Goal: Task Accomplishment & Management: Manage account settings

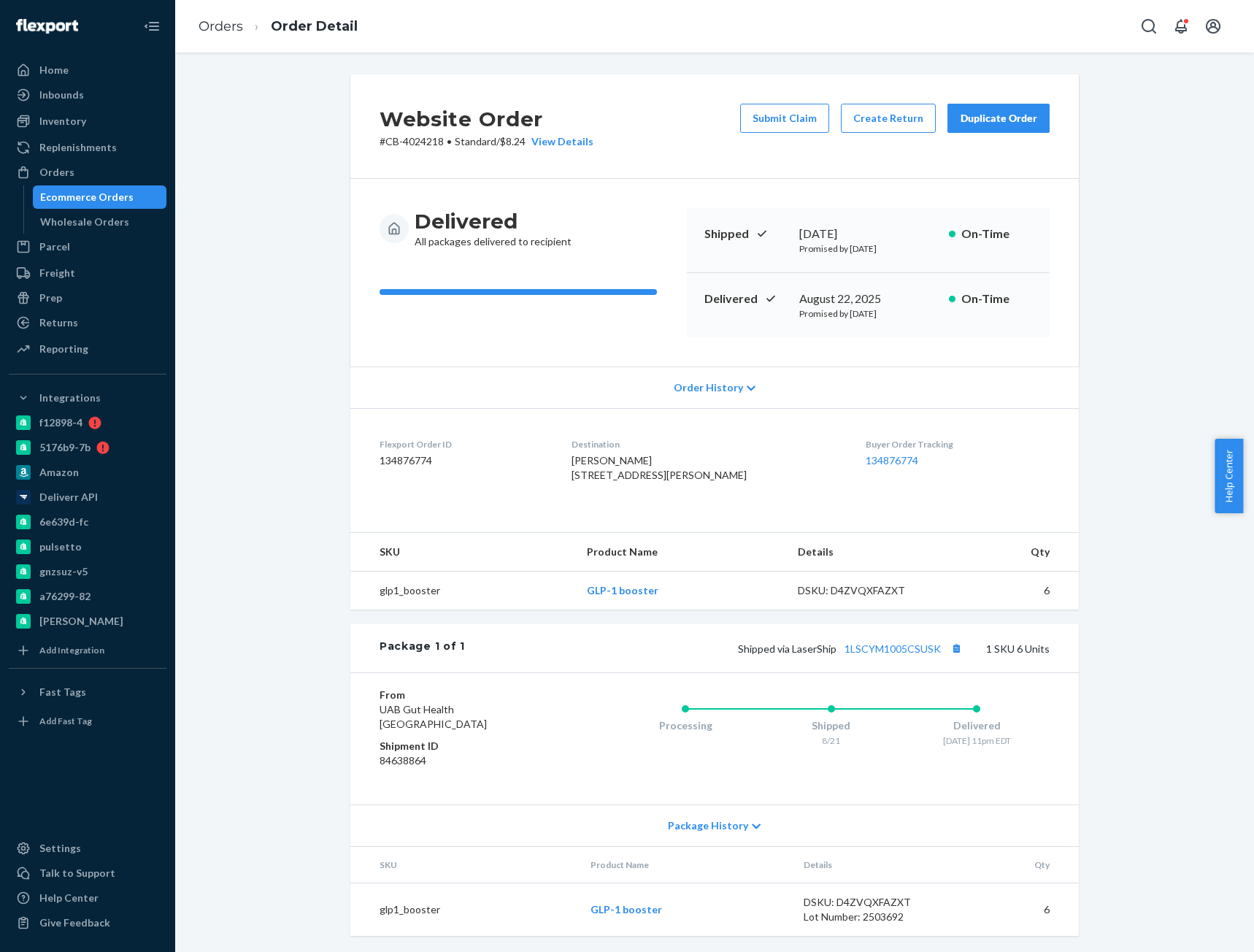
click at [224, 13] on ol "Orders Order Detail" at bounding box center [278, 27] width 182 height 43
click at [207, 38] on ol "Orders Order Detail" at bounding box center [278, 27] width 182 height 43
click at [229, 39] on ol "Orders Order Detail" at bounding box center [278, 27] width 182 height 43
click at [226, 23] on link "Orders" at bounding box center [221, 26] width 45 height 16
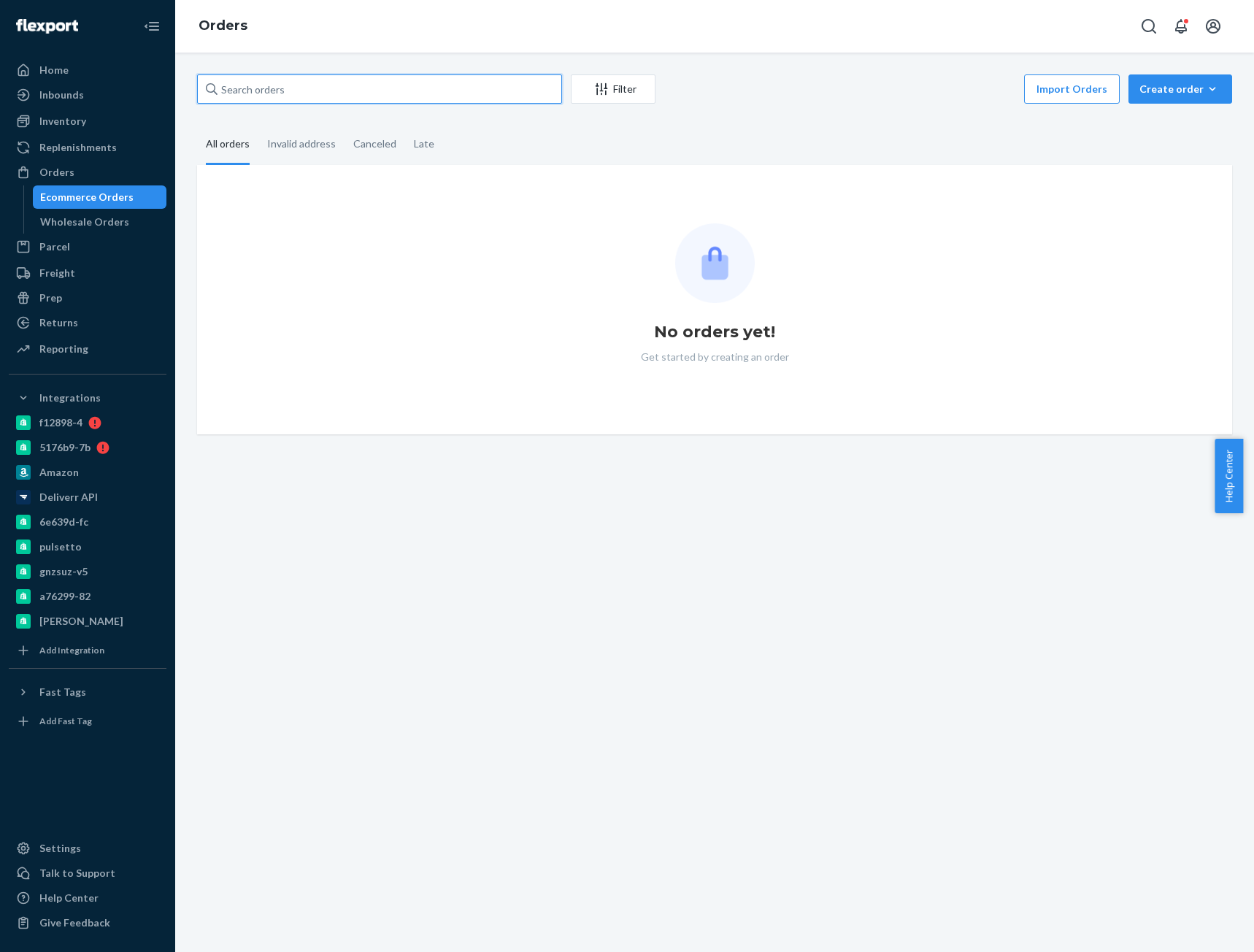
click at [282, 97] on input "text" at bounding box center [379, 88] width 365 height 29
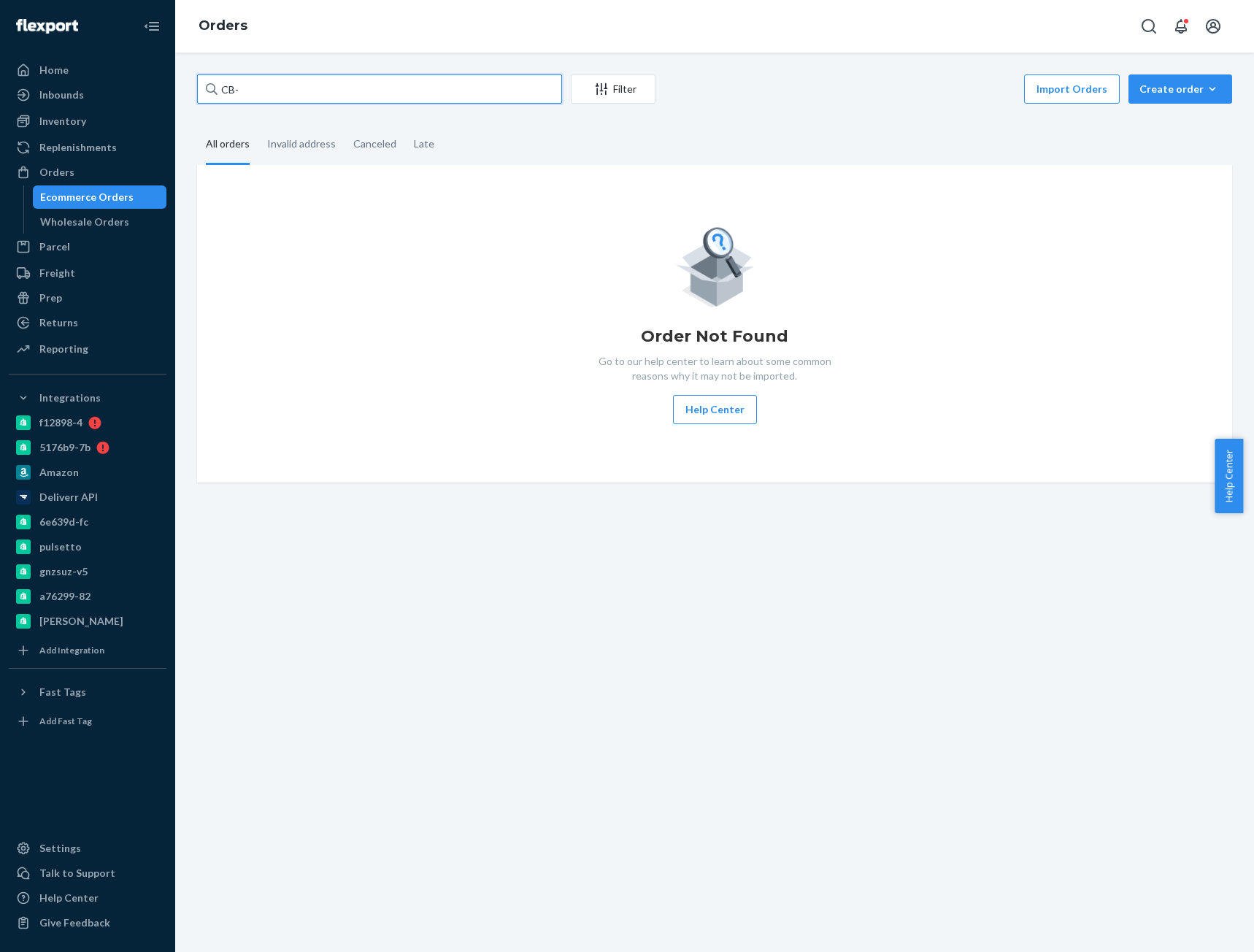
paste input "4020177"
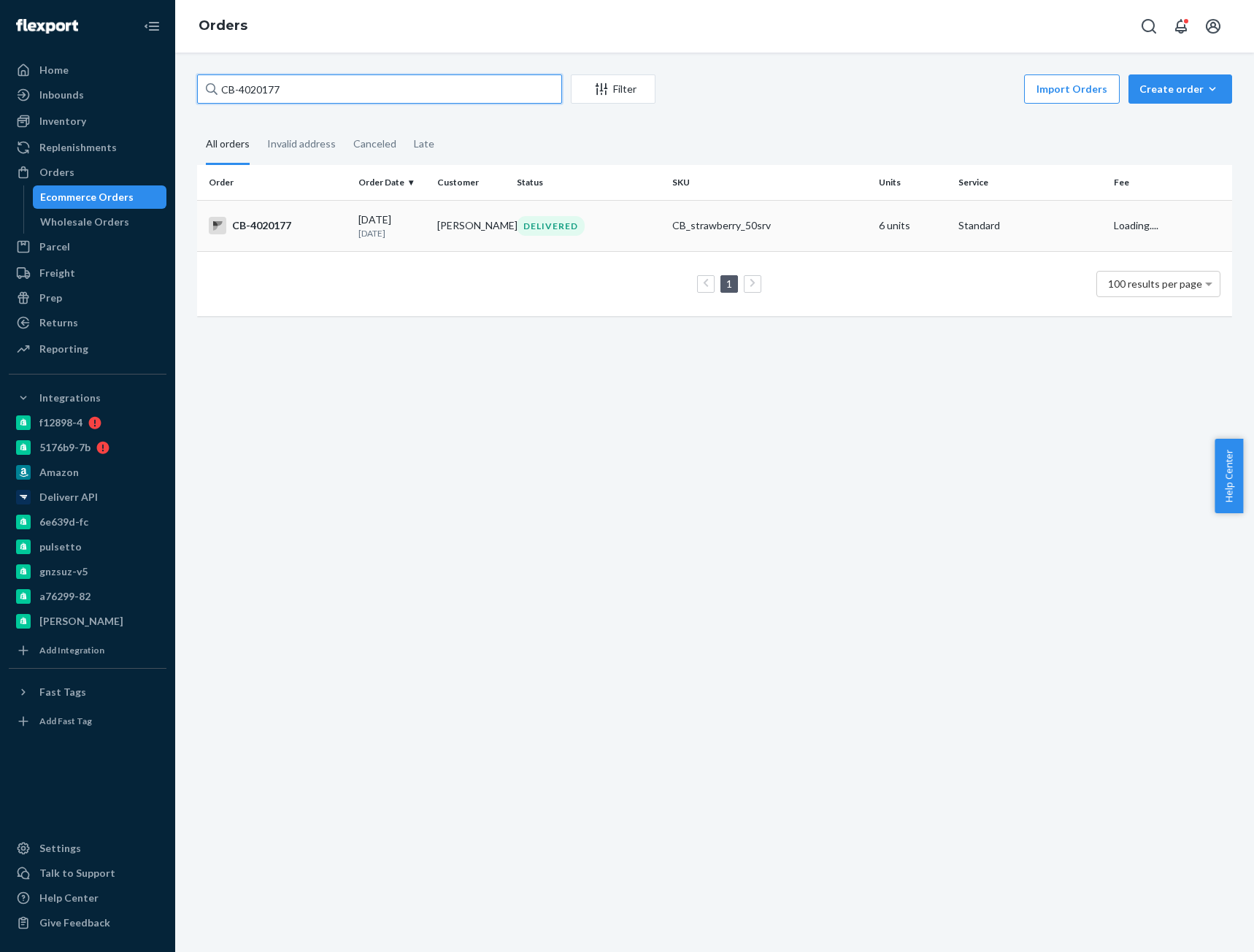
type input "CB-4020177"
click at [273, 234] on div "CB-4020177" at bounding box center [277, 225] width 138 height 18
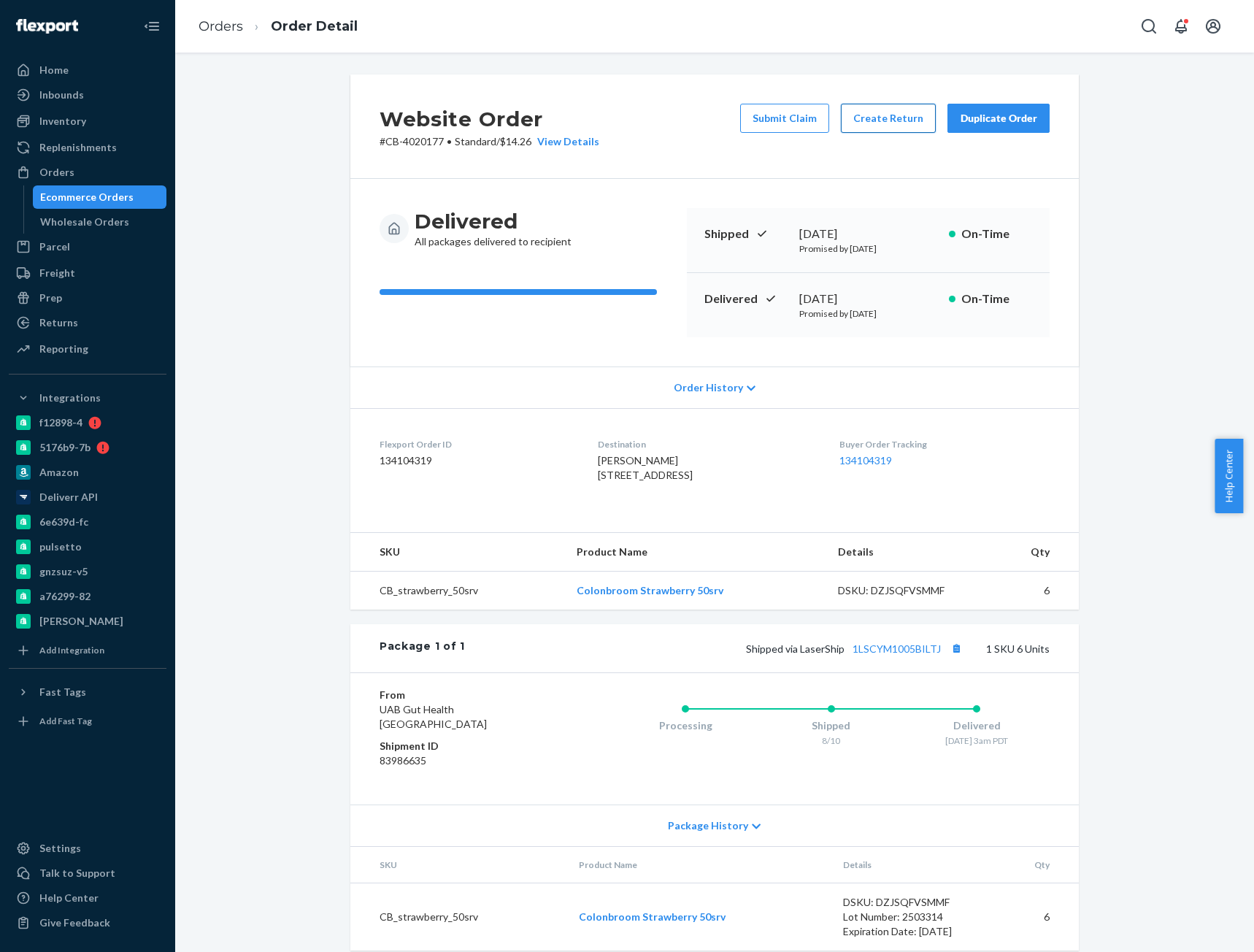
click at [875, 116] on button "Create Return" at bounding box center [888, 118] width 95 height 29
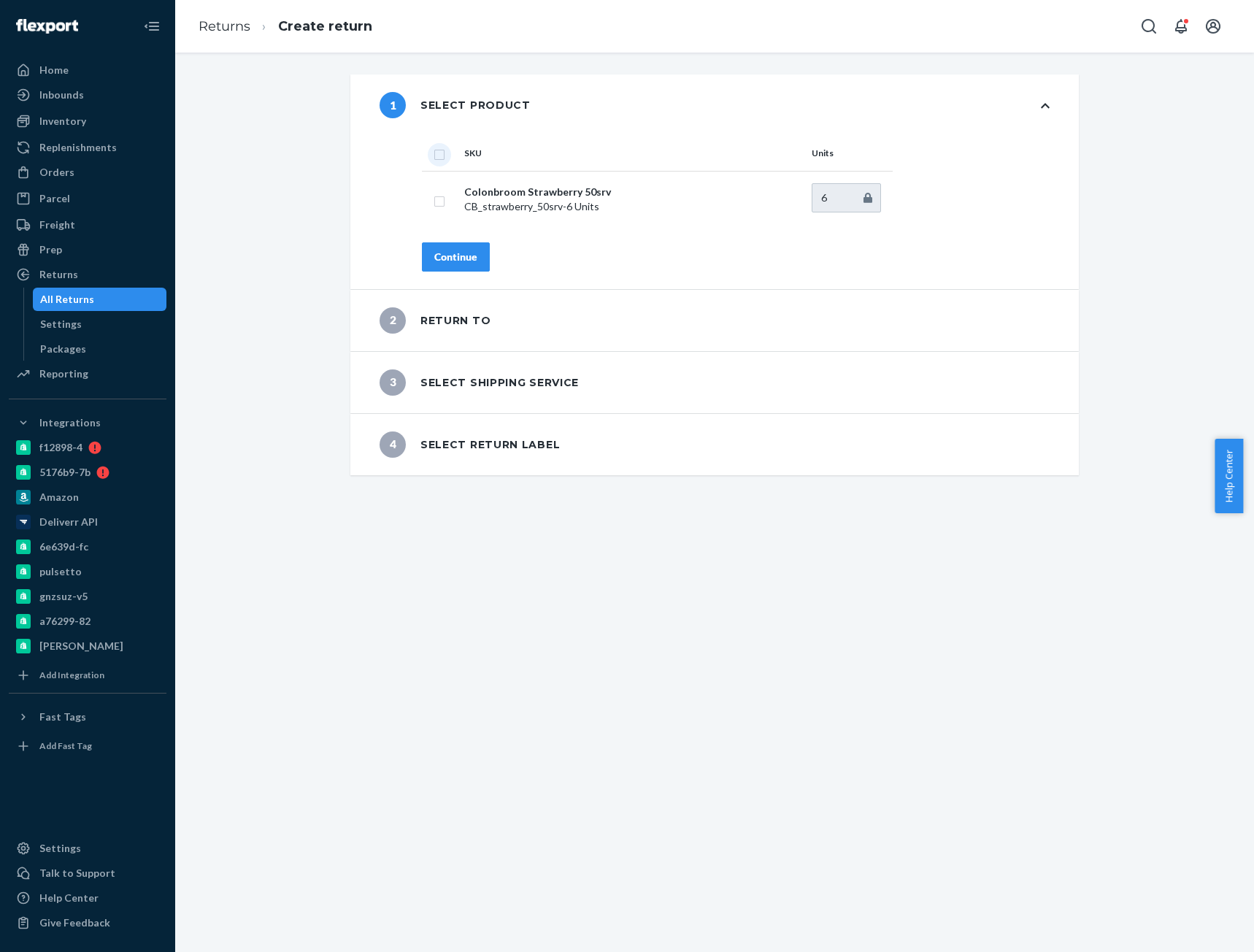
click at [434, 156] on input "checkbox" at bounding box center [439, 152] width 12 height 15
checkbox input "true"
click at [425, 265] on button "Continue" at bounding box center [456, 257] width 68 height 29
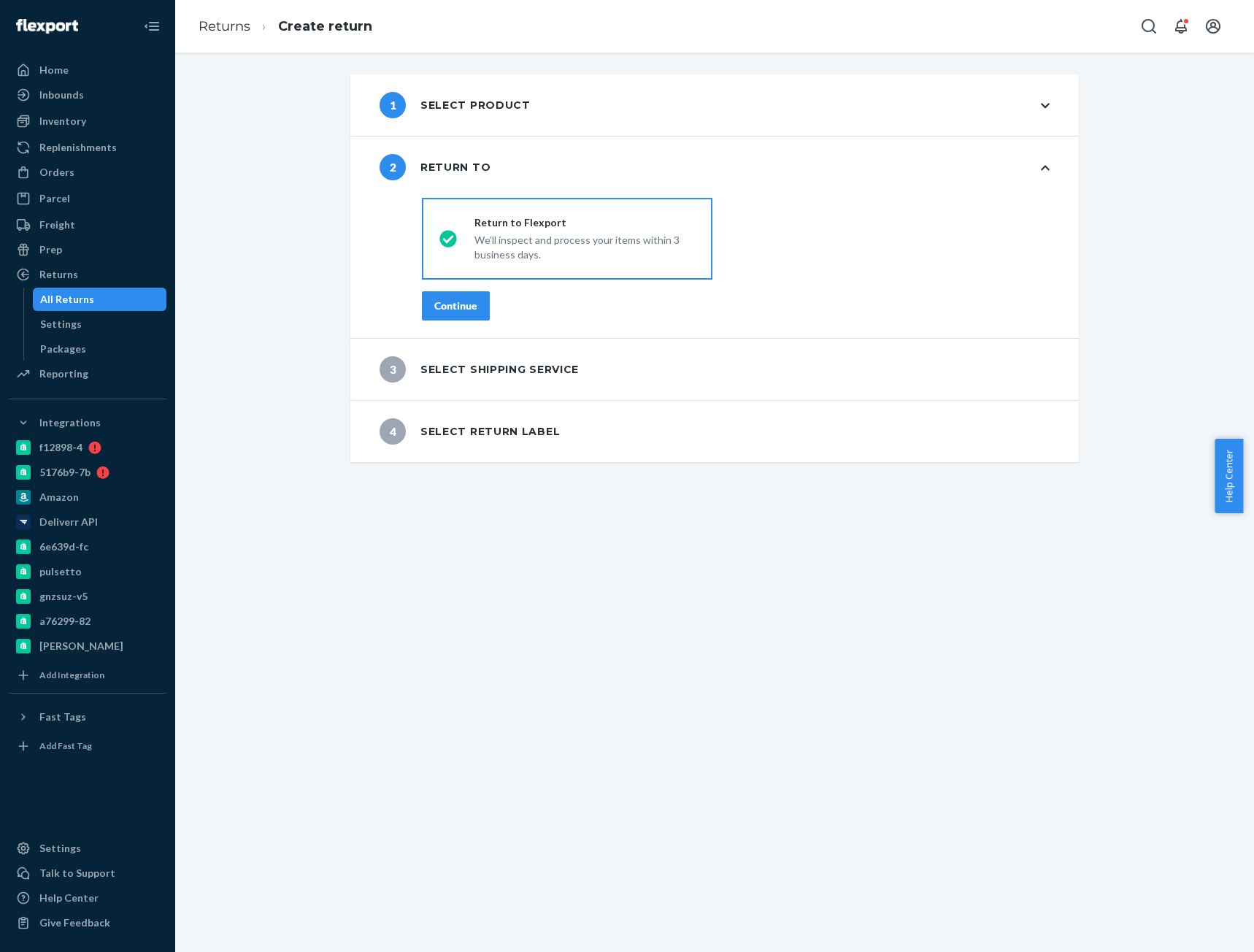
click at [442, 304] on div "Continue" at bounding box center [456, 306] width 43 height 14
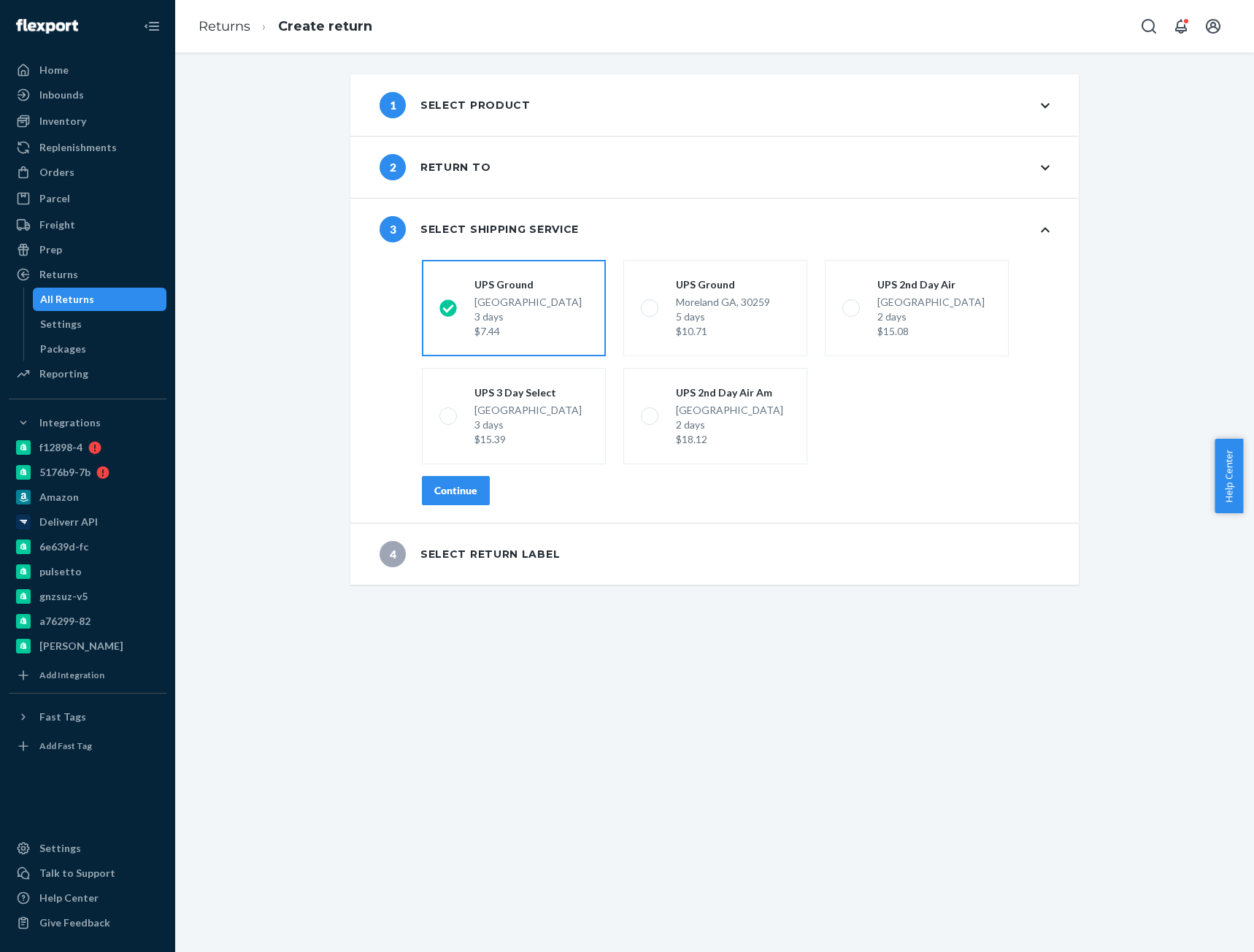
click at [456, 479] on button "Continue" at bounding box center [456, 490] width 68 height 29
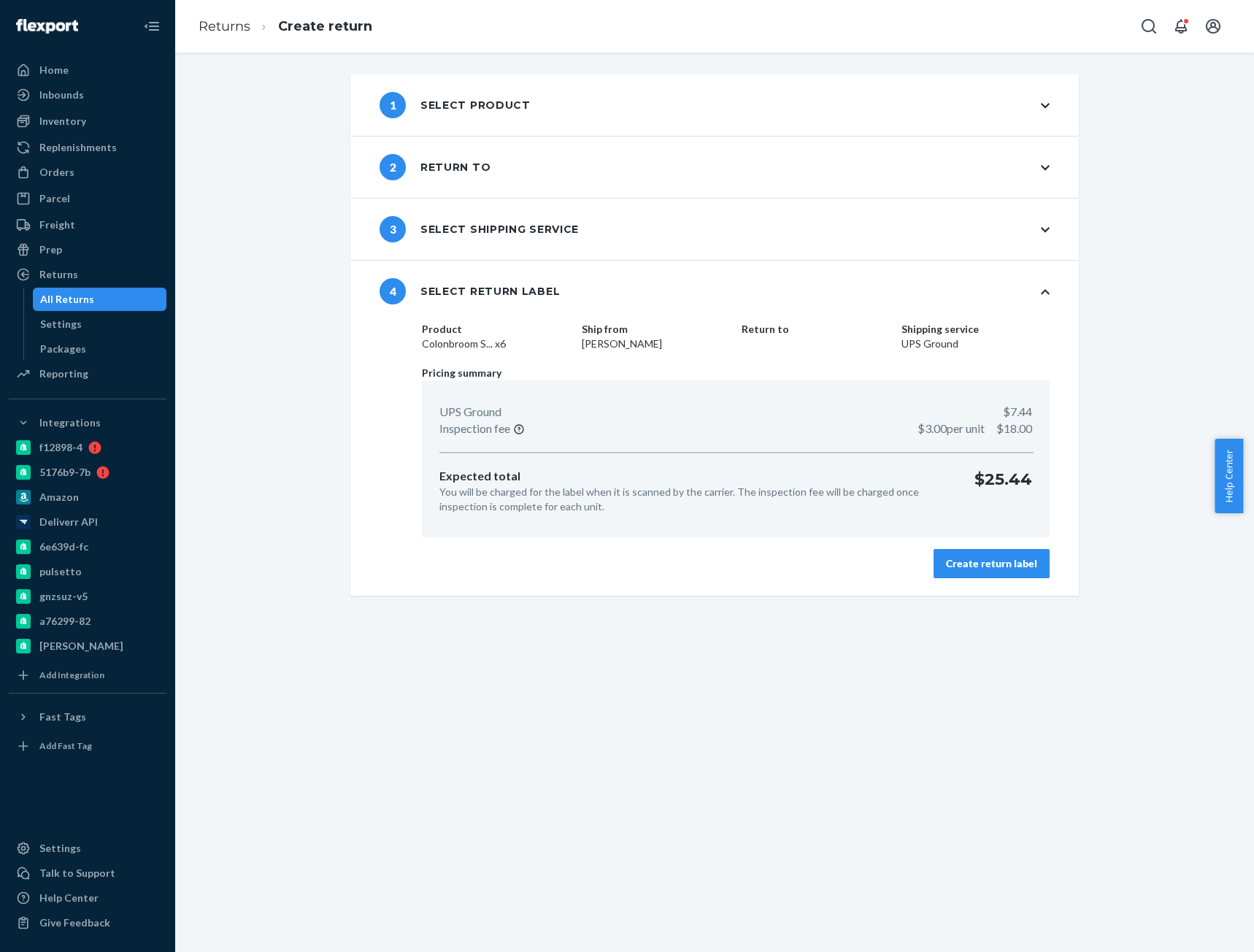
click at [974, 569] on div "Create return label" at bounding box center [991, 563] width 91 height 14
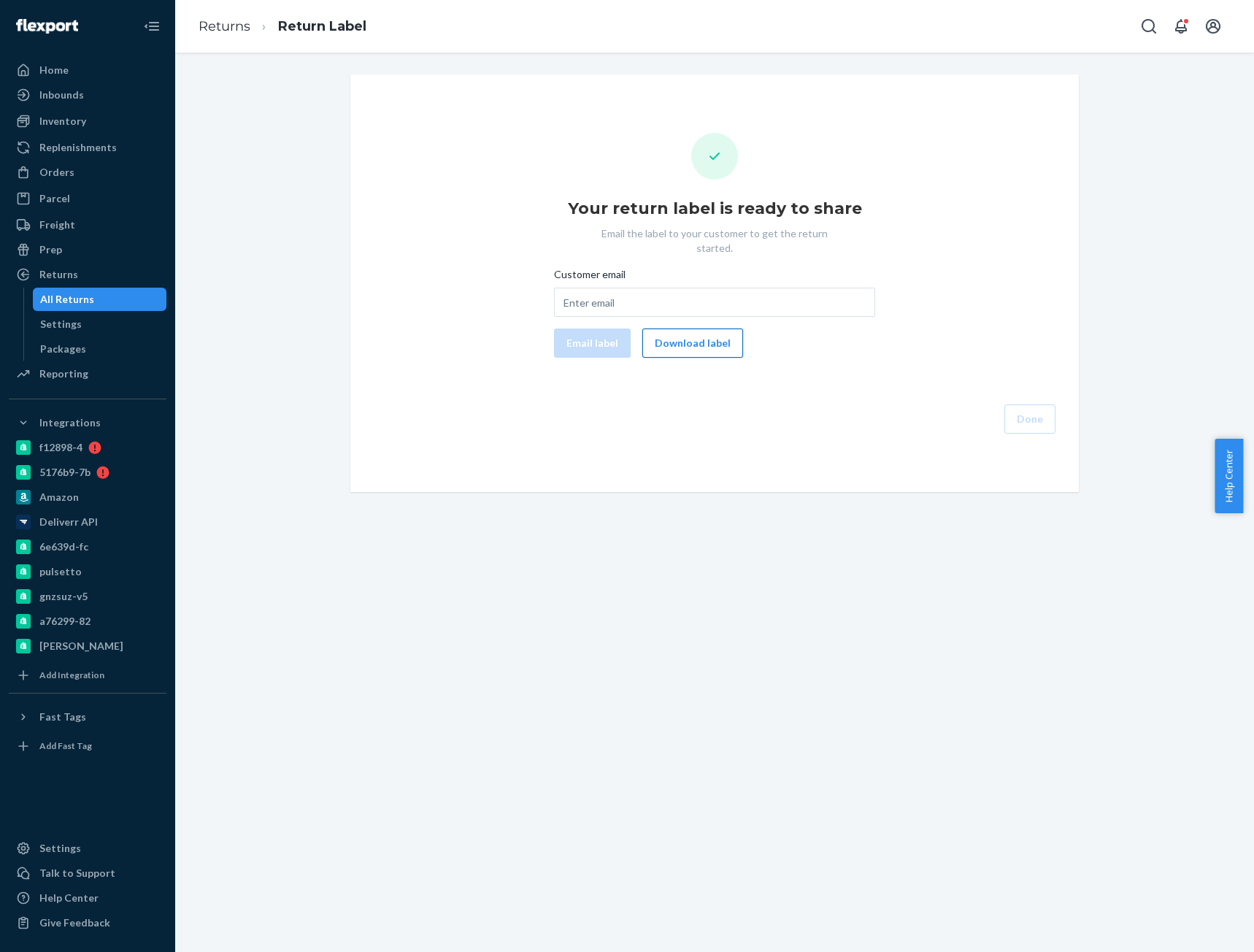
click at [684, 328] on button "Download label" at bounding box center [692, 342] width 101 height 29
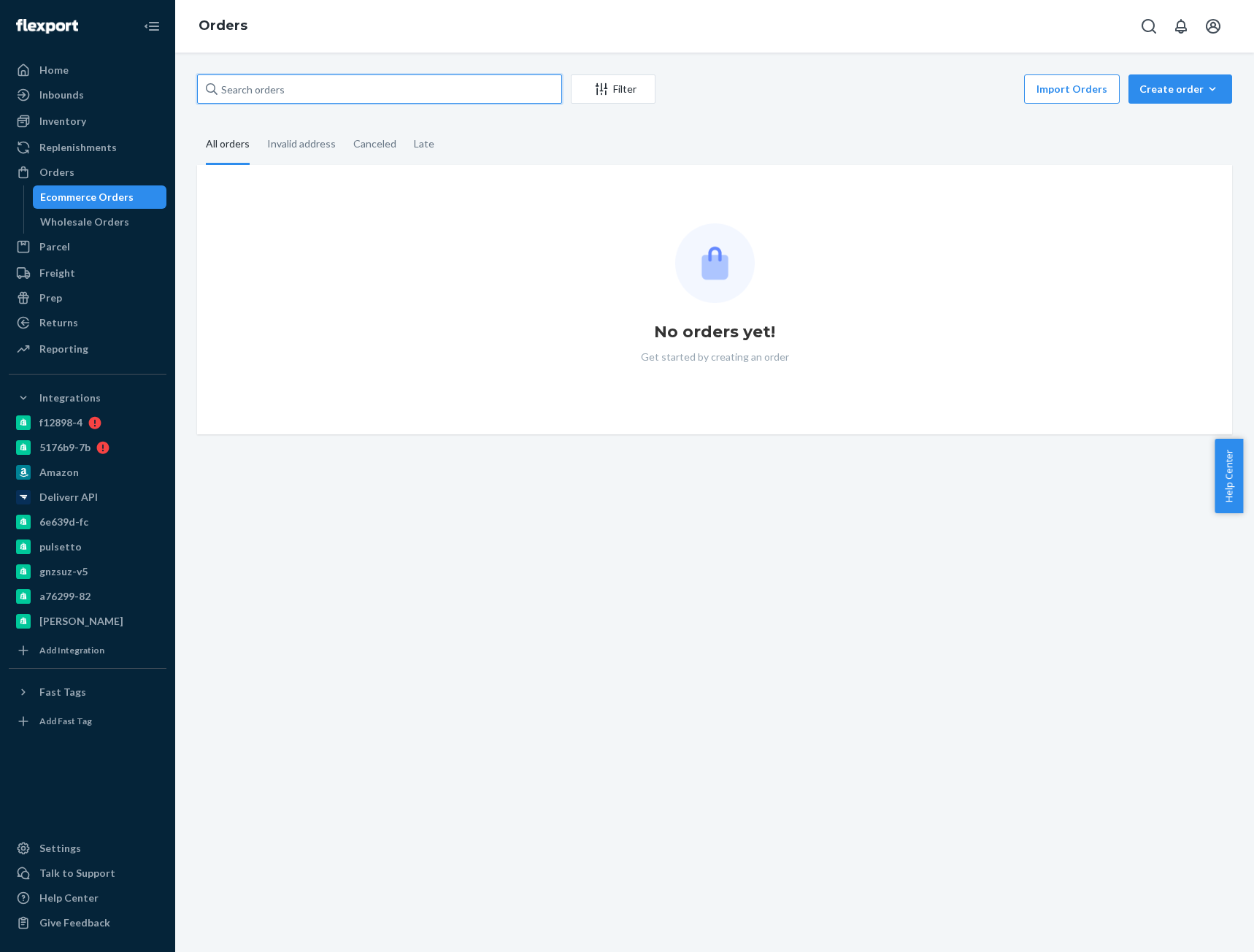
click at [237, 86] on input "text" at bounding box center [379, 88] width 365 height 29
paste input "[PERSON_NAME]"
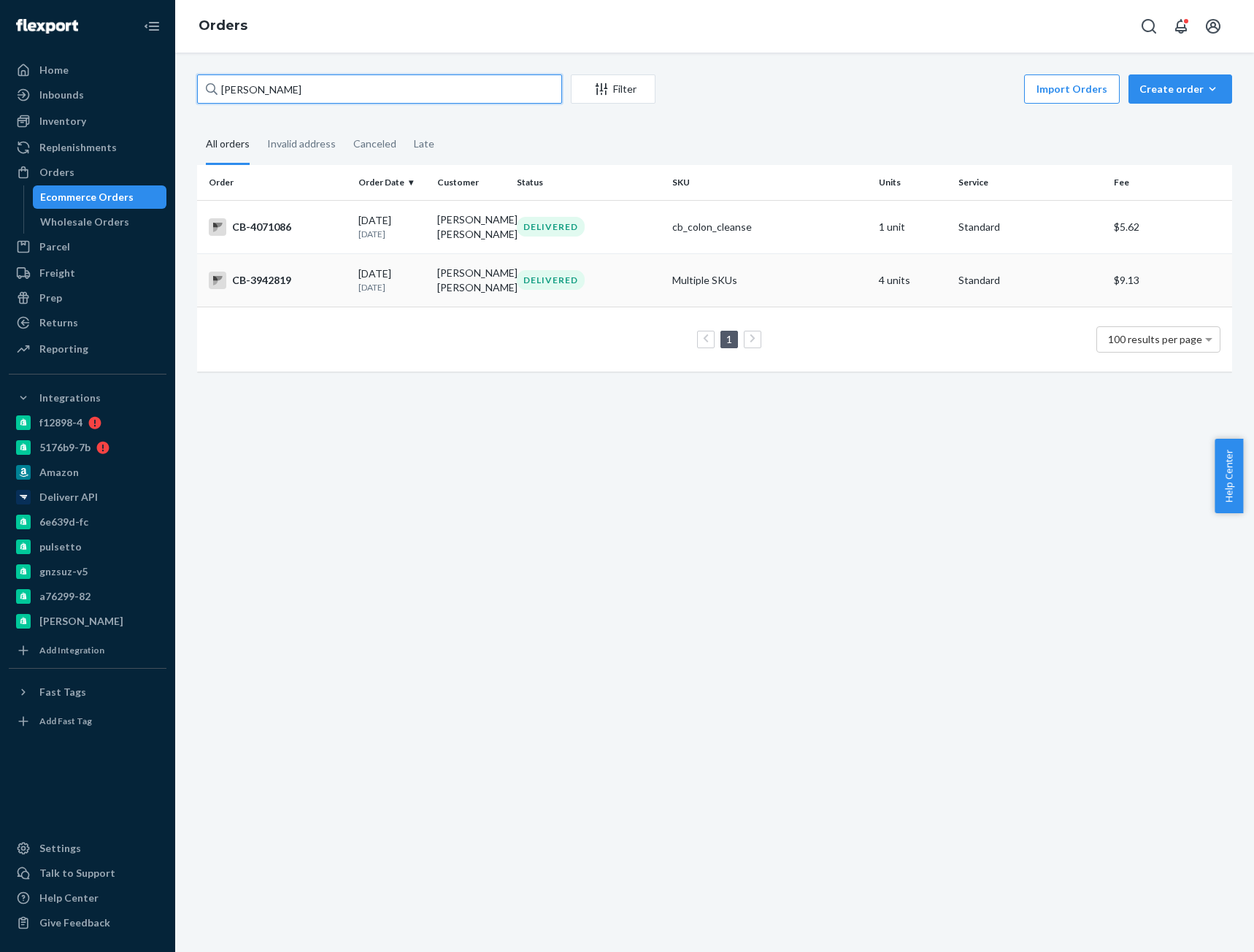
type input "[PERSON_NAME]"
click at [248, 287] on div "CB-3942819" at bounding box center [277, 281] width 138 height 18
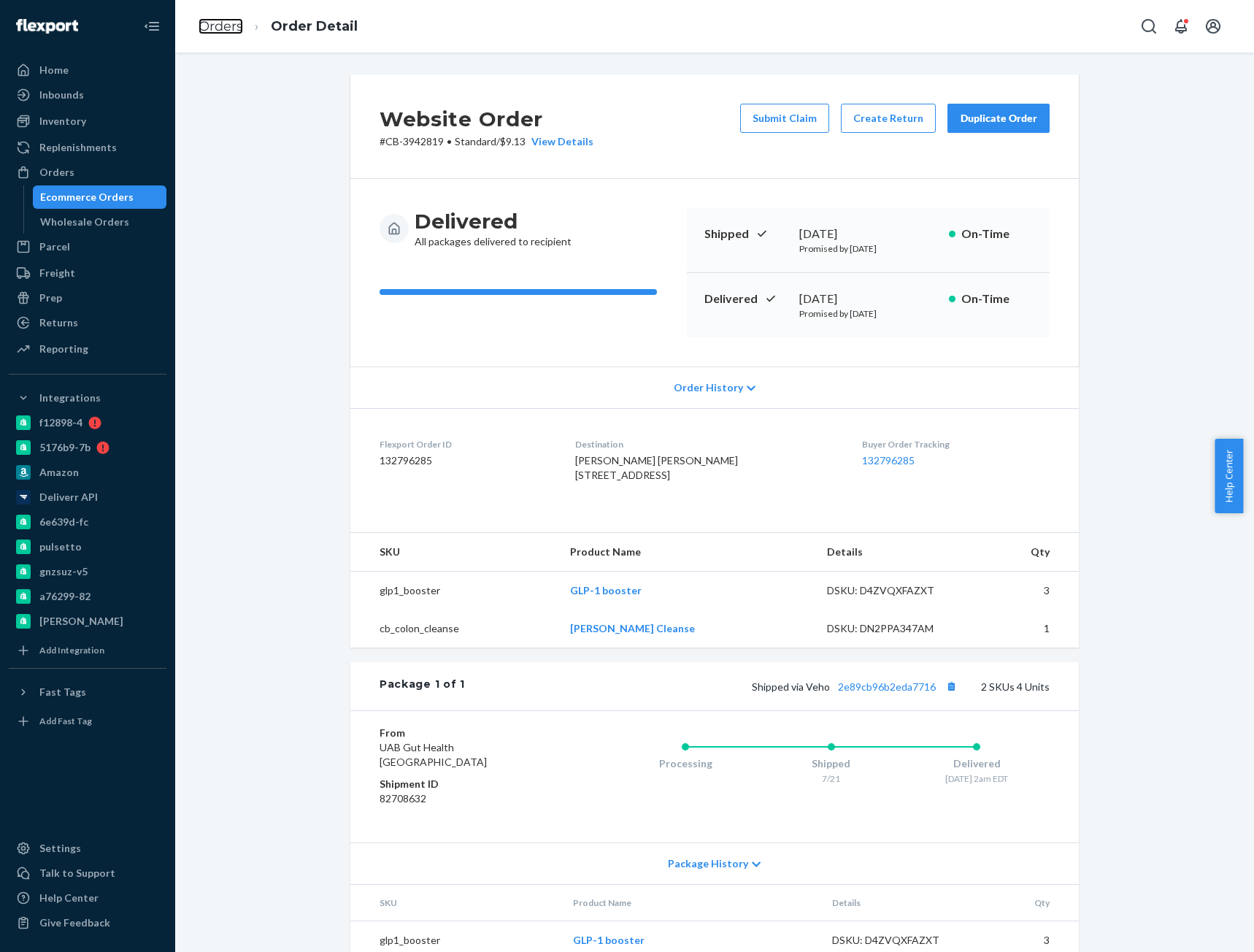
drag, startPoint x: 212, startPoint y: 28, endPoint x: 221, endPoint y: 56, distance: 29.4
click at [212, 27] on link "Orders" at bounding box center [221, 26] width 45 height 16
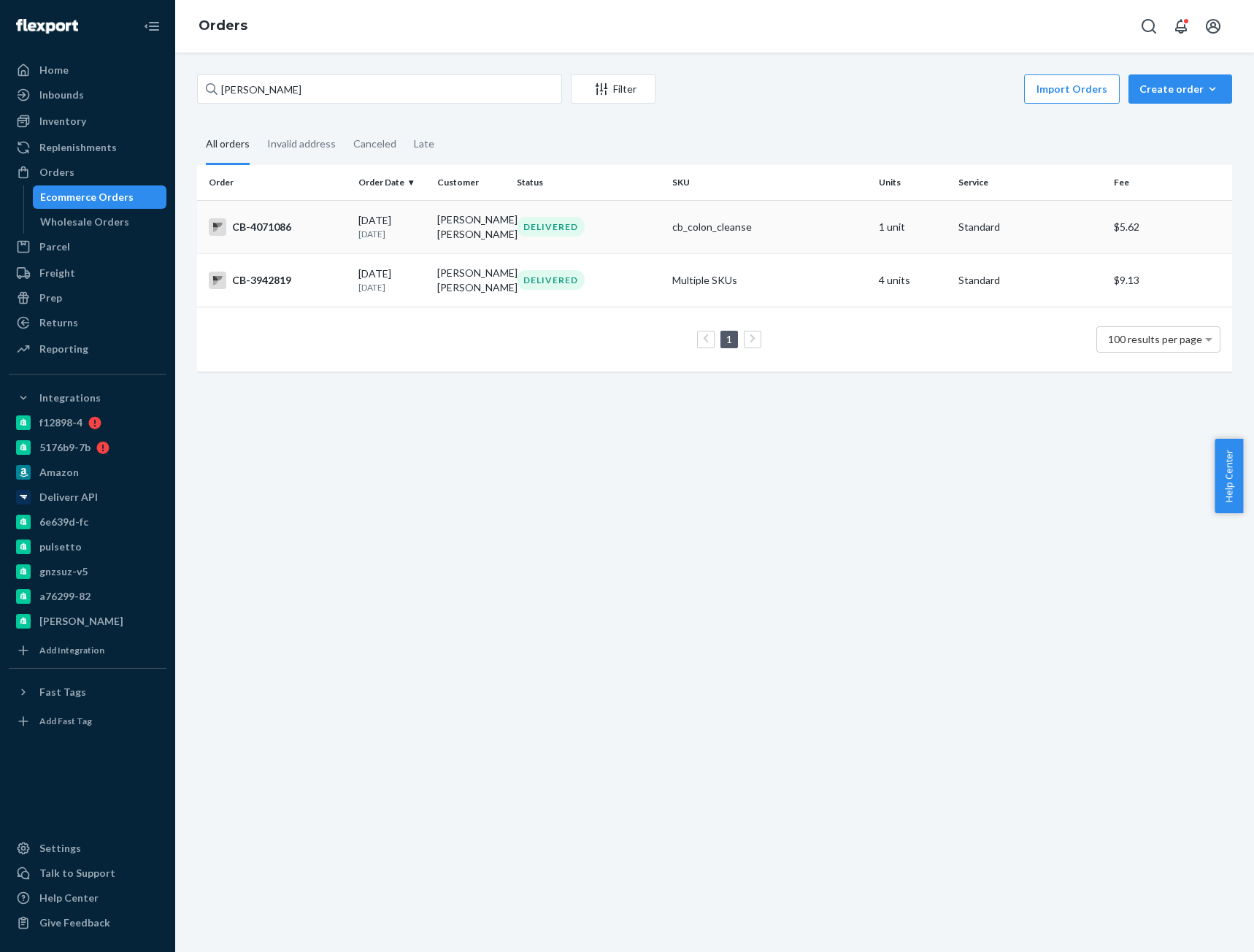
click at [281, 213] on td "CB-4071086" at bounding box center [274, 227] width 156 height 54
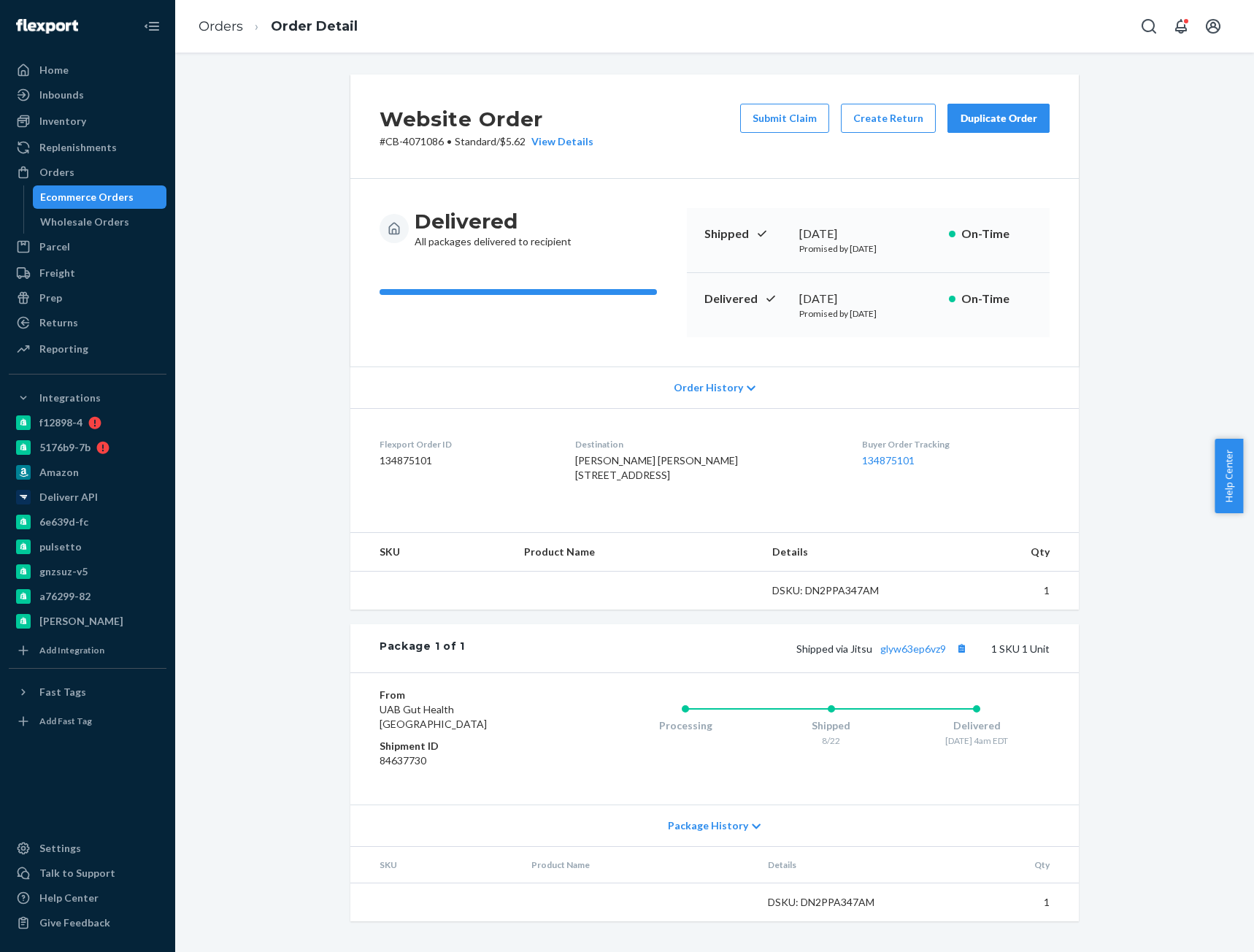
click at [424, 138] on p "# CB-4071086 • Standard / $5.62 View Details" at bounding box center [486, 141] width 214 height 14
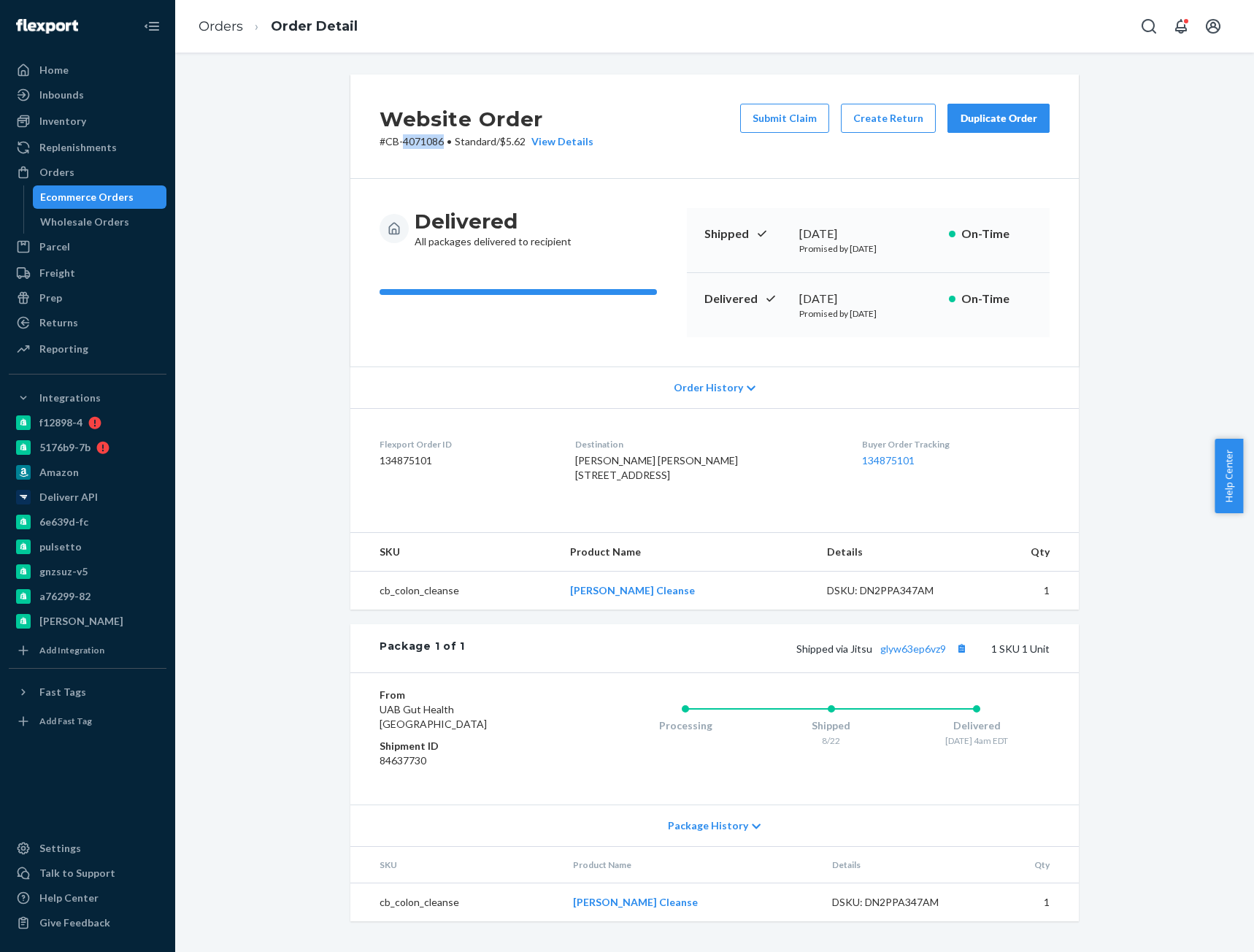
copy p "4071086"
click at [218, 26] on link "Orders" at bounding box center [221, 26] width 45 height 16
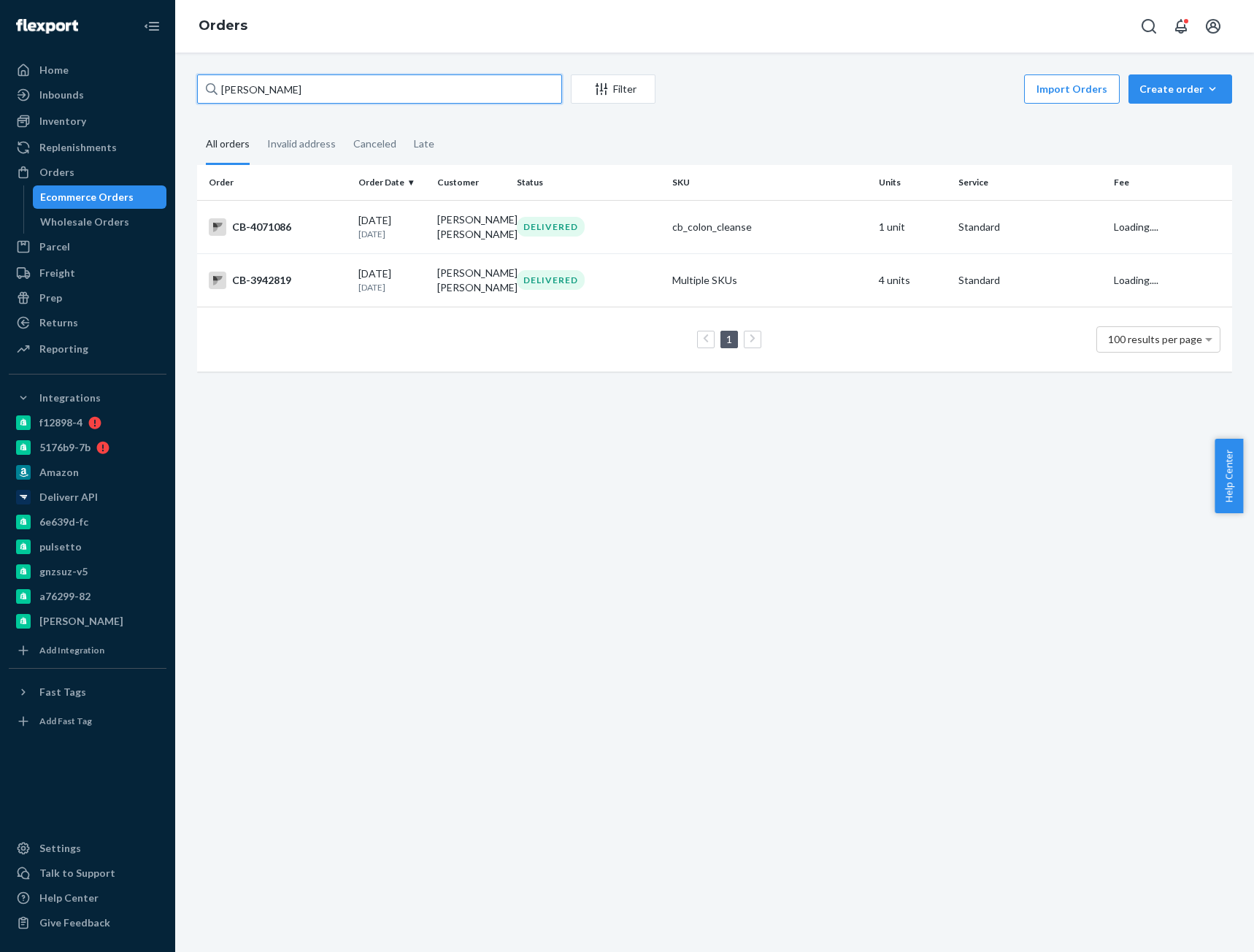
click at [265, 94] on input "[PERSON_NAME]" at bounding box center [379, 88] width 365 height 29
click at [265, 94] on input "[PERSON_NAME]" at bounding box center [379, 88] width 365 height 29
paste input "3869509"
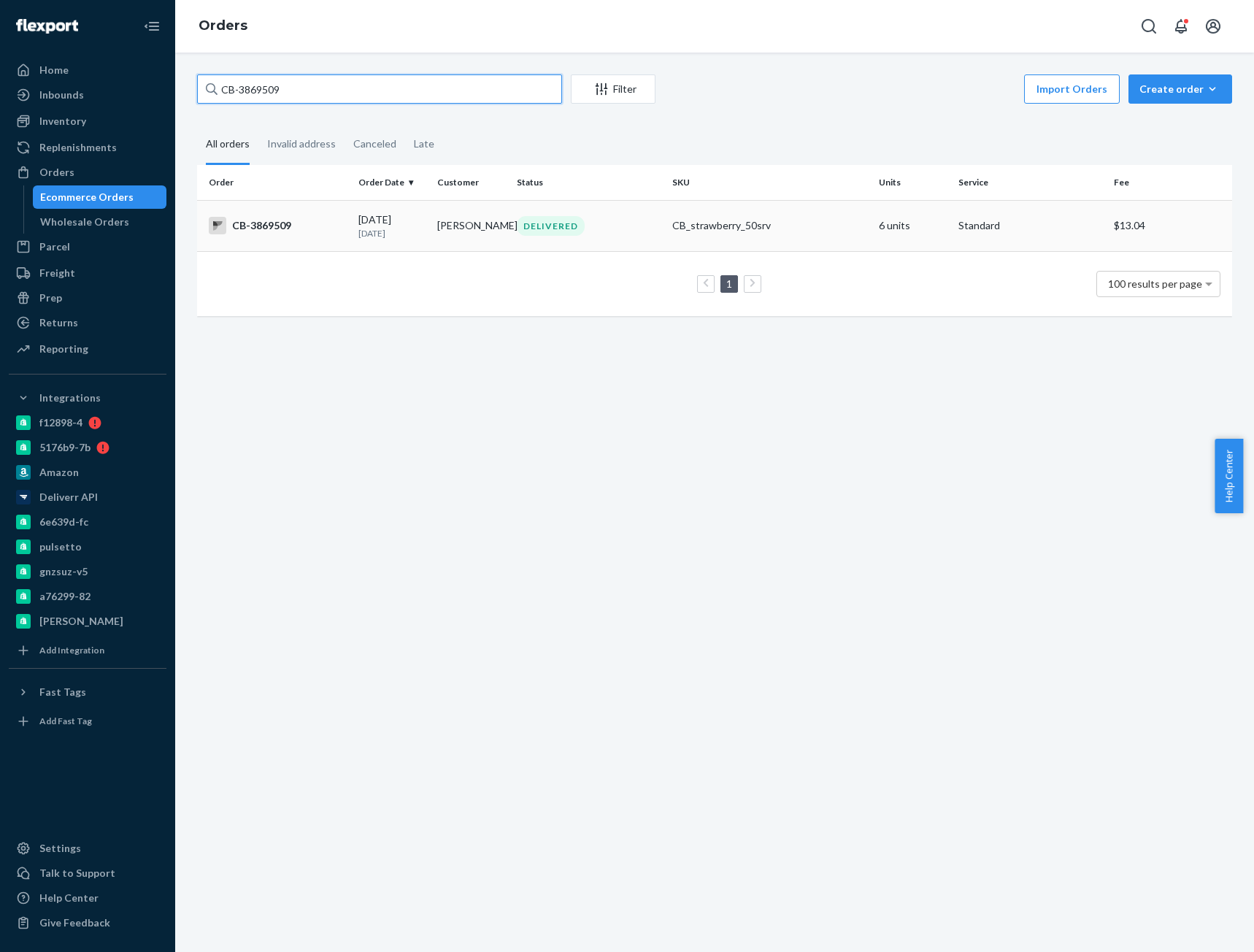
type input "CB-3869509"
click at [298, 236] on td "CB-3869509" at bounding box center [274, 225] width 156 height 51
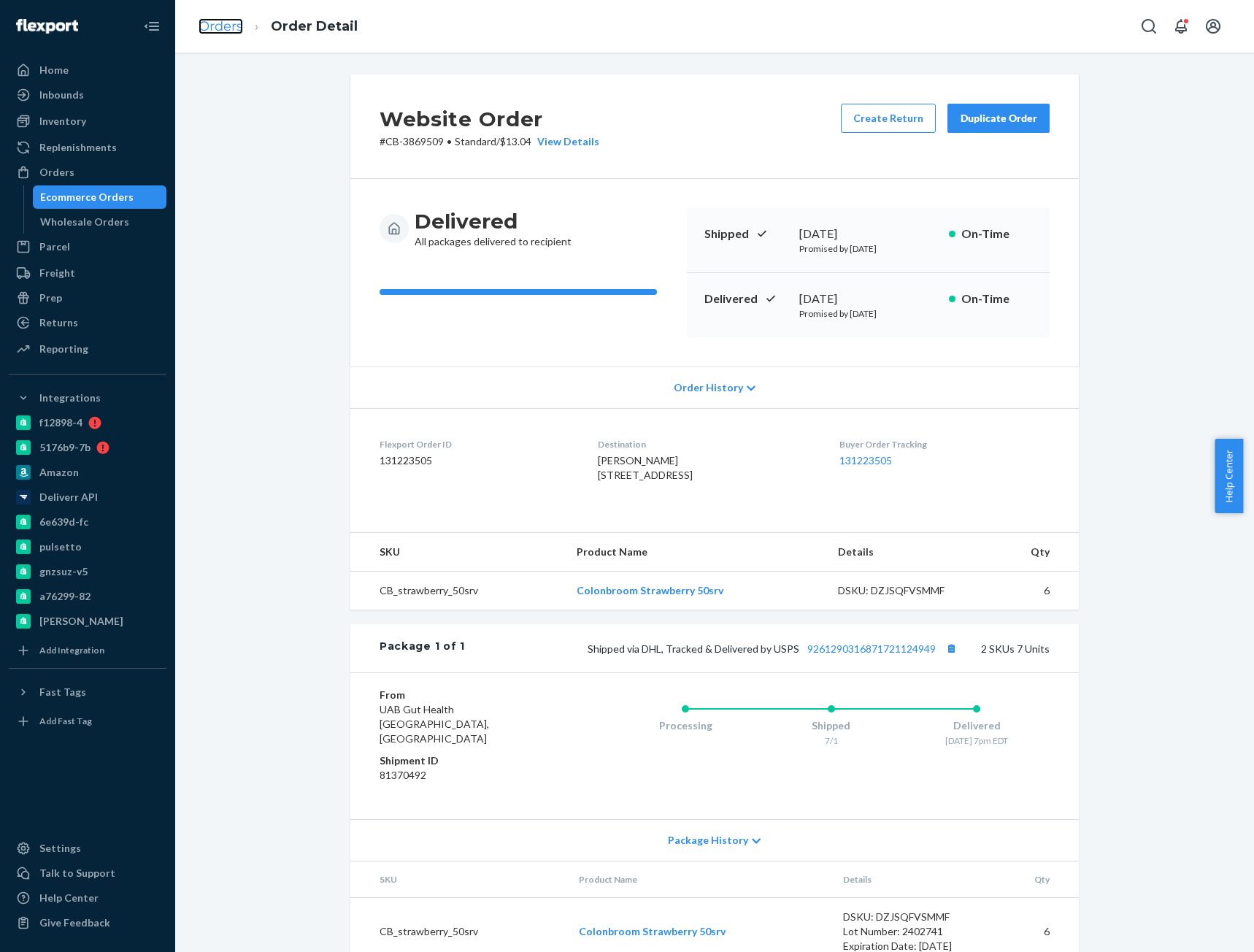
click at [210, 21] on link "Orders" at bounding box center [221, 26] width 45 height 16
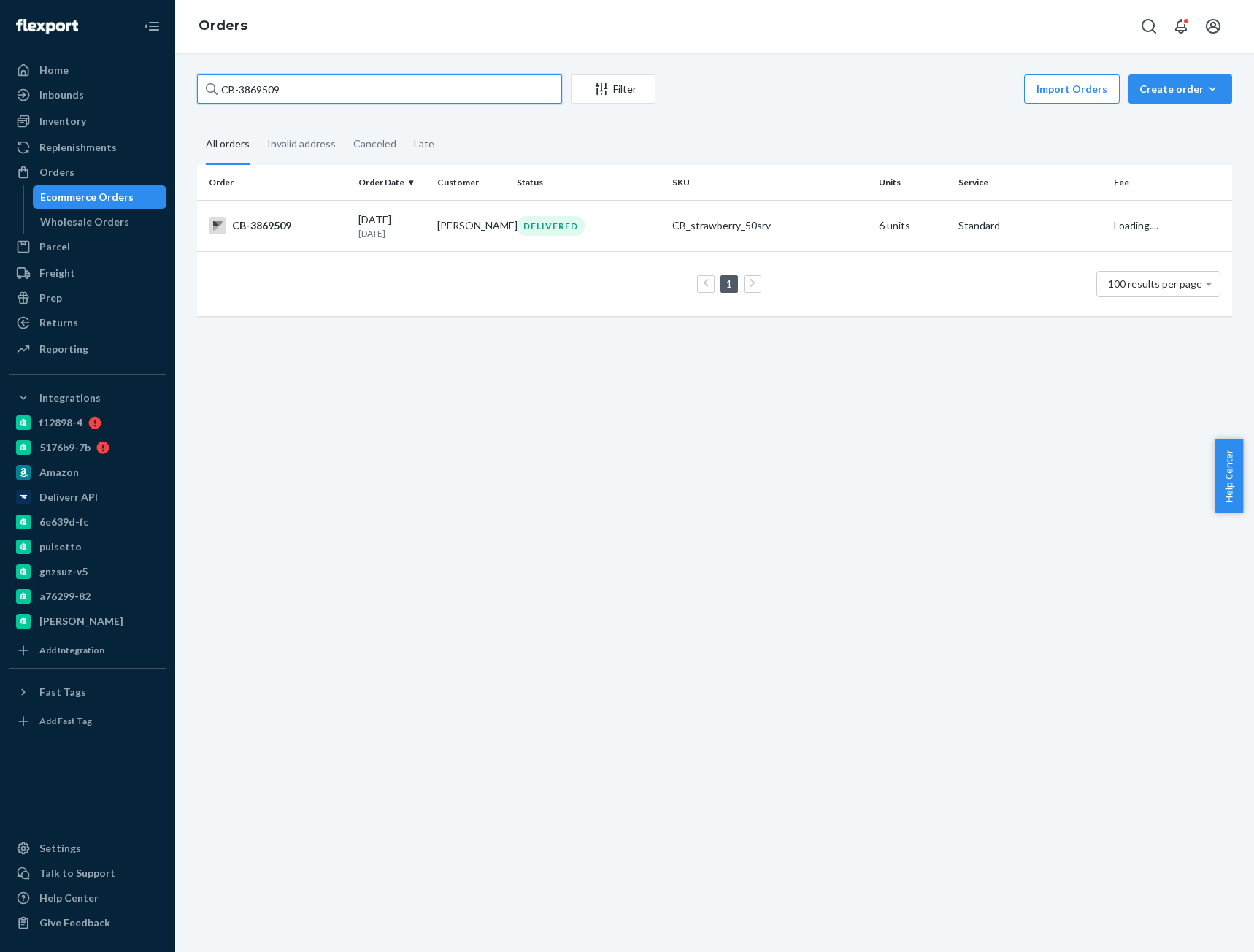
click at [275, 91] on input "CB-3869509" at bounding box center [379, 88] width 365 height 29
paste input "4081640"
type input "CB-4081640"
click at [284, 224] on div "CB-4081640" at bounding box center [277, 225] width 138 height 18
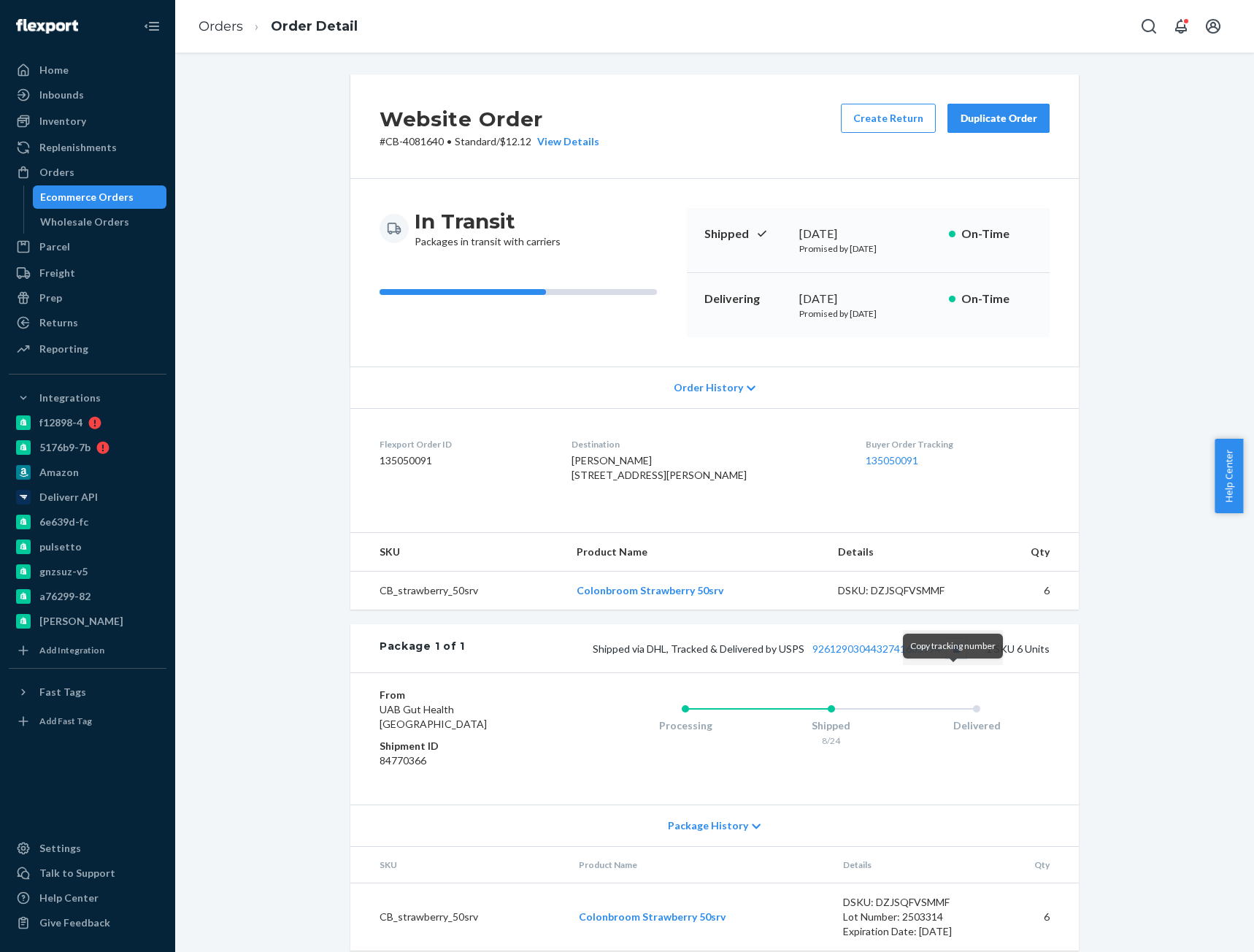
click at [947, 658] on button "Copy tracking number" at bounding box center [955, 647] width 19 height 19
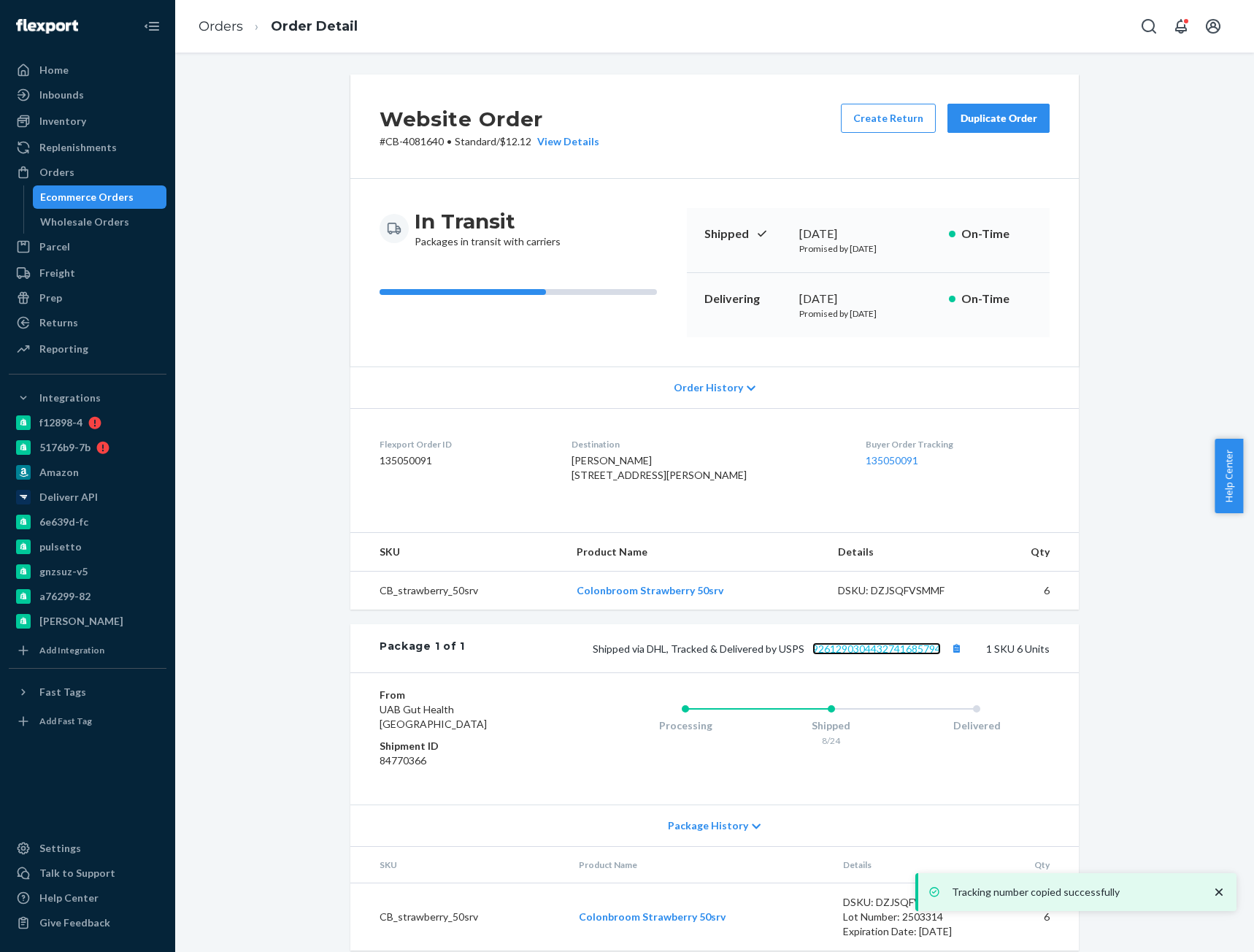
click at [931, 654] on link "9261290304432741685794" at bounding box center [877, 648] width 129 height 13
click at [222, 32] on link "Orders" at bounding box center [221, 26] width 45 height 16
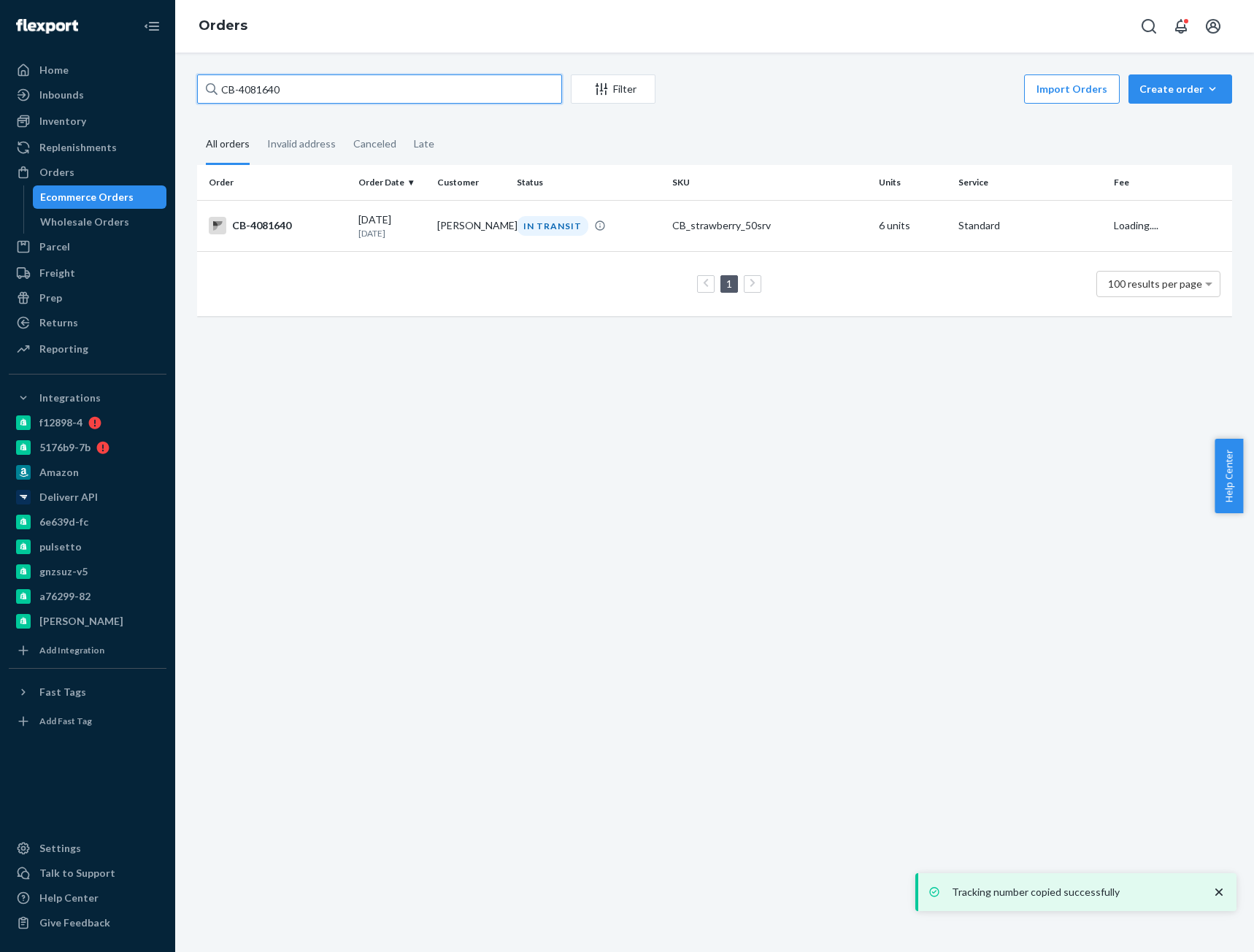
click at [270, 78] on input "CB-4081640" at bounding box center [379, 88] width 365 height 29
paste input "Ernie Martin"
type input "Ernie Martin"
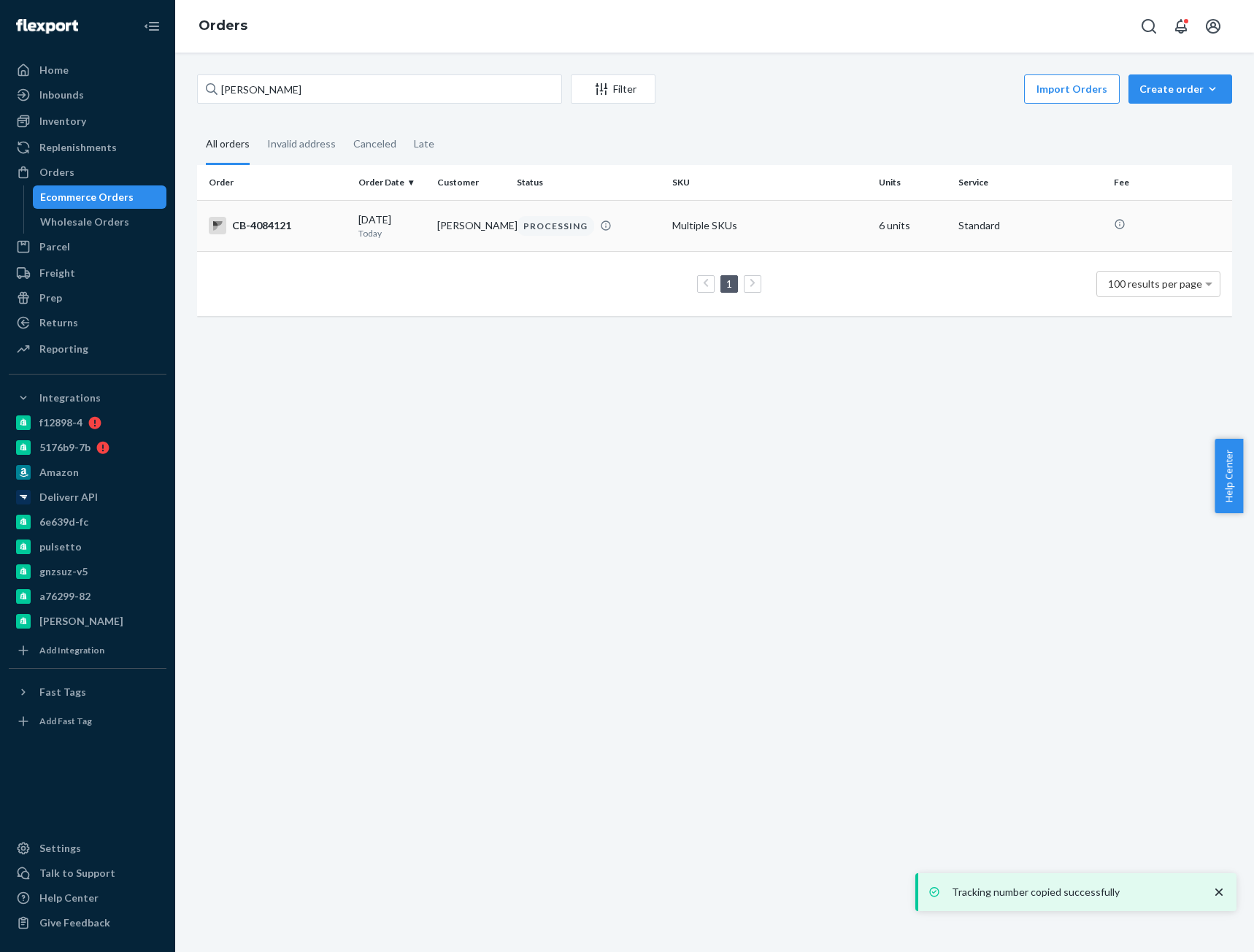
click at [281, 223] on div "CB-4084121" at bounding box center [277, 225] width 138 height 18
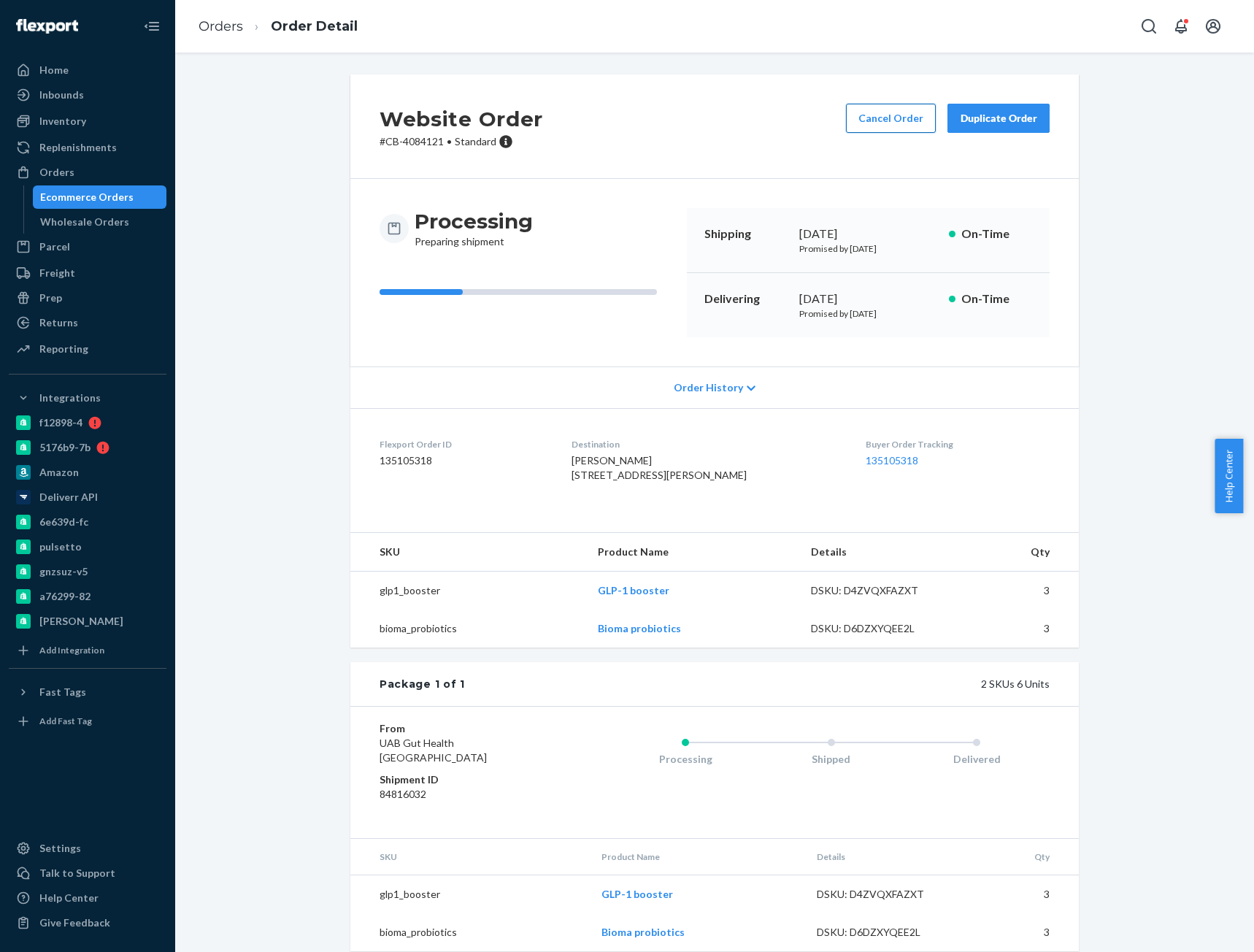
click at [905, 129] on button "Cancel Order" at bounding box center [890, 118] width 89 height 29
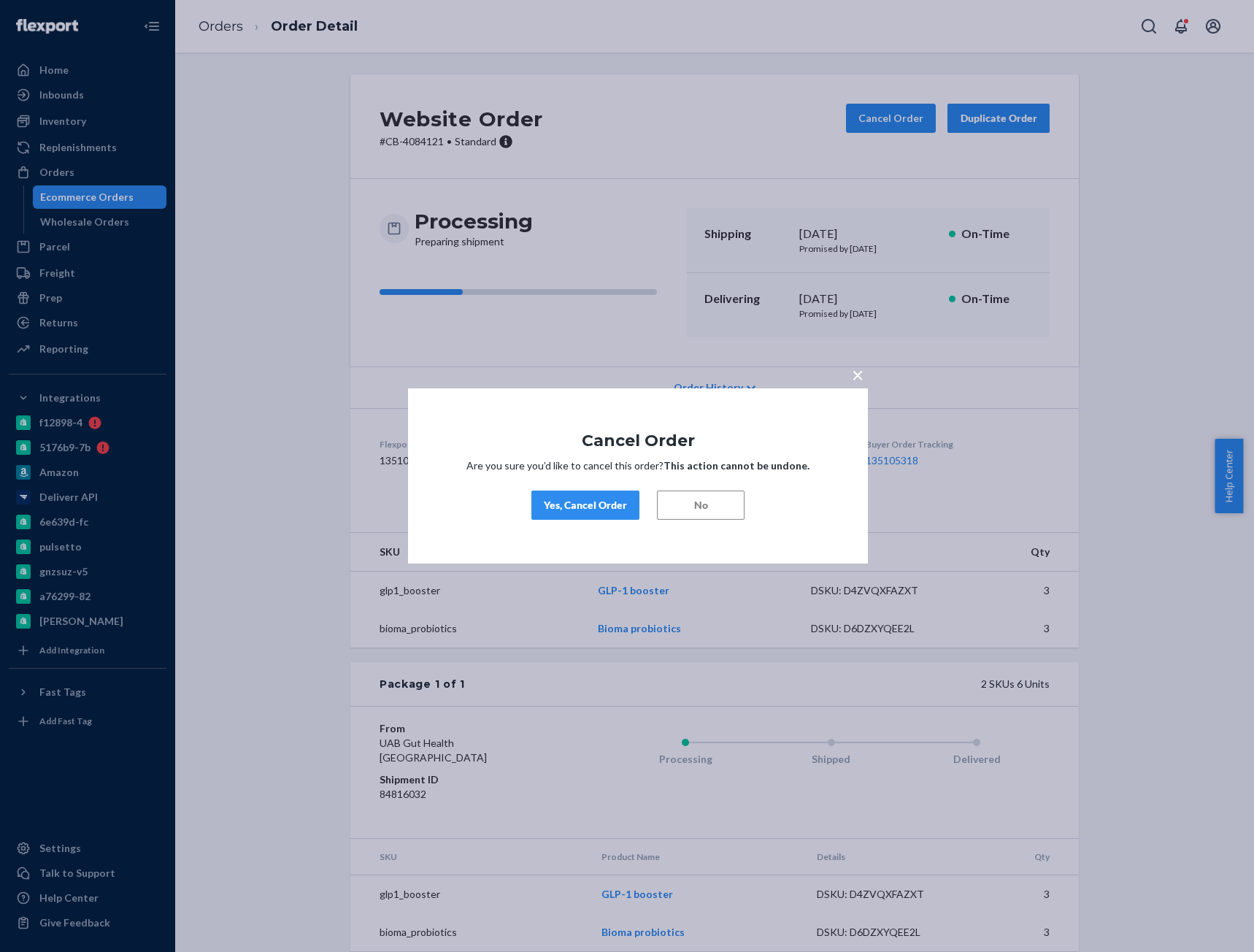
click at [597, 504] on div "Yes, Cancel Order" at bounding box center [585, 505] width 83 height 14
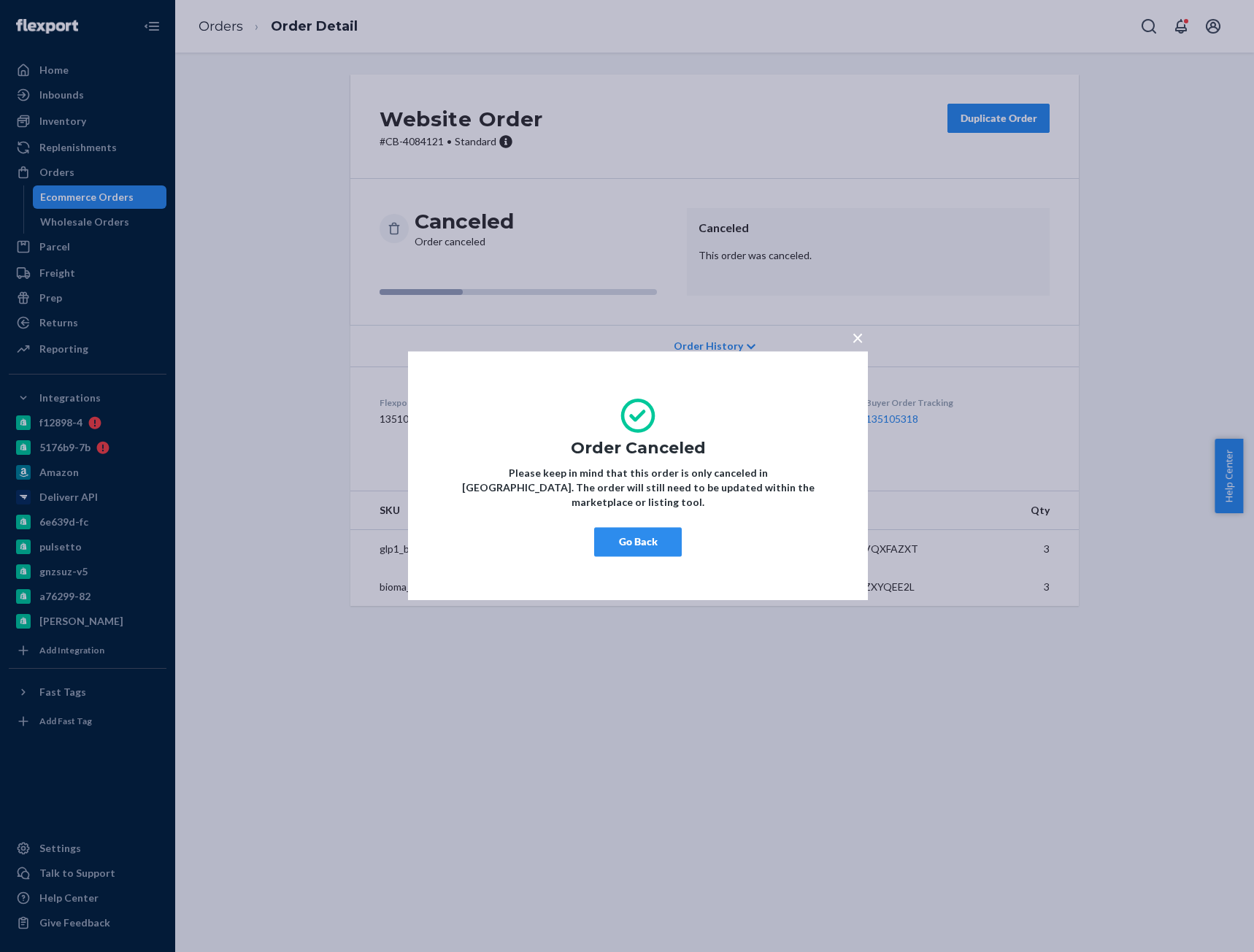
drag, startPoint x: 658, startPoint y: 527, endPoint x: 686, endPoint y: 527, distance: 28.0
click at [658, 527] on button "Go Back" at bounding box center [638, 542] width 88 height 29
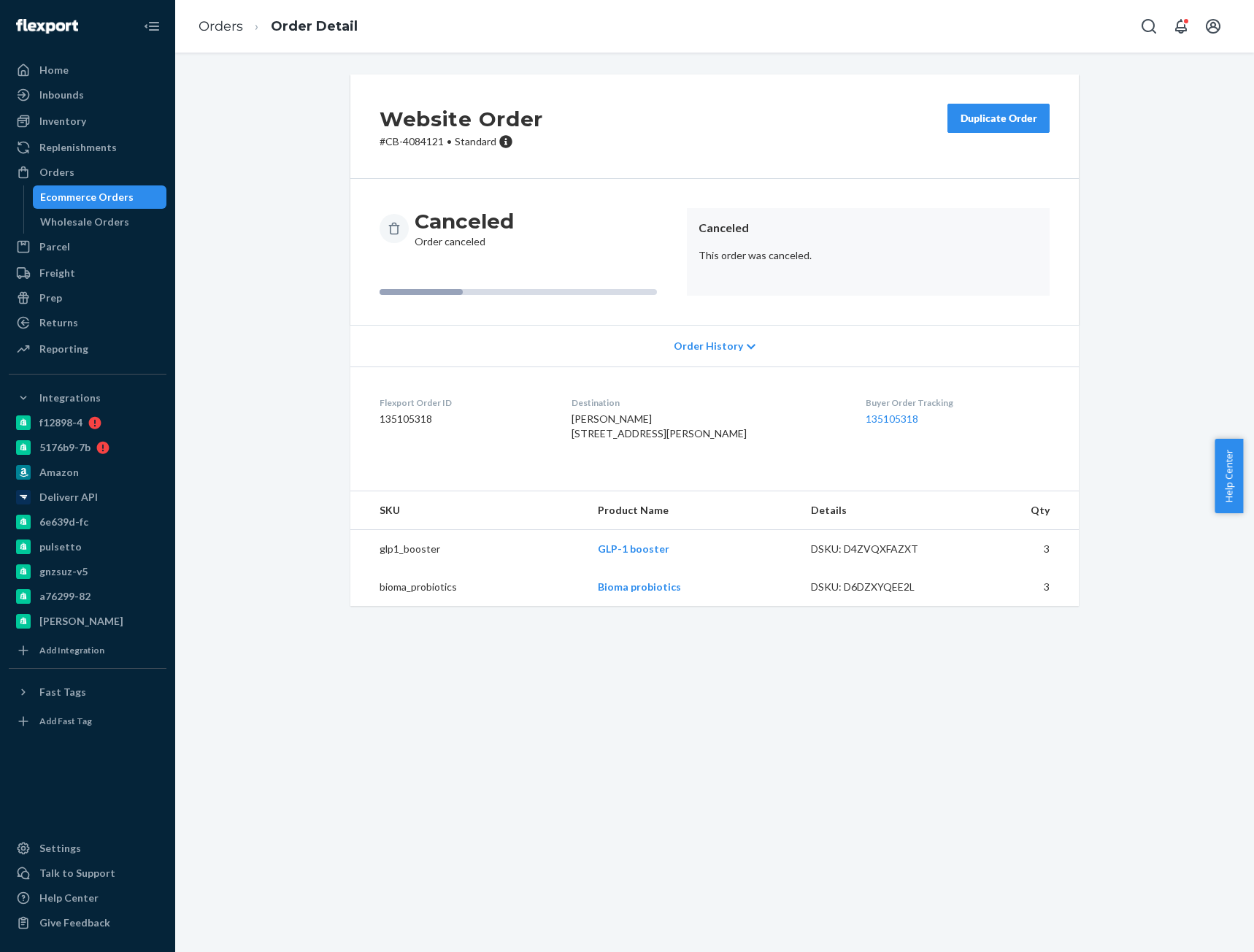
click at [419, 145] on p "# CB-4084121 • Standard" at bounding box center [461, 141] width 164 height 14
copy p "4084121"
drag, startPoint x: 218, startPoint y: 29, endPoint x: 232, endPoint y: 53, distance: 27.8
click at [218, 29] on link "Orders" at bounding box center [221, 26] width 45 height 16
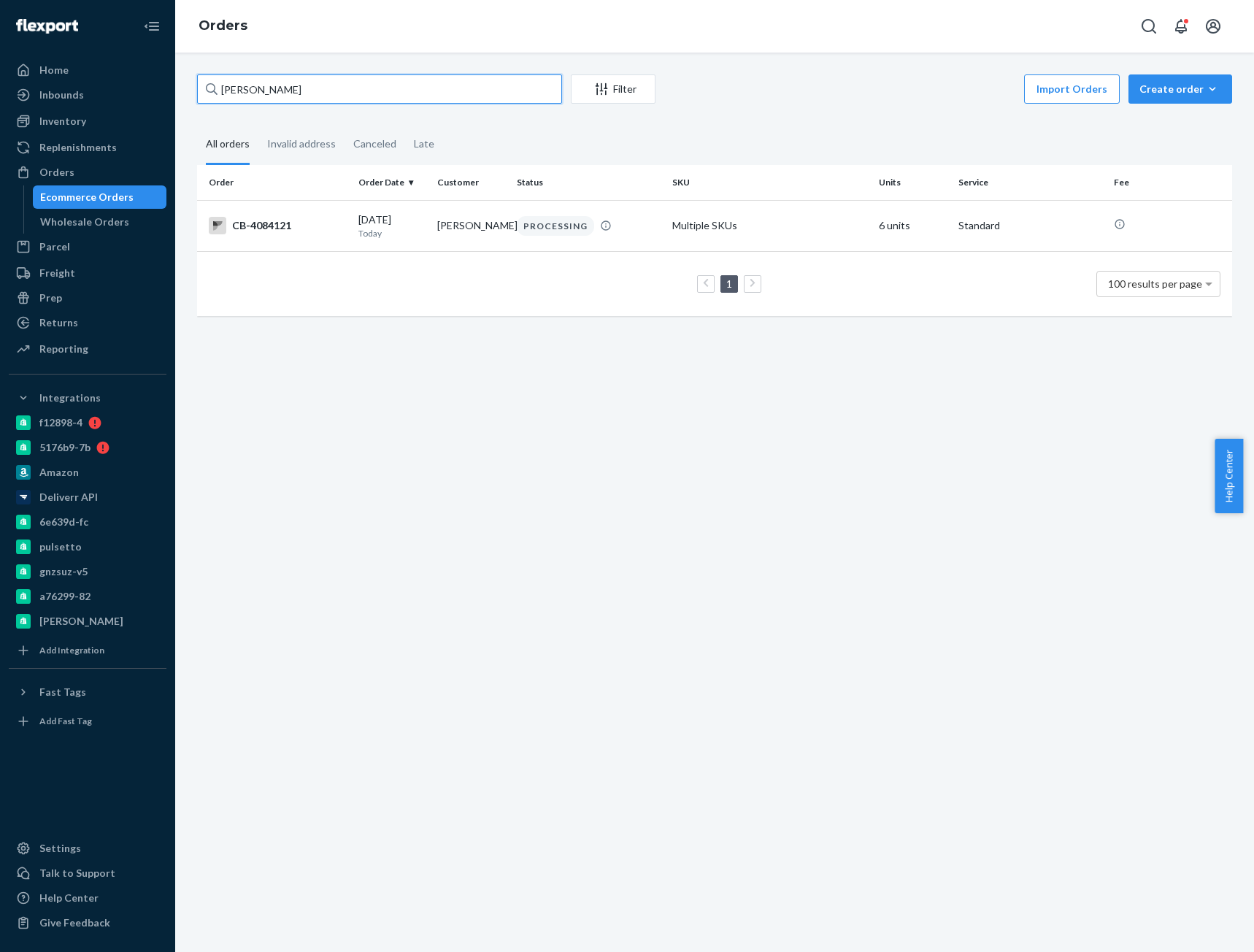
click at [256, 80] on input "Ernie Martin" at bounding box center [379, 88] width 365 height 29
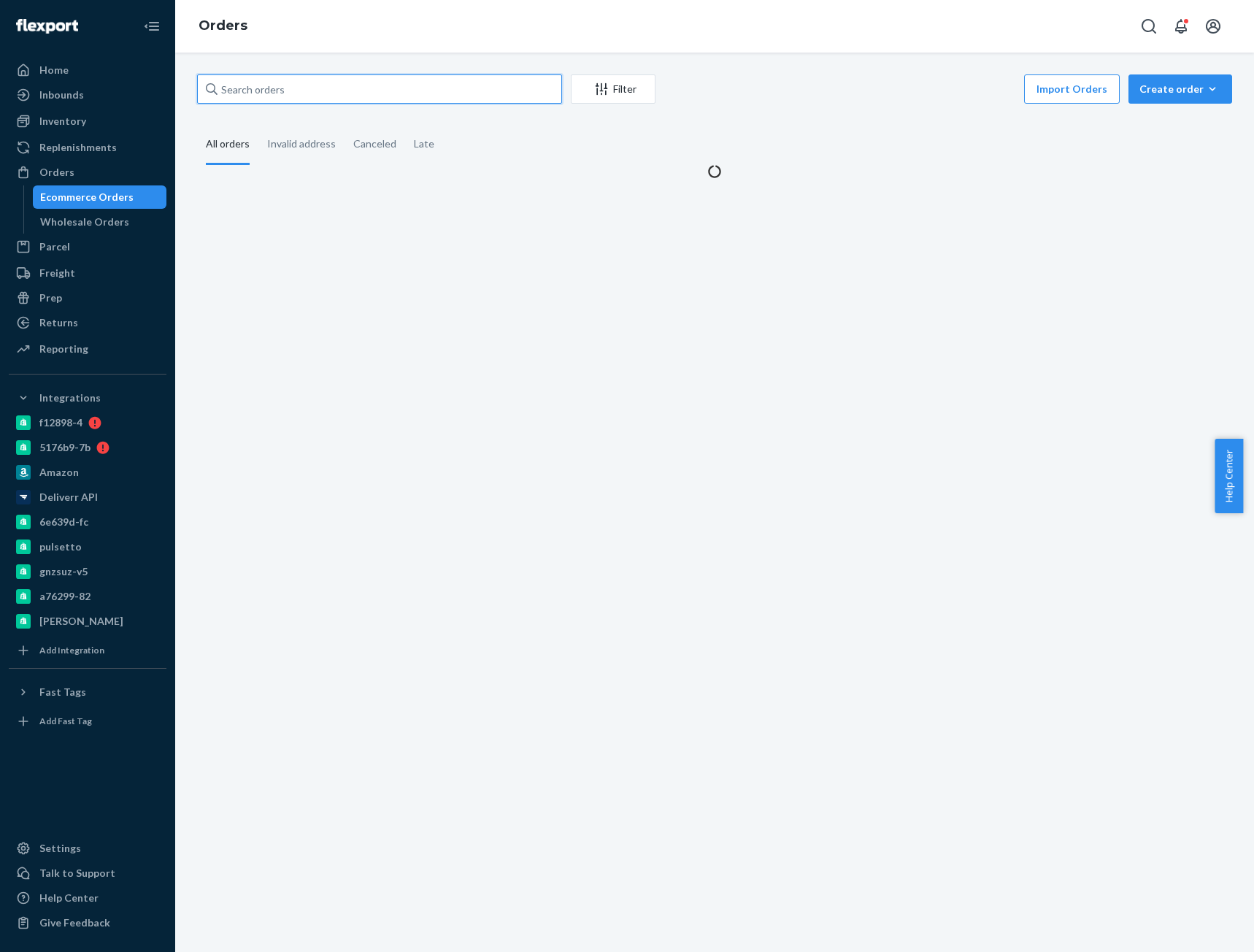
paste input "Ernie Martin"
type input "Ernie Martin"
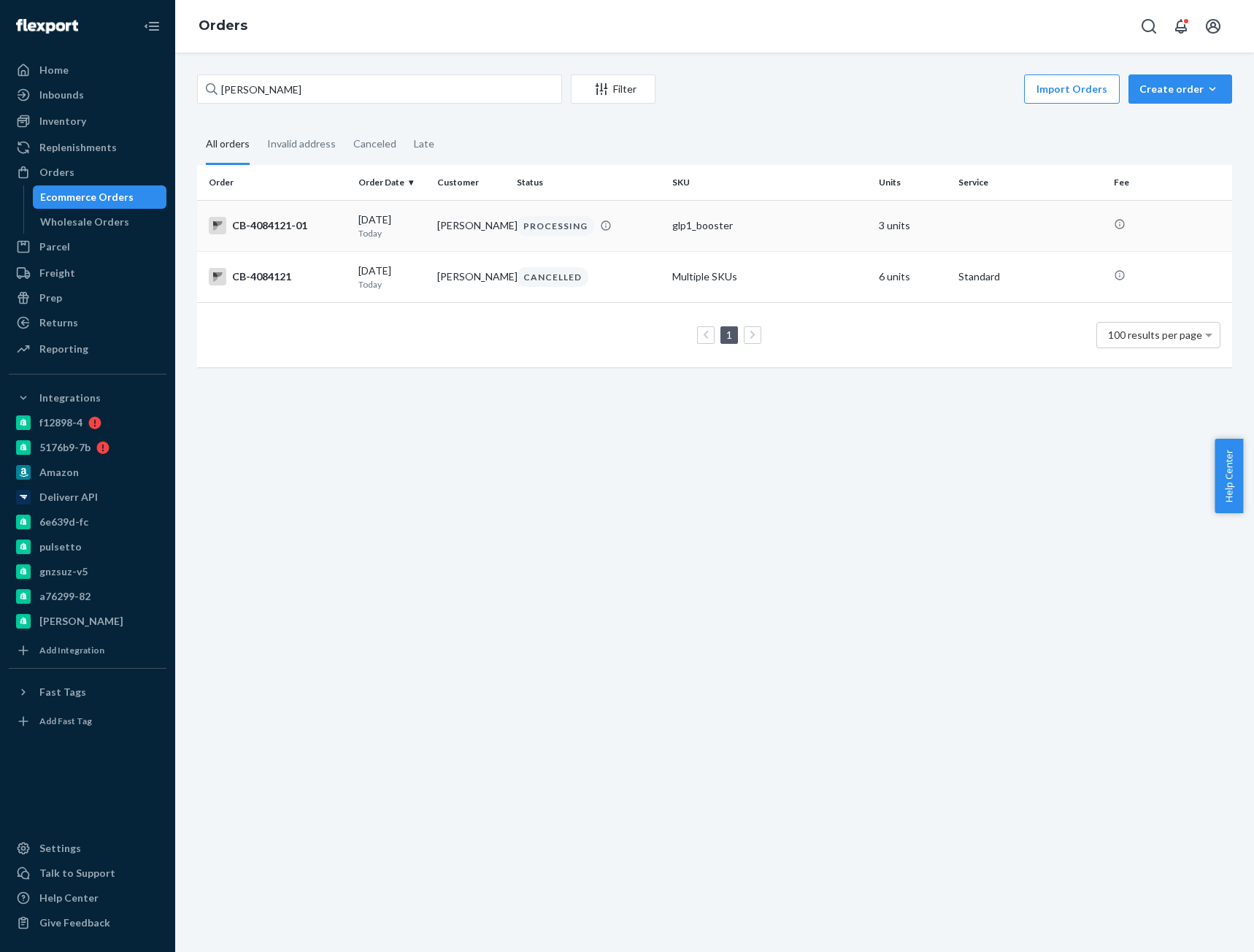
click at [286, 226] on div "CB-4084121-01" at bounding box center [277, 225] width 138 height 18
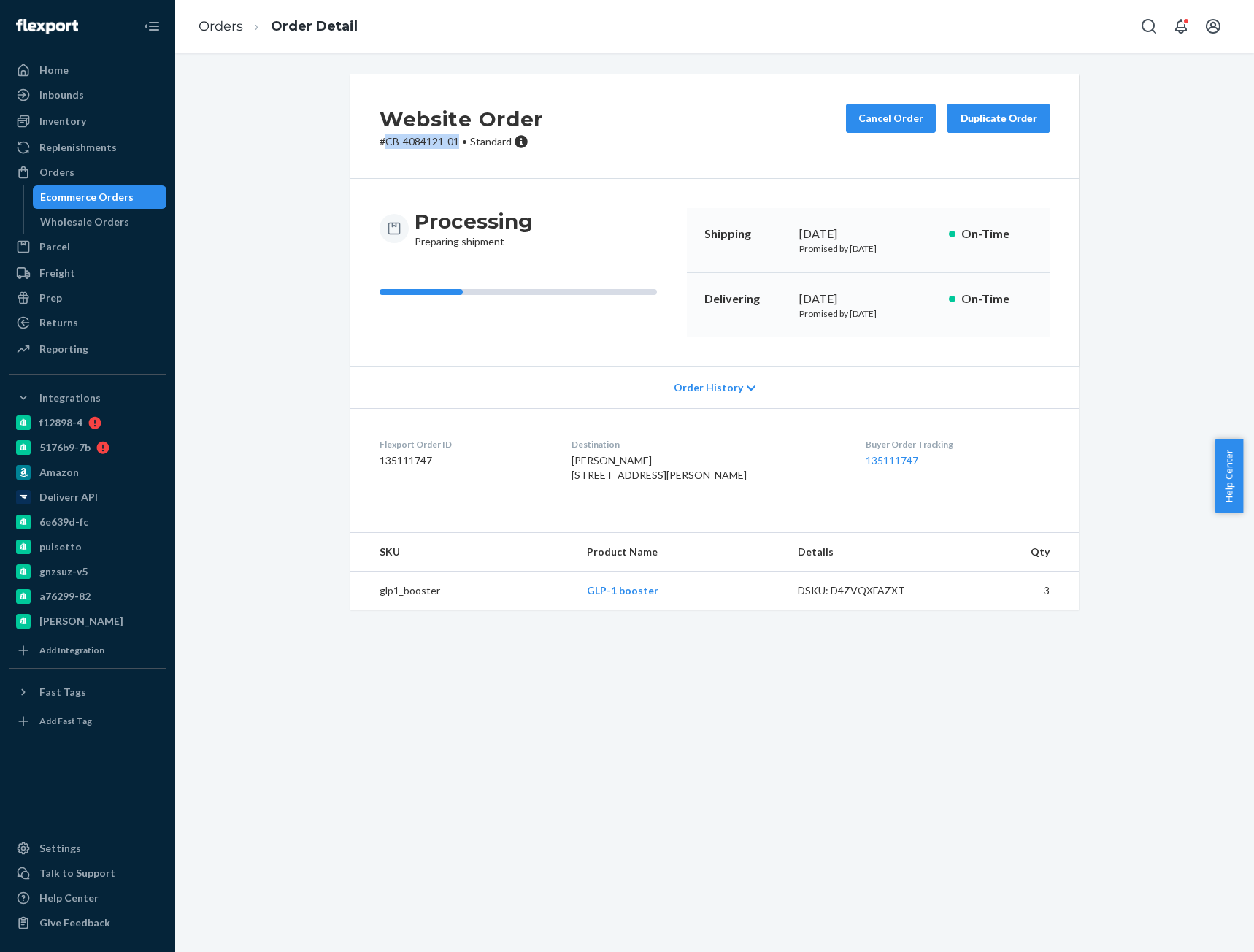
drag, startPoint x: 380, startPoint y: 139, endPoint x: 455, endPoint y: 147, distance: 75.4
click at [455, 147] on p "# CB-4084121-01 • Standard" at bounding box center [461, 141] width 164 height 14
copy p "CB-4084121-01"
click at [229, 28] on link "Orders" at bounding box center [221, 26] width 45 height 16
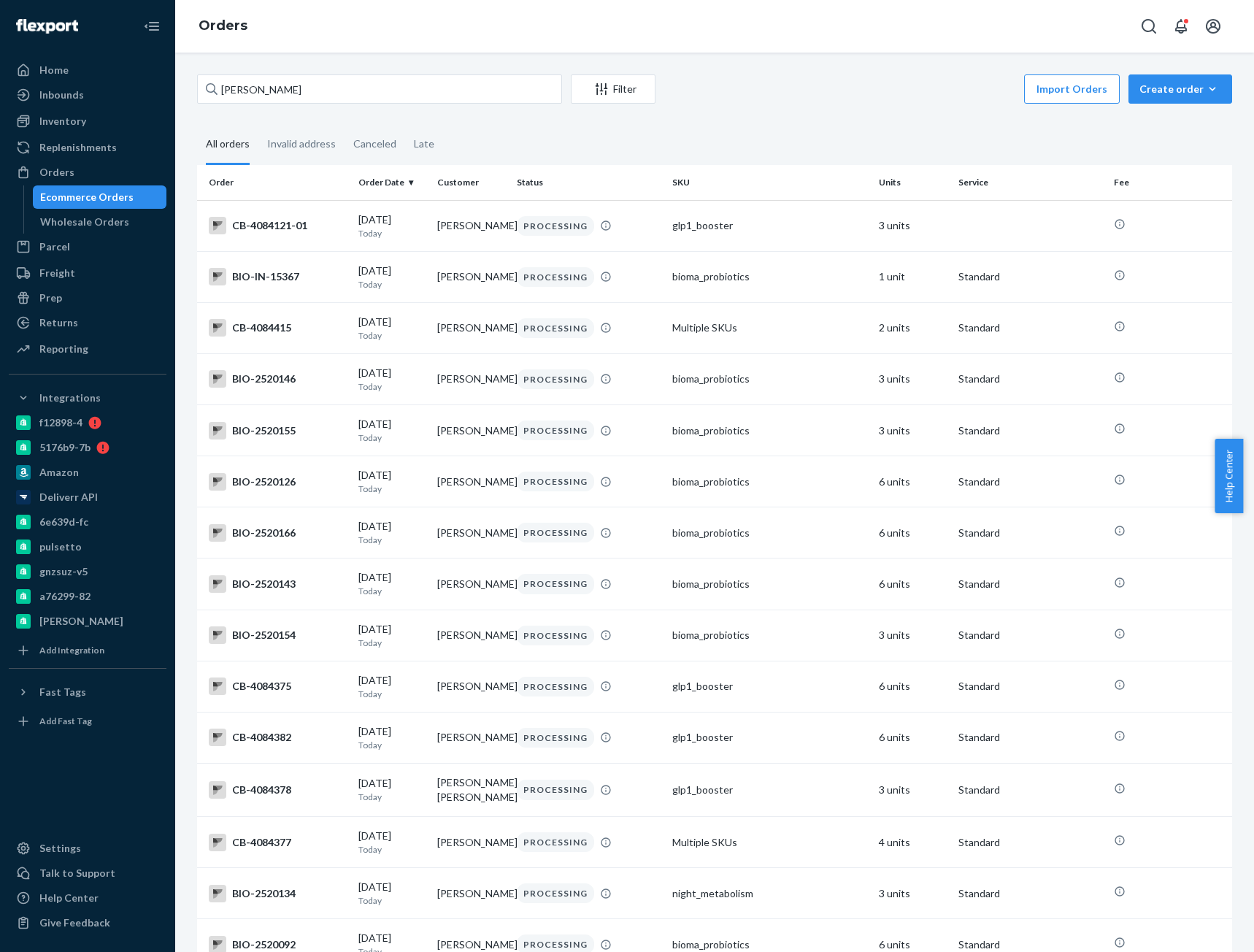
click at [274, 93] on input "Ernie Martin" at bounding box center [379, 88] width 365 height 29
drag, startPoint x: 229, startPoint y: 28, endPoint x: 277, endPoint y: 94, distance: 81.6
click at [274, 94] on input "Ernie Martin" at bounding box center [379, 88] width 365 height 29
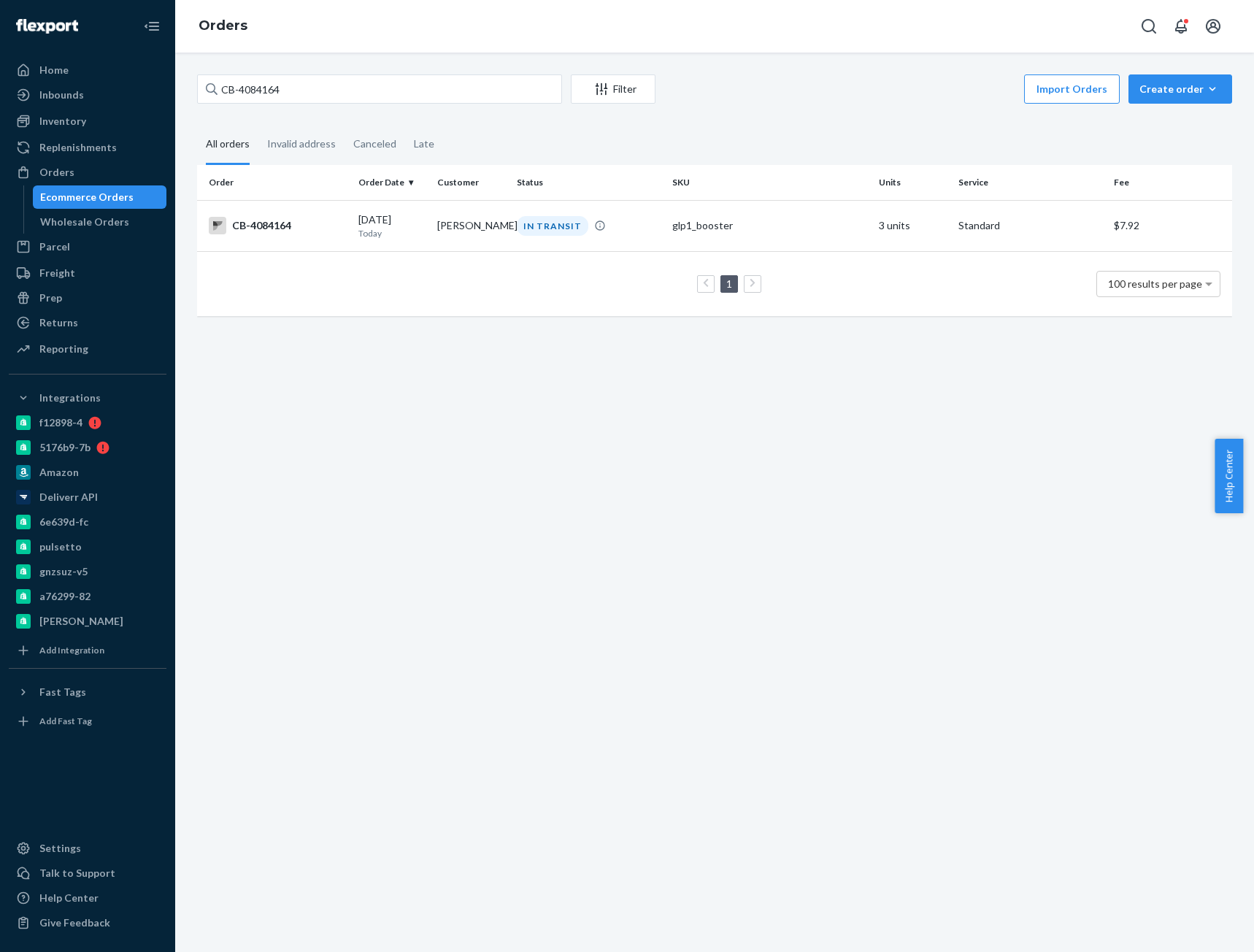
type input "CB-4084164"
click at [229, 215] on td "CB-4084164" at bounding box center [274, 225] width 156 height 51
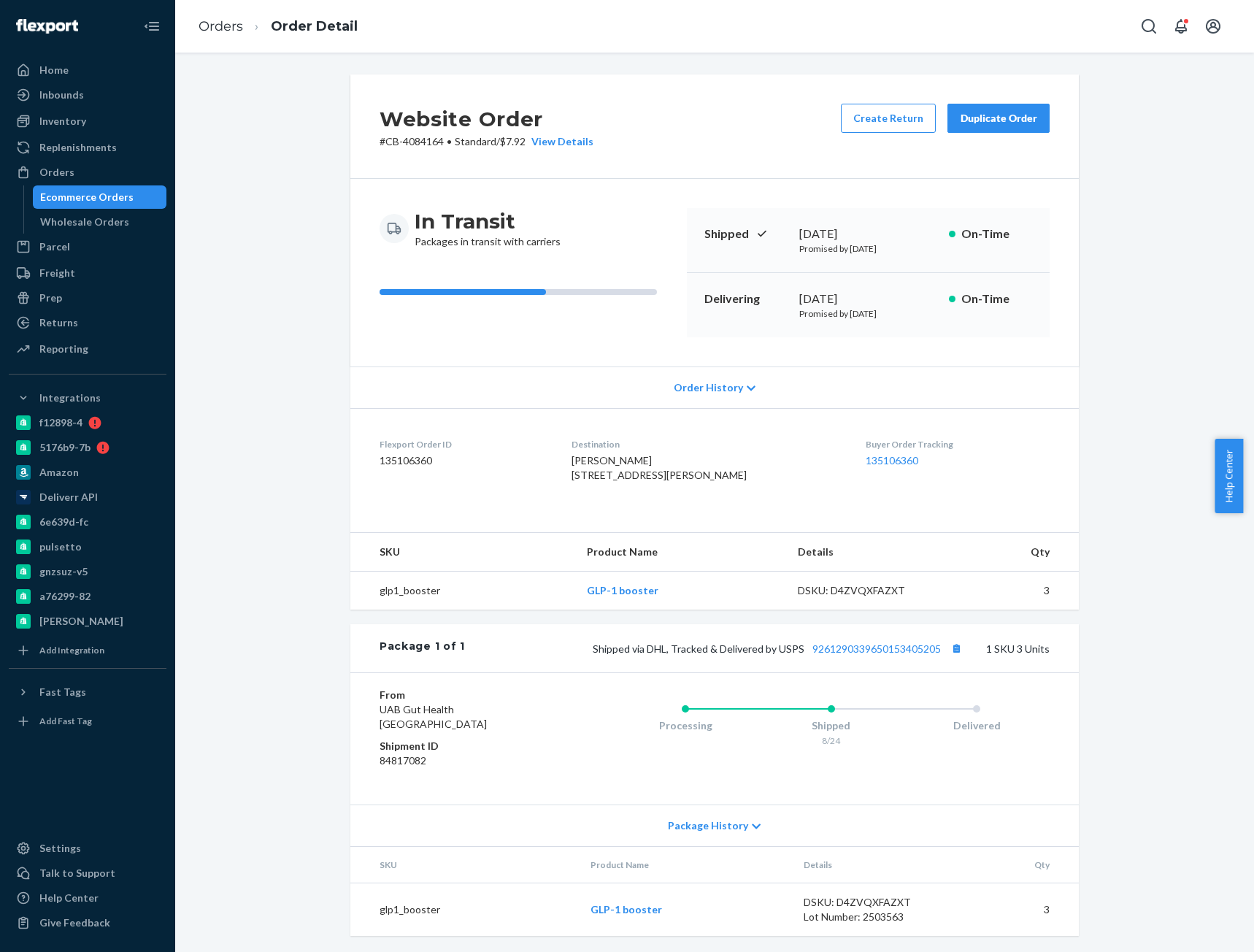
click at [1123, 291] on div "Website Order # CB-4084164 • Standard / $7.92 View Details Create Return Duplic…" at bounding box center [714, 513] width 1056 height 879
click at [875, 654] on link "9261290339650153405205" at bounding box center [877, 648] width 129 height 13
click at [228, 29] on link "Orders" at bounding box center [221, 26] width 45 height 16
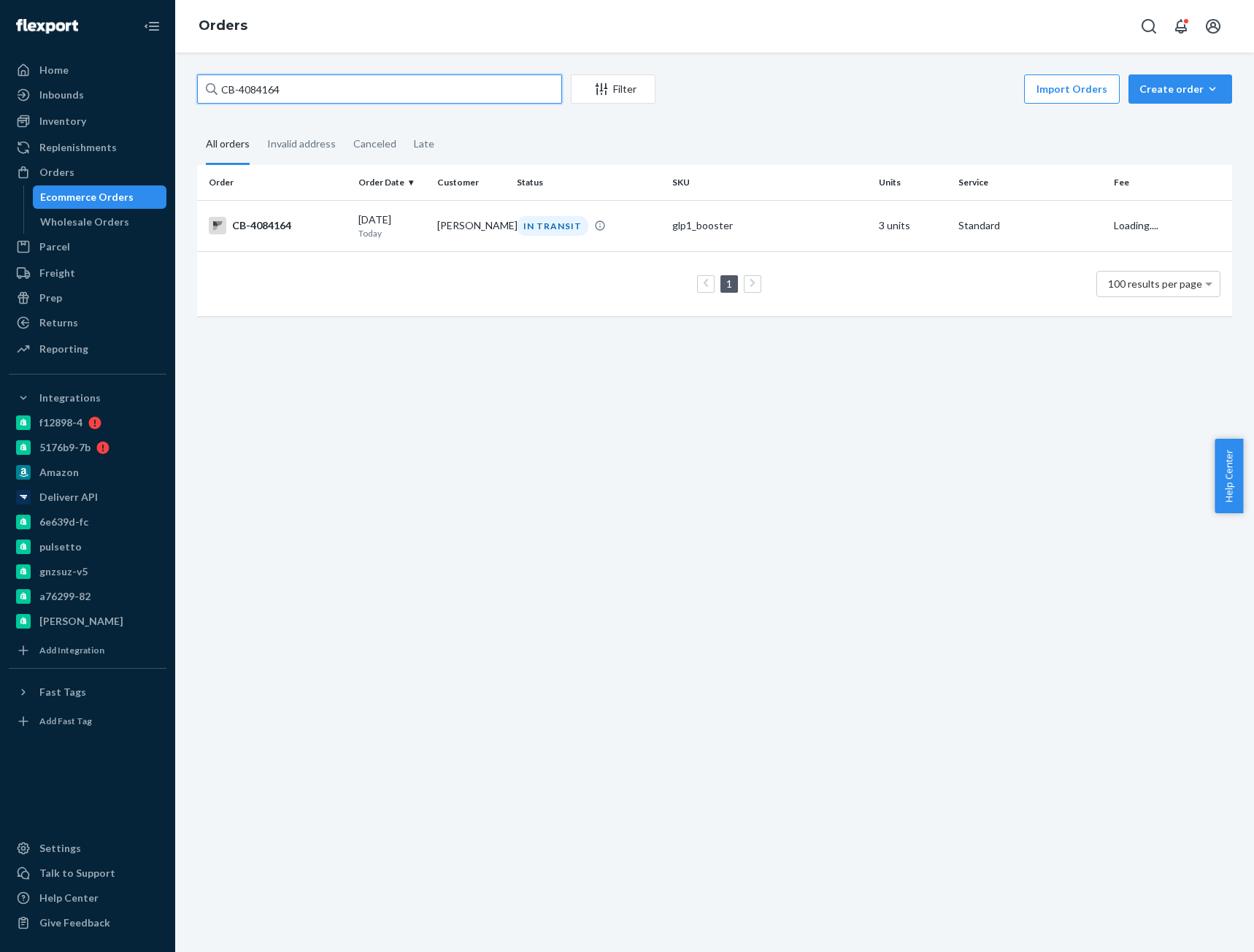
click at [272, 78] on input "CB-4084164" at bounding box center [379, 88] width 365 height 29
click at [272, 79] on input "CB-4084164" at bounding box center [379, 88] width 365 height 29
paste input "Stacey Bright"
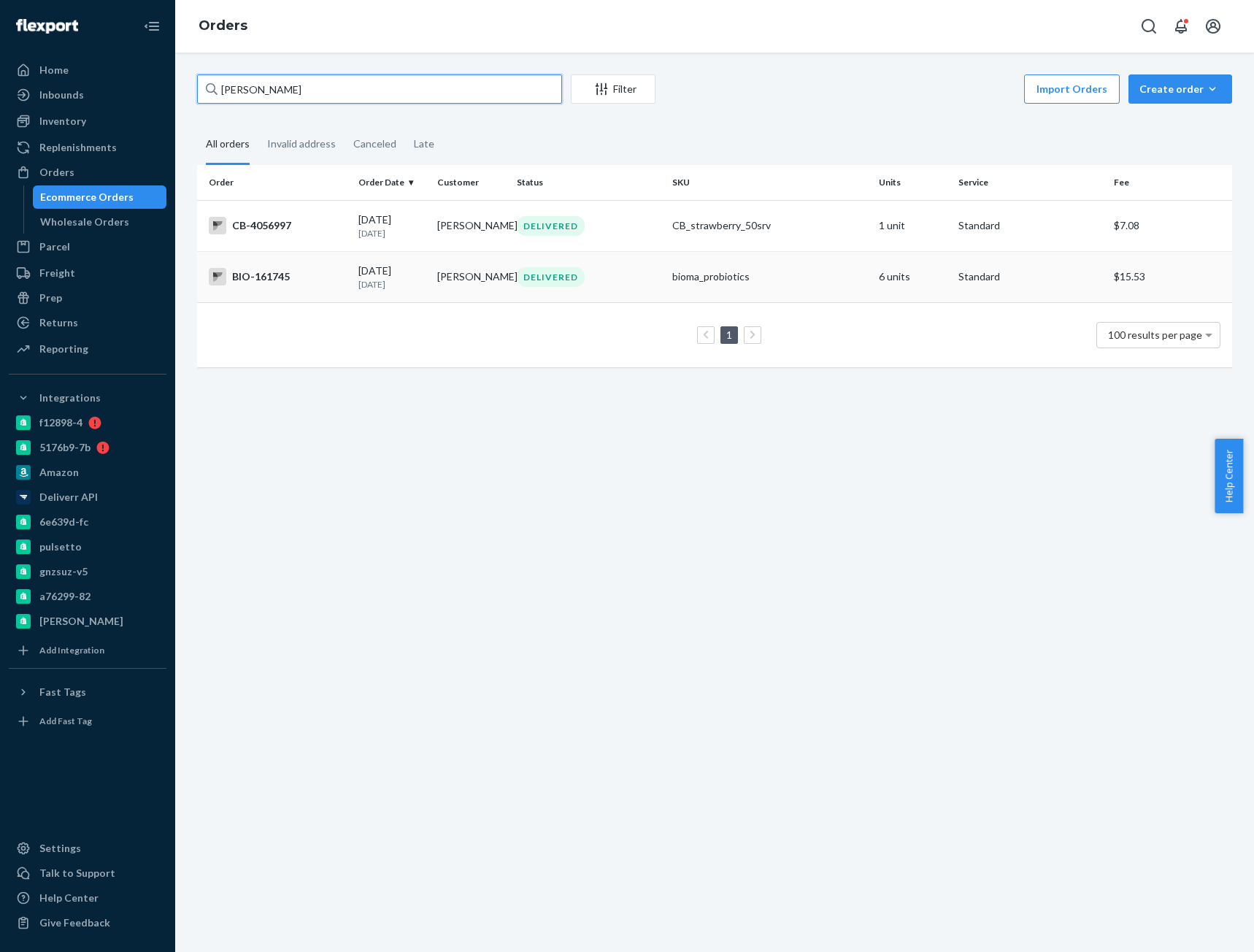
type input "Stacey Bright"
click at [286, 281] on div "BIO-161745" at bounding box center [277, 277] width 138 height 18
click at [330, 237] on td "CB-4056997" at bounding box center [274, 225] width 156 height 51
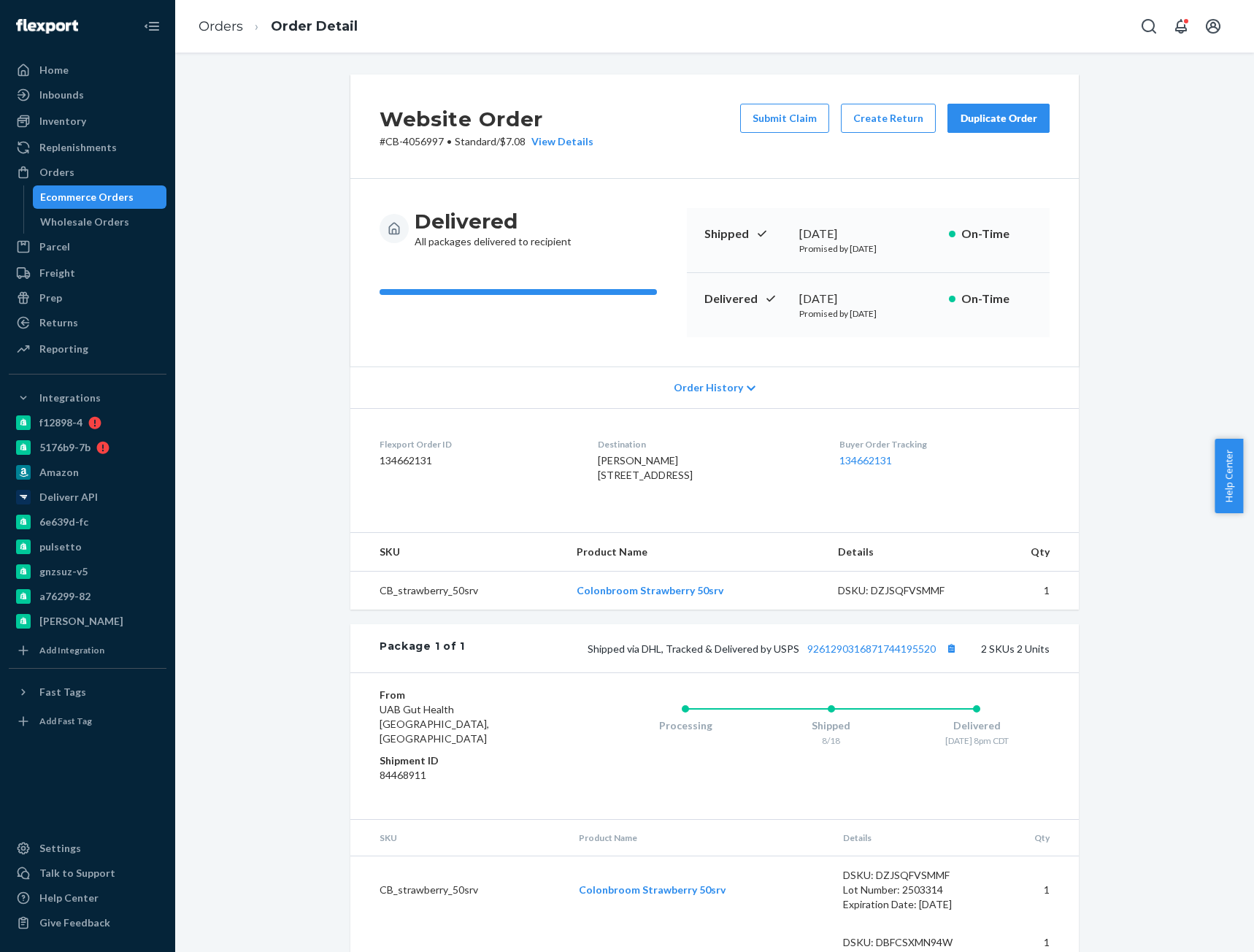
click at [424, 143] on p "# CB-4056997 • Standard / $7.08 View Details" at bounding box center [486, 141] width 214 height 14
copy p "4056997"
click at [216, 21] on link "Orders" at bounding box center [221, 26] width 45 height 16
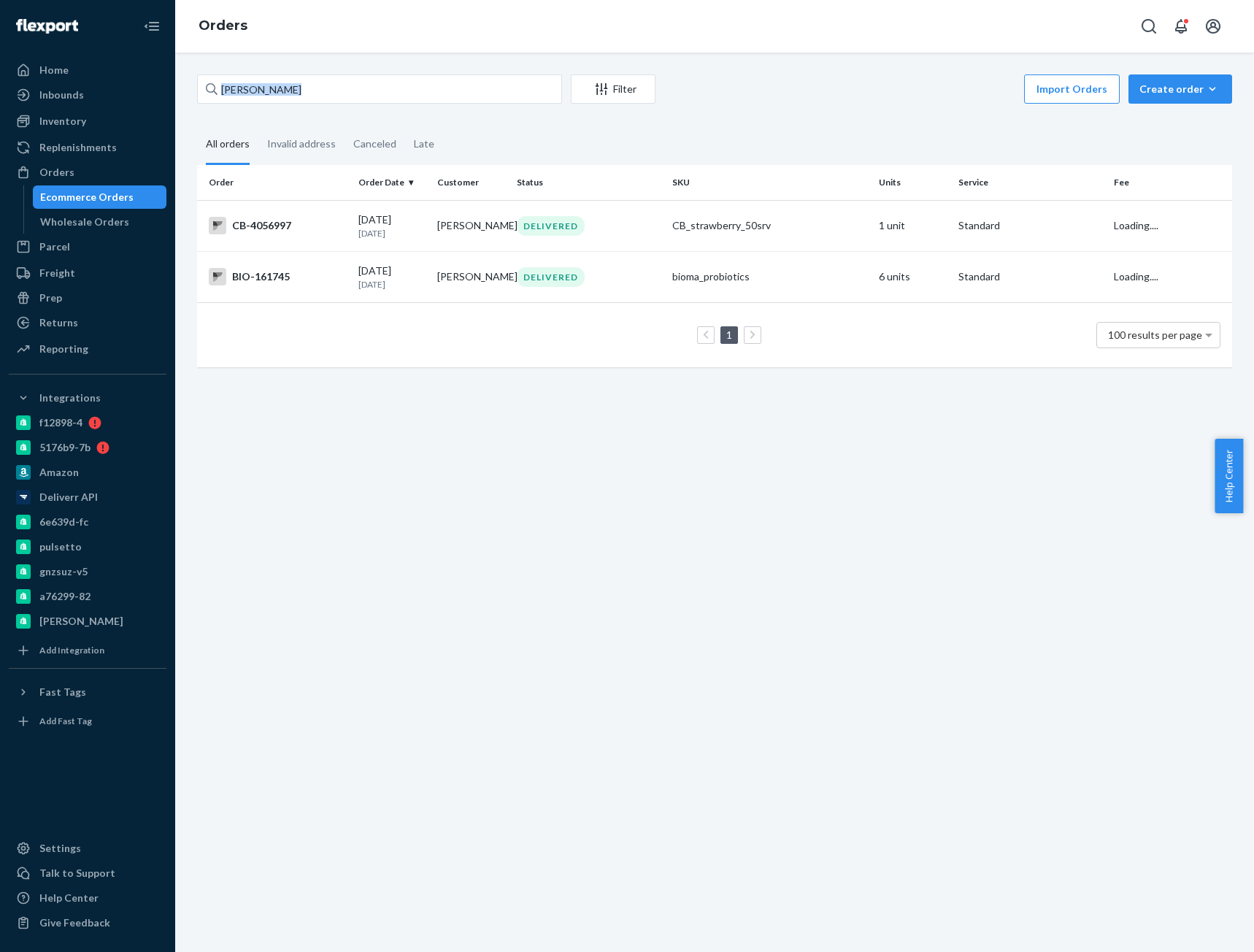
click at [263, 72] on div "Stacey Bright Filter Import Orders Create order Ecommerce order Removal order A…" at bounding box center [714, 502] width 1079 height 899
click at [263, 88] on input "Stacey Bright" at bounding box center [379, 88] width 365 height 29
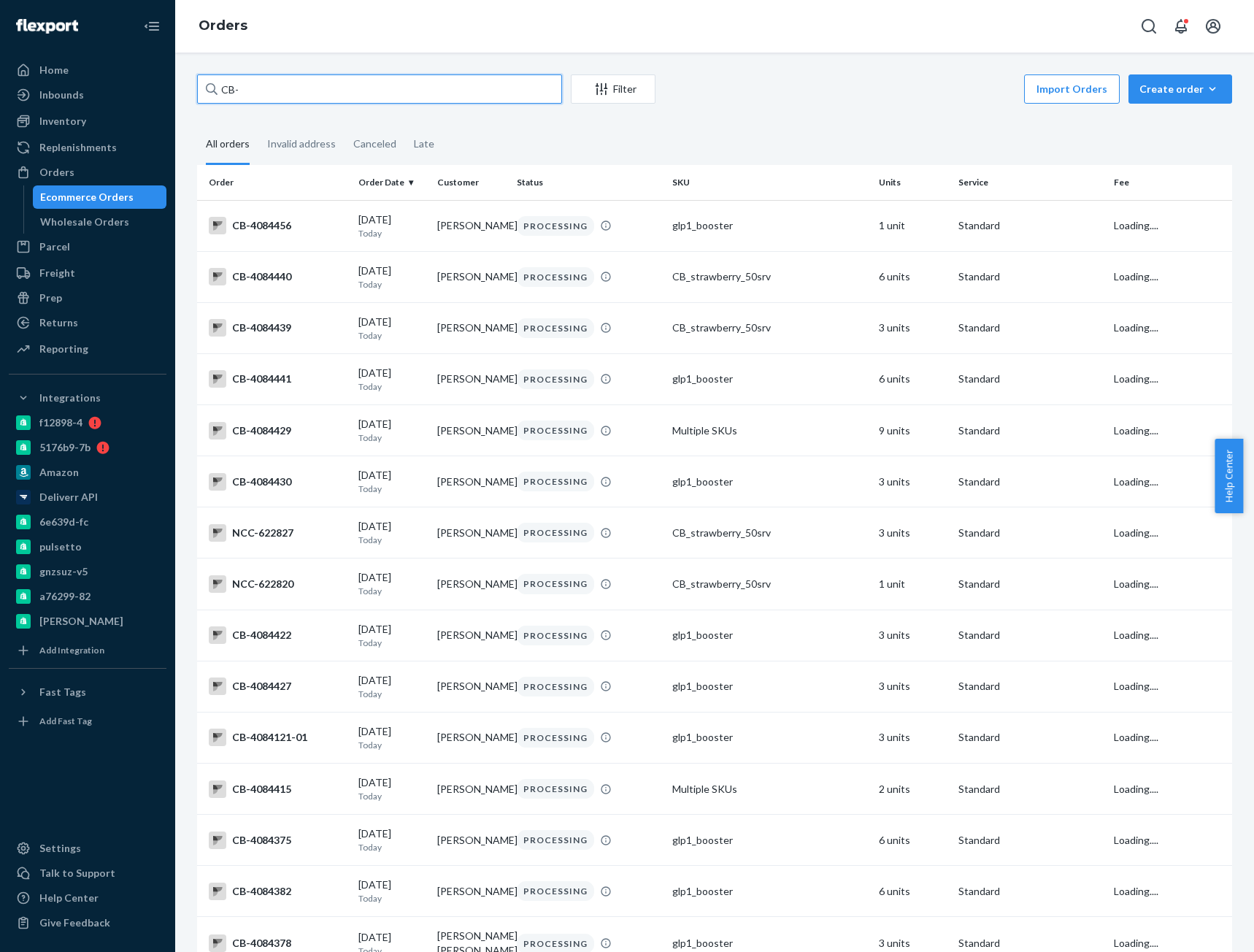
paste input "4049254"
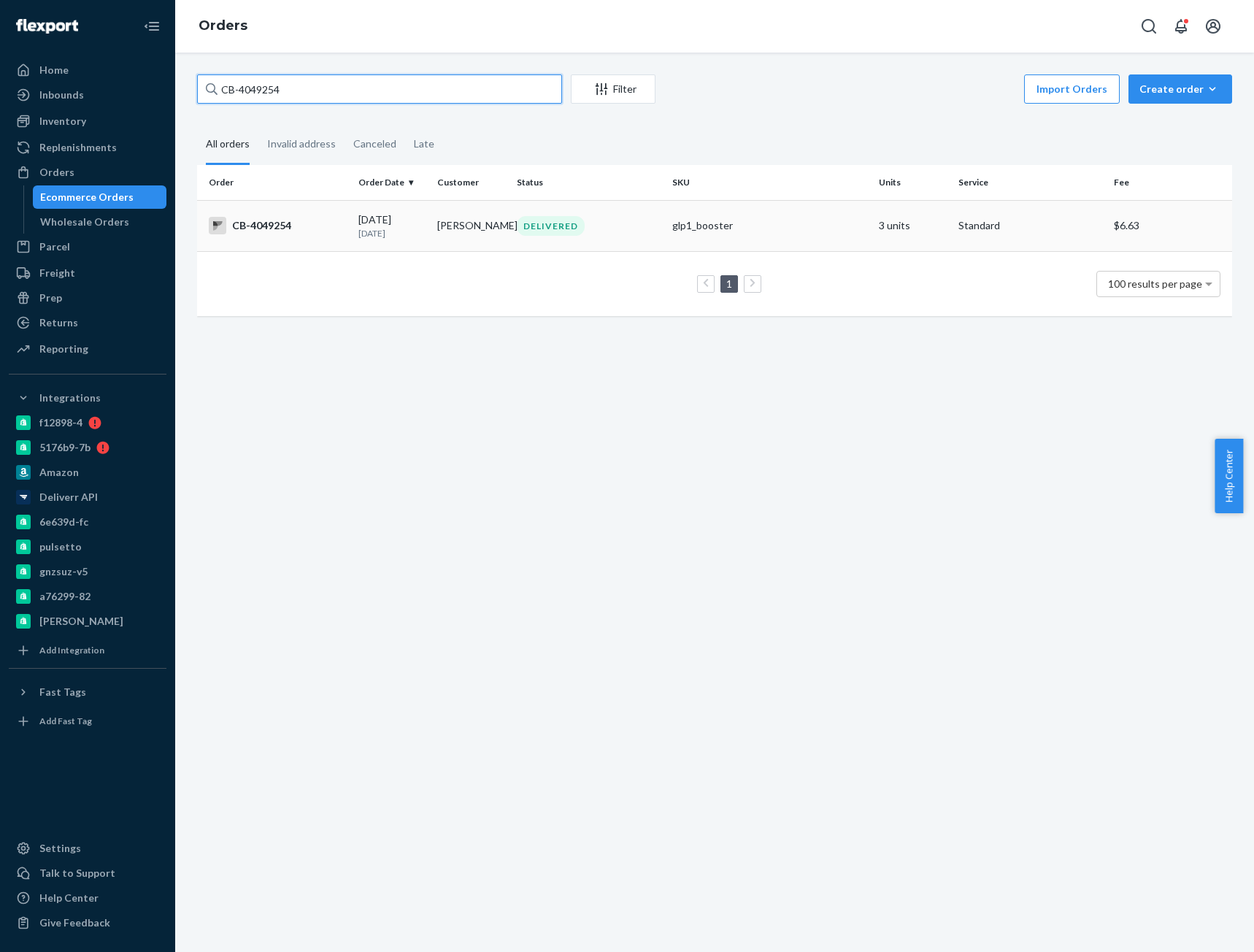
type input "CB-4049254"
click at [260, 248] on td "CB-4049254" at bounding box center [274, 225] width 156 height 51
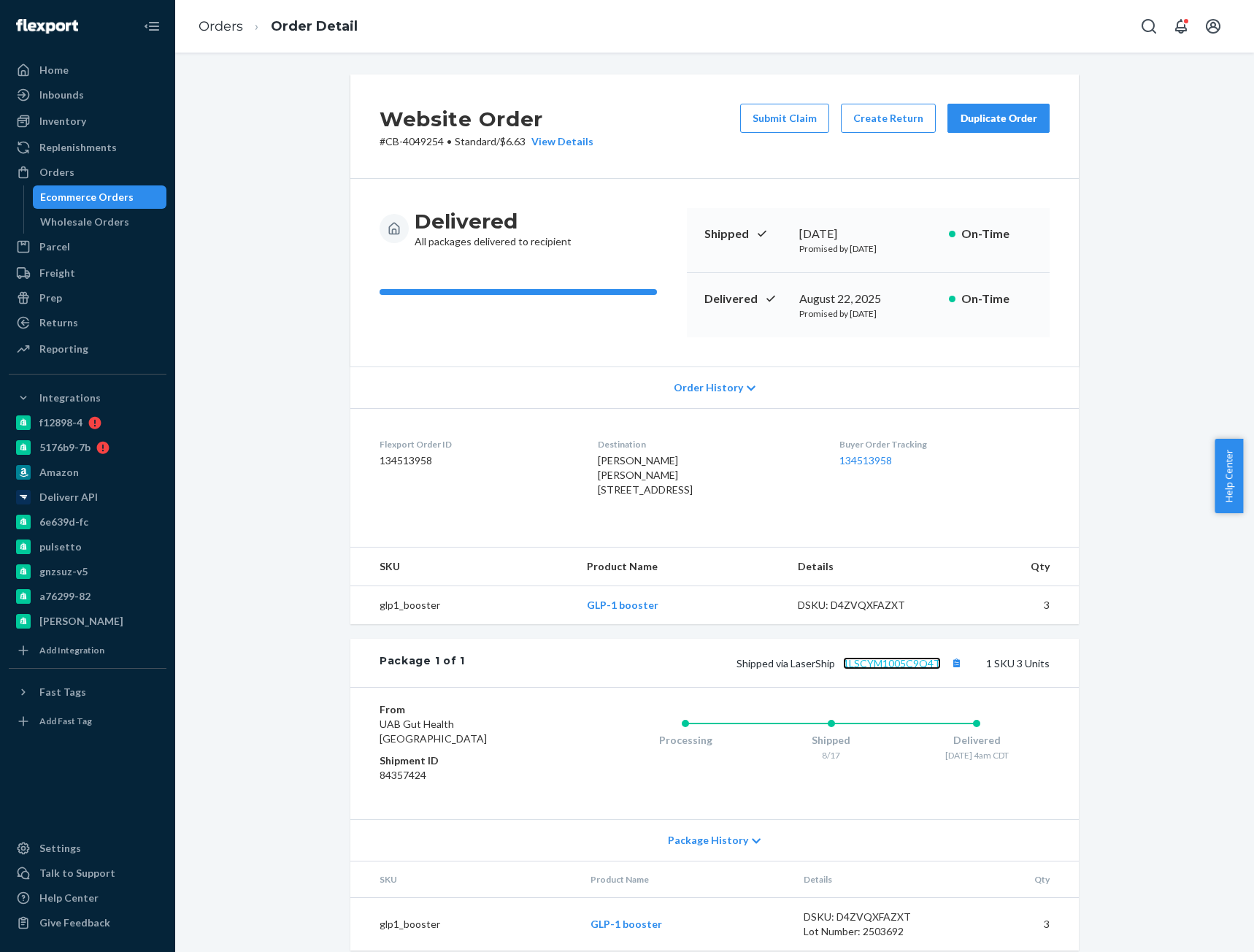
click at [896, 670] on link "1LSCYM1005C9Q4T" at bounding box center [891, 663] width 97 height 13
click at [952, 672] on button "Copy tracking number" at bounding box center [955, 662] width 19 height 19
click at [221, 21] on link "Orders" at bounding box center [221, 26] width 45 height 16
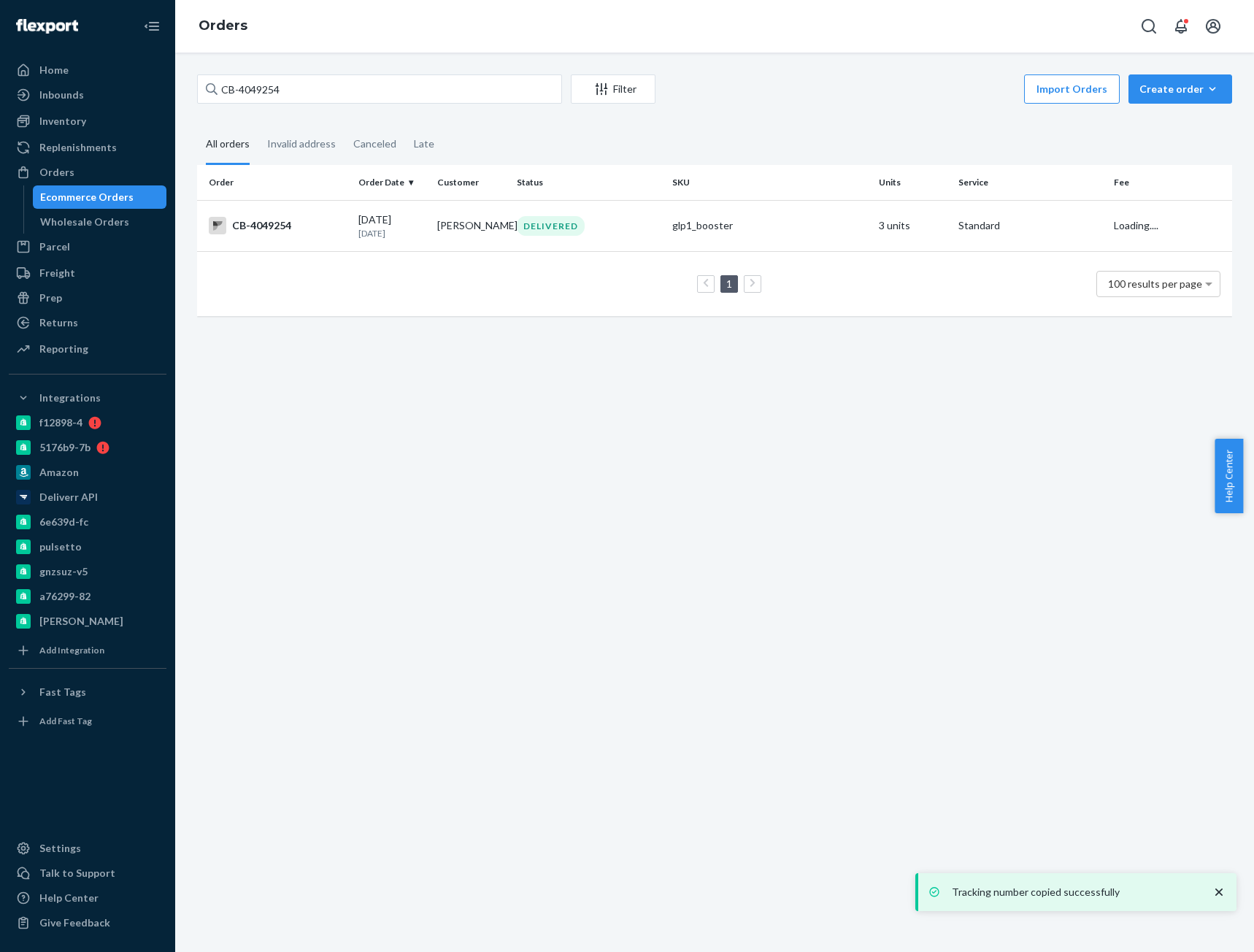
click at [271, 69] on div "CB-4049254 Filter Import Orders Create order Ecommerce order Removal order All …" at bounding box center [714, 502] width 1079 height 899
click at [273, 88] on input "CB-4049254" at bounding box center [379, 88] width 365 height 29
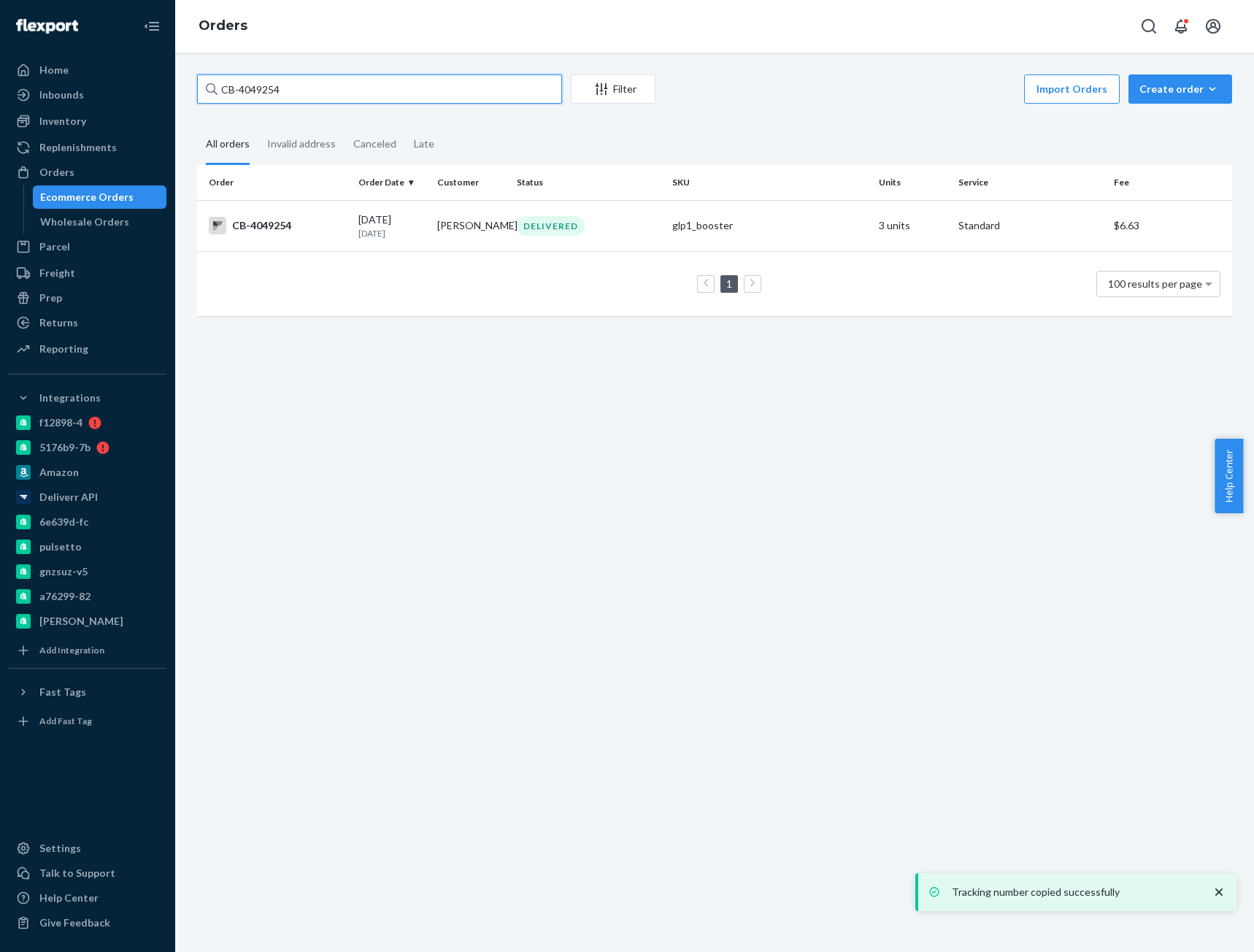
paste input "Dawn Edmondson"
type input "Dawn Edmondson"
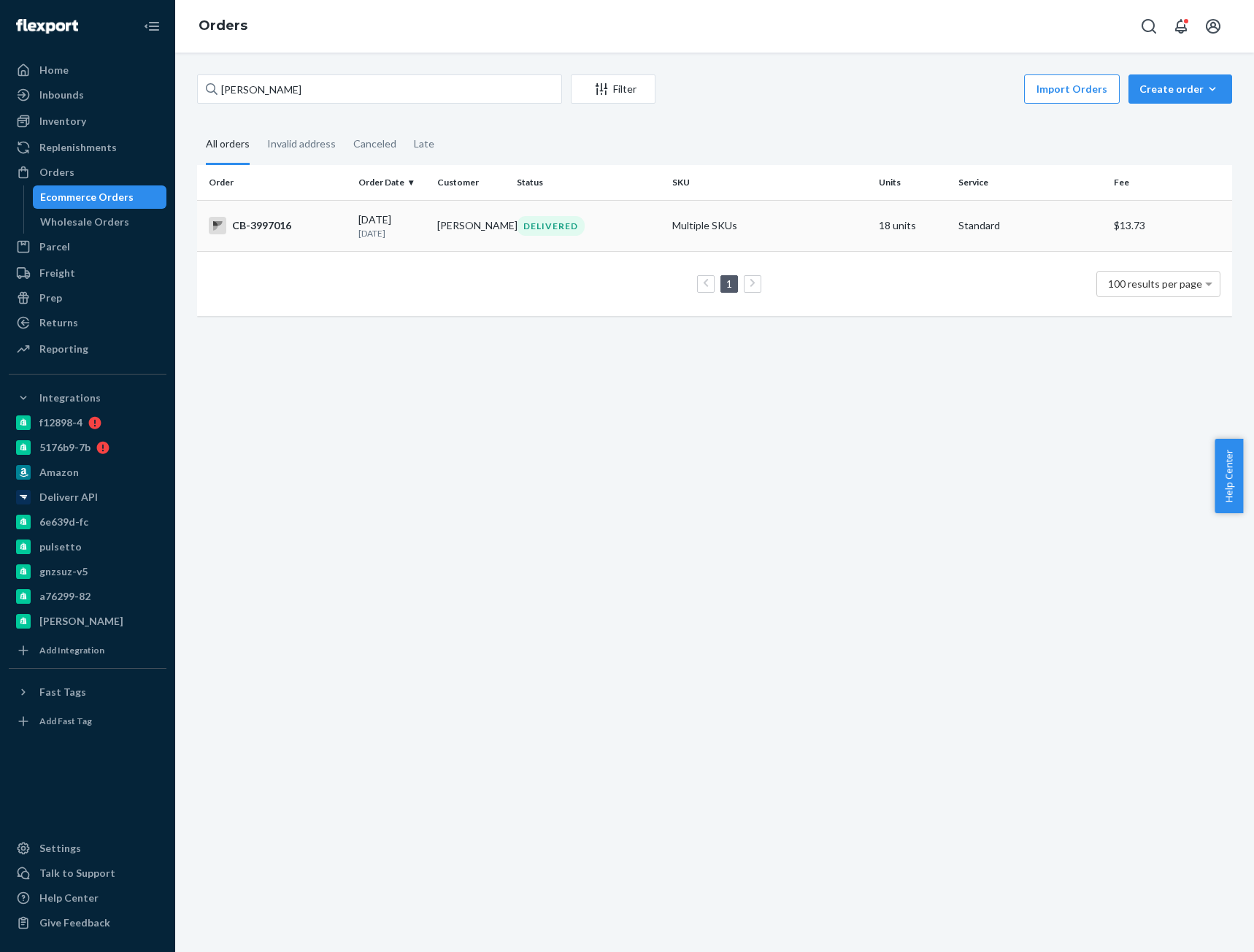
click at [327, 229] on div "CB-3997016" at bounding box center [277, 225] width 138 height 18
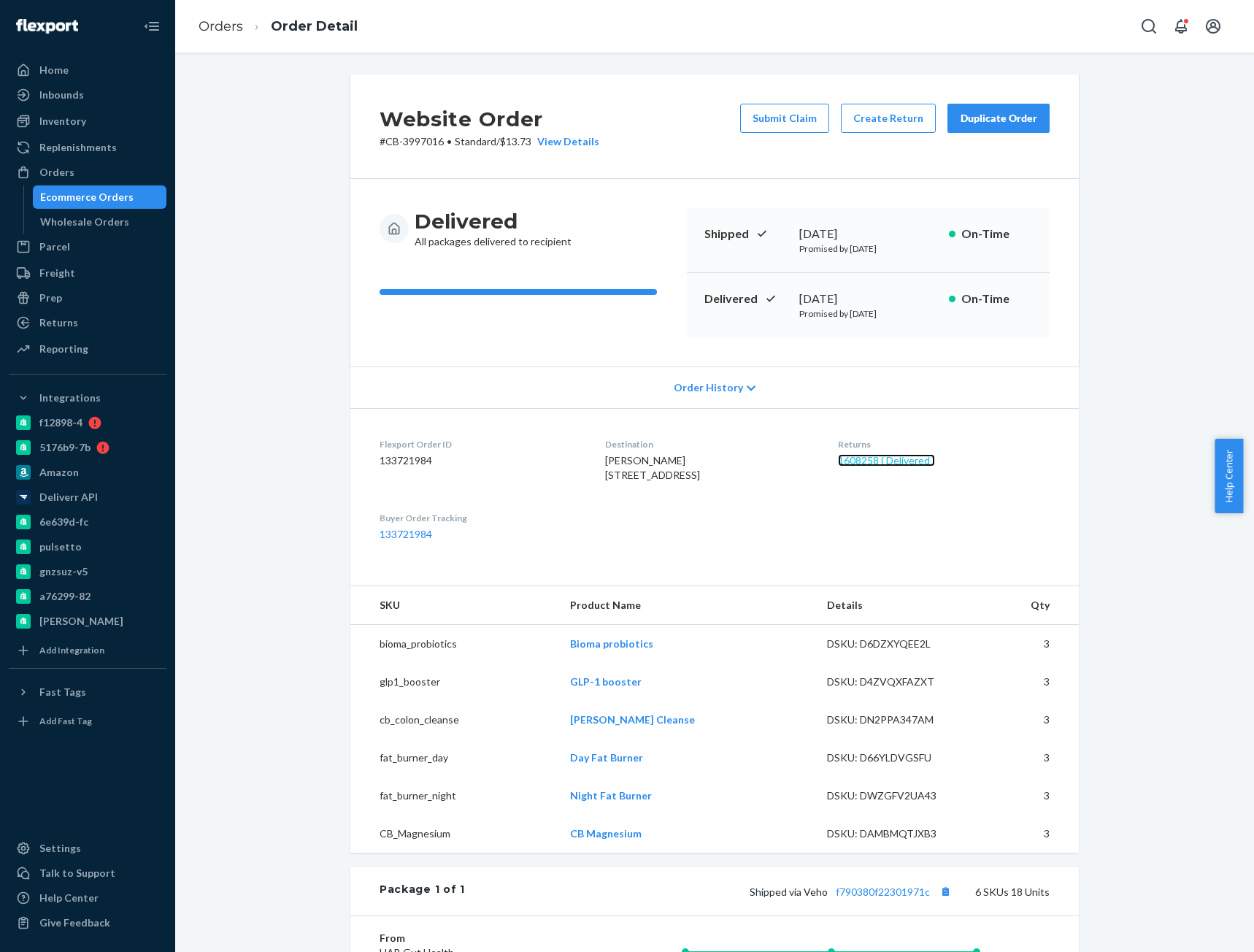
click at [885, 463] on link "1608258 ( Delivered )" at bounding box center [886, 460] width 97 height 13
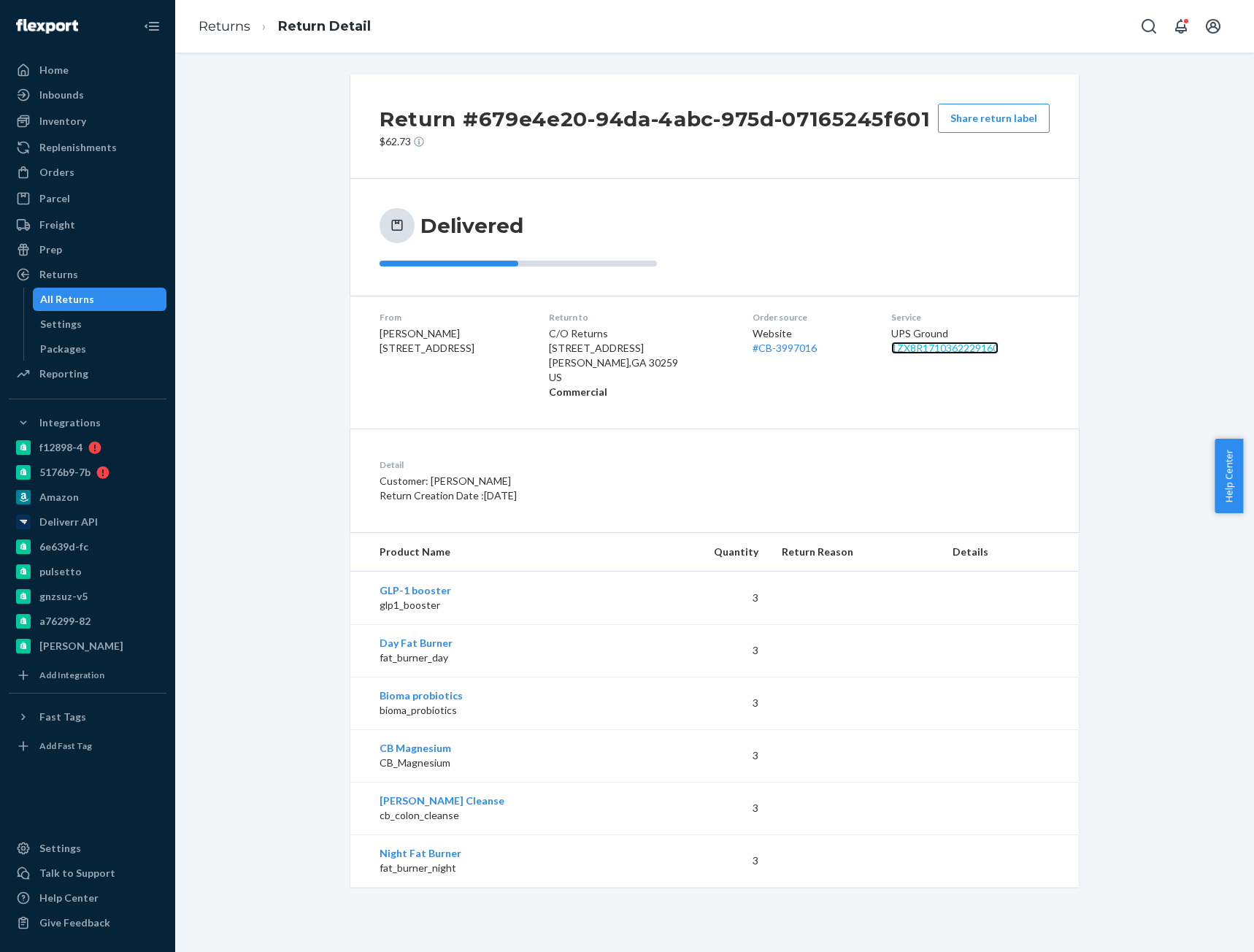
click at [938, 347] on link "1ZX8R1710362229160" at bounding box center [945, 348] width 107 height 13
click at [237, 22] on link "Returns" at bounding box center [224, 26] width 52 height 16
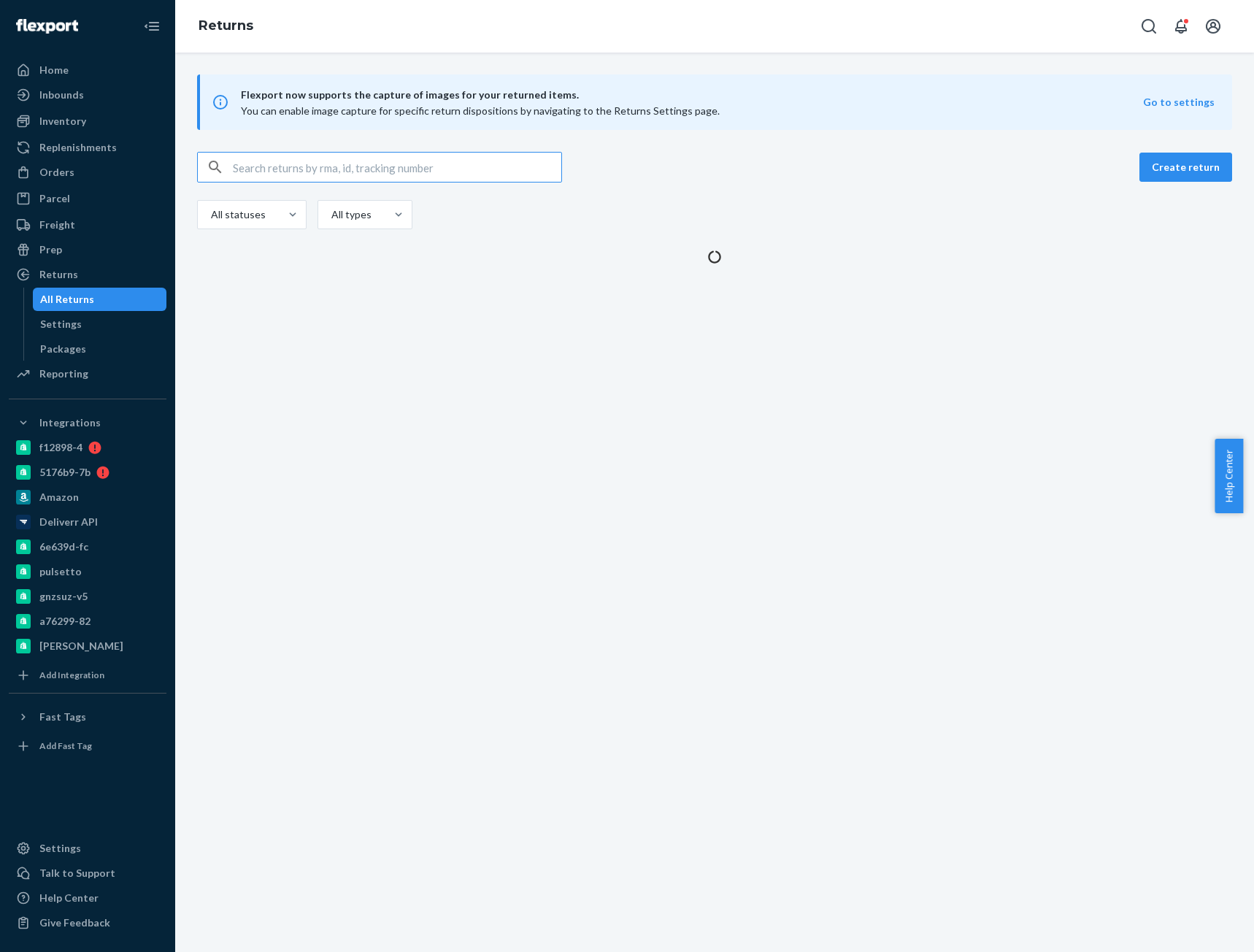
click at [369, 174] on input "text" at bounding box center [396, 167] width 328 height 29
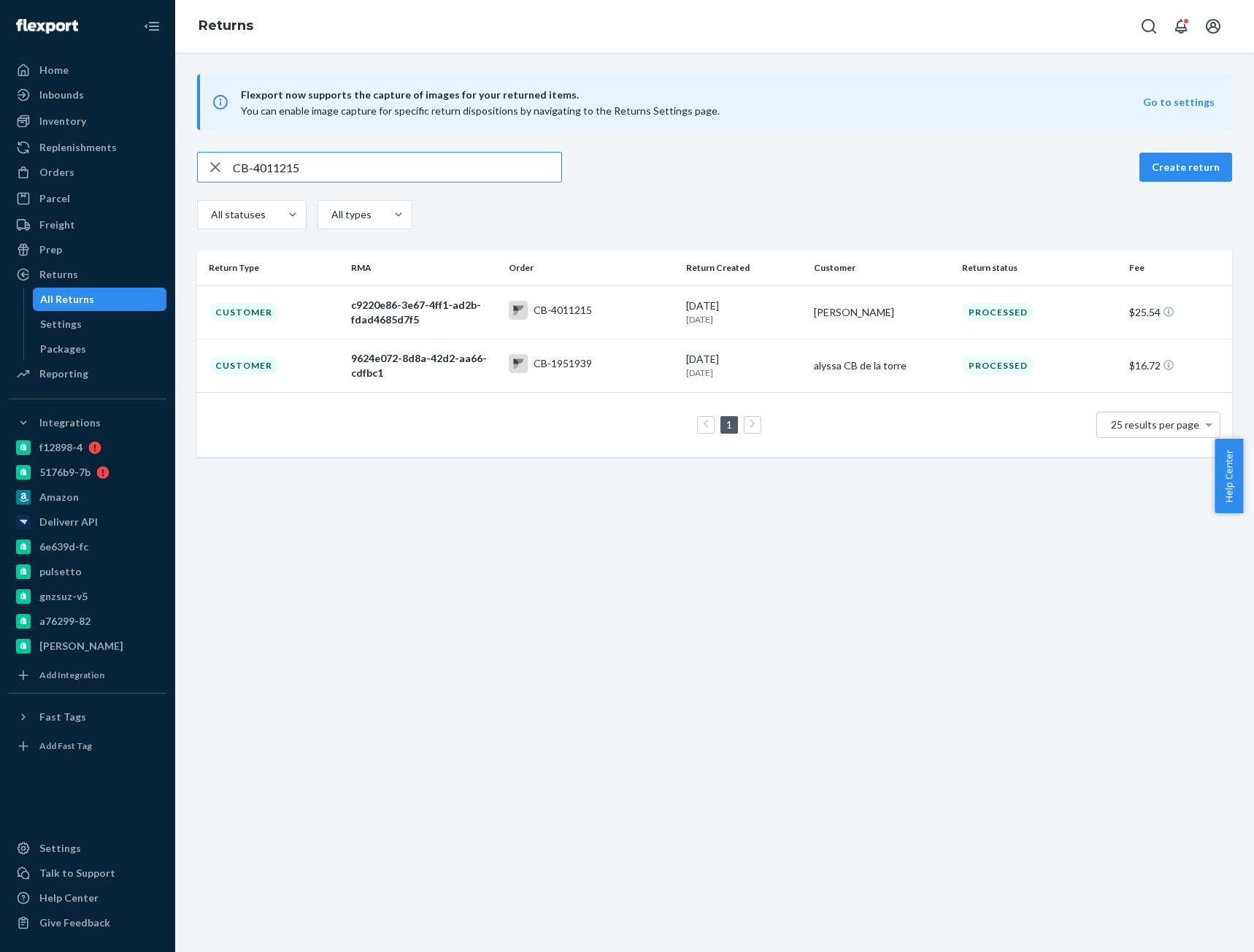
type input "CB-4011215"
click at [406, 509] on div "Flexport now supports the capture of images for your returned items. You can en…" at bounding box center [714, 502] width 1079 height 899
click at [260, 315] on div "Customer" at bounding box center [243, 312] width 70 height 18
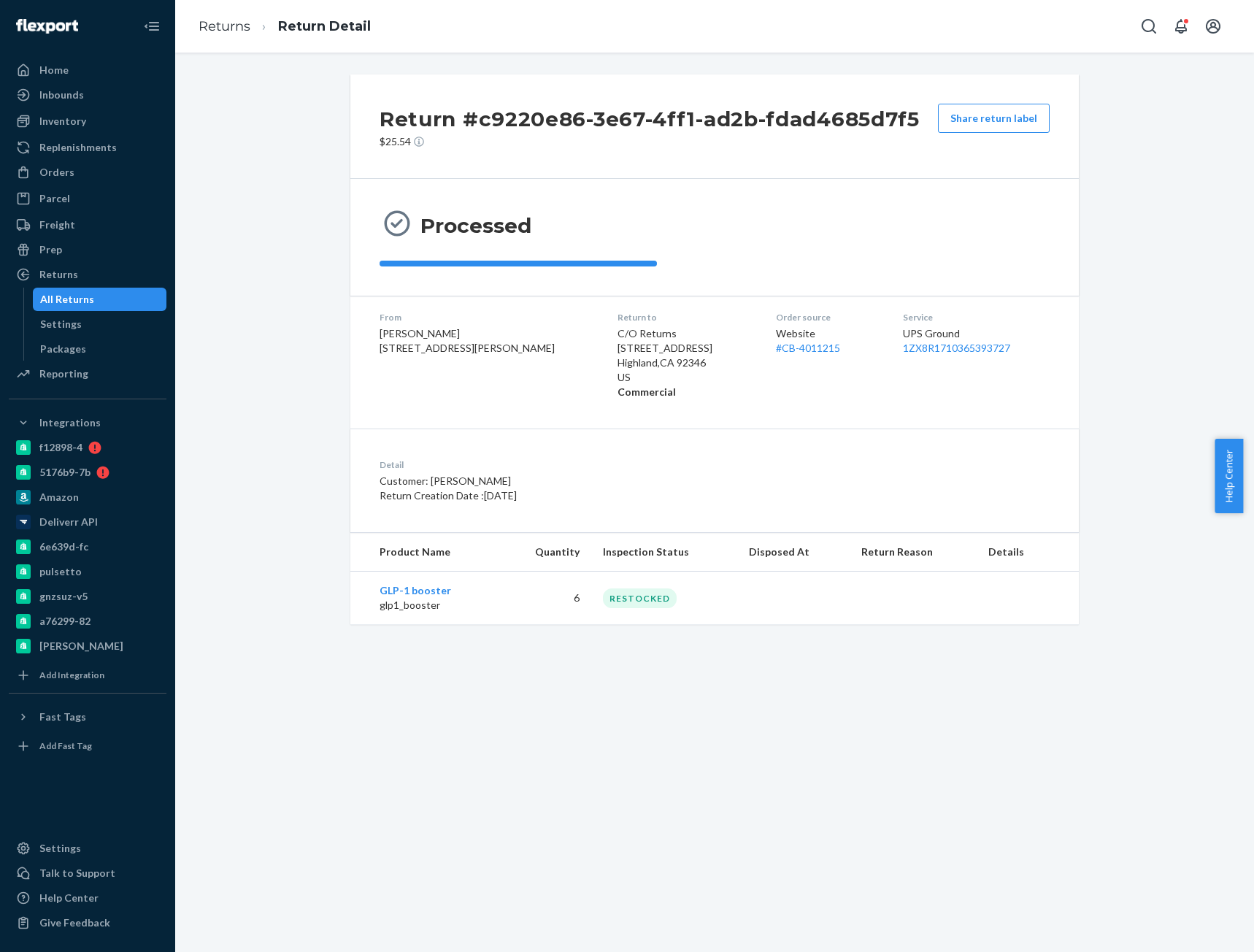
drag, startPoint x: 99, startPoint y: 181, endPoint x: 171, endPoint y: 175, distance: 72.2
click at [99, 181] on div "Orders" at bounding box center [87, 172] width 155 height 21
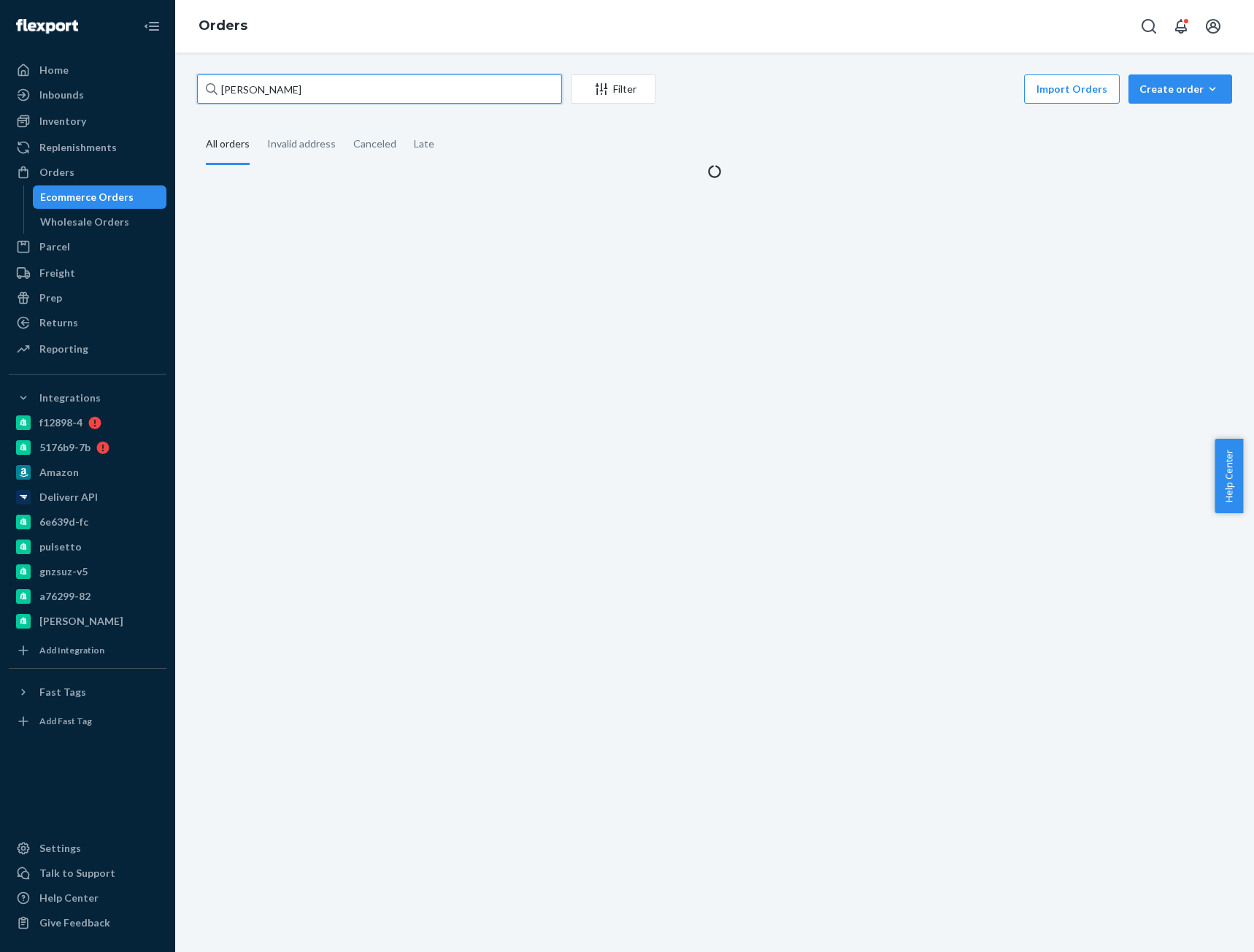
click at [402, 89] on input "Dawn Edmondson" at bounding box center [379, 88] width 365 height 29
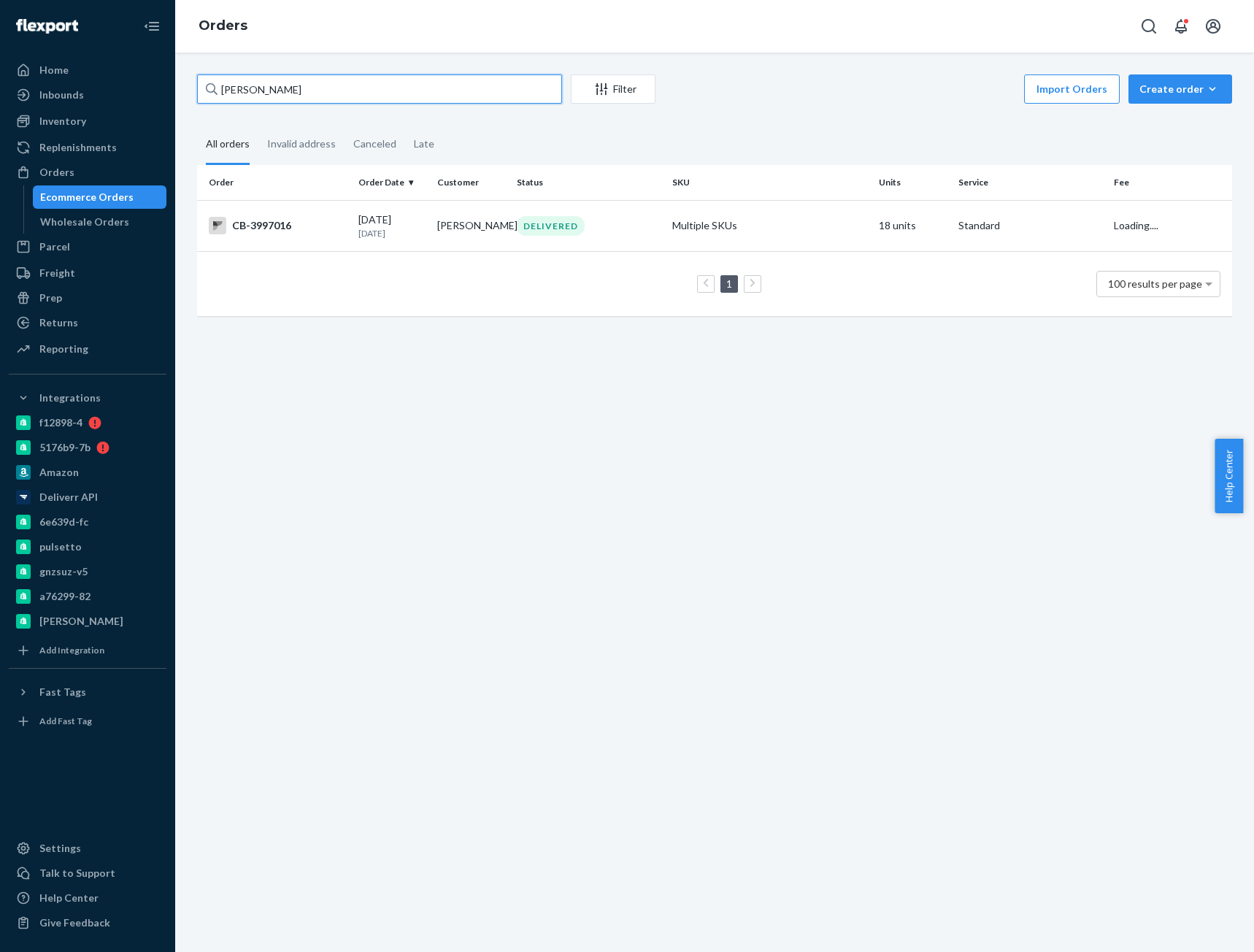
click at [403, 83] on input "Dawn Edmondson" at bounding box center [379, 88] width 365 height 29
click at [391, 105] on div "Dawn Edmondson Filter Import Orders Create order Ecommerce order Removal order" at bounding box center [714, 90] width 1035 height 33
click at [411, 92] on input "Dawn Edmondson" at bounding box center [379, 88] width 365 height 29
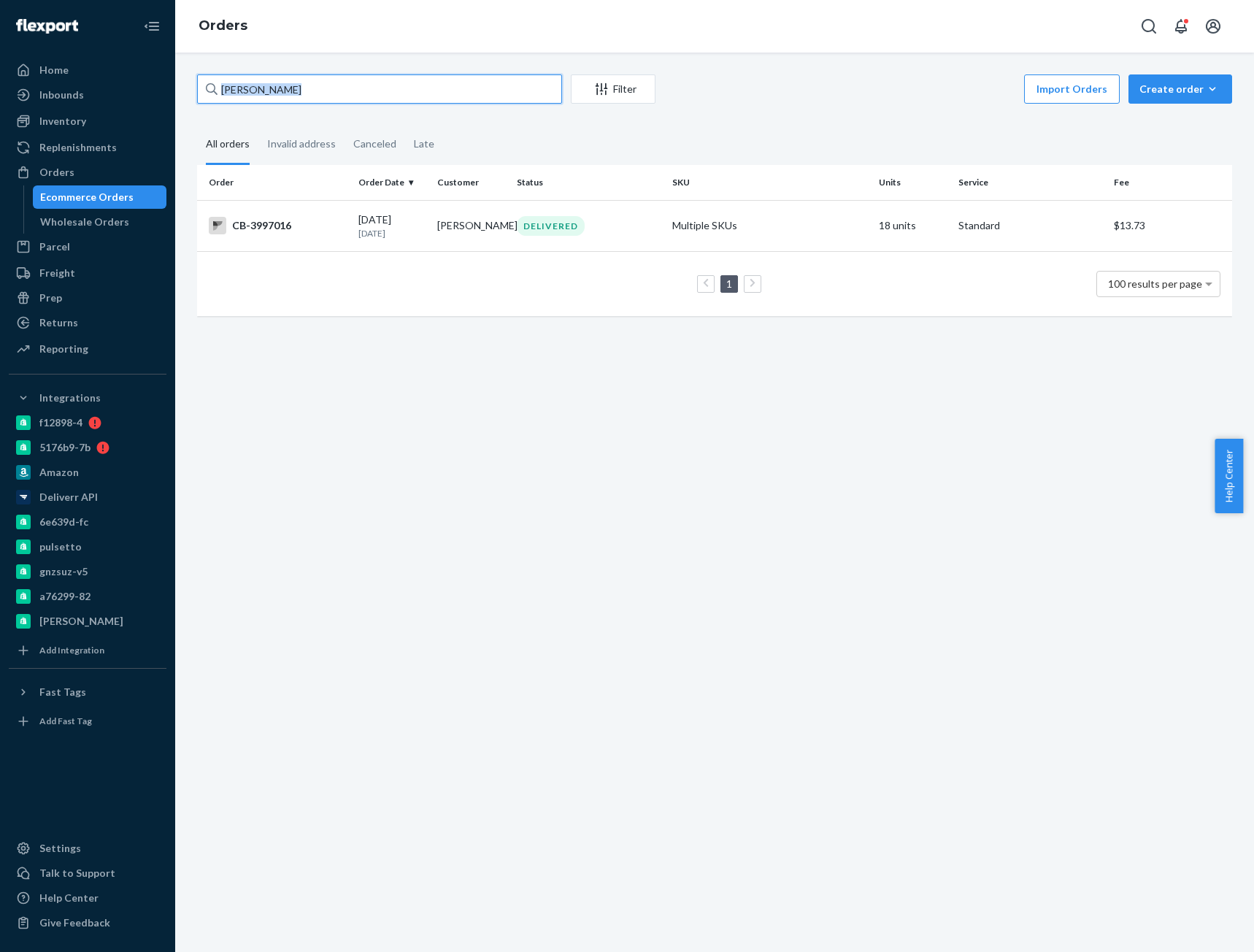
click at [413, 92] on input "Dawn Edmondson" at bounding box center [379, 88] width 365 height 29
click at [400, 113] on div "Dawn Edmondson Filter Import Orders Create order Ecommerce order Removal order …" at bounding box center [714, 202] width 1056 height 257
click at [413, 89] on input "Dawn Edmondson" at bounding box center [379, 88] width 365 height 29
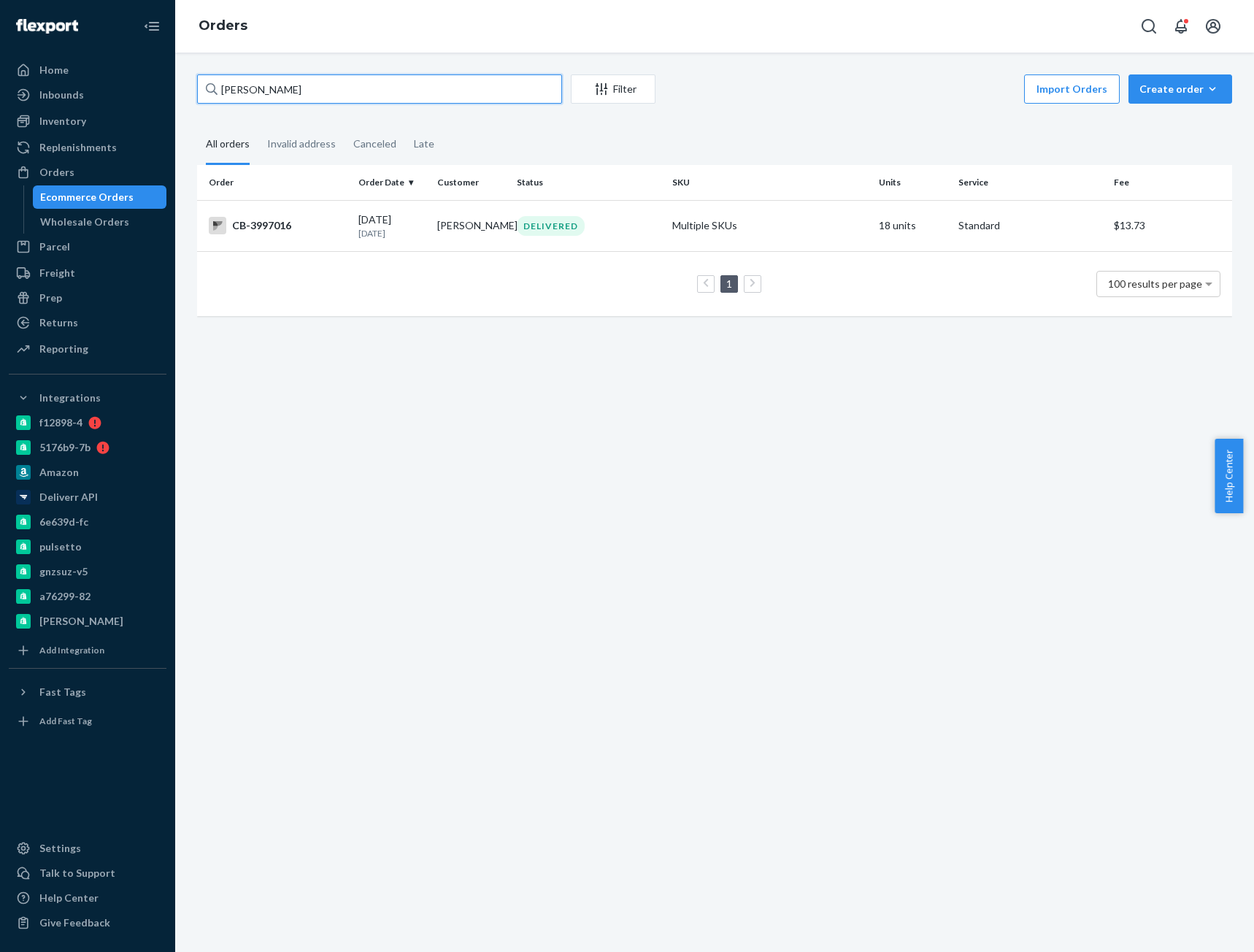
click at [413, 89] on input "Dawn Edmondson" at bounding box center [379, 88] width 365 height 29
paste input "4011215"
type input "CB-4011215"
click at [324, 232] on div "CB-4011215" at bounding box center [277, 225] width 138 height 18
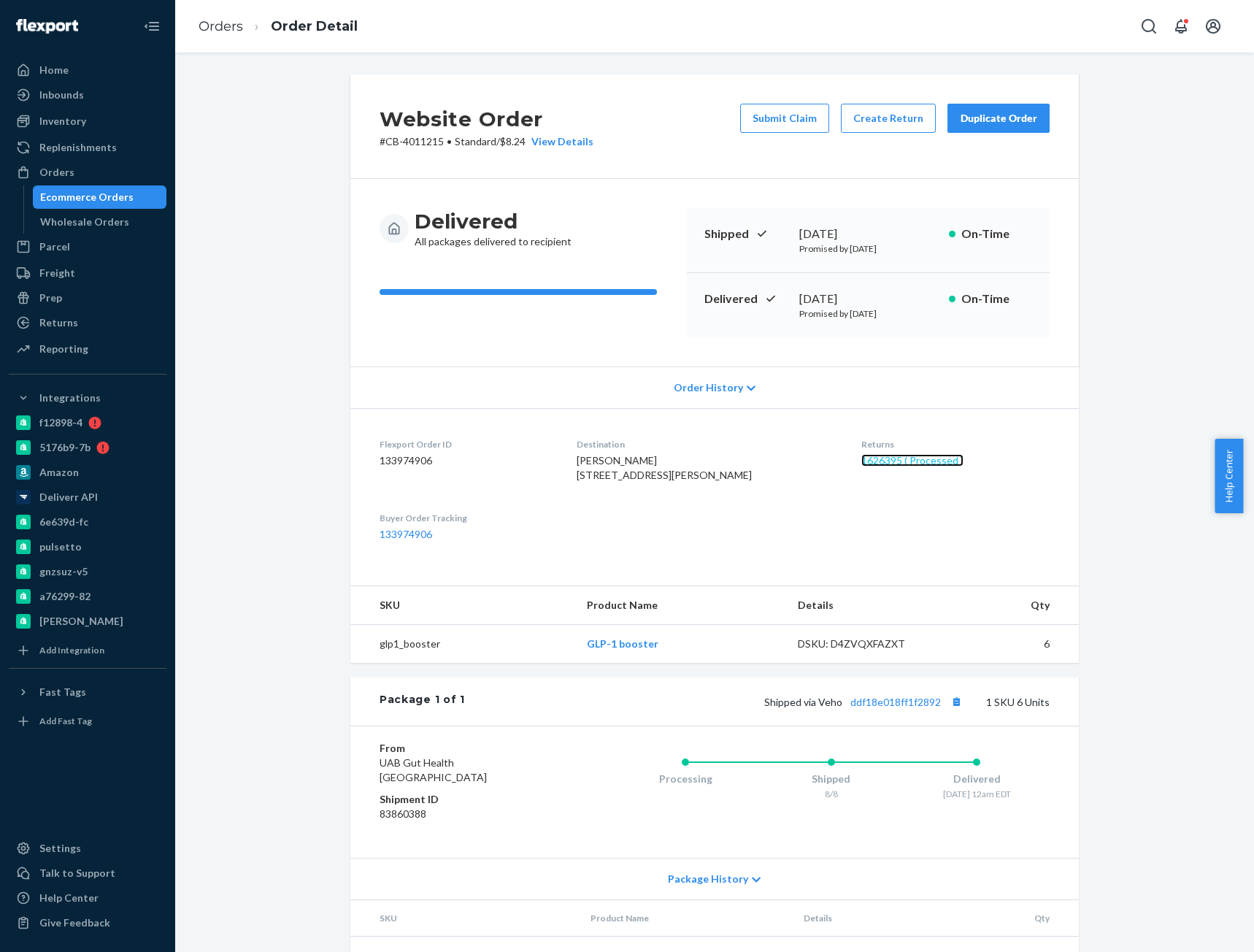
click at [887, 458] on link "1626395 ( Processed )" at bounding box center [912, 460] width 102 height 13
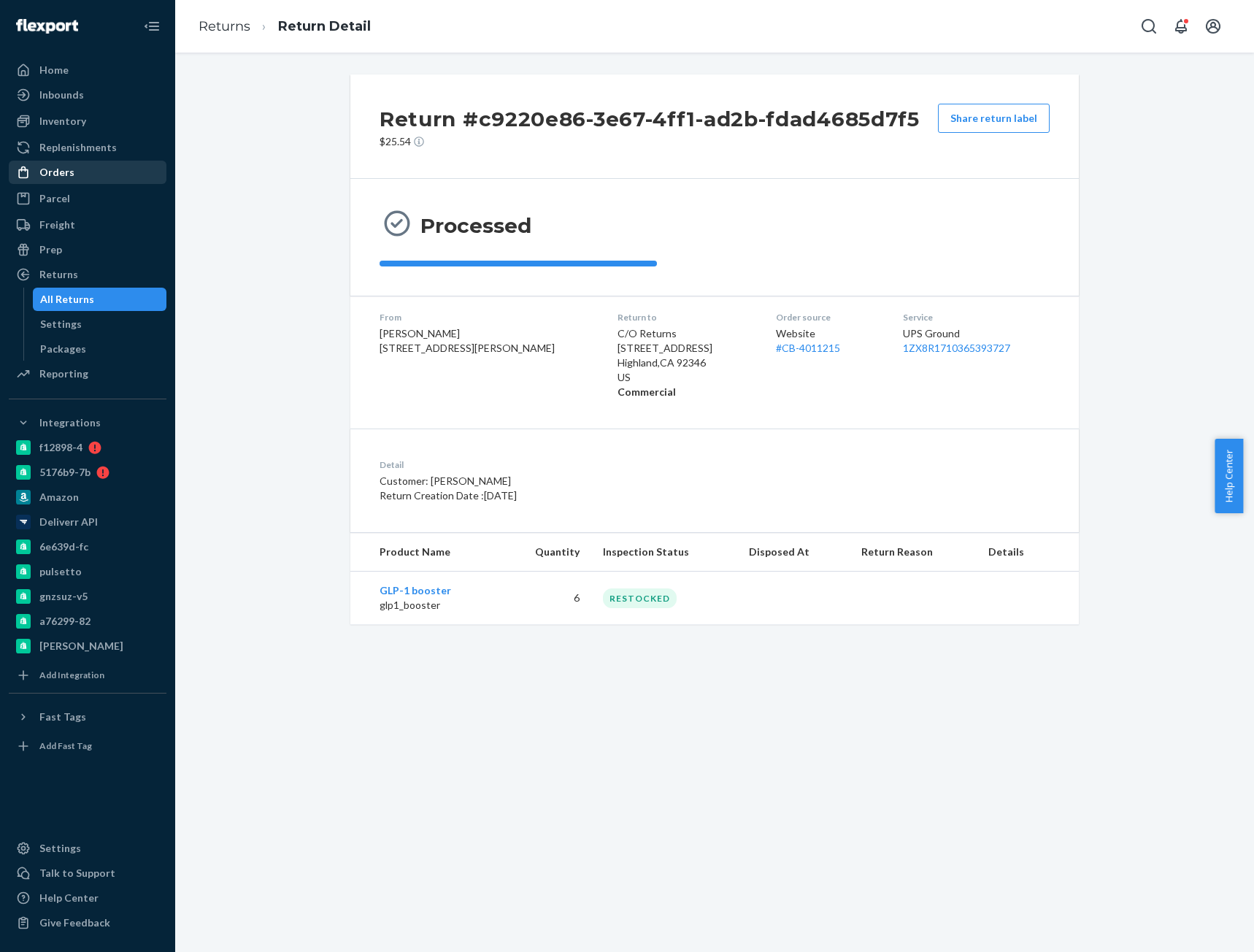
click at [79, 166] on div "Orders" at bounding box center [87, 172] width 155 height 21
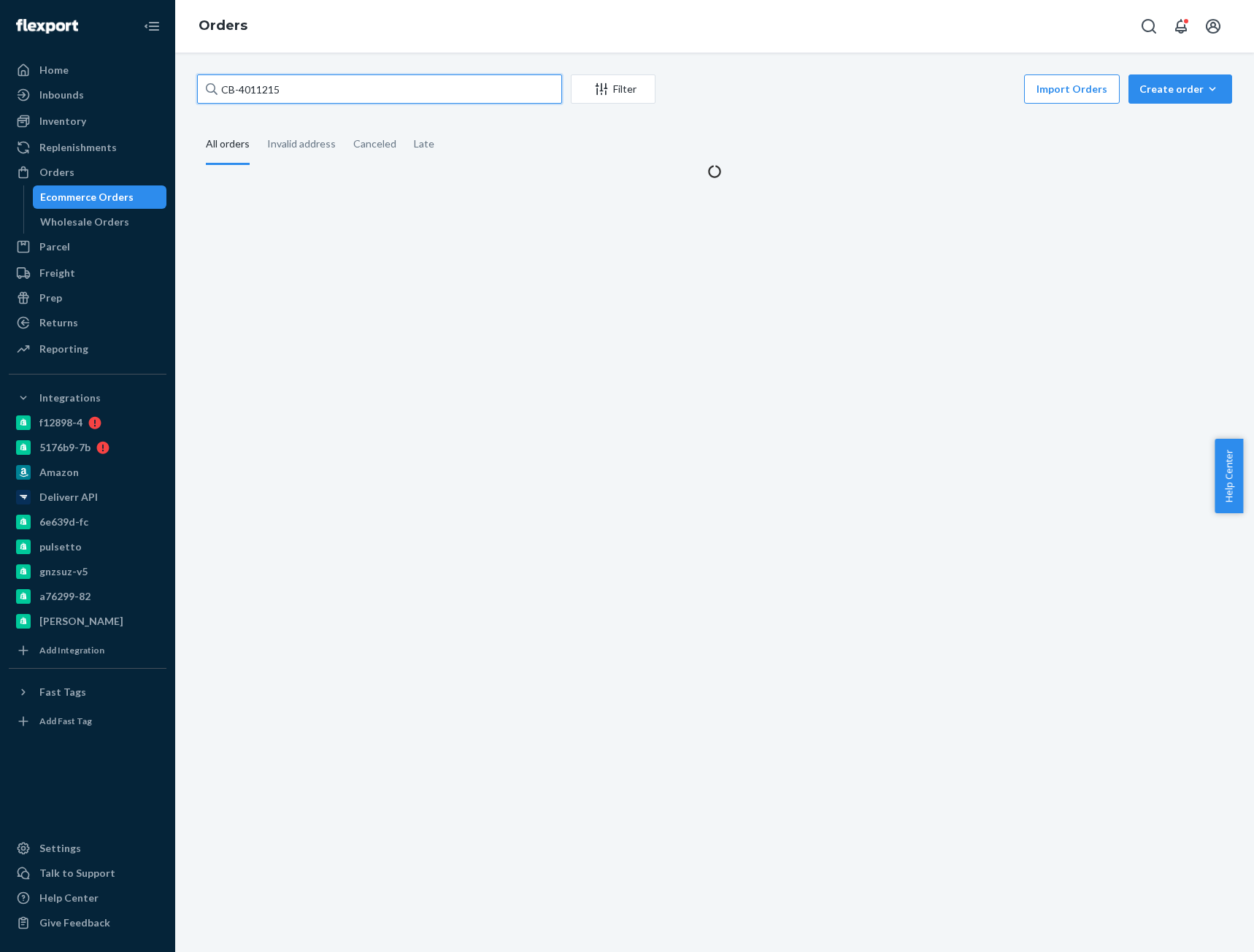
click at [306, 97] on input "CB-4011215" at bounding box center [379, 88] width 365 height 29
click at [306, 96] on input "CB-4011215" at bounding box center [379, 88] width 365 height 29
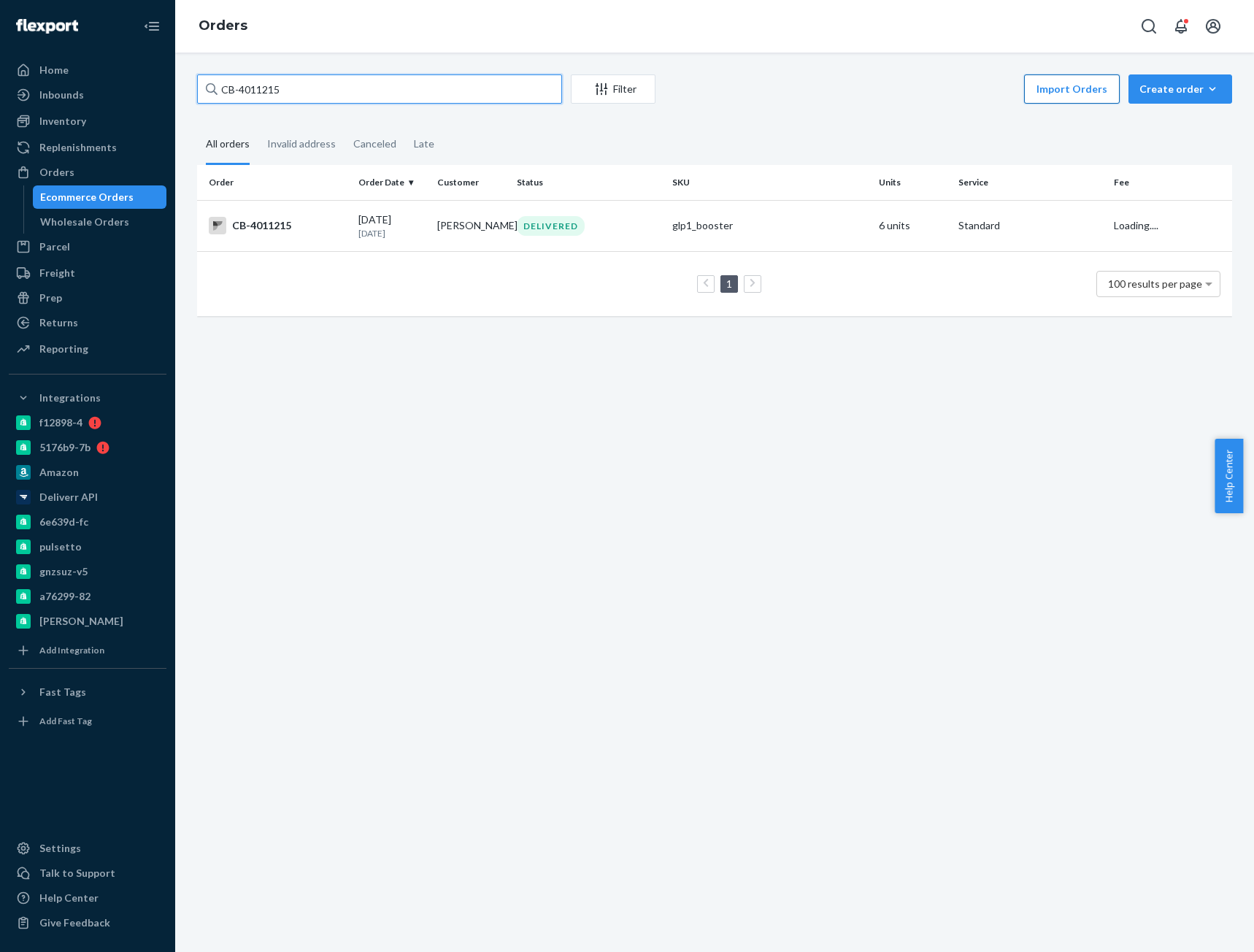
paste input "8430"
type input "CB-4084305"
click at [373, 224] on div "08/24/2025 Today" at bounding box center [392, 226] width 68 height 27
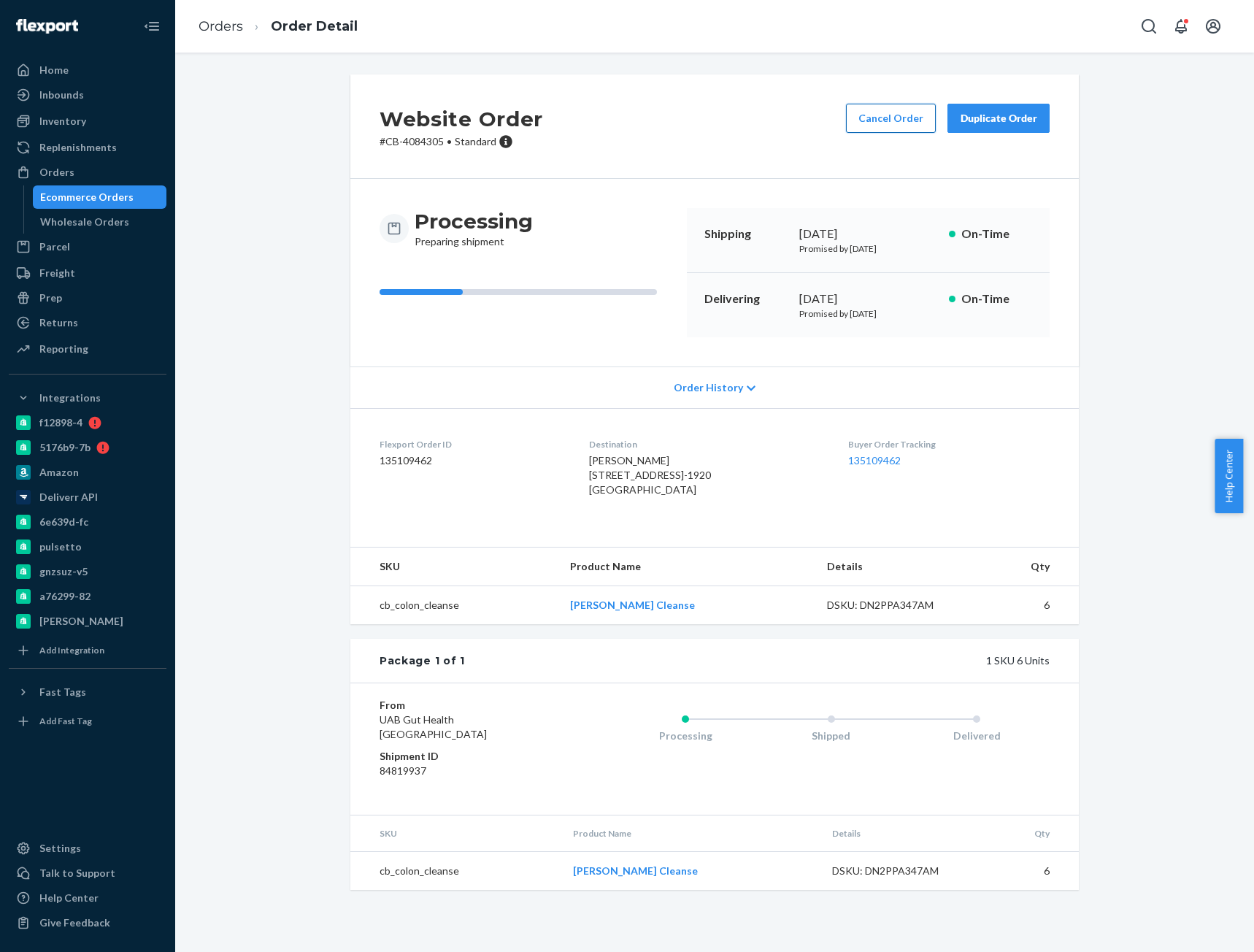
click at [862, 122] on button "Cancel Order" at bounding box center [890, 118] width 89 height 29
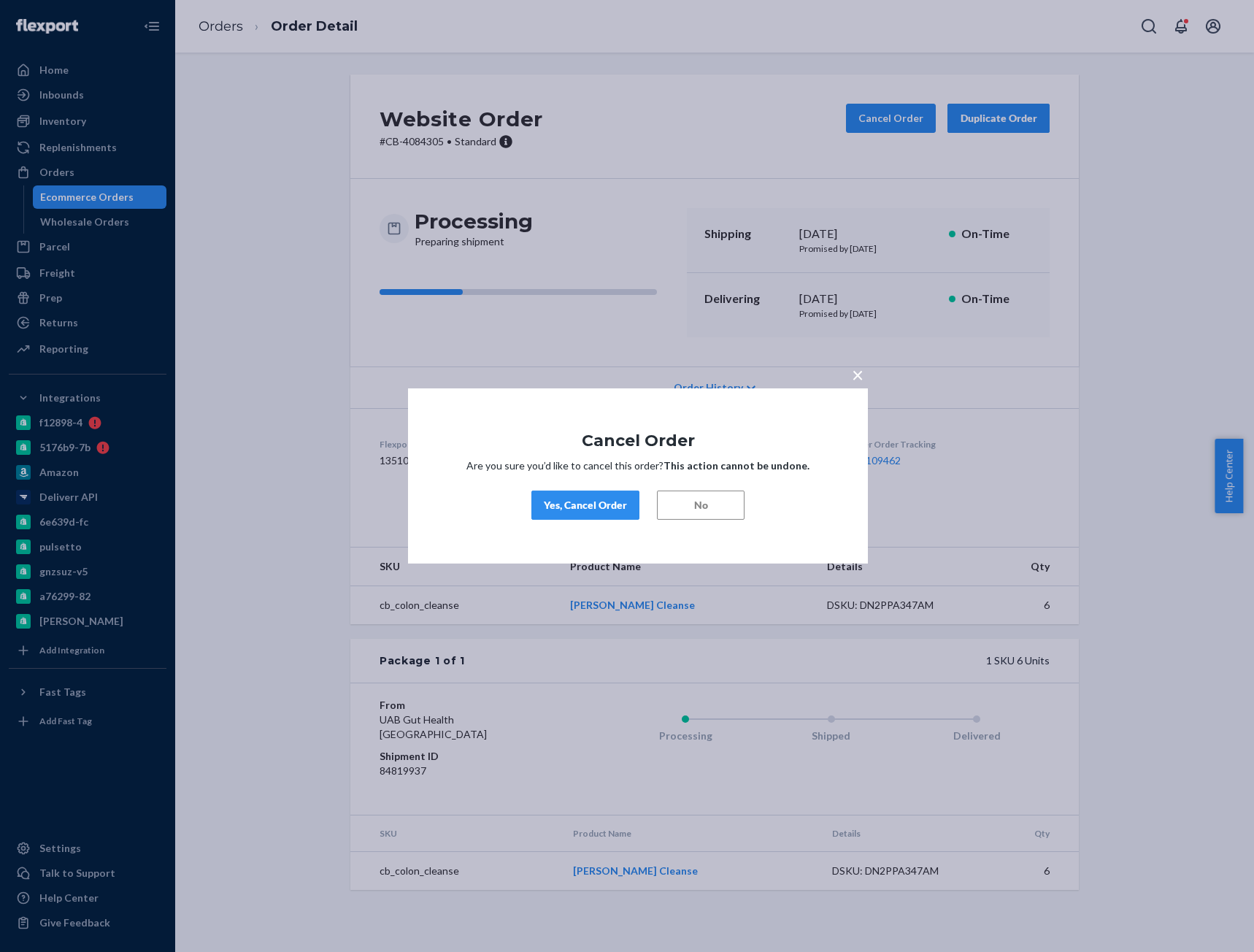
click at [588, 501] on div "Yes, Cancel Order" at bounding box center [585, 505] width 83 height 14
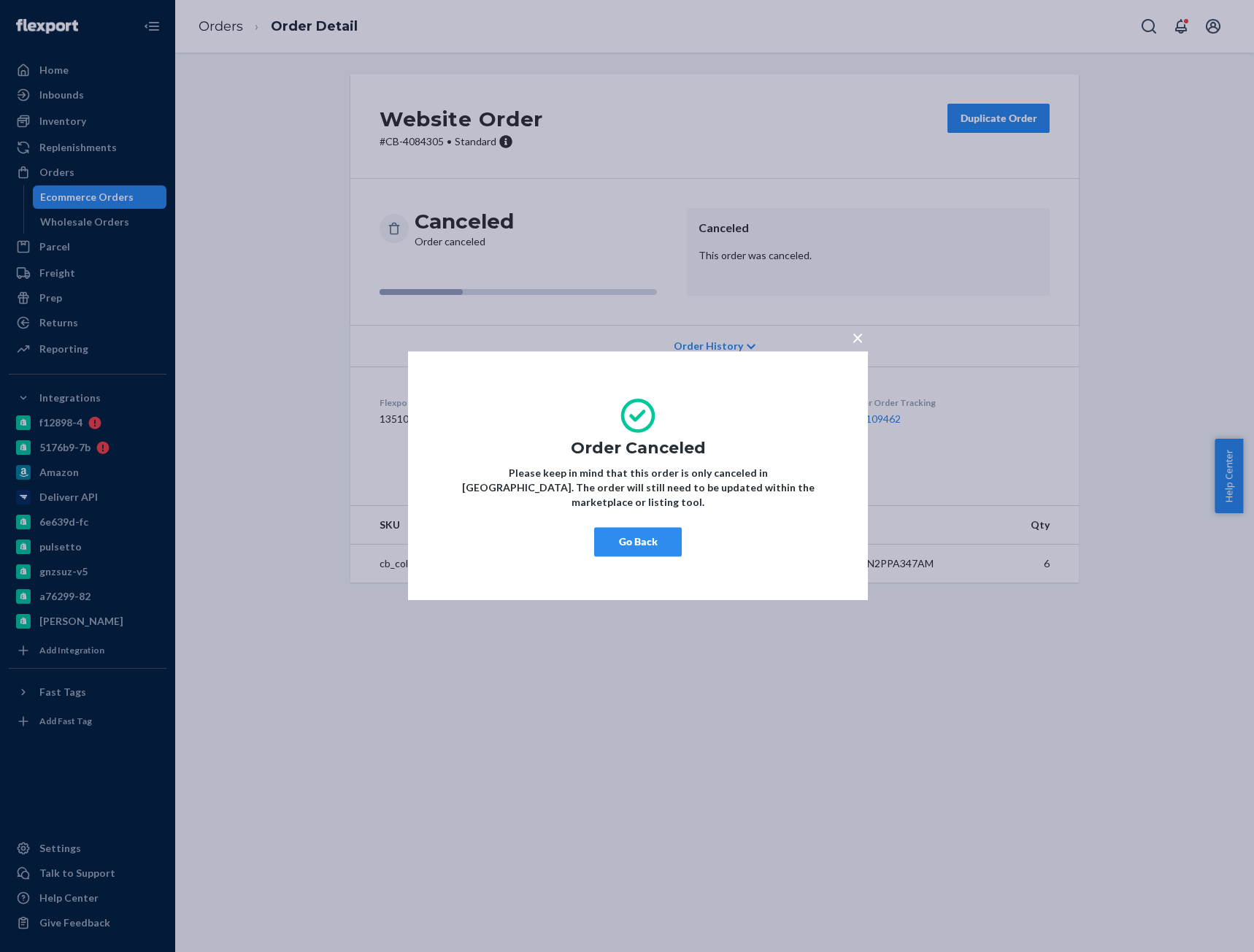
click at [666, 539] on button "Go Back" at bounding box center [638, 542] width 88 height 29
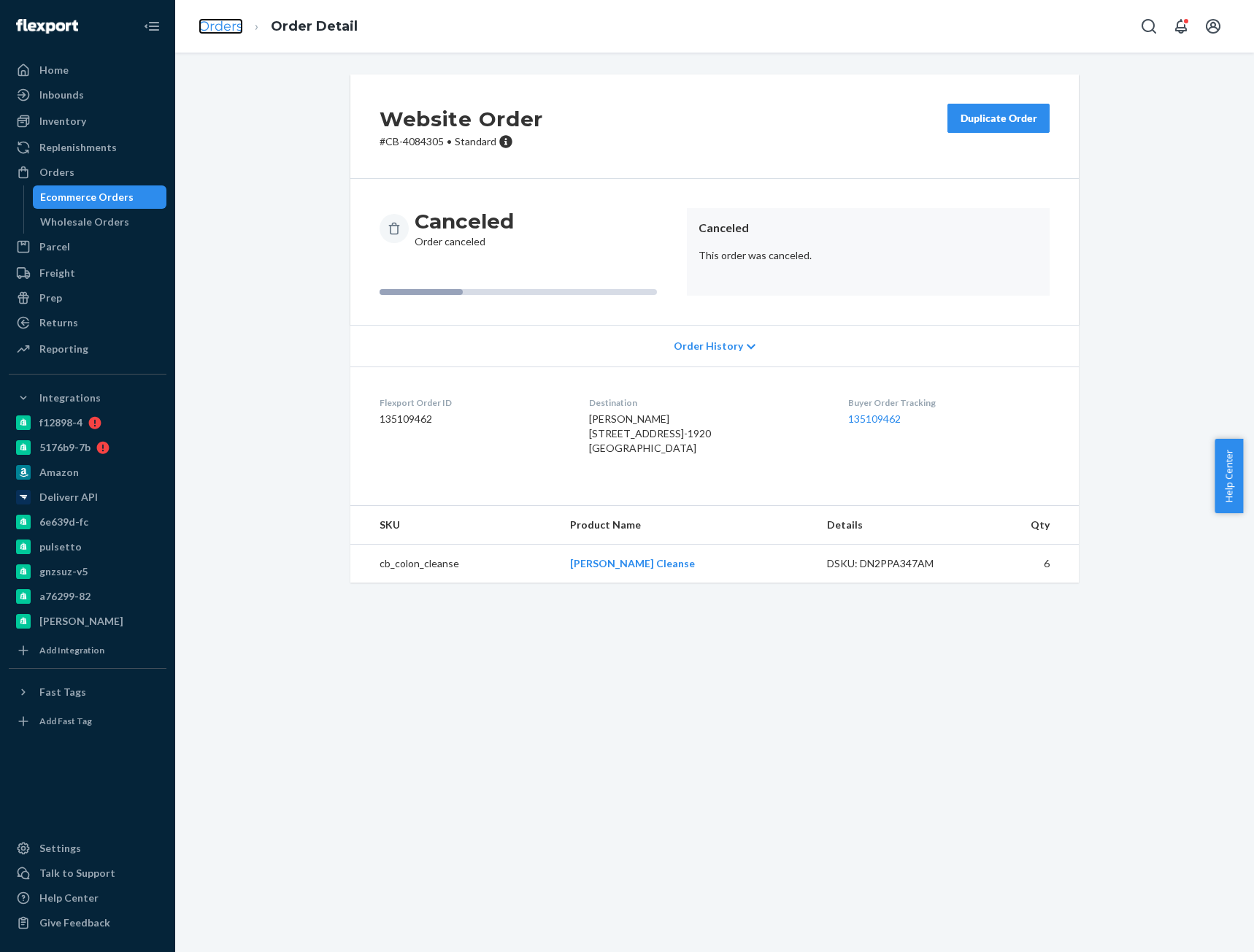
click at [221, 27] on link "Orders" at bounding box center [221, 26] width 45 height 16
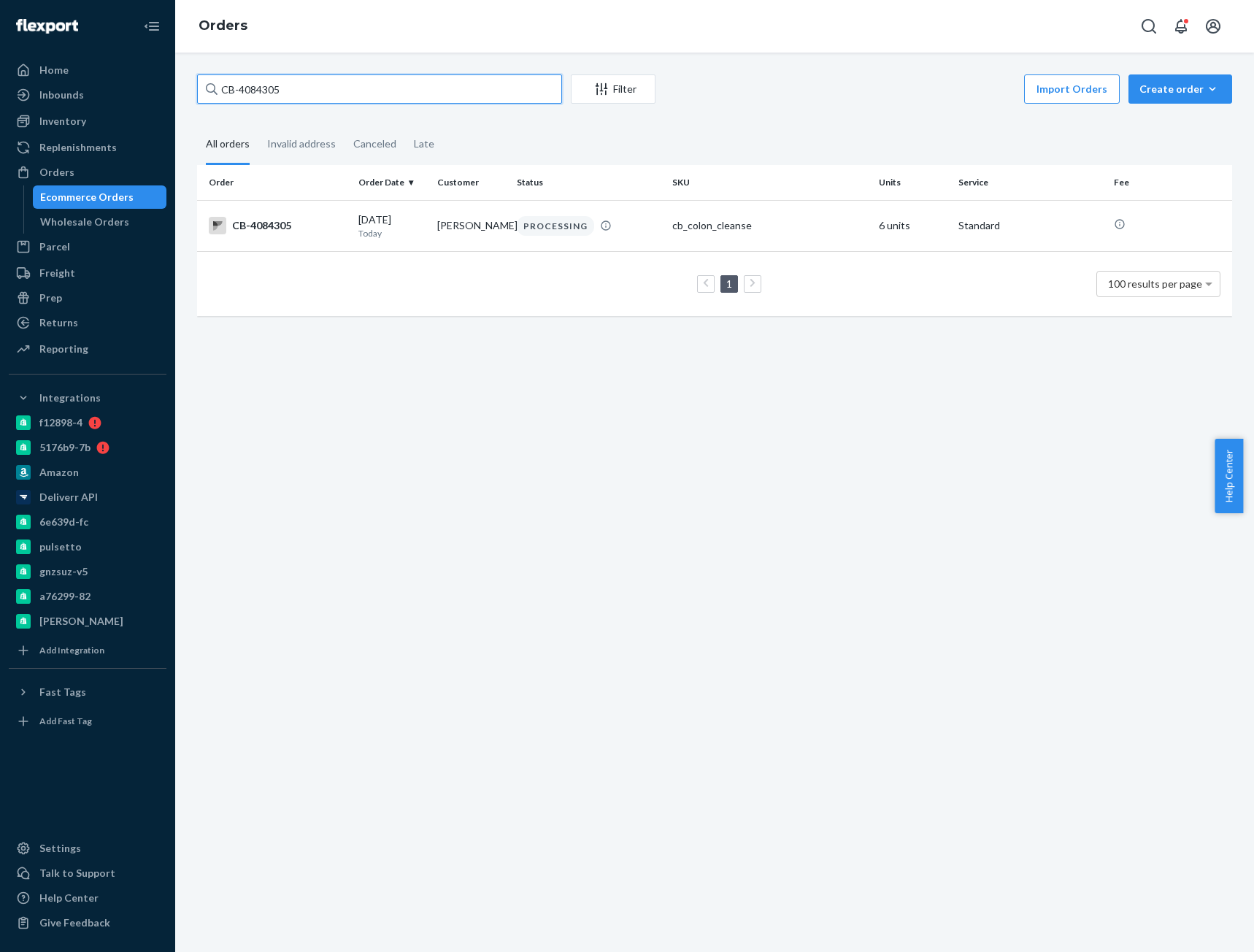
click at [273, 89] on input "CB-4084305" at bounding box center [379, 88] width 365 height 29
drag, startPoint x: 221, startPoint y: 27, endPoint x: 274, endPoint y: 90, distance: 82.3
click at [274, 90] on input "CB-4084305" at bounding box center [379, 88] width 365 height 29
paste input "karen OConnell"
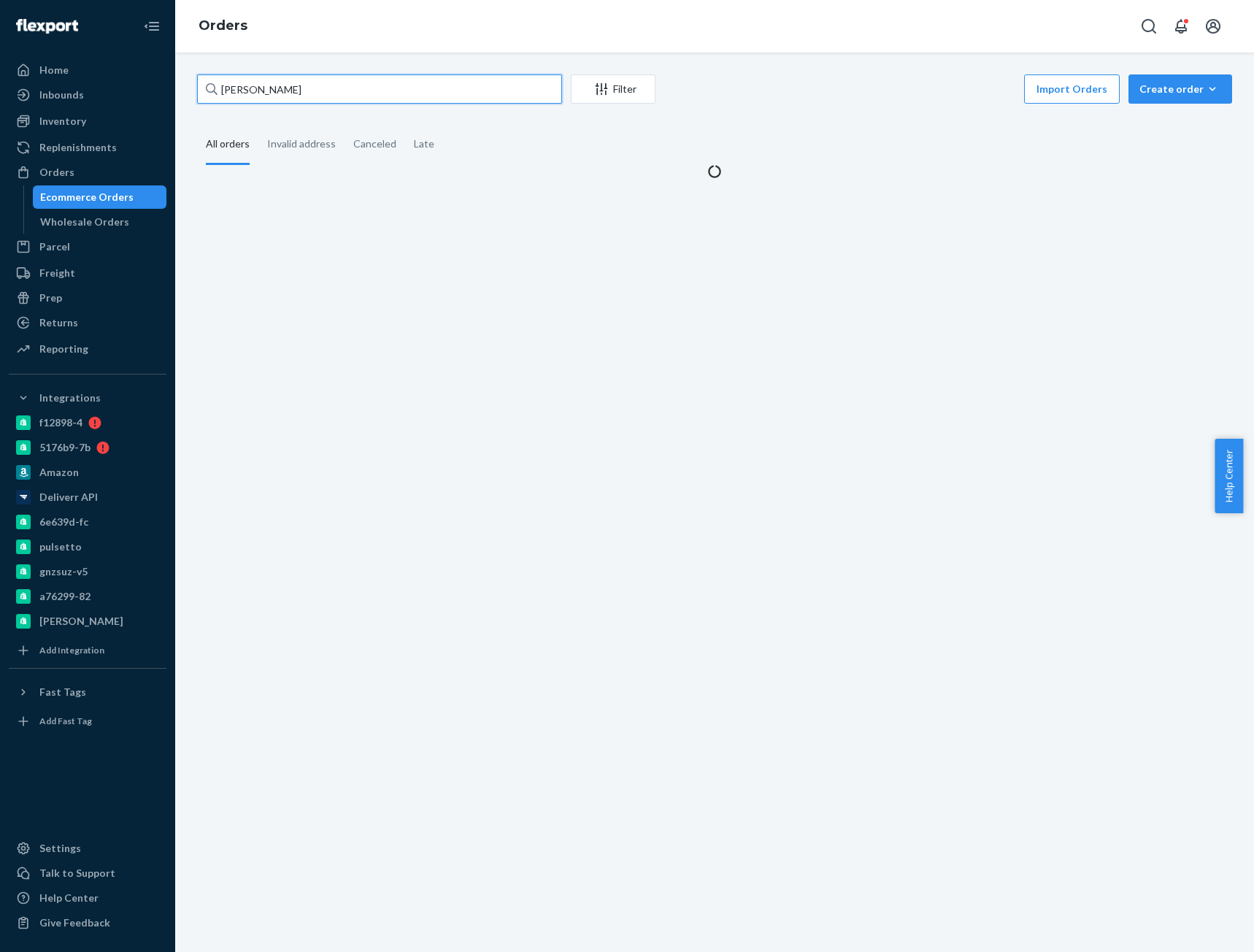
click at [253, 90] on input "CB-karen OConnell" at bounding box center [379, 88] width 365 height 29
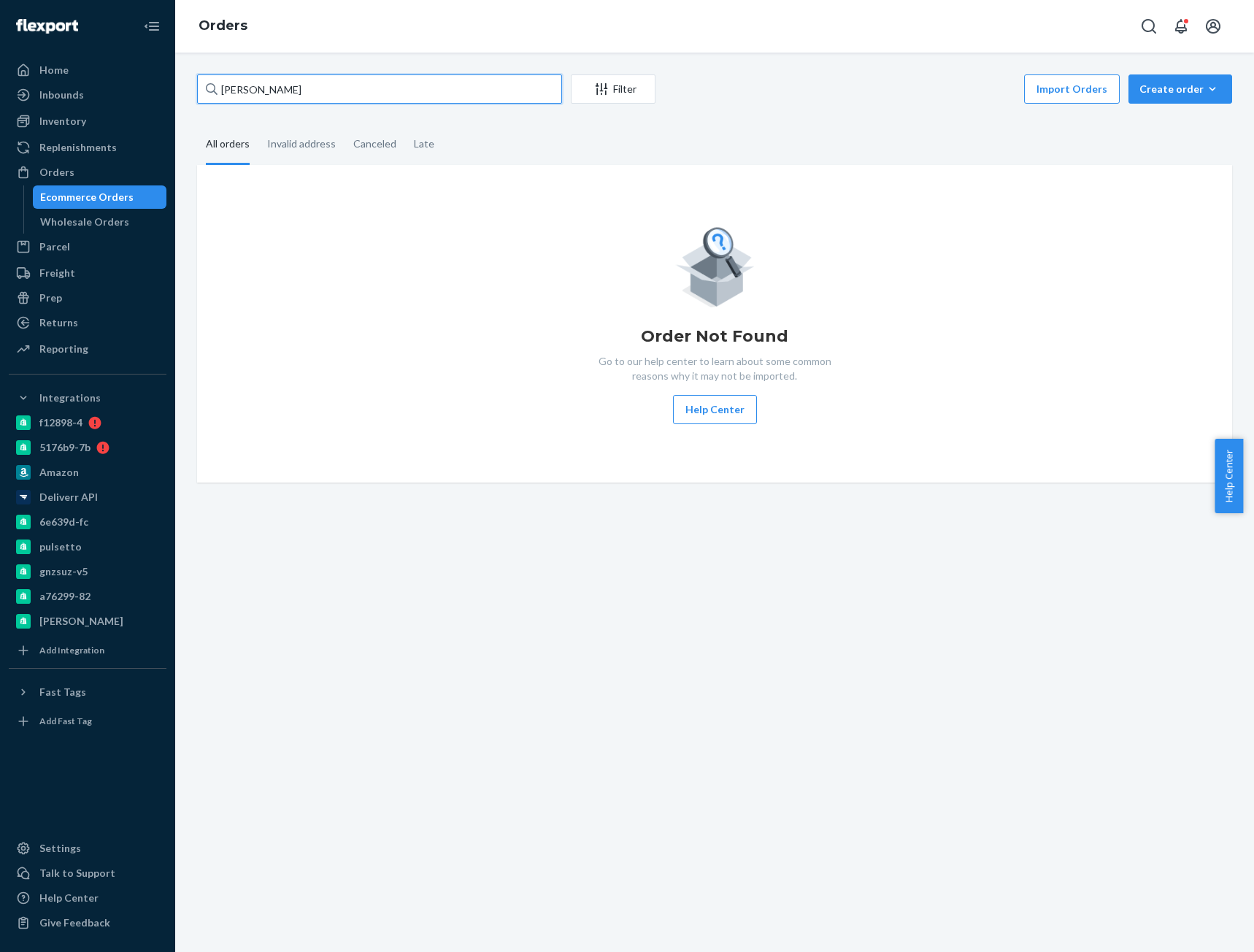
paste input "text"
type input "karen OConnell"
click at [346, 89] on input "karen OConnell" at bounding box center [379, 88] width 365 height 29
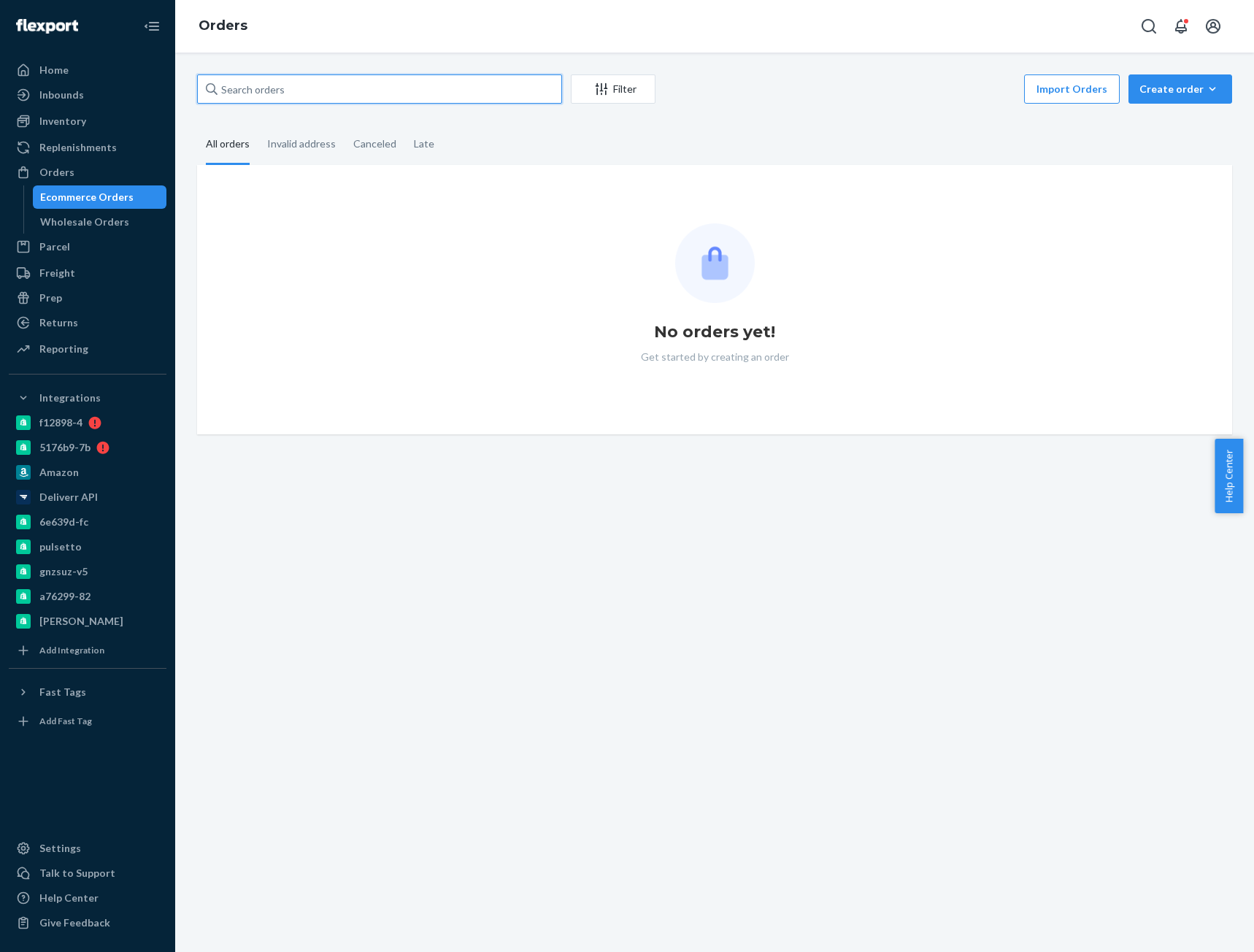
paste input "karen OConnell"
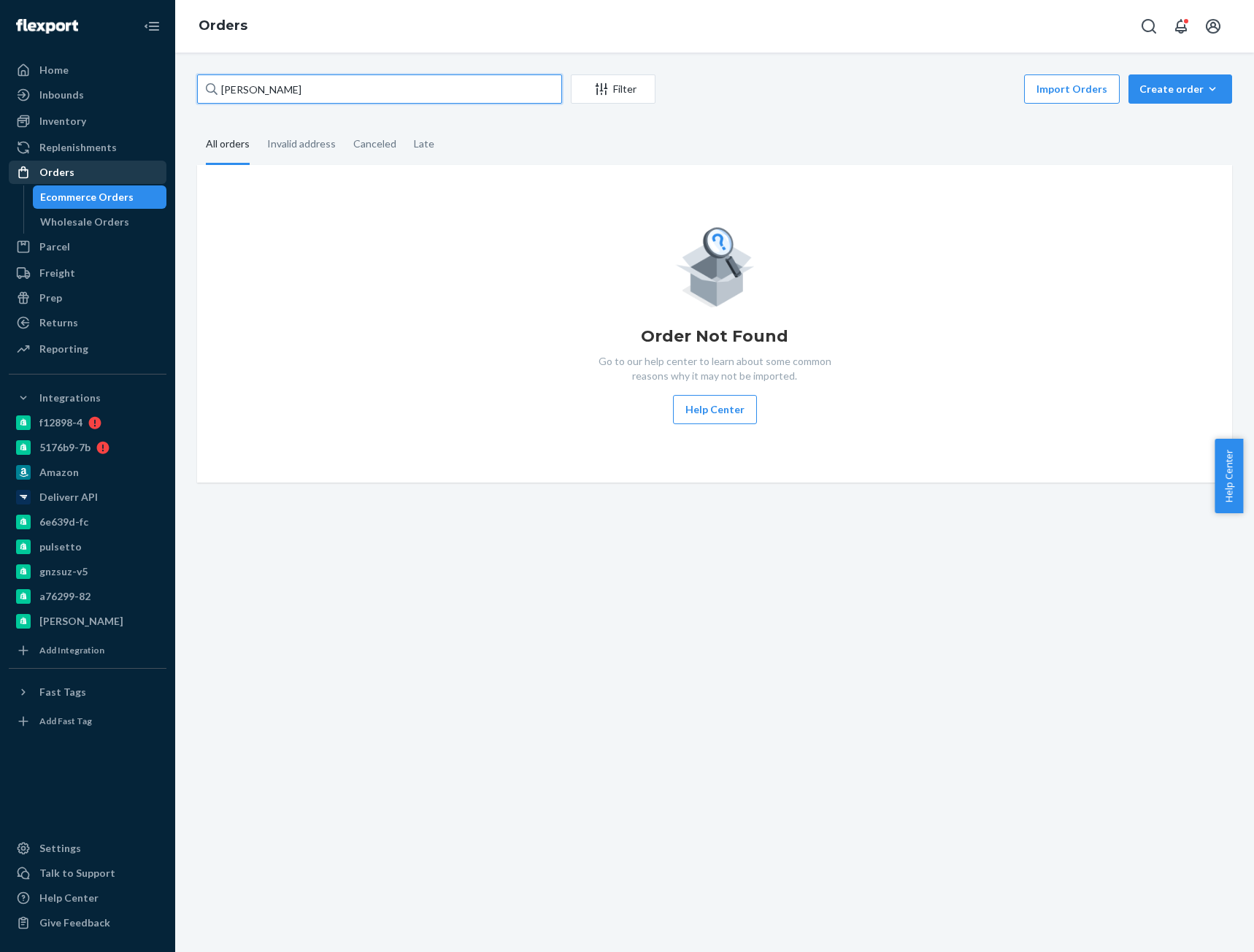
type input "karen OConnell"
click at [84, 177] on div "Orders" at bounding box center [87, 172] width 155 height 21
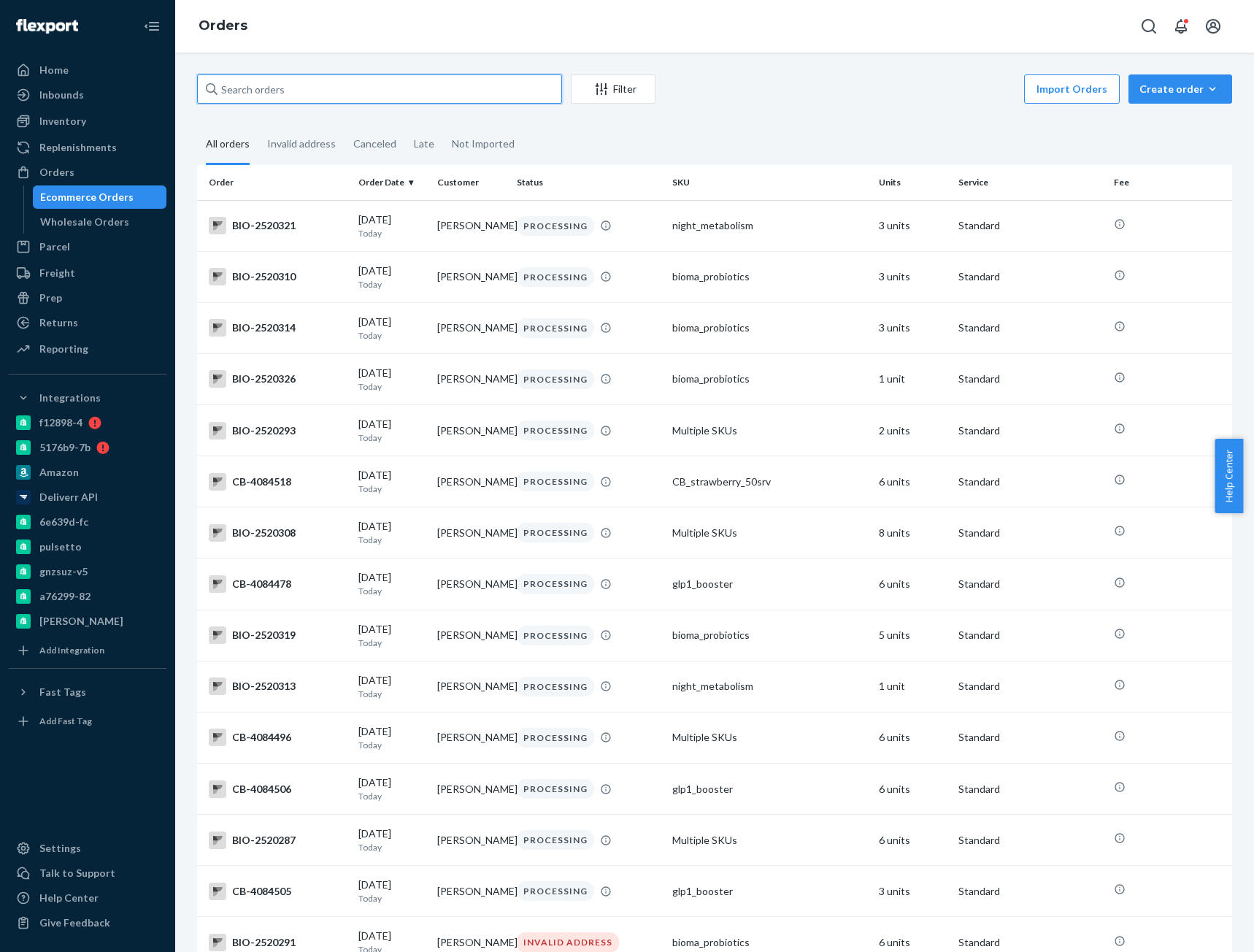
click at [331, 81] on input "text" at bounding box center [379, 88] width 365 height 29
paste input "[PERSON_NAME]"
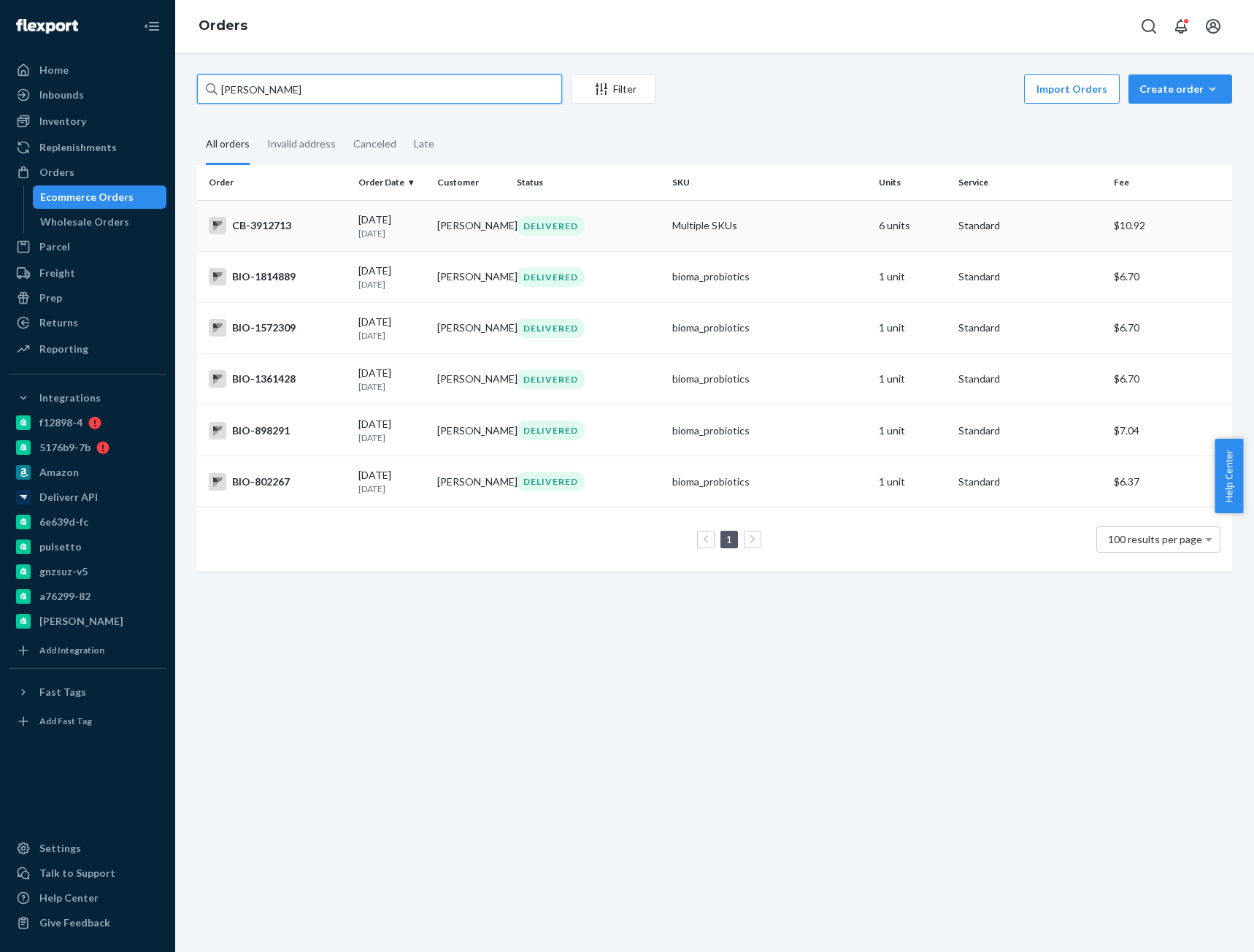
type input "[PERSON_NAME]"
click at [253, 232] on div "CB-3912713" at bounding box center [277, 225] width 138 height 18
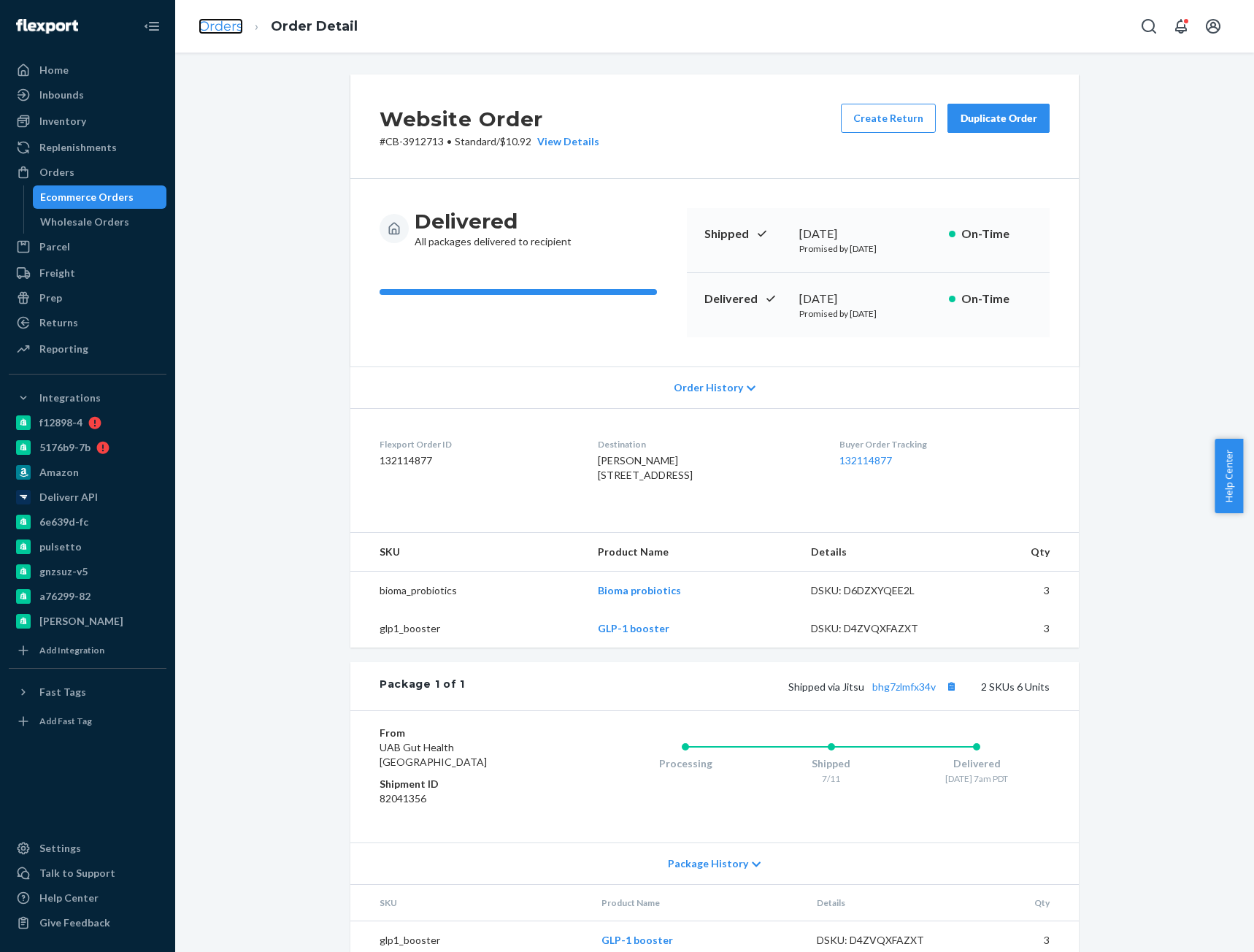
click at [208, 23] on link "Orders" at bounding box center [221, 26] width 45 height 16
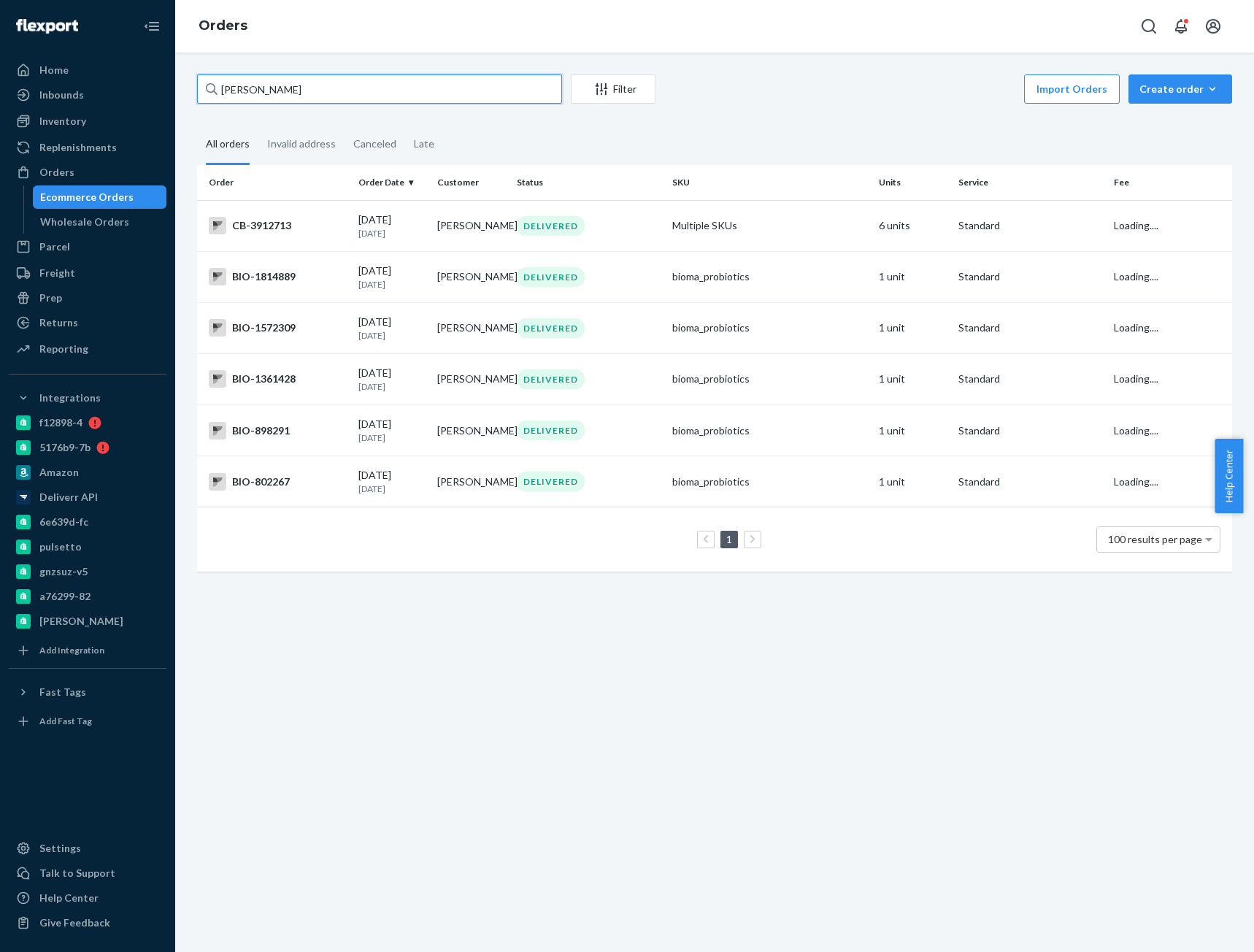
click at [267, 88] on input "[PERSON_NAME]" at bounding box center [379, 88] width 365 height 29
paste input "Maria Najera"
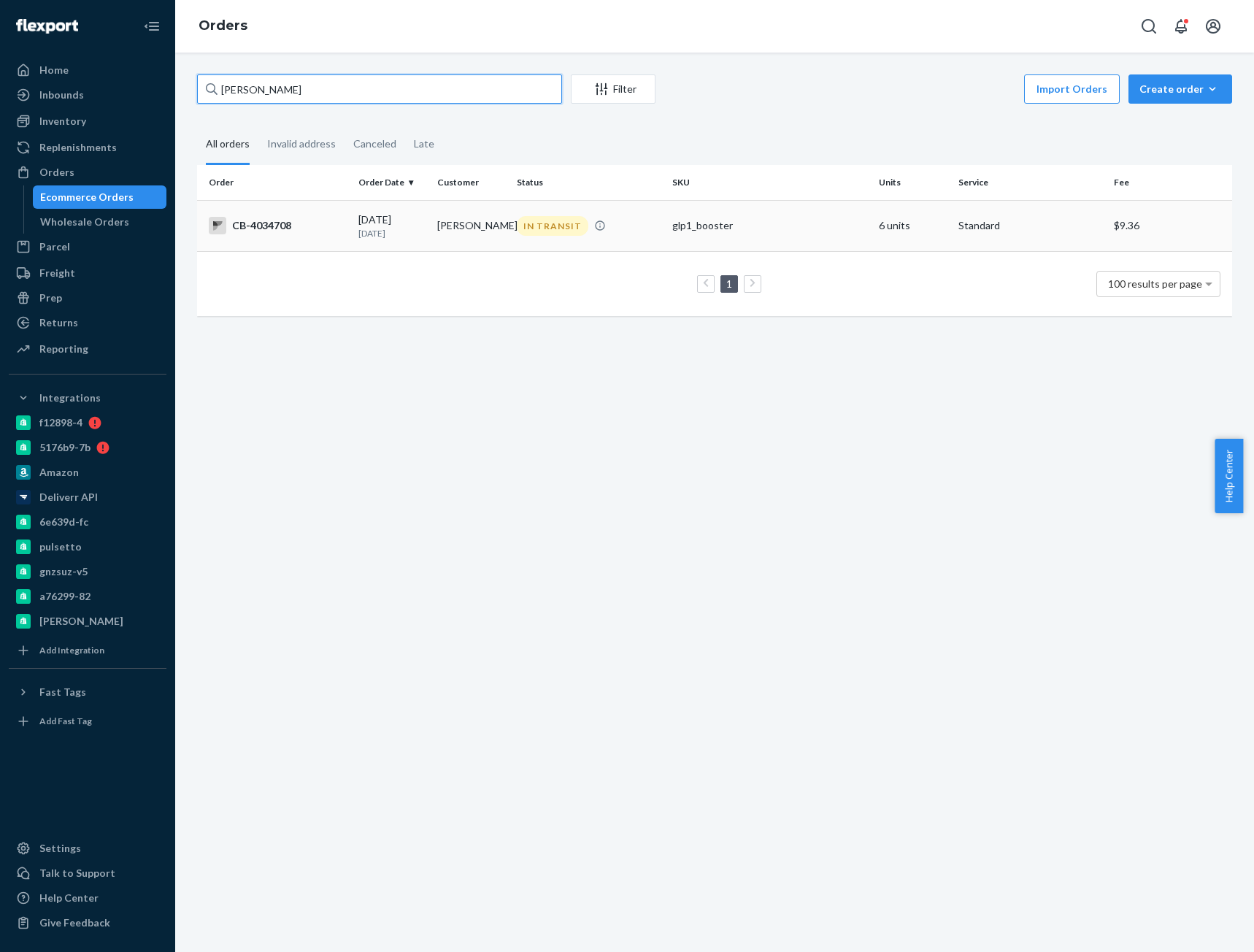
type input "Maria Najera"
click at [273, 216] on td "CB-4034708" at bounding box center [274, 225] width 156 height 51
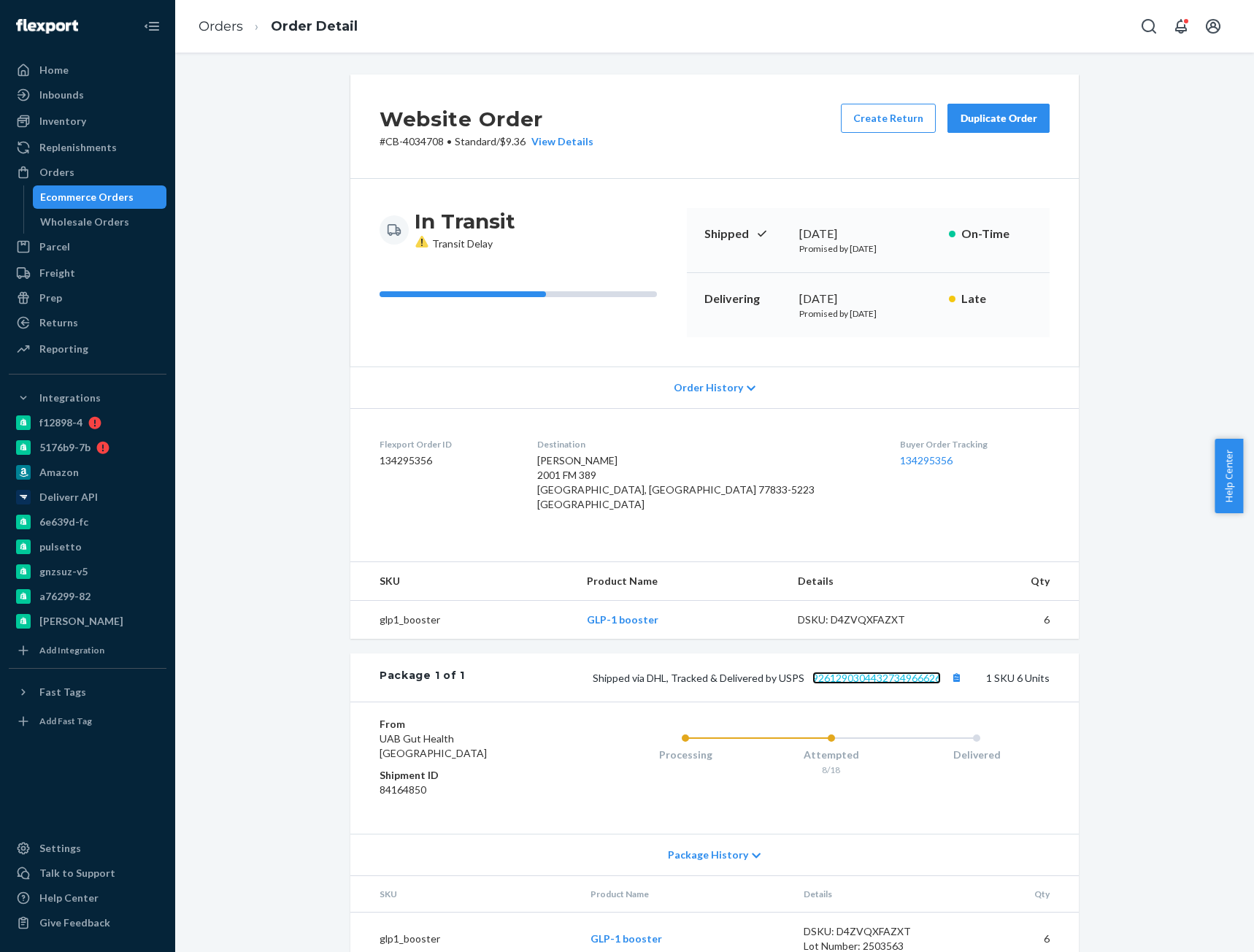
click at [909, 678] on link "9261290304432734966626" at bounding box center [877, 678] width 129 height 13
click at [422, 145] on p "# CB-4034708 • Standard / $9.36 View Details" at bounding box center [486, 141] width 214 height 14
copy p "4034708"
click at [229, 28] on link "Orders" at bounding box center [221, 26] width 45 height 16
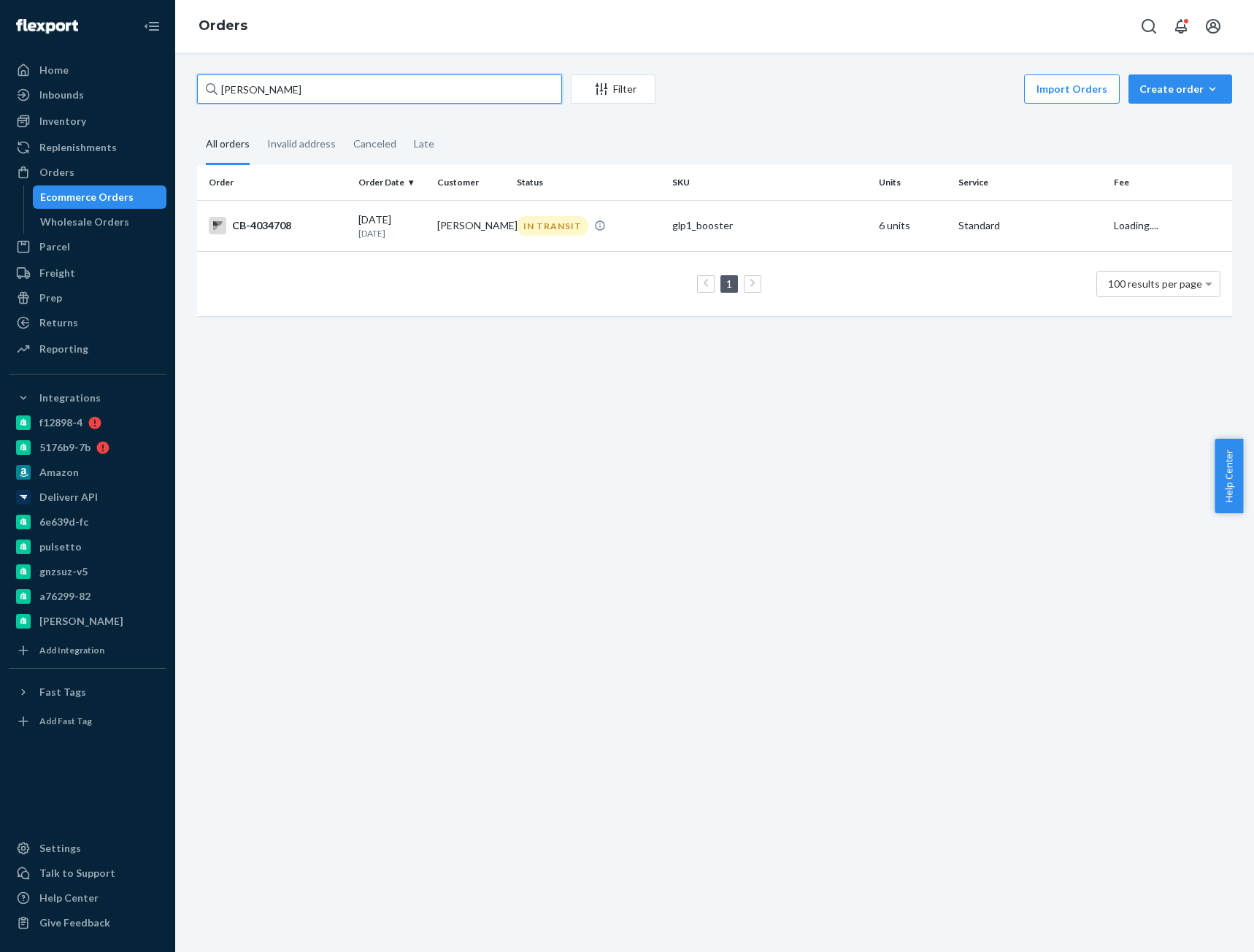
click at [281, 80] on input "Maria Najera" at bounding box center [379, 88] width 365 height 29
paste input "4073734"
type input "CB- 4073734"
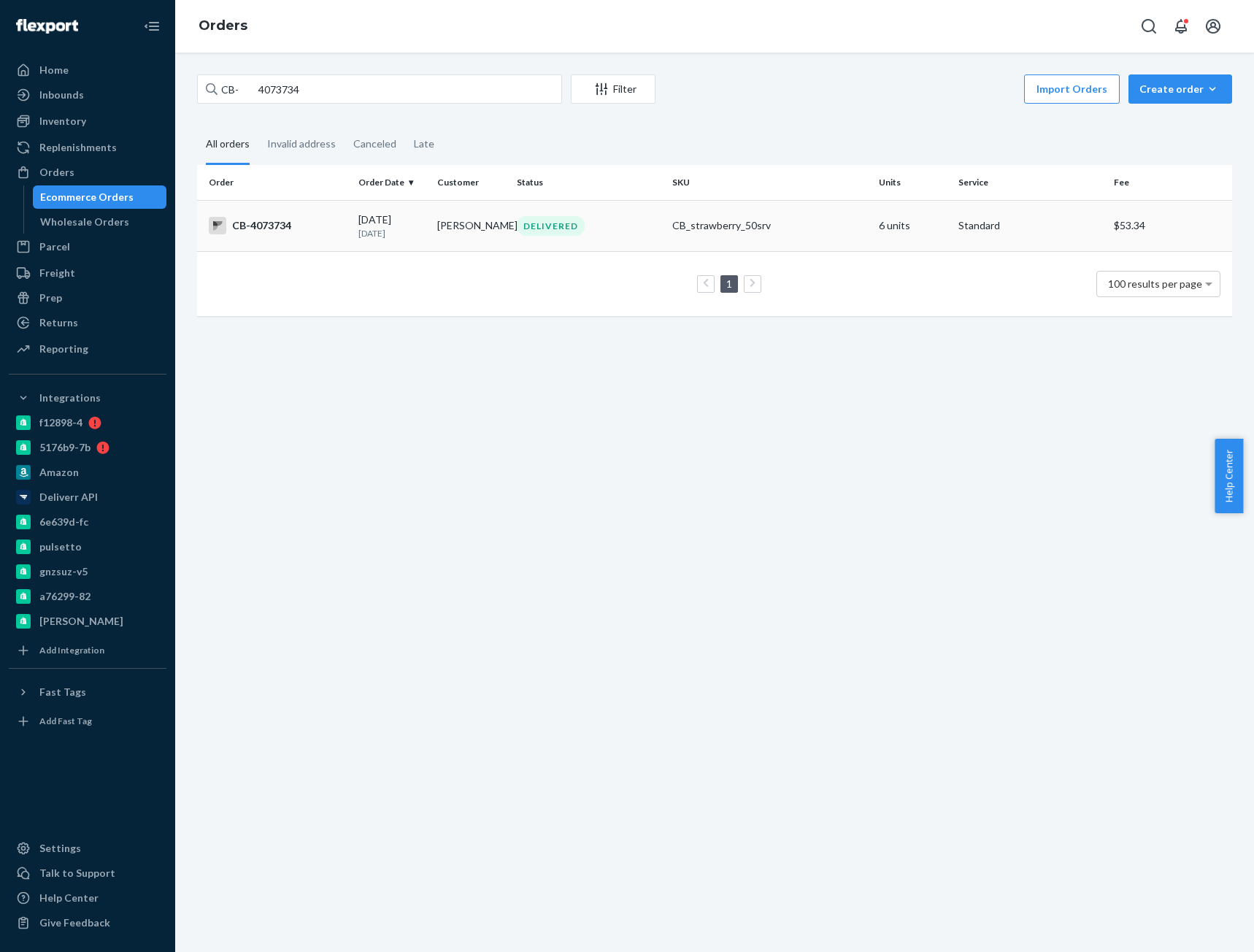
click at [300, 237] on td "CB-4073734" at bounding box center [274, 225] width 156 height 51
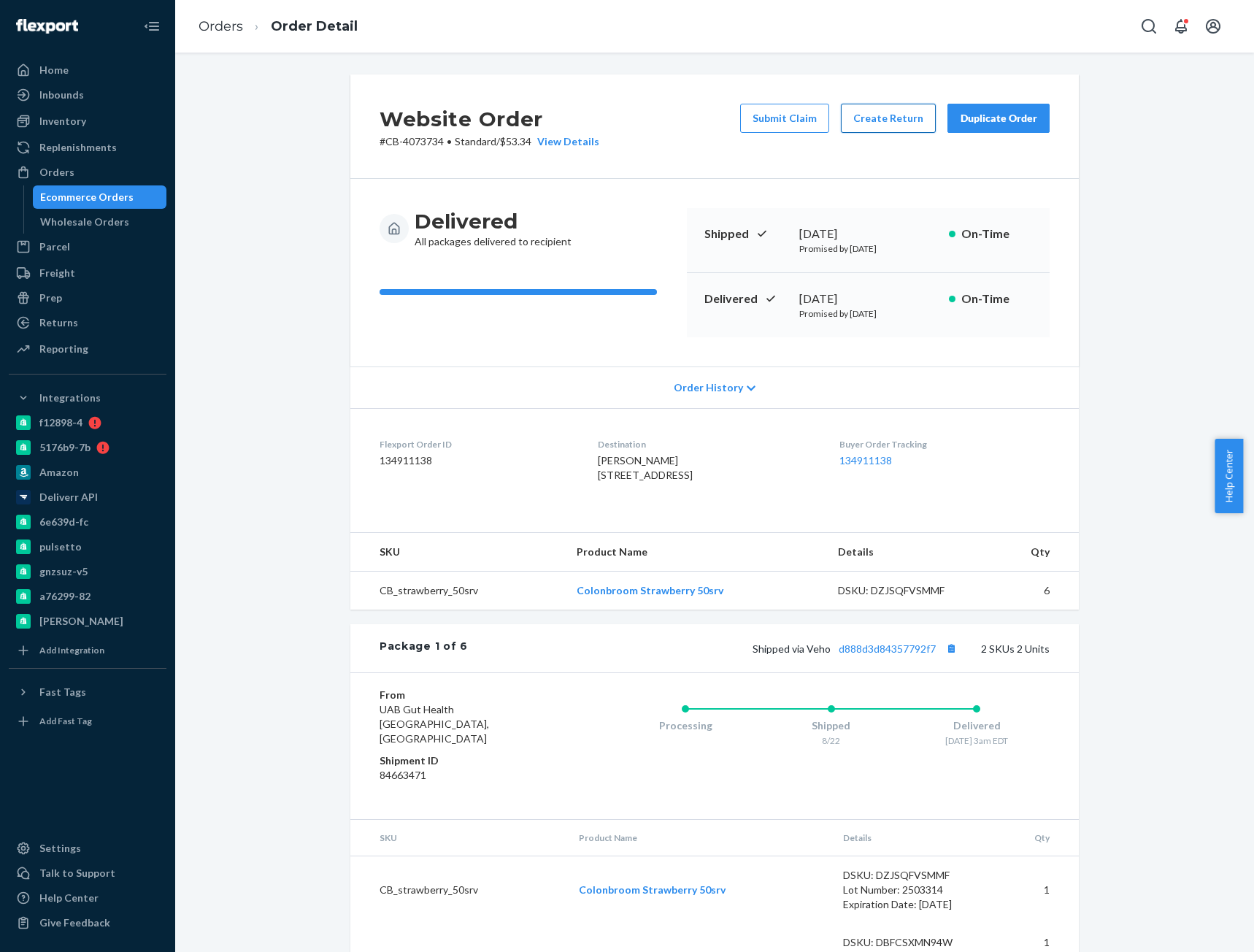
click at [880, 117] on button "Create Return" at bounding box center [888, 118] width 95 height 29
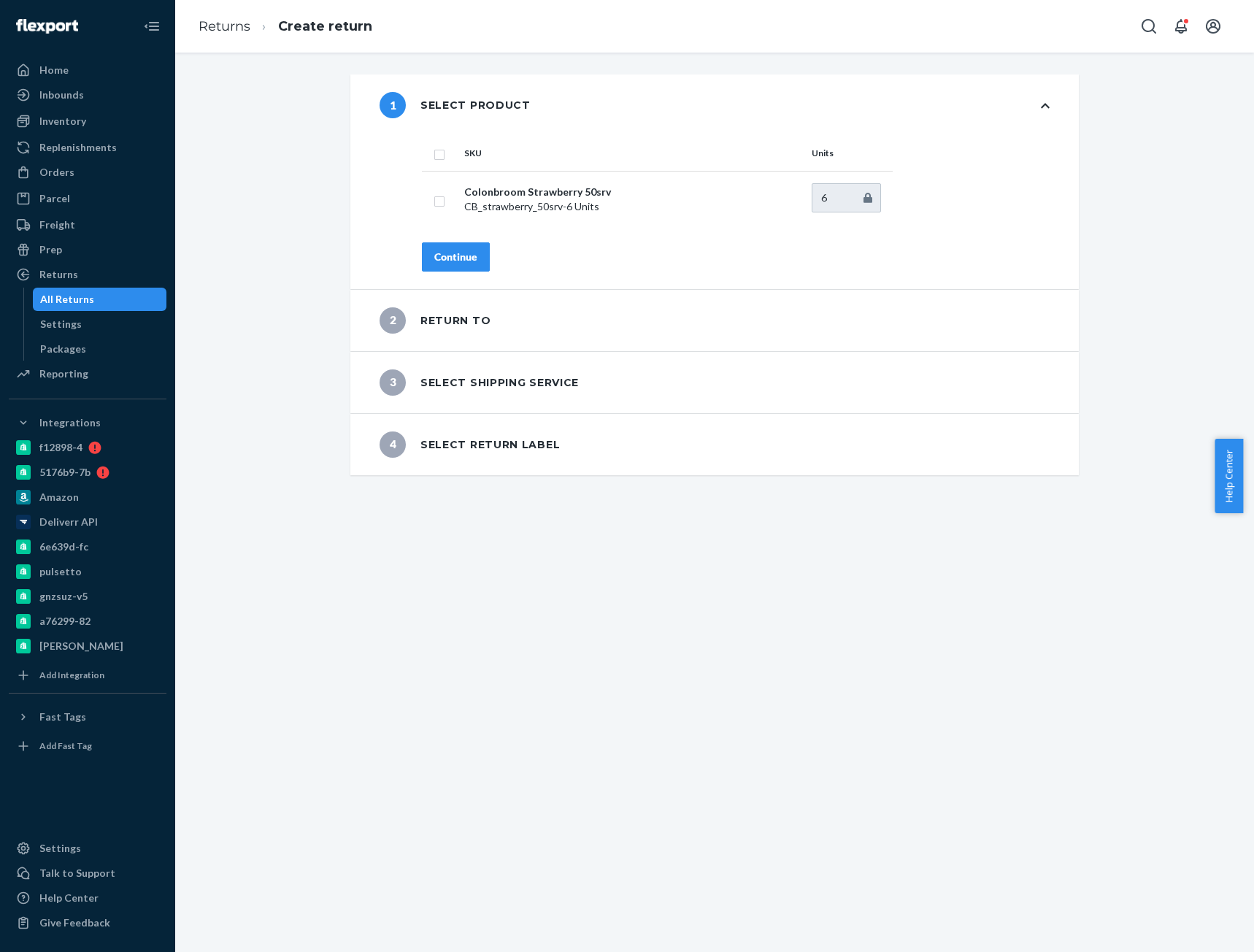
click at [433, 154] on input "checkbox" at bounding box center [439, 152] width 12 height 15
checkbox input "true"
click at [460, 263] on div "Continue" at bounding box center [456, 257] width 43 height 14
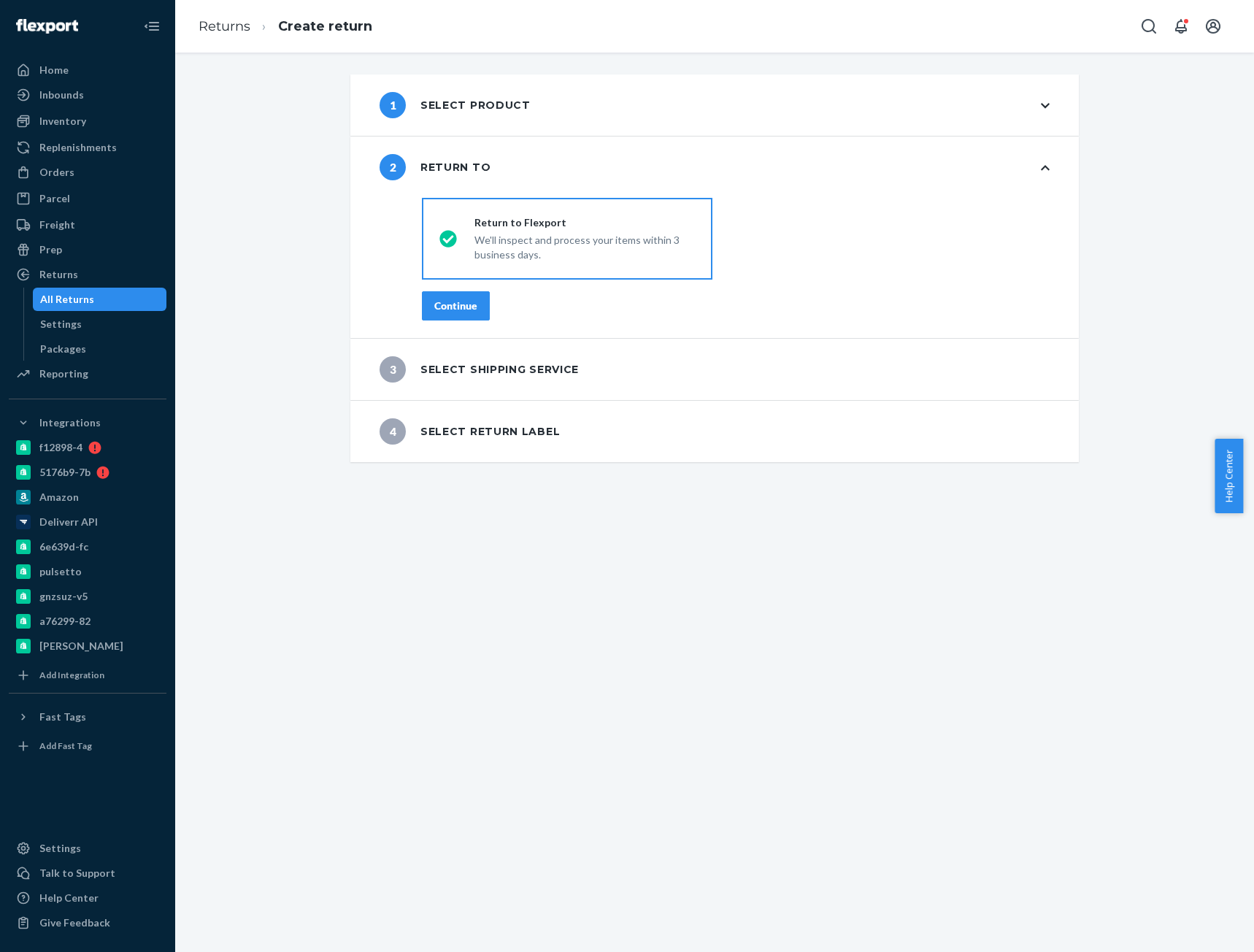
click at [451, 300] on div "Continue" at bounding box center [456, 306] width 43 height 14
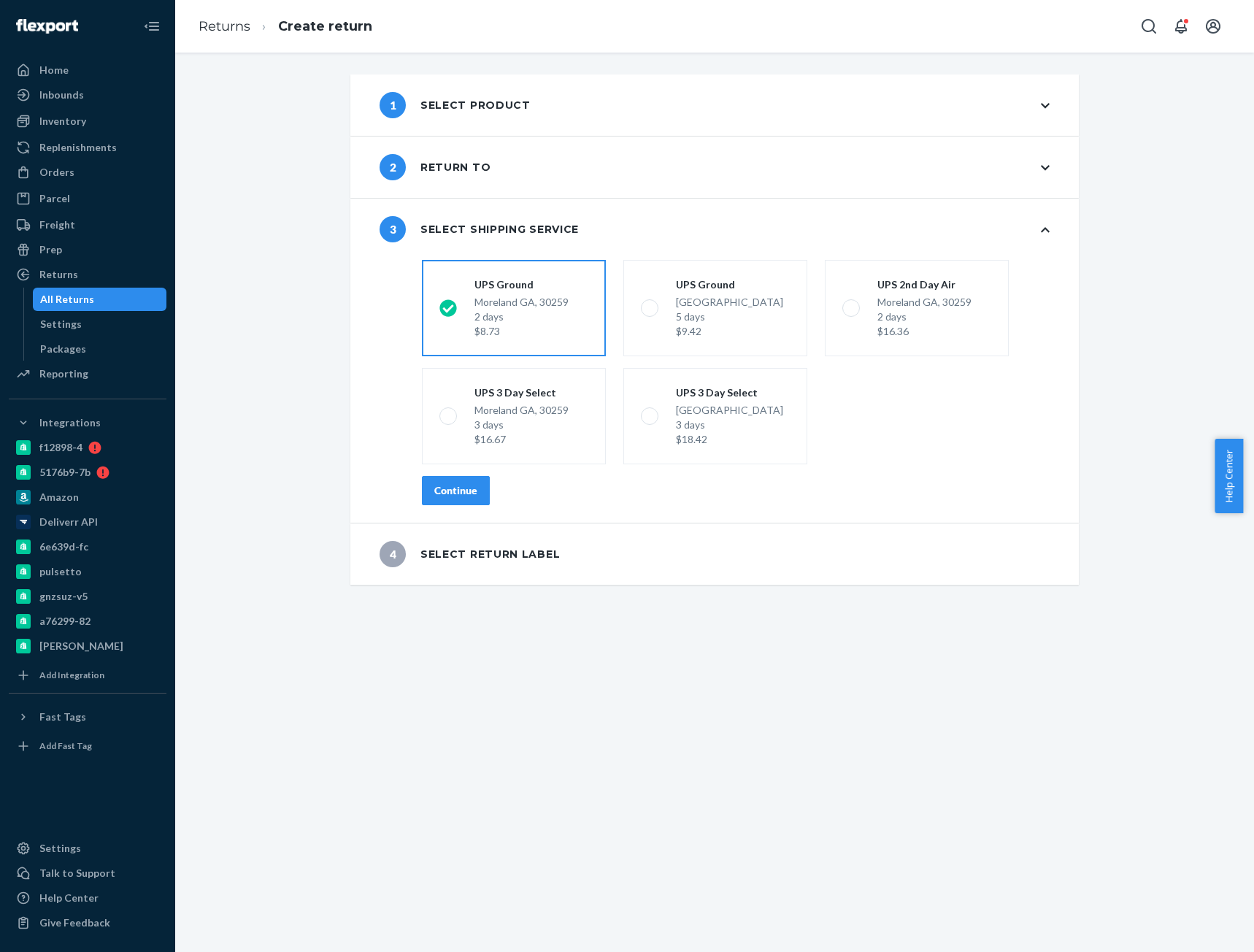
click at [452, 493] on div "Continue" at bounding box center [456, 490] width 43 height 14
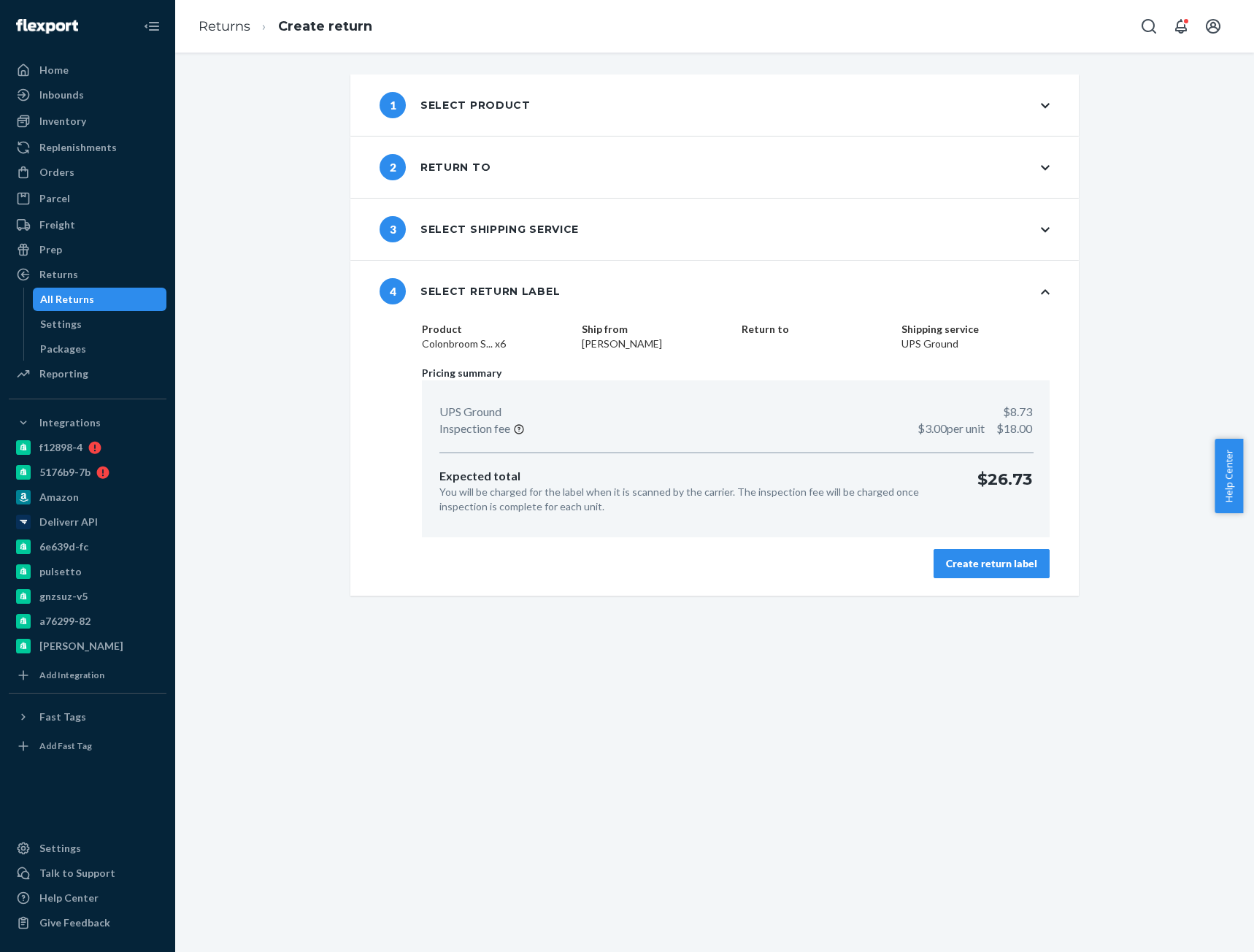
click at [997, 569] on div "Create return label" at bounding box center [991, 563] width 91 height 14
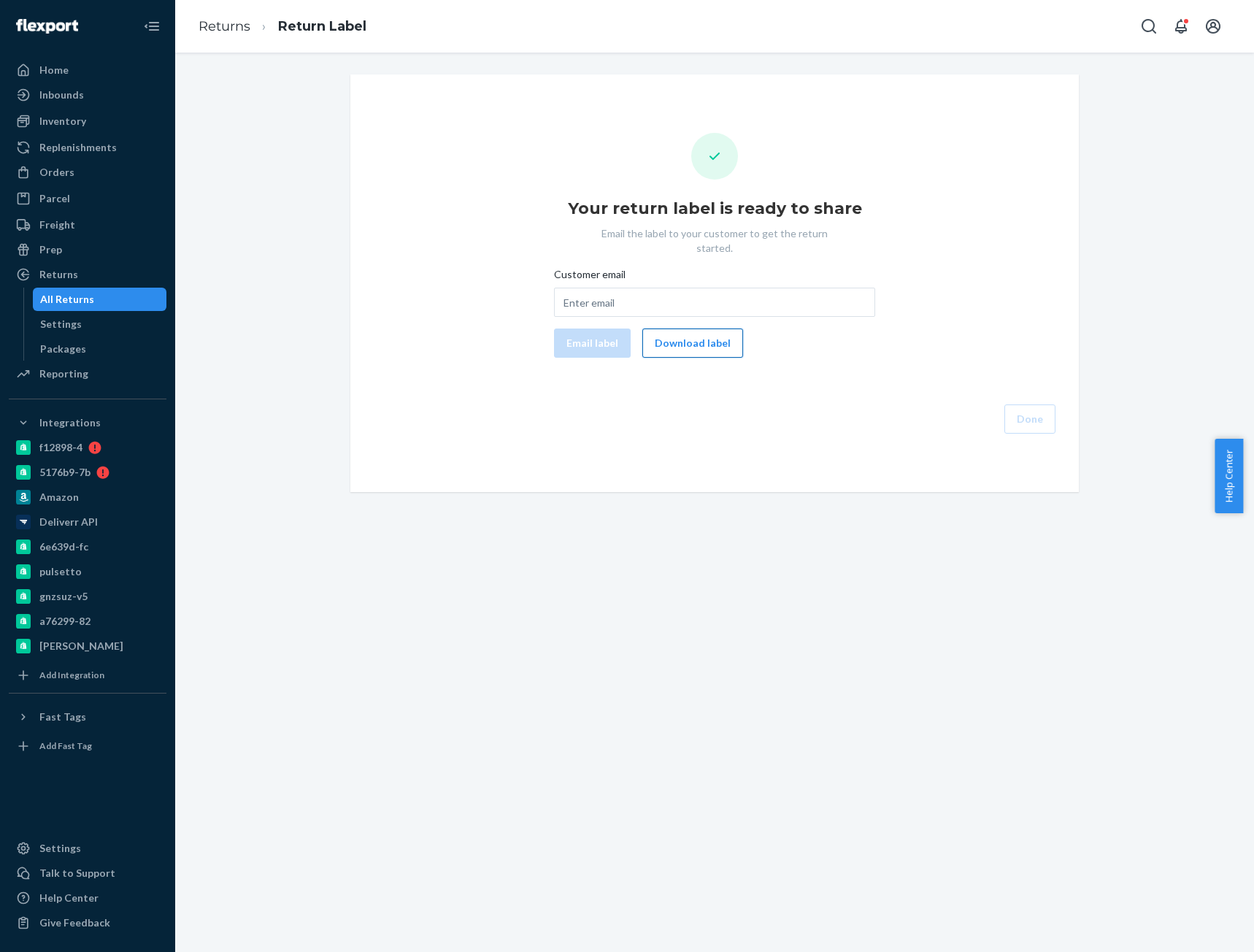
click at [703, 336] on button "Download label" at bounding box center [692, 342] width 101 height 29
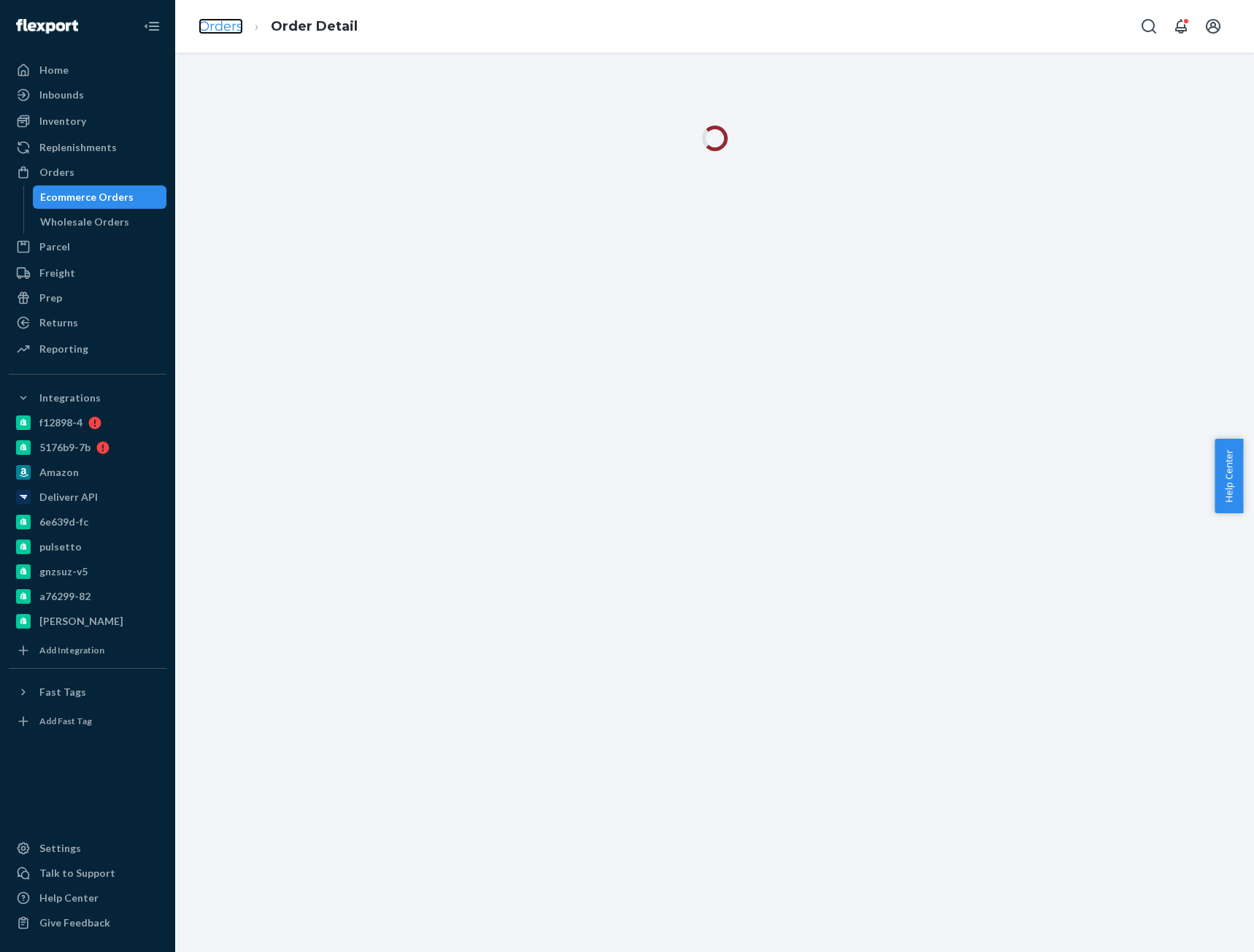
click at [221, 32] on link "Orders" at bounding box center [221, 26] width 45 height 16
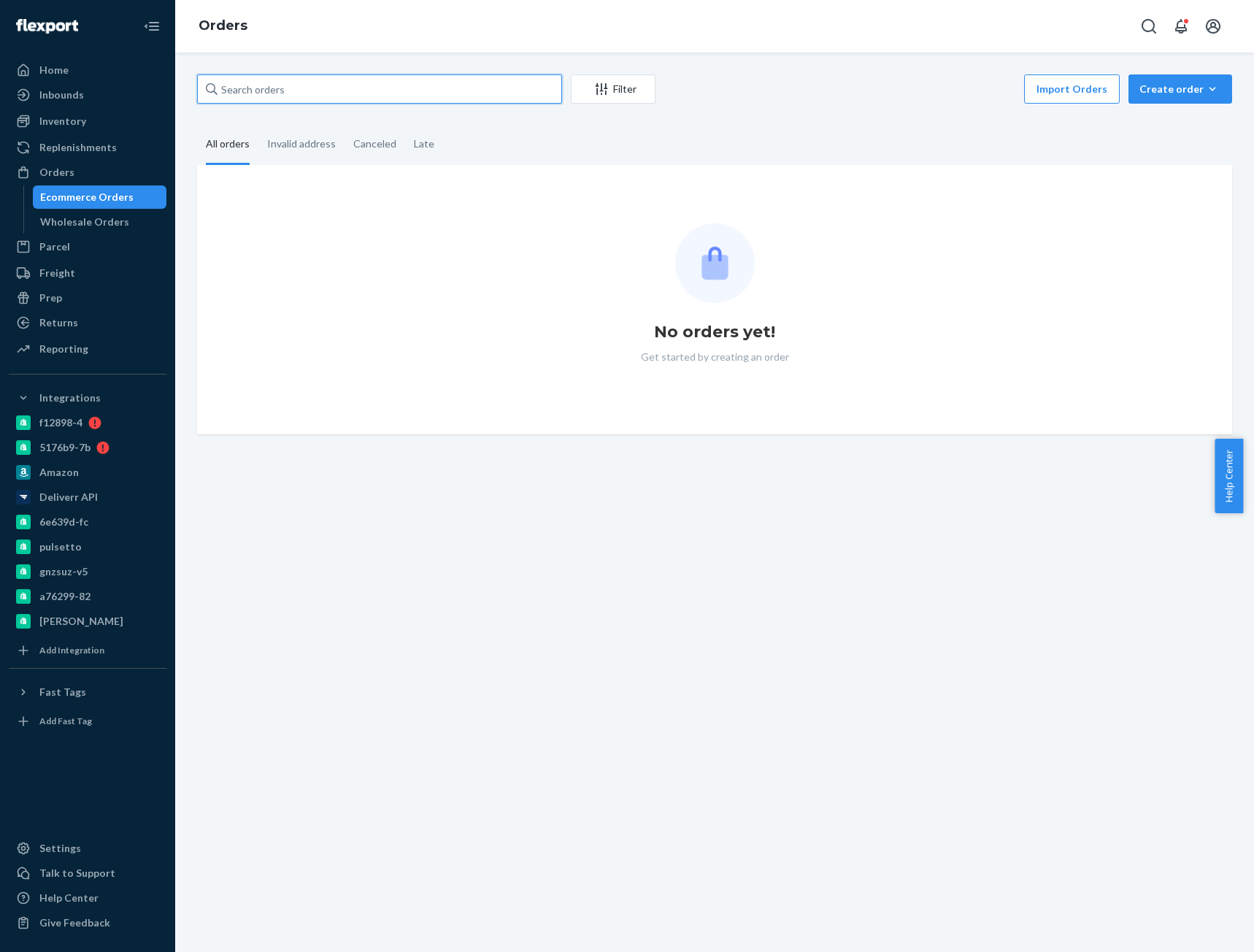
click at [272, 89] on input "text" at bounding box center [379, 88] width 365 height 29
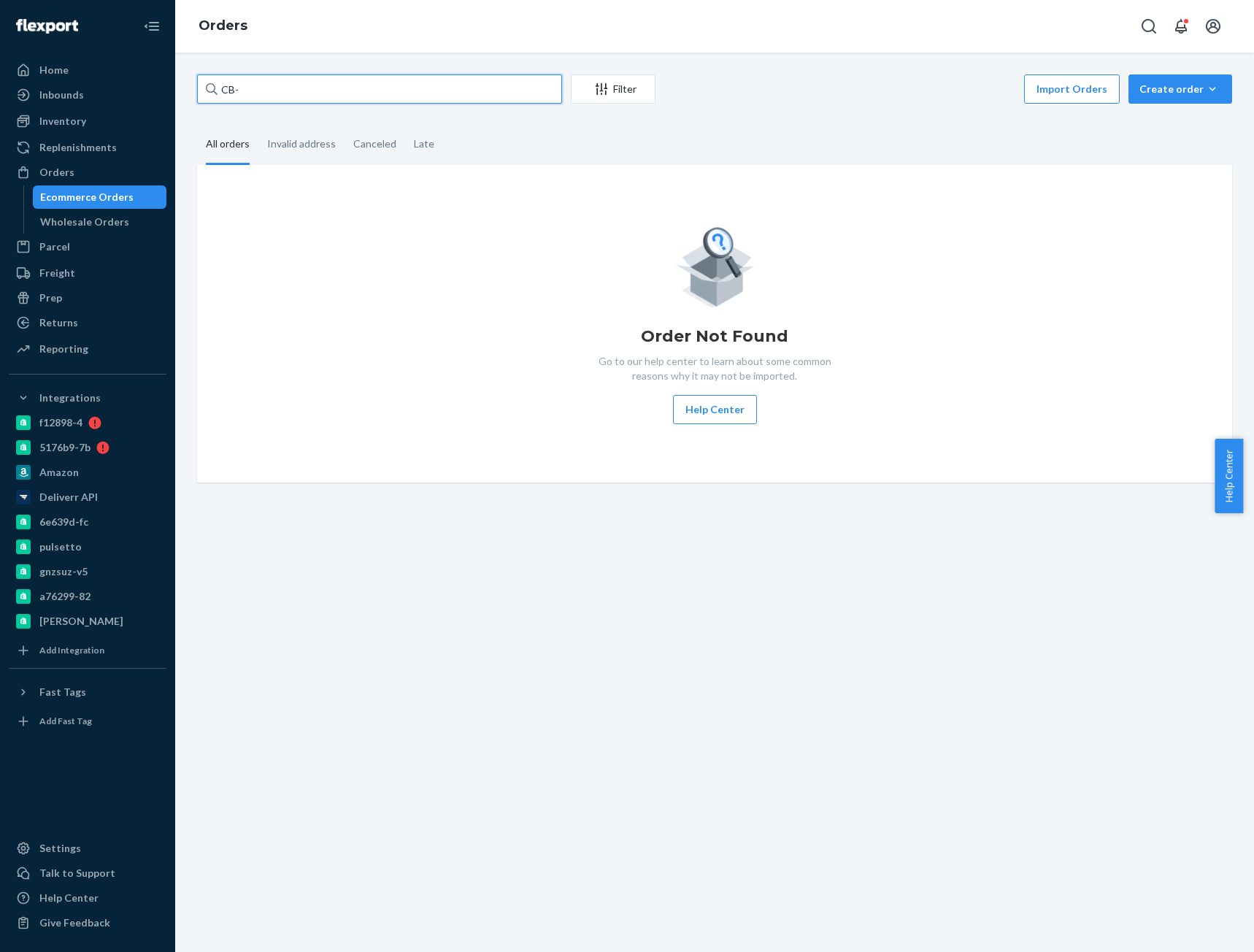
paste input "4084617"
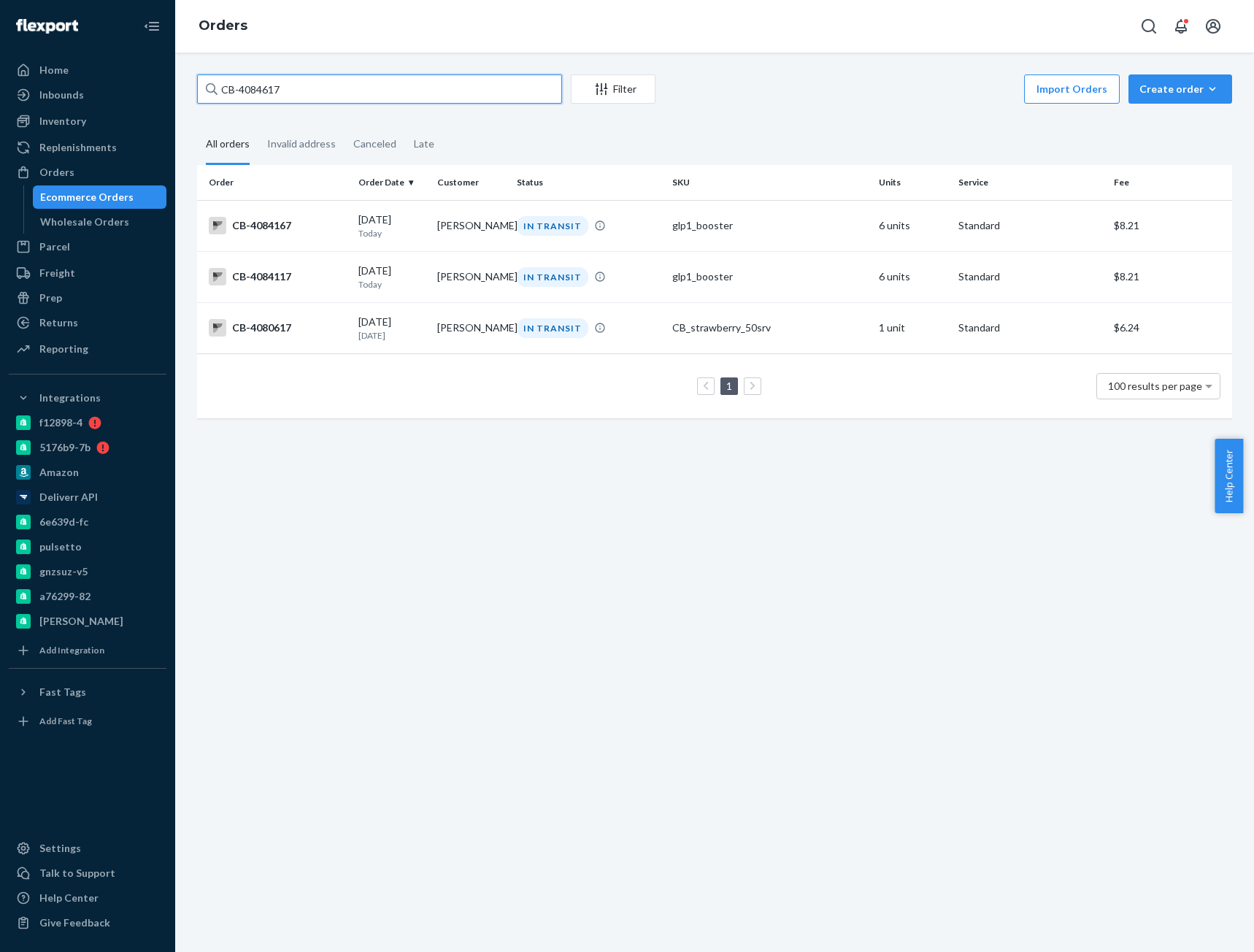
click at [255, 86] on input "CB-4084617" at bounding box center [379, 88] width 365 height 29
paste input "3913492"
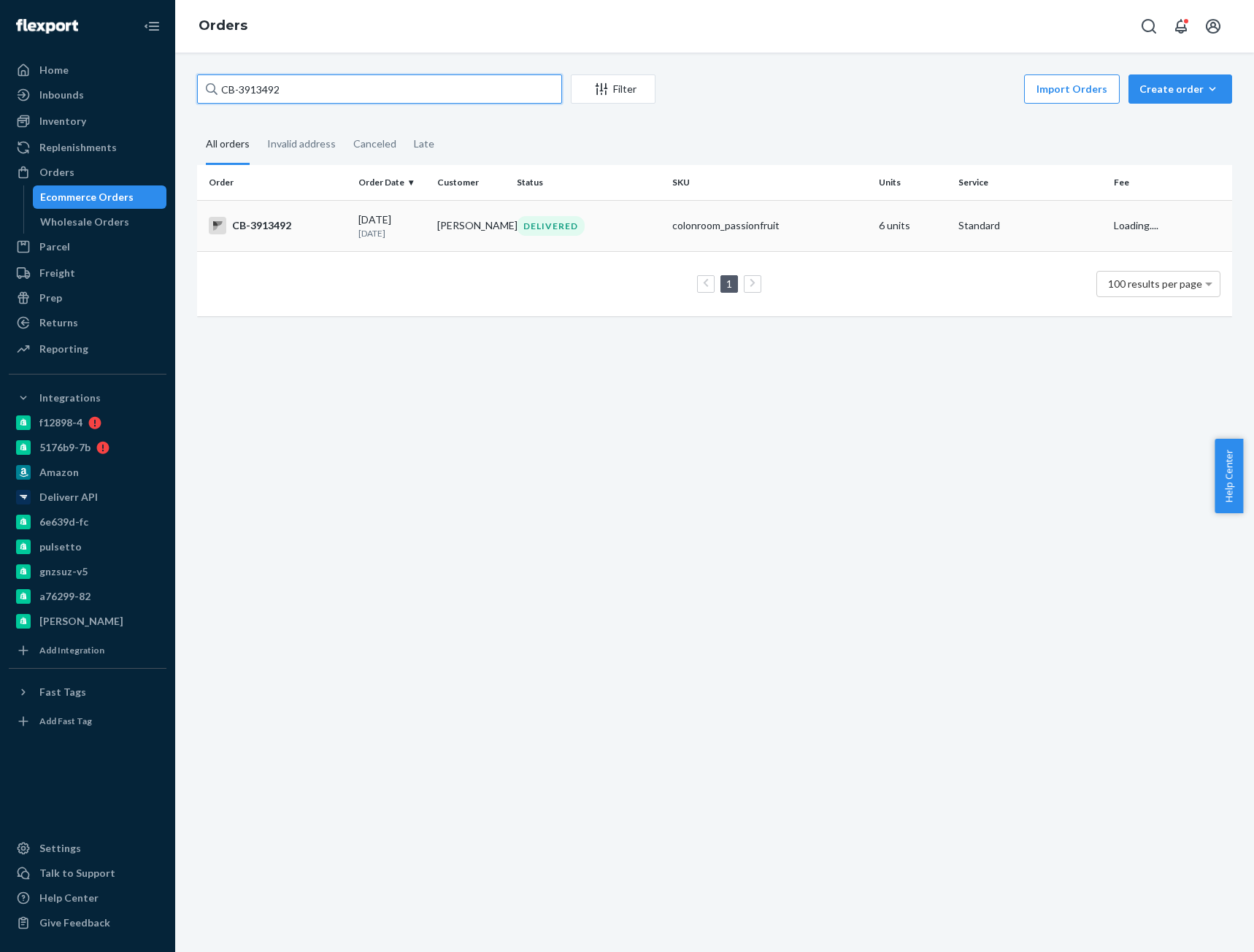
type input "CB-3913492"
click at [265, 230] on div "CB-3913492" at bounding box center [277, 225] width 138 height 18
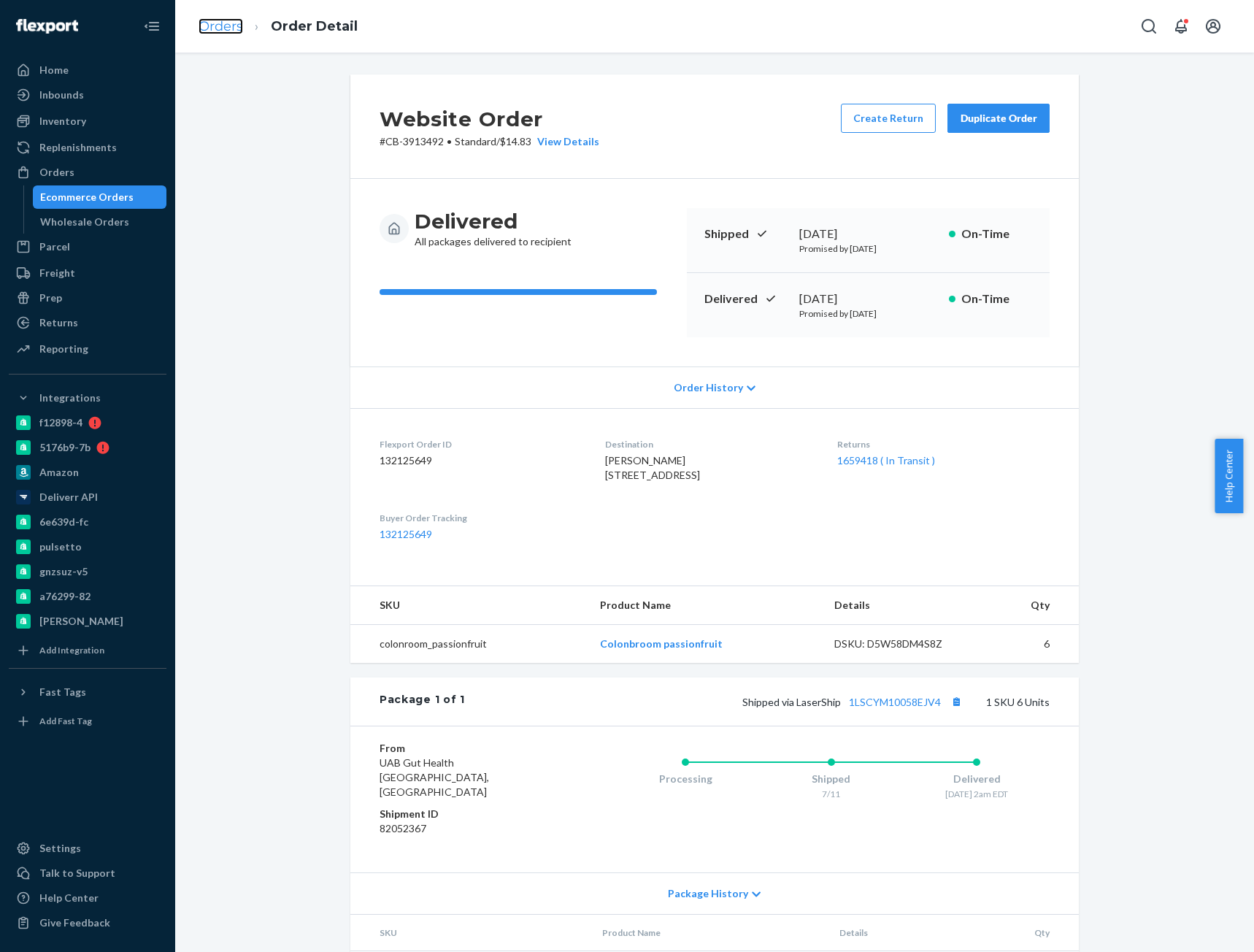
click at [228, 26] on link "Orders" at bounding box center [221, 26] width 45 height 16
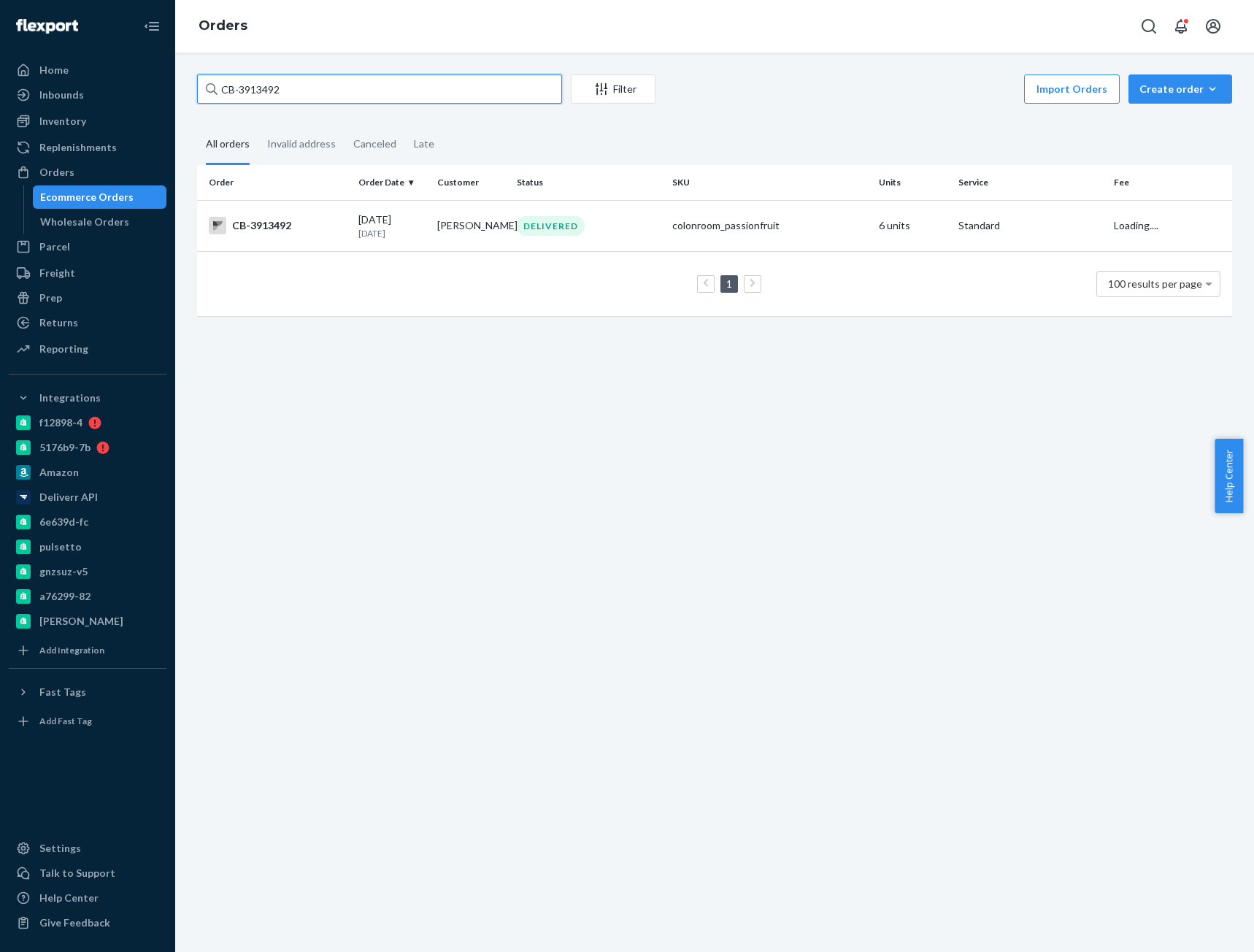
click at [280, 95] on input "CB-3913492" at bounding box center [379, 88] width 365 height 29
paste input "Miles Messer"
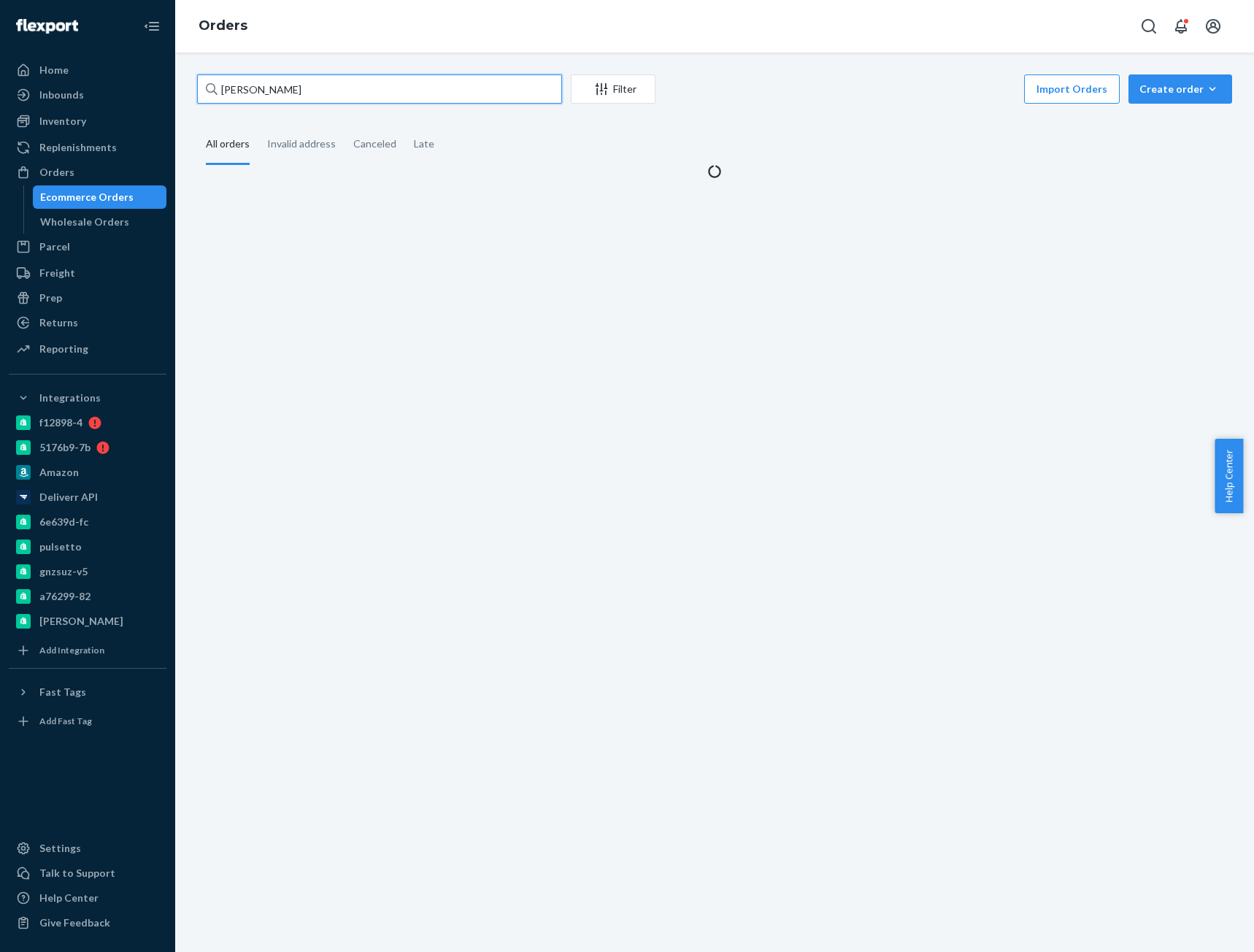
type input "Miles Messer"
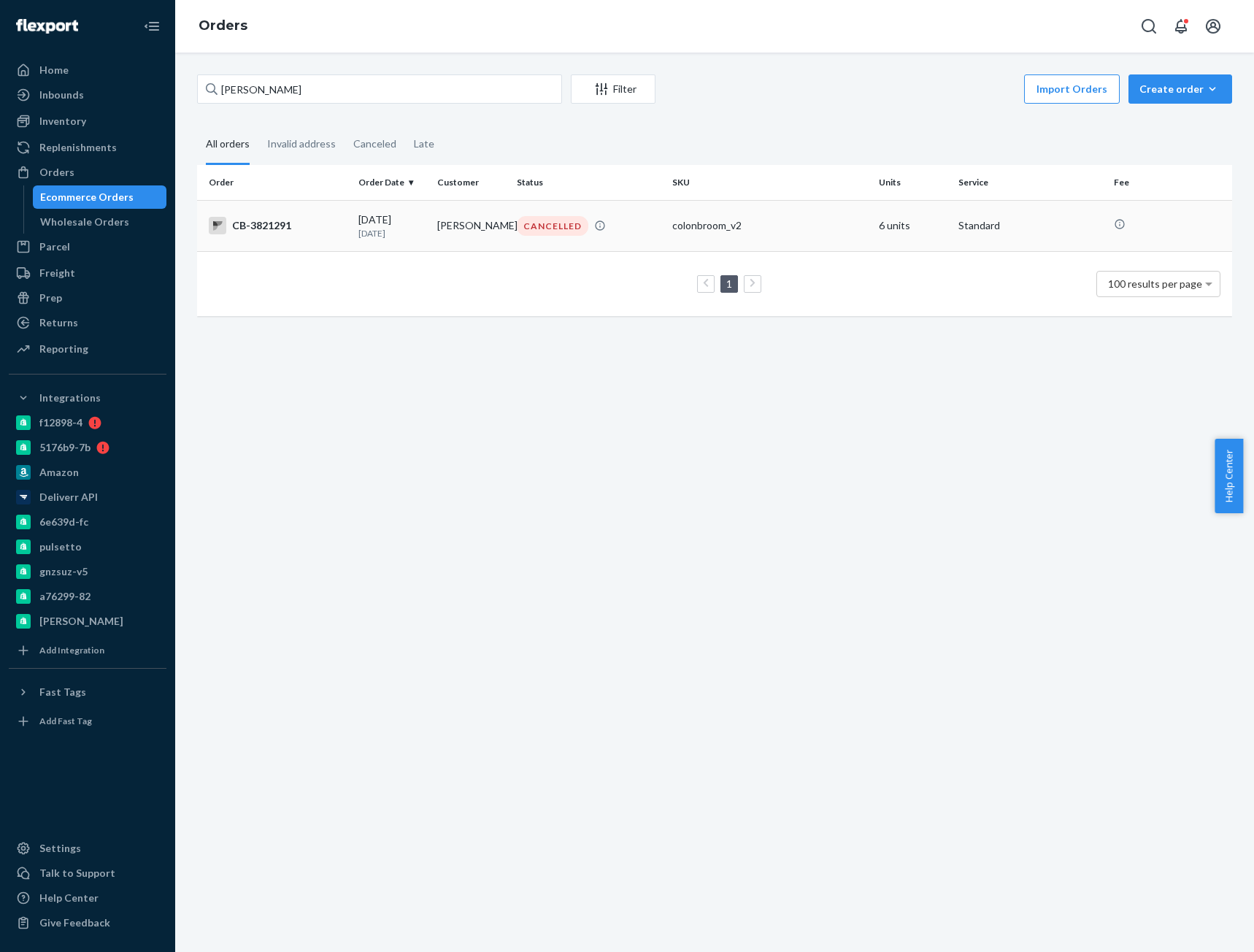
click at [365, 229] on p "2 months ago" at bounding box center [392, 233] width 68 height 13
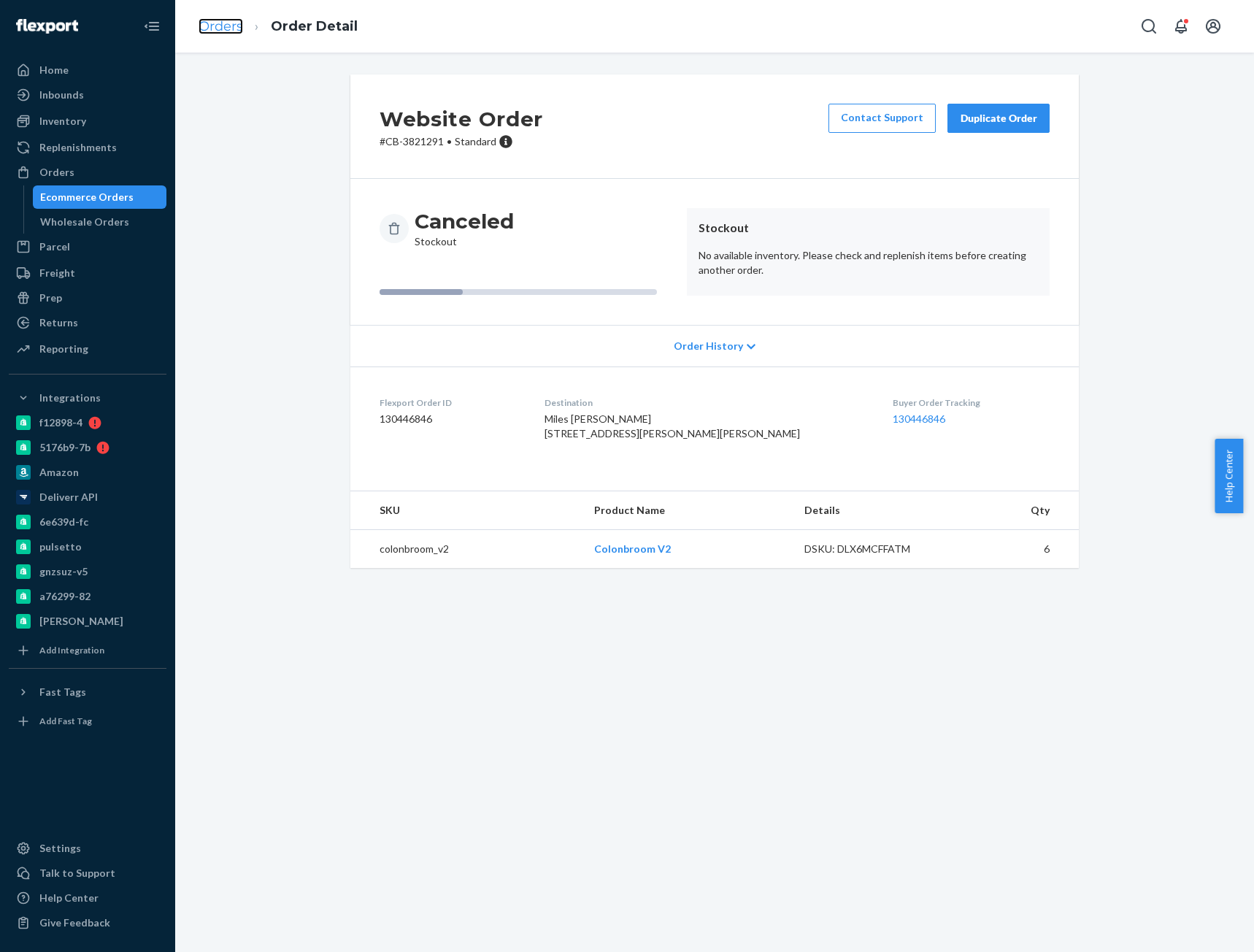
click at [229, 29] on link "Orders" at bounding box center [221, 26] width 45 height 16
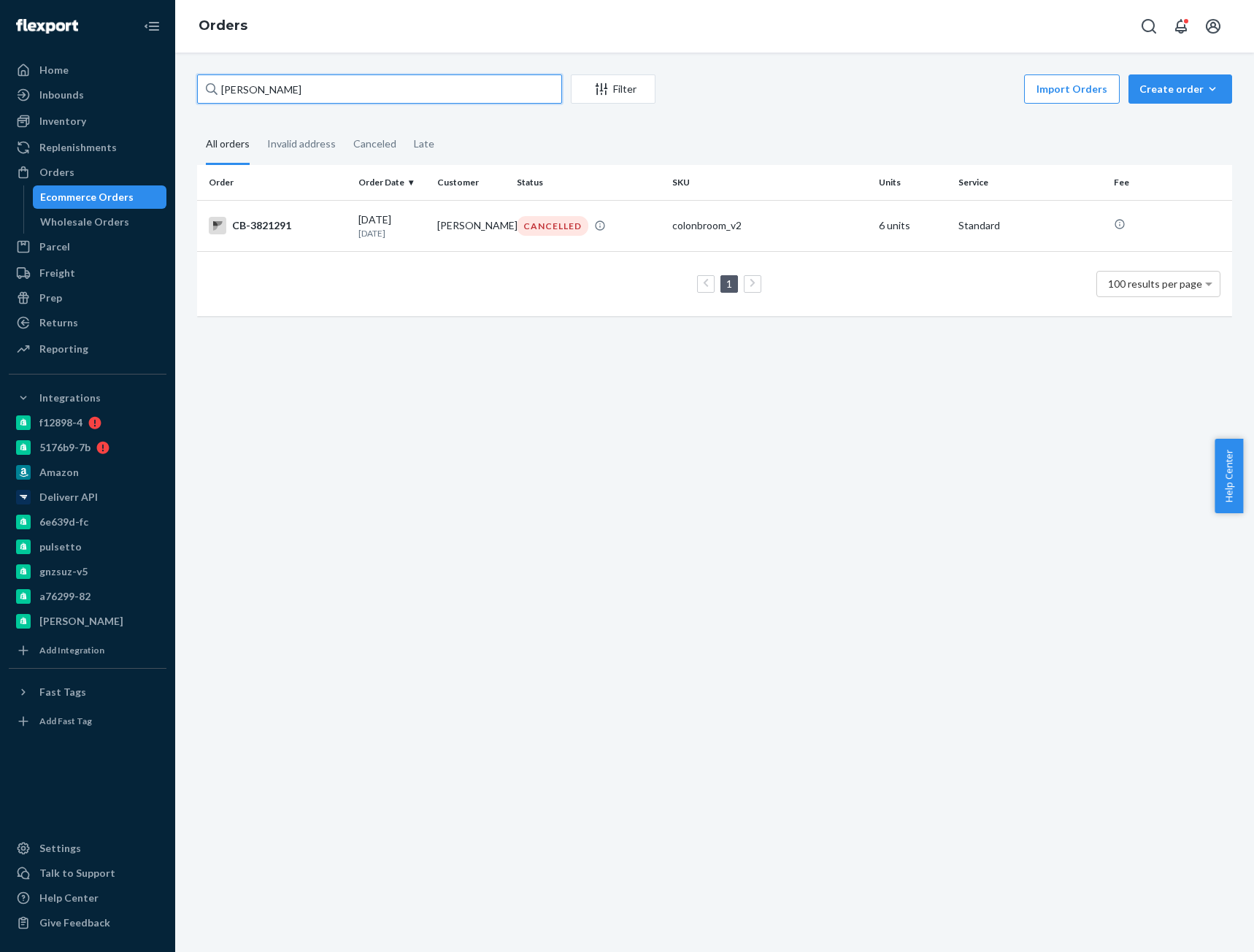
click at [268, 79] on input "Miles Messer" at bounding box center [379, 88] width 365 height 29
paste input "Dana Driscoll"
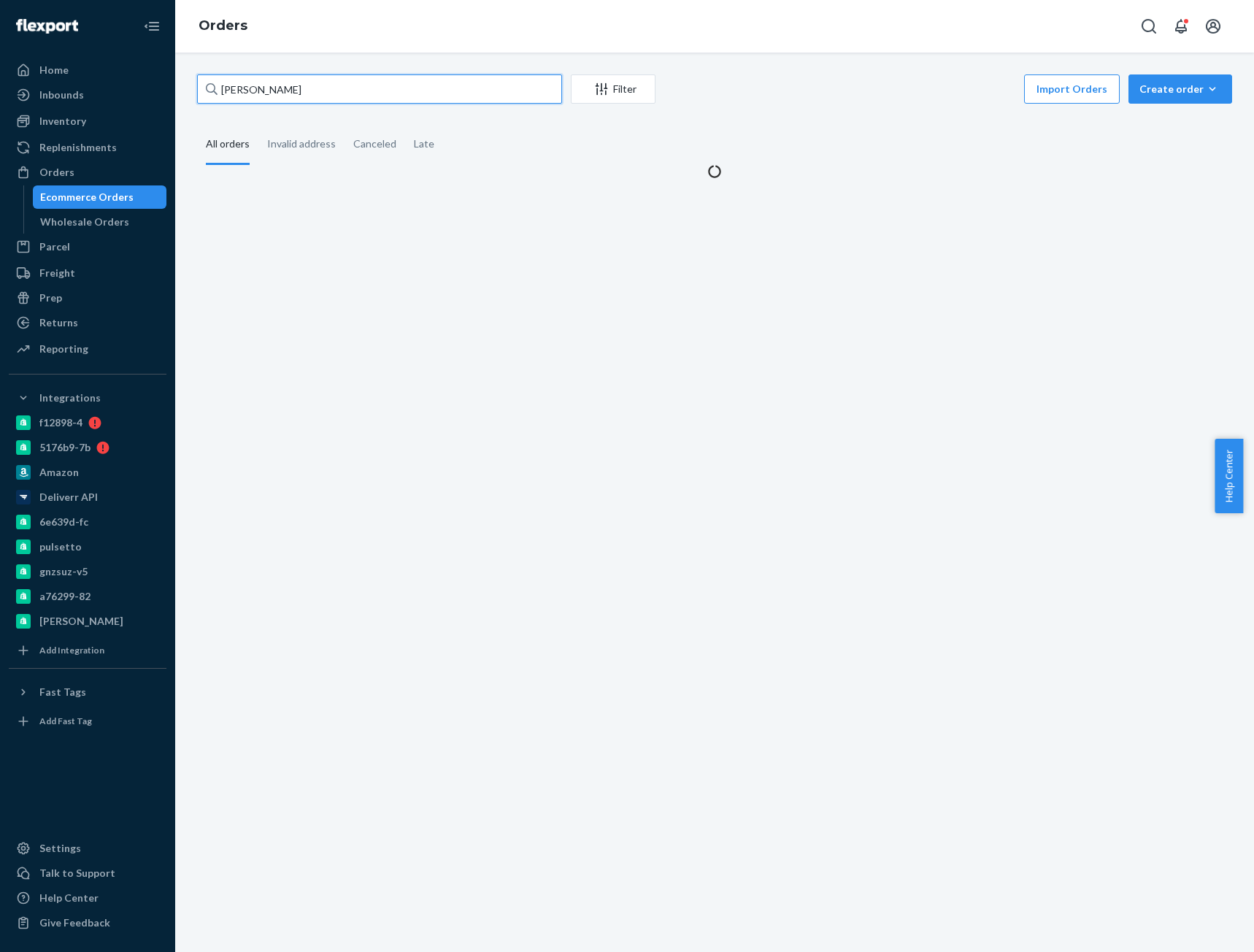
type input "Dana Driscoll"
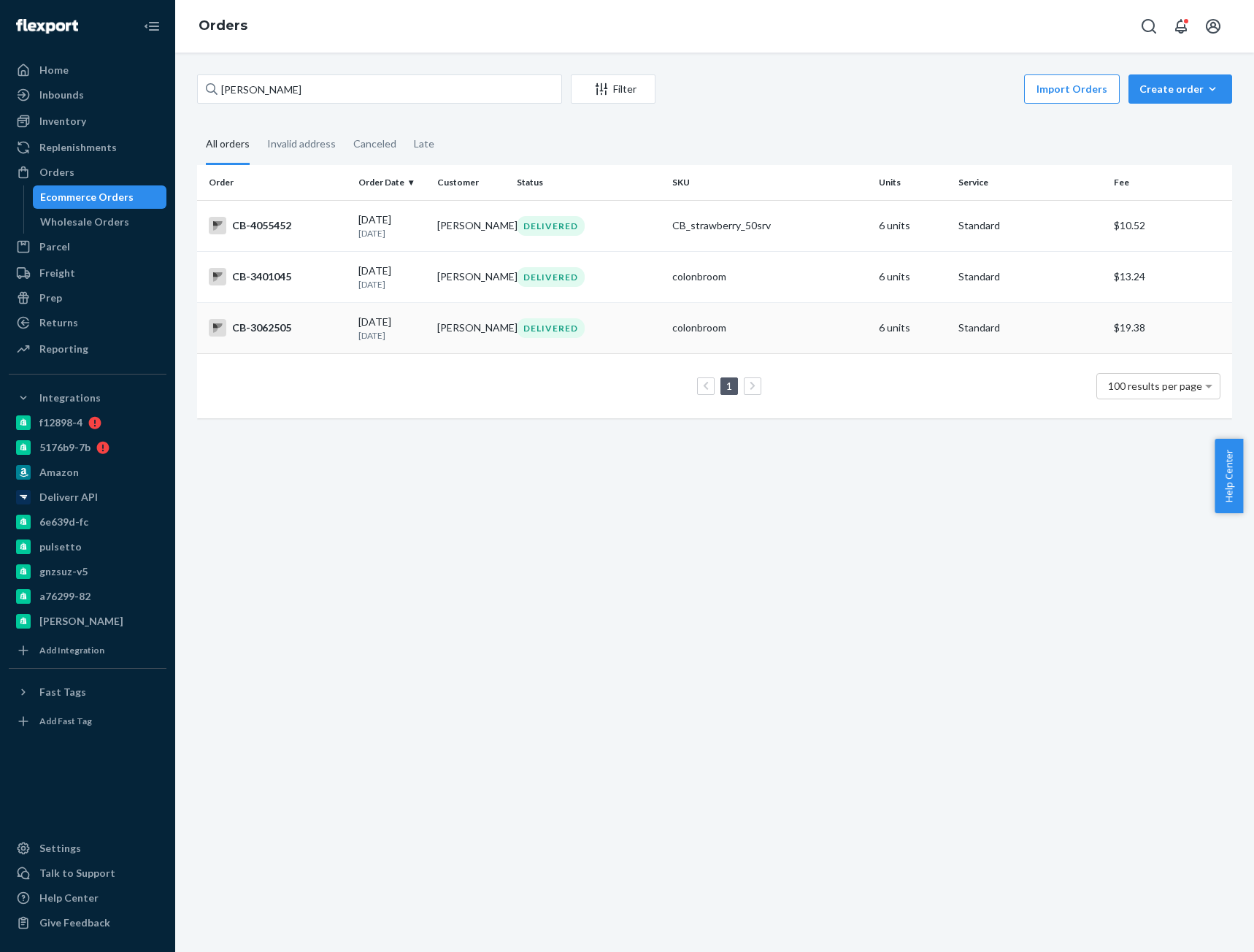
click at [242, 324] on div "CB-3062505" at bounding box center [277, 328] width 138 height 18
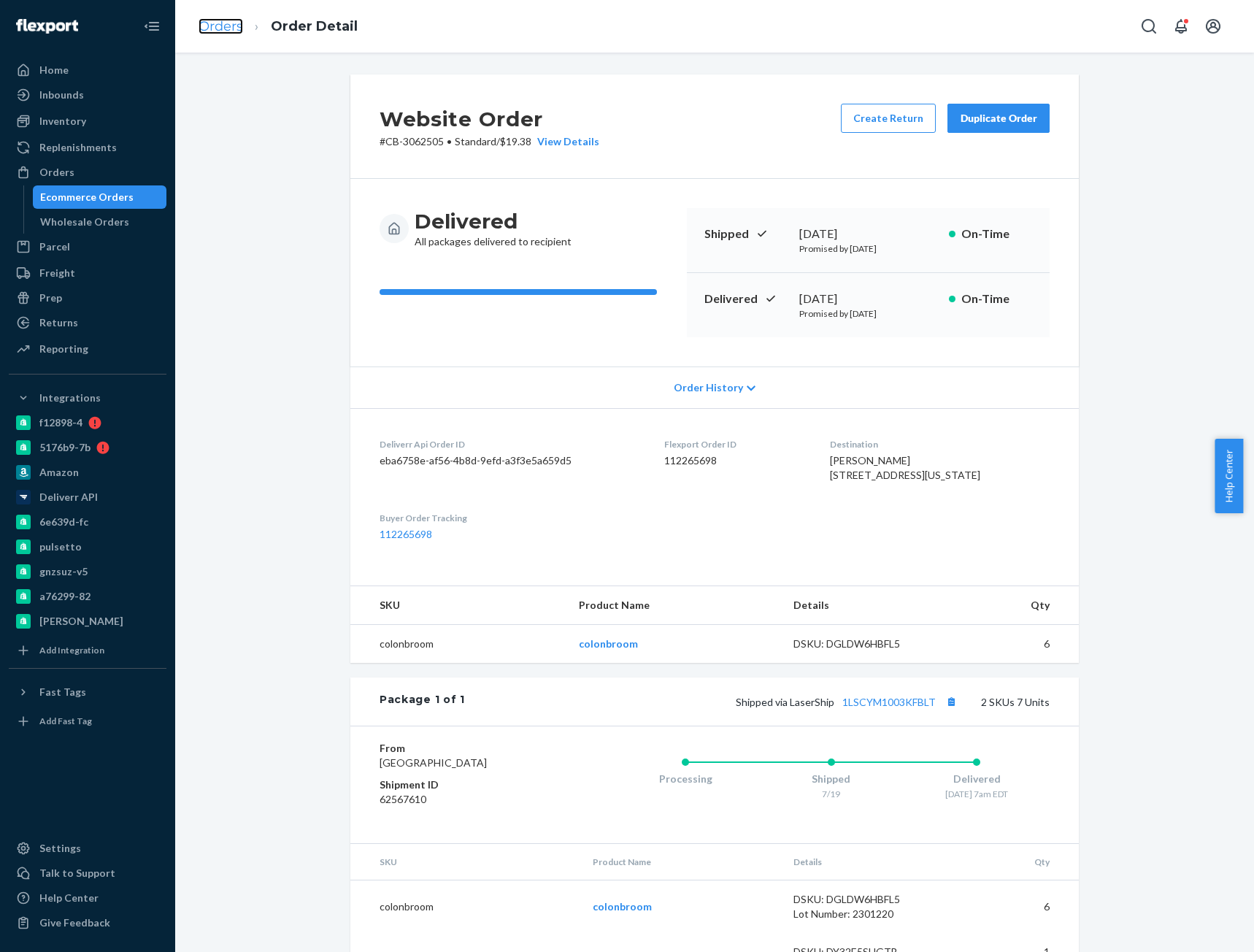
click at [210, 29] on link "Orders" at bounding box center [221, 26] width 45 height 16
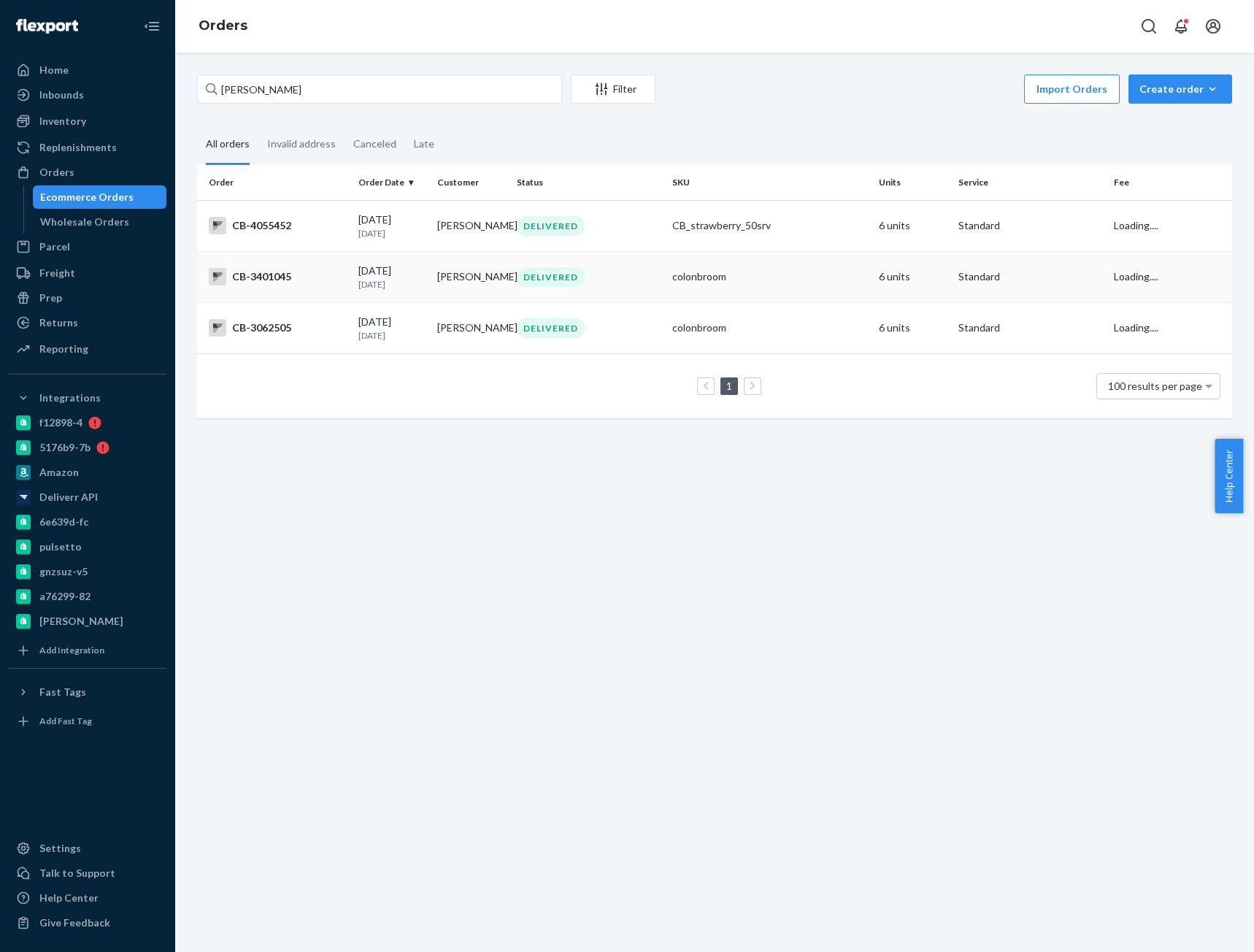
click at [264, 283] on div "CB-3401045" at bounding box center [277, 277] width 138 height 18
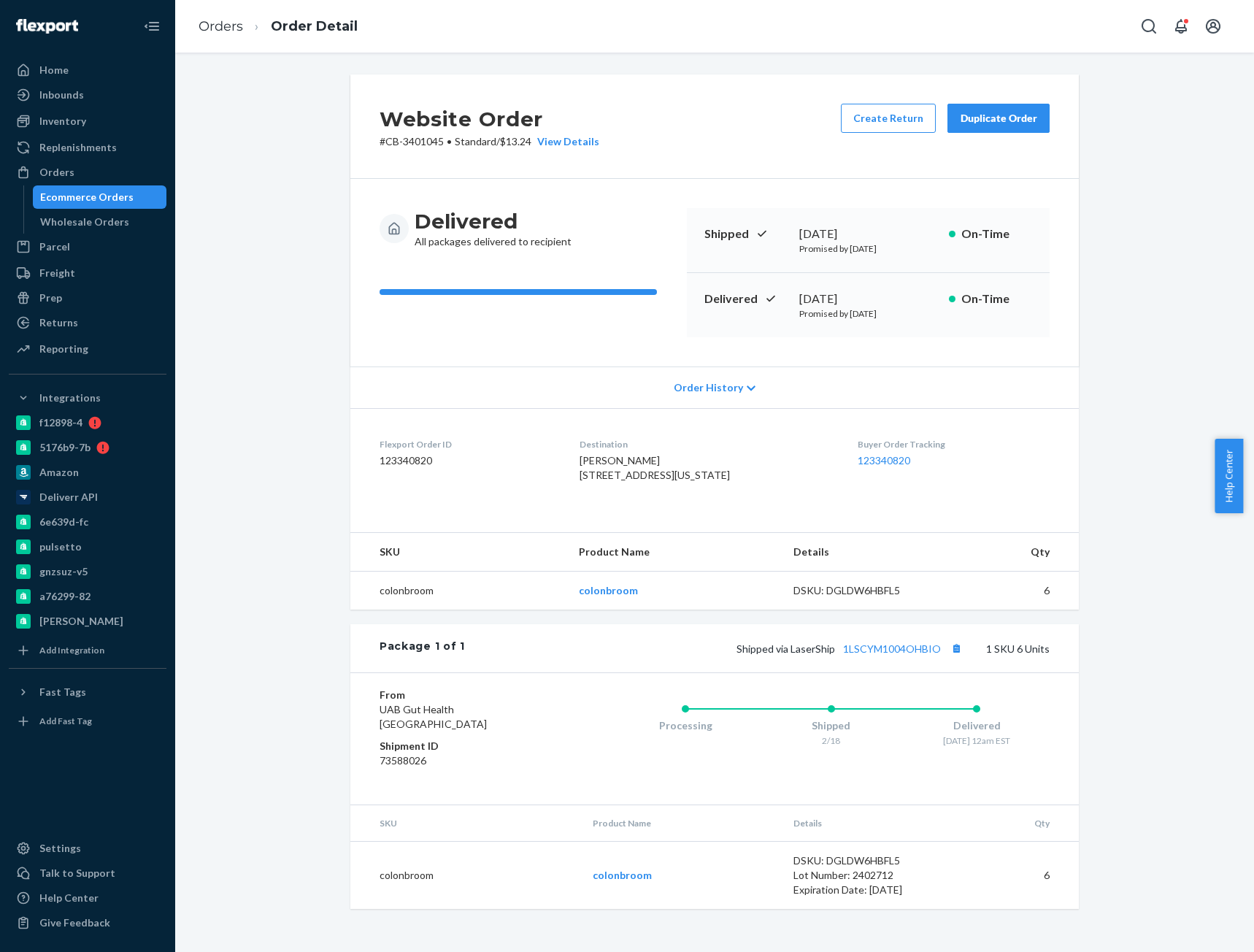
click at [216, 29] on link "Orders" at bounding box center [221, 26] width 45 height 16
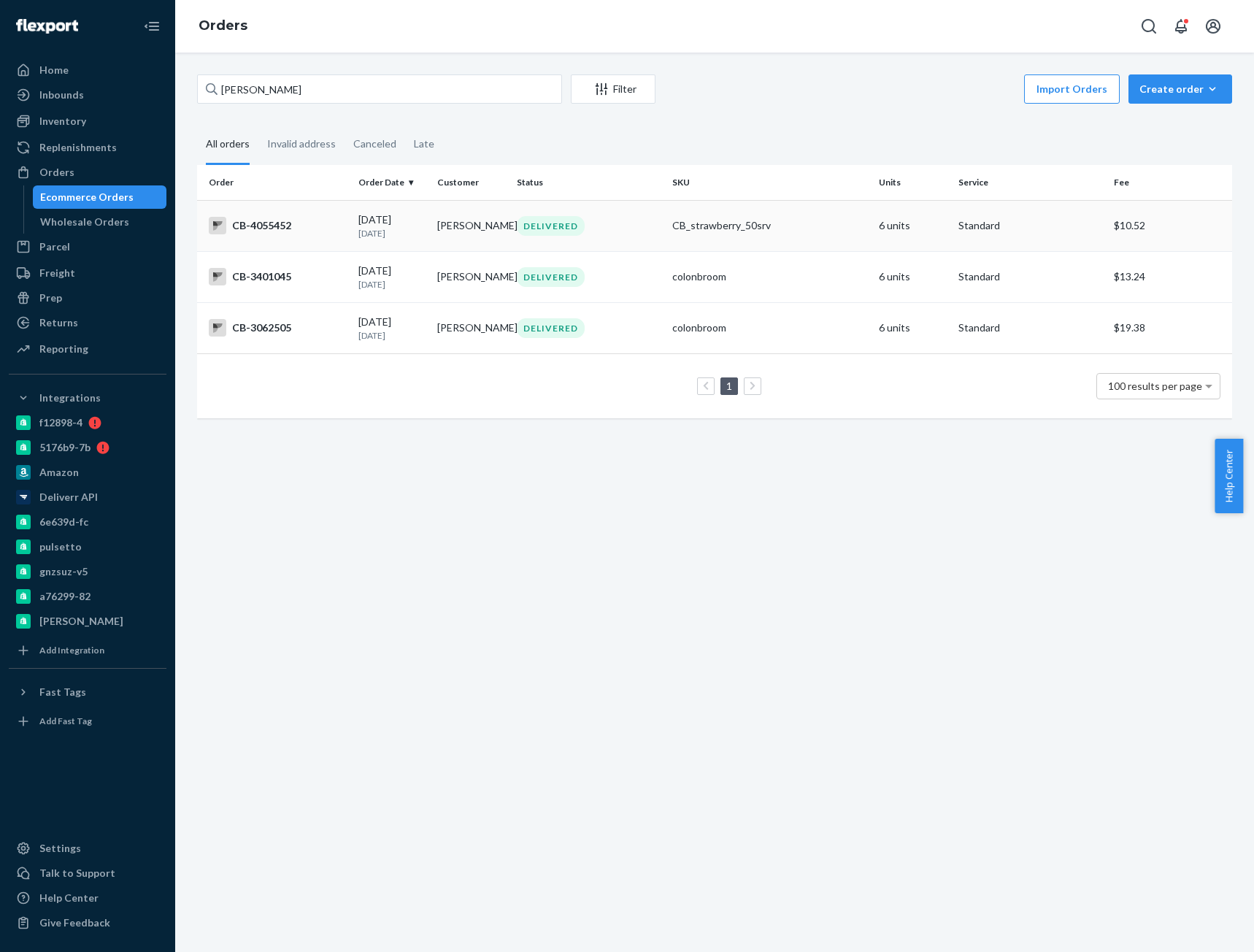
click at [277, 229] on div "CB-4055452" at bounding box center [277, 225] width 138 height 18
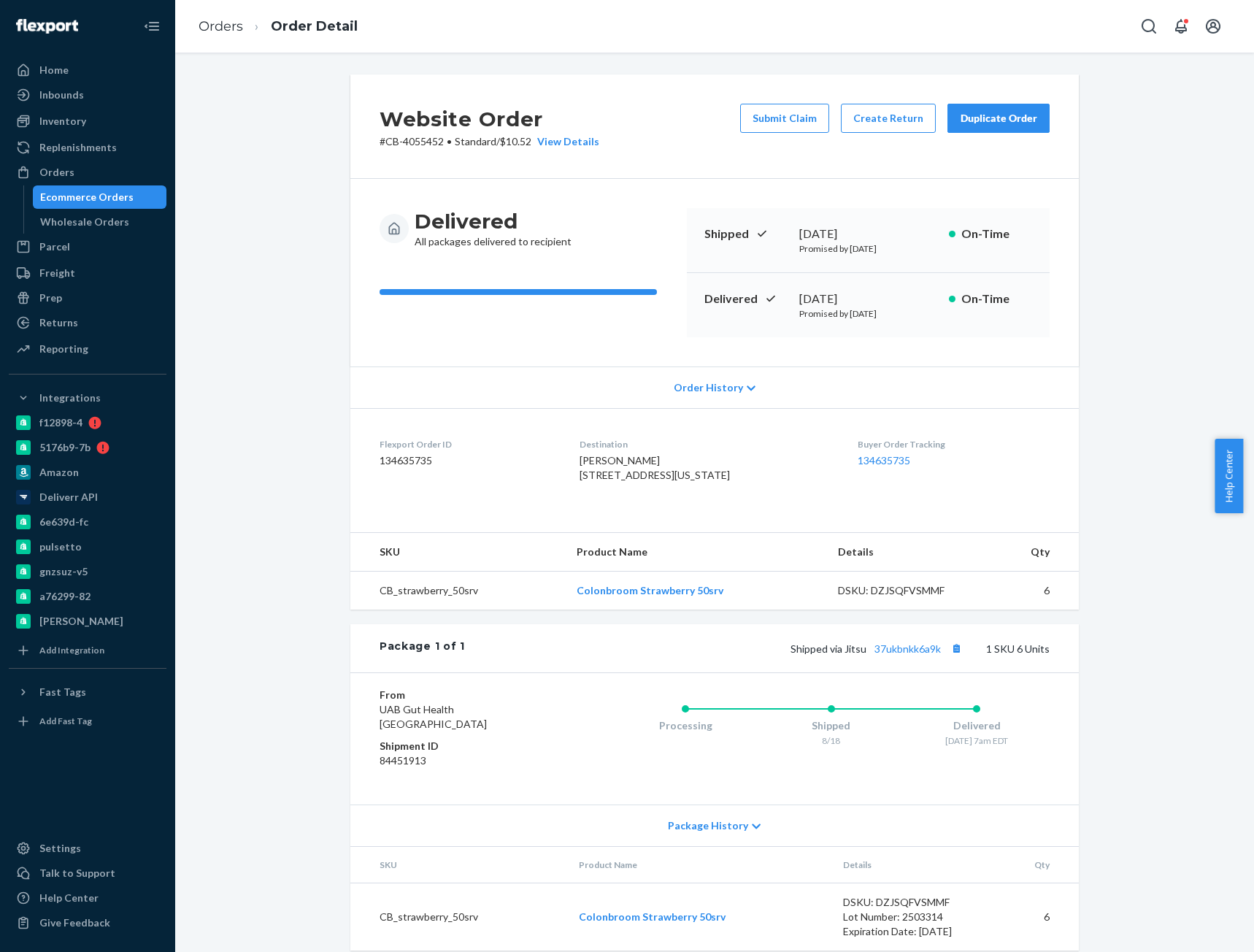
click at [424, 142] on p "# CB-4055452 • Standard / $10.52 View Details" at bounding box center [490, 141] width 220 height 14
copy p "4055452"
click at [224, 26] on link "Orders" at bounding box center [221, 26] width 45 height 16
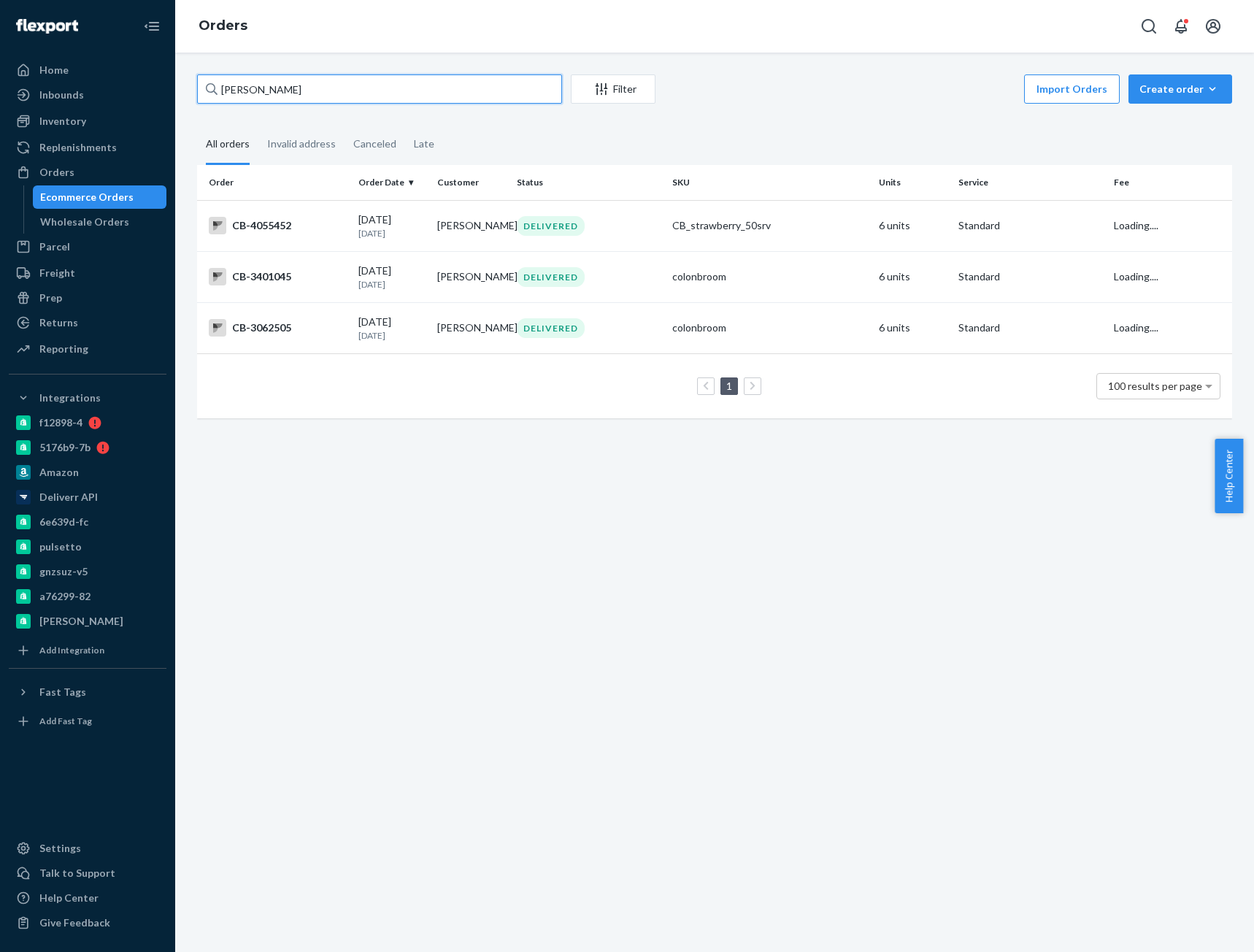
click at [259, 81] on input "Dana Driscoll" at bounding box center [379, 88] width 365 height 29
paste input "4083854"
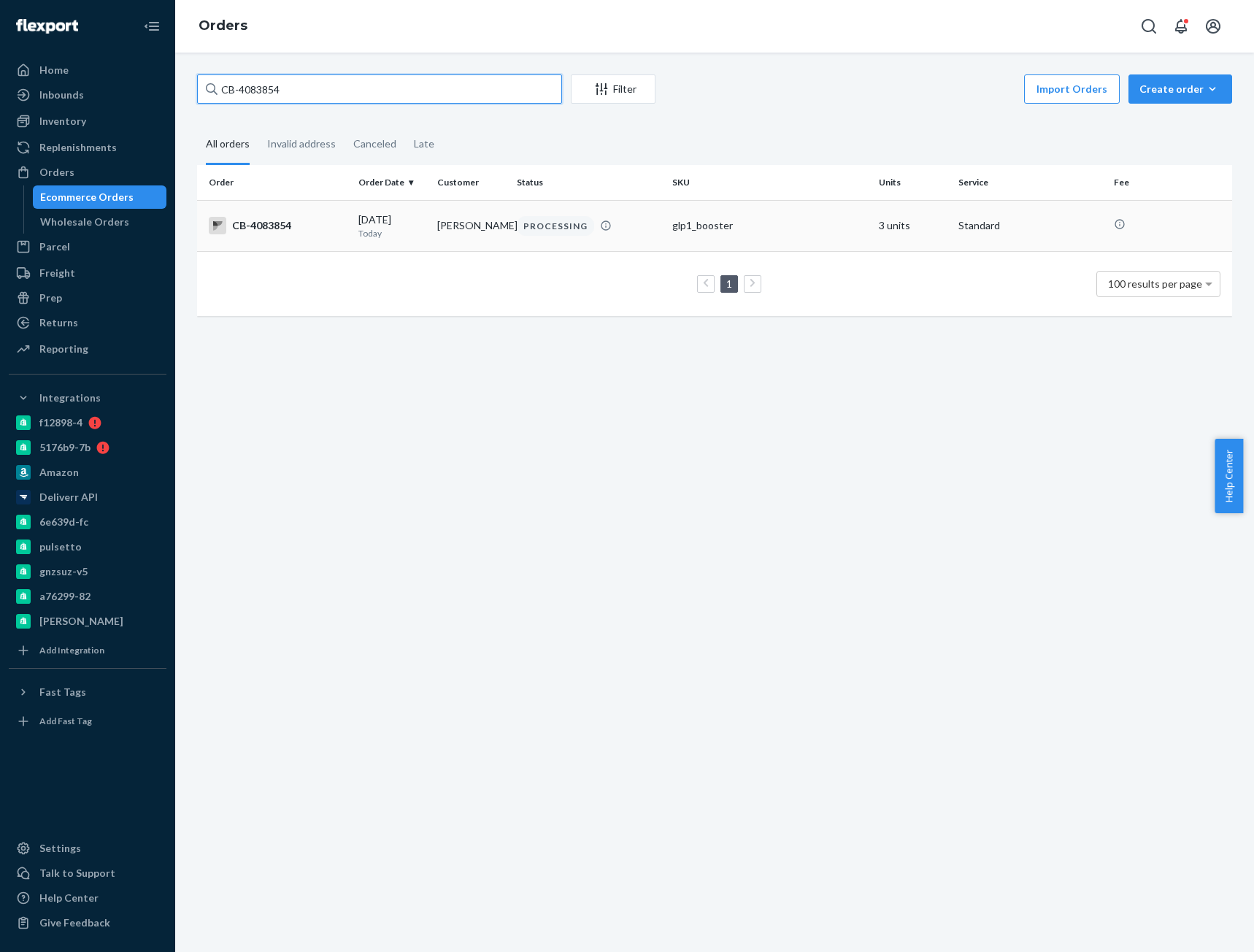
type input "CB-4083854"
click at [286, 226] on div "CB-4083854" at bounding box center [277, 225] width 138 height 18
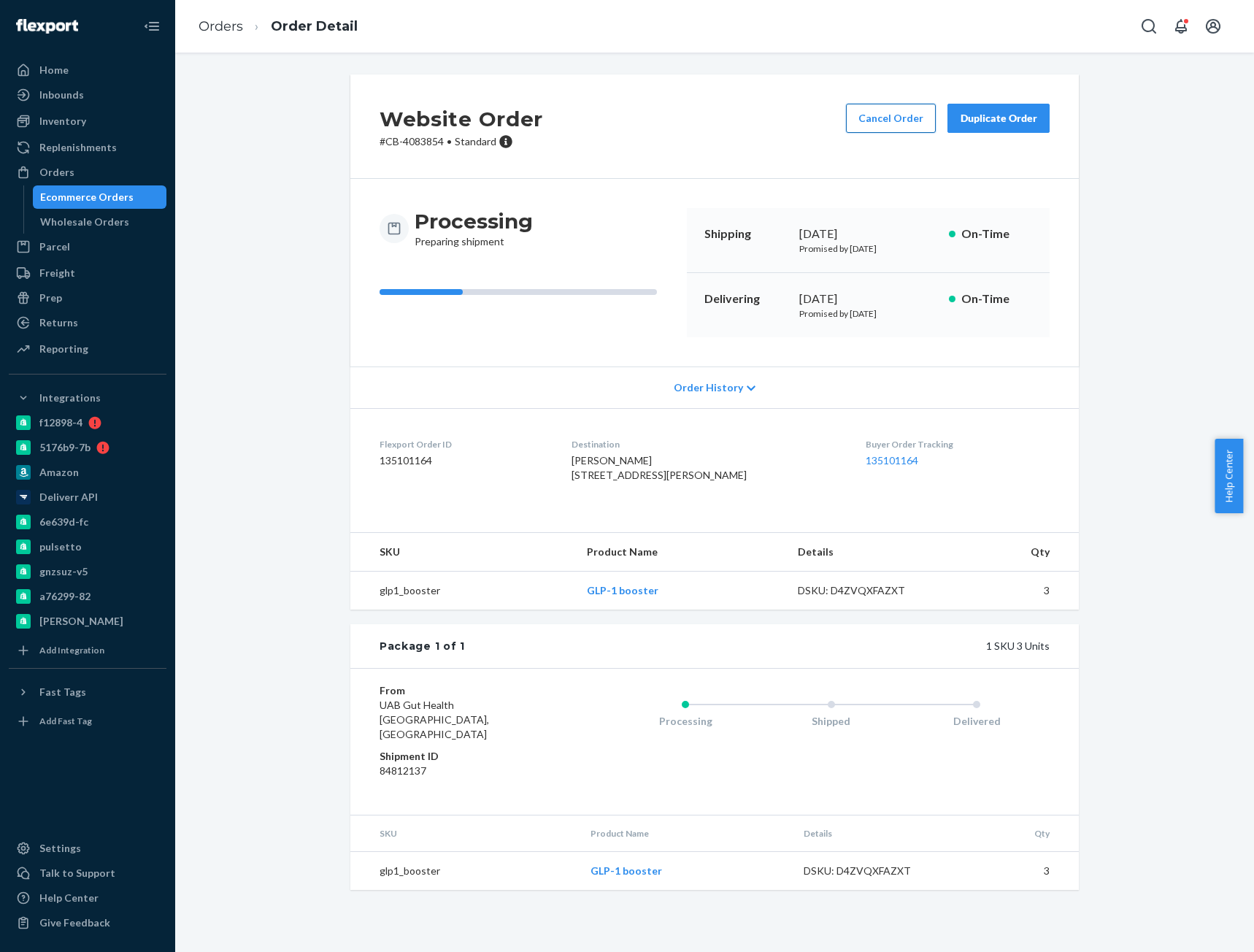
click at [884, 109] on button "Cancel Order" at bounding box center [890, 118] width 89 height 29
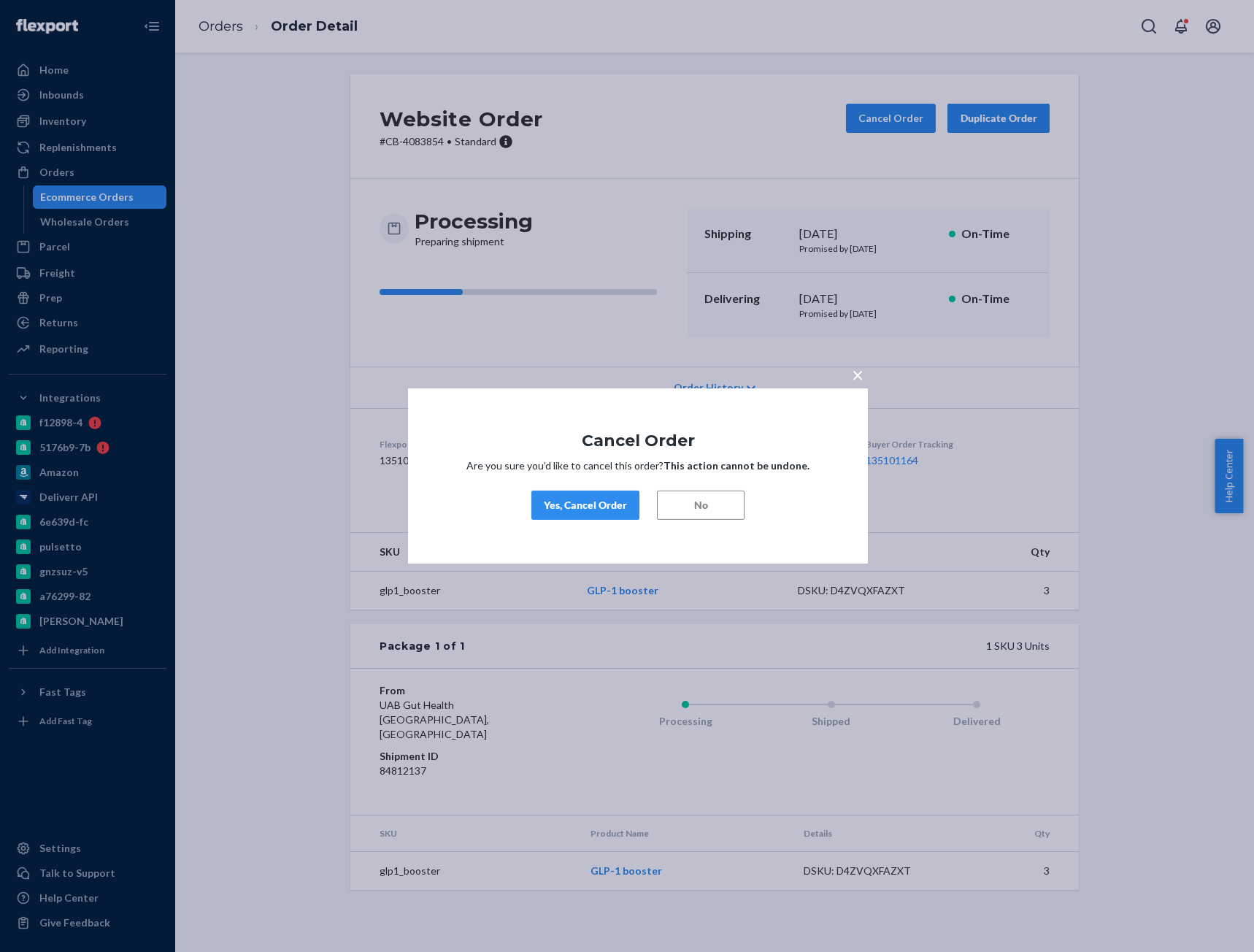
click at [558, 512] on div "Yes, Cancel Order" at bounding box center [585, 505] width 83 height 14
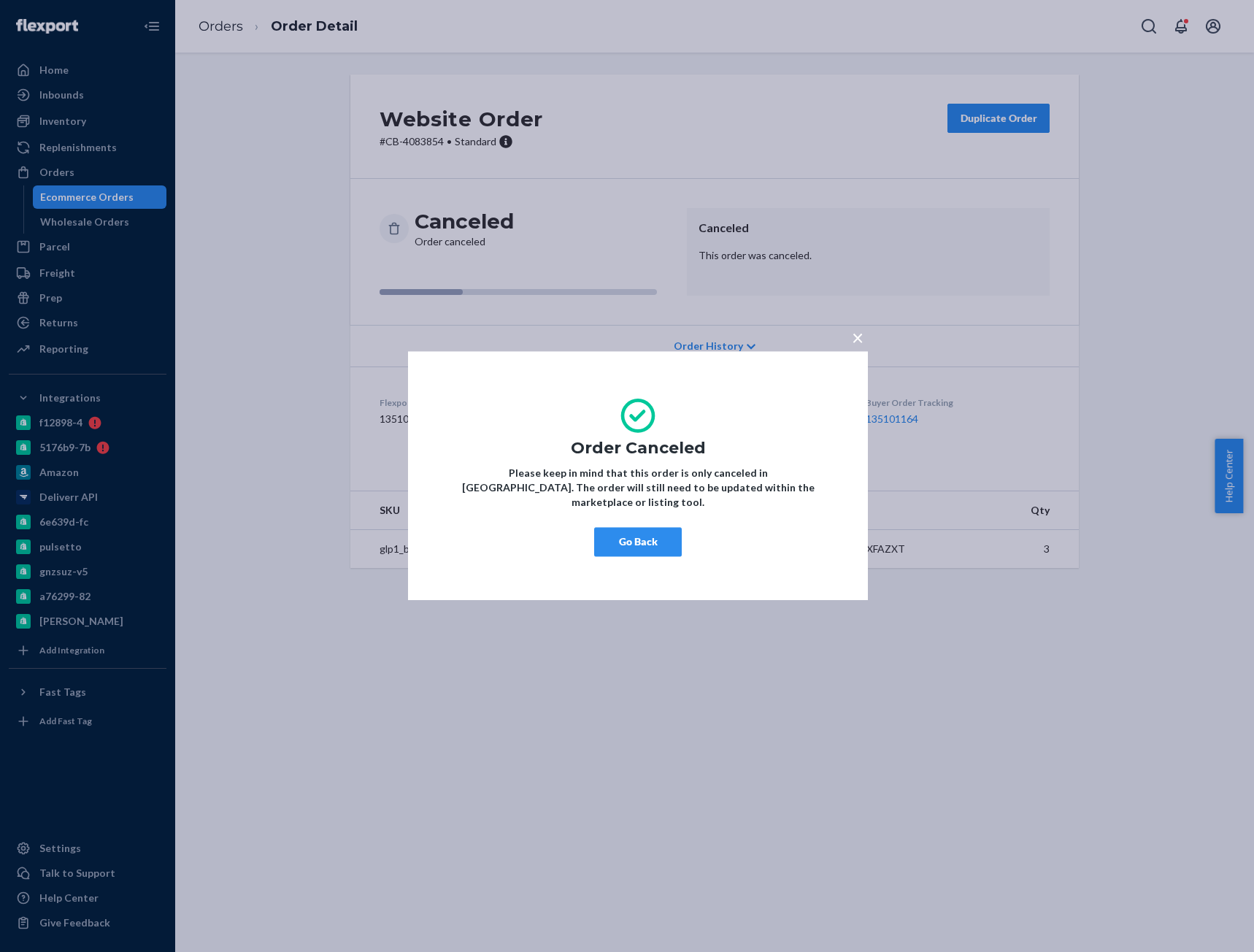
click at [629, 541] on button "Go Back" at bounding box center [638, 542] width 88 height 29
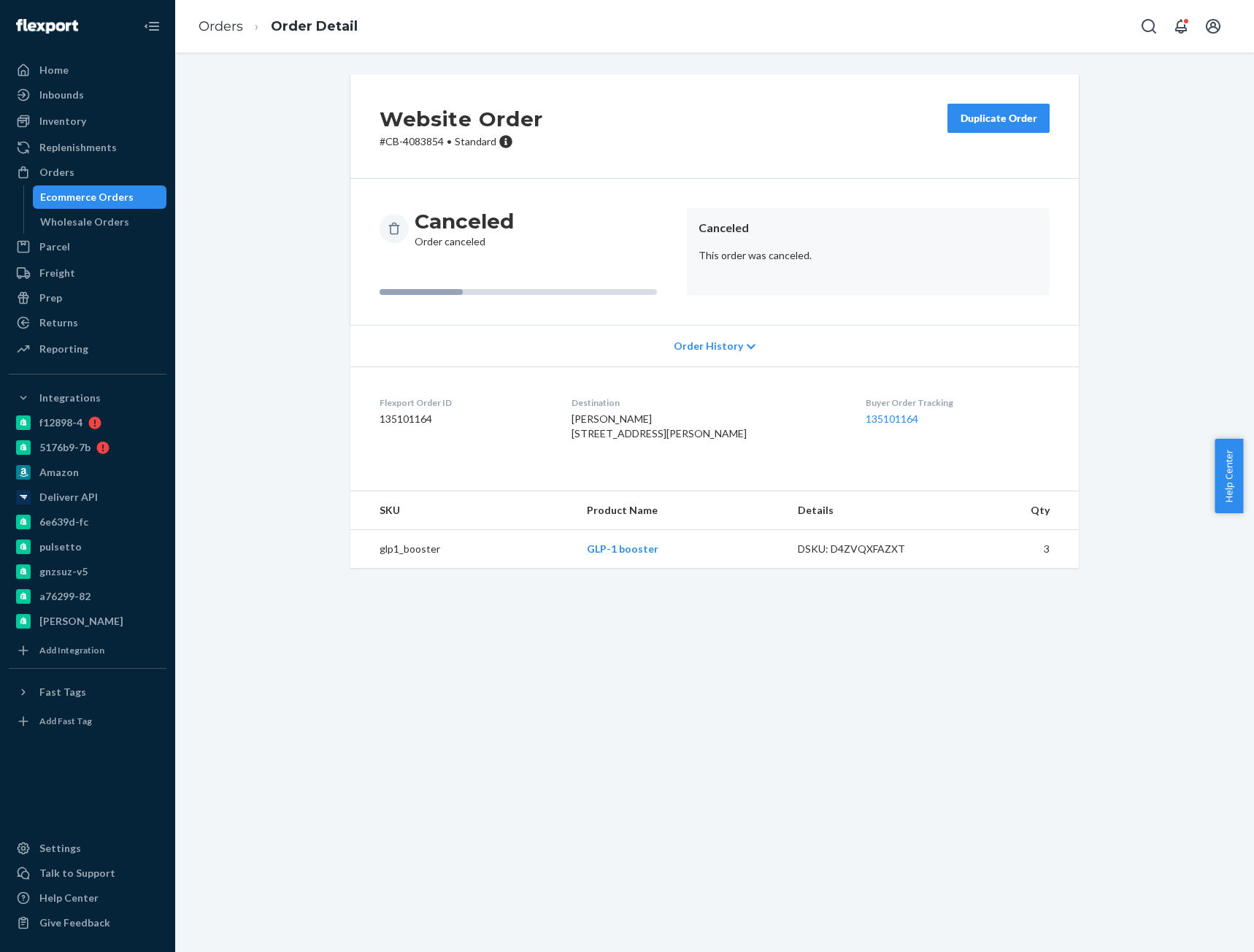
click at [412, 145] on p "# CB-4083854 • Standard" at bounding box center [461, 141] width 164 height 14
copy p "4083854"
drag, startPoint x: 224, startPoint y: 31, endPoint x: 253, endPoint y: 62, distance: 42.4
click at [224, 31] on link "Orders" at bounding box center [221, 26] width 45 height 16
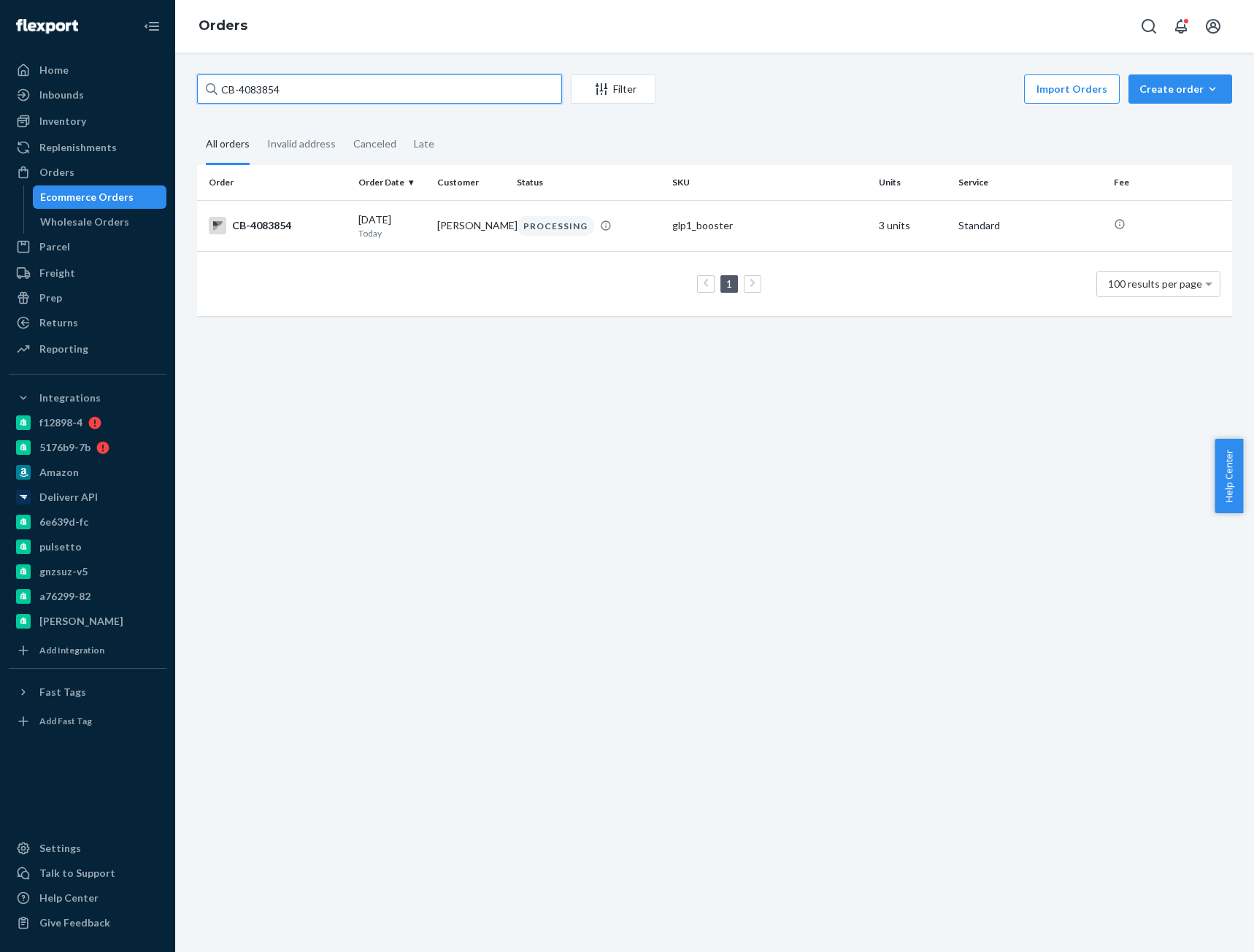
click at [260, 84] on input "CB-4083854" at bounding box center [379, 88] width 365 height 29
paste input "70790"
type input "CB-4070790"
click at [276, 225] on div "CB-4070790" at bounding box center [277, 225] width 138 height 18
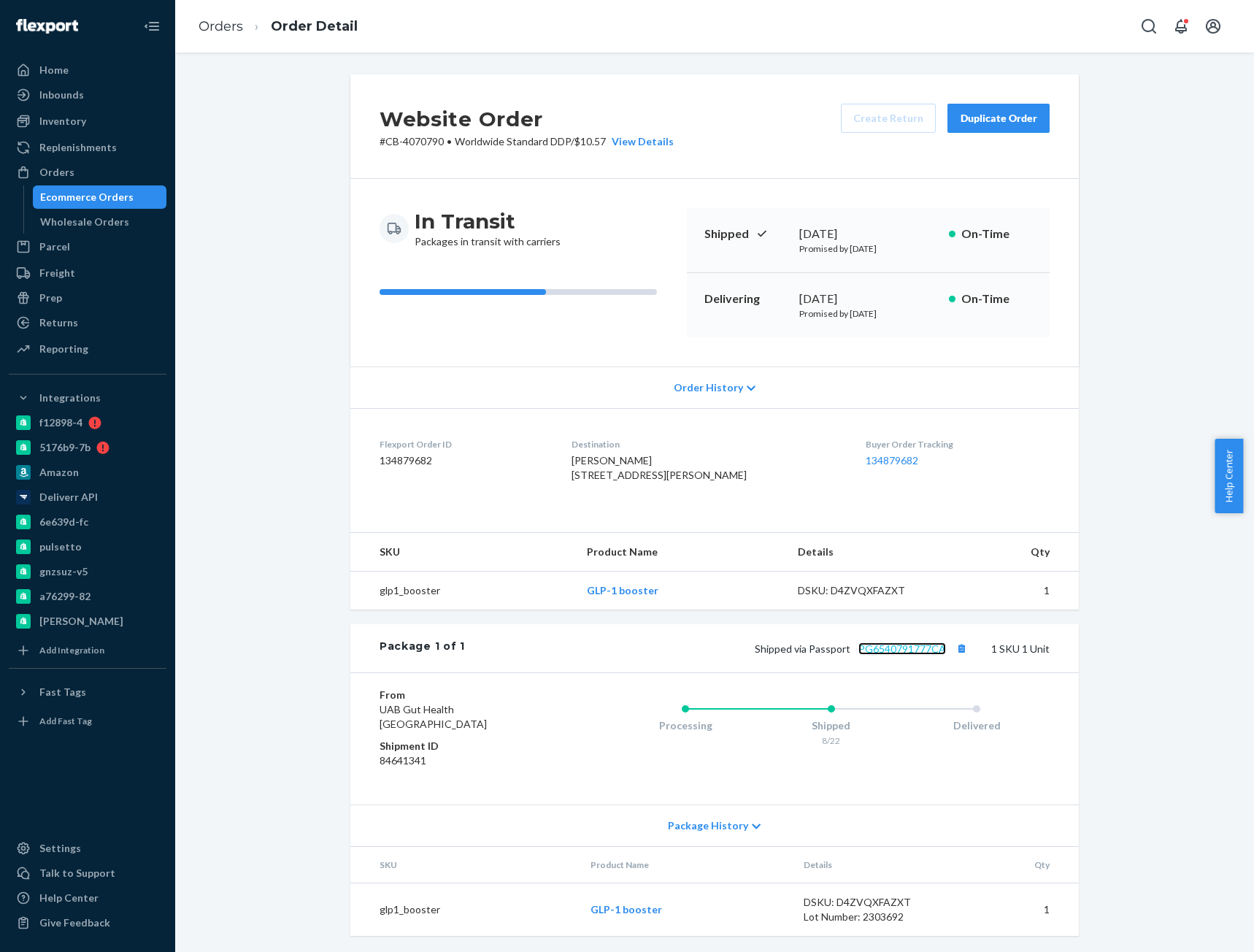
click at [891, 654] on link "PG6540791777CA" at bounding box center [902, 648] width 88 height 13
click at [231, 25] on link "Orders" at bounding box center [221, 26] width 45 height 16
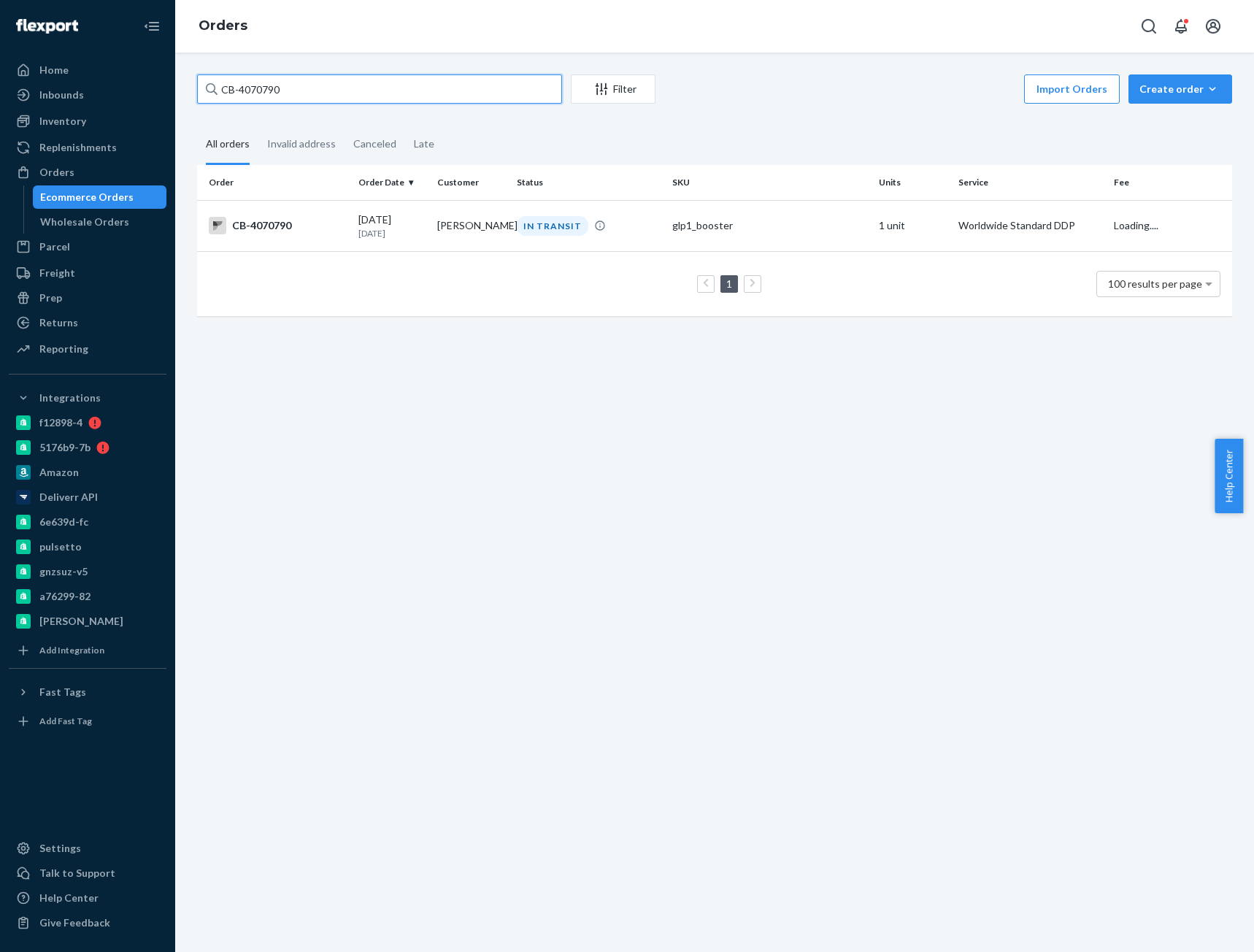
click at [253, 76] on input "CB-4070790" at bounding box center [379, 88] width 365 height 29
click at [254, 80] on input "CB-4070790" at bounding box center [379, 88] width 365 height 29
paste input "3859667"
type input "CB-3859667"
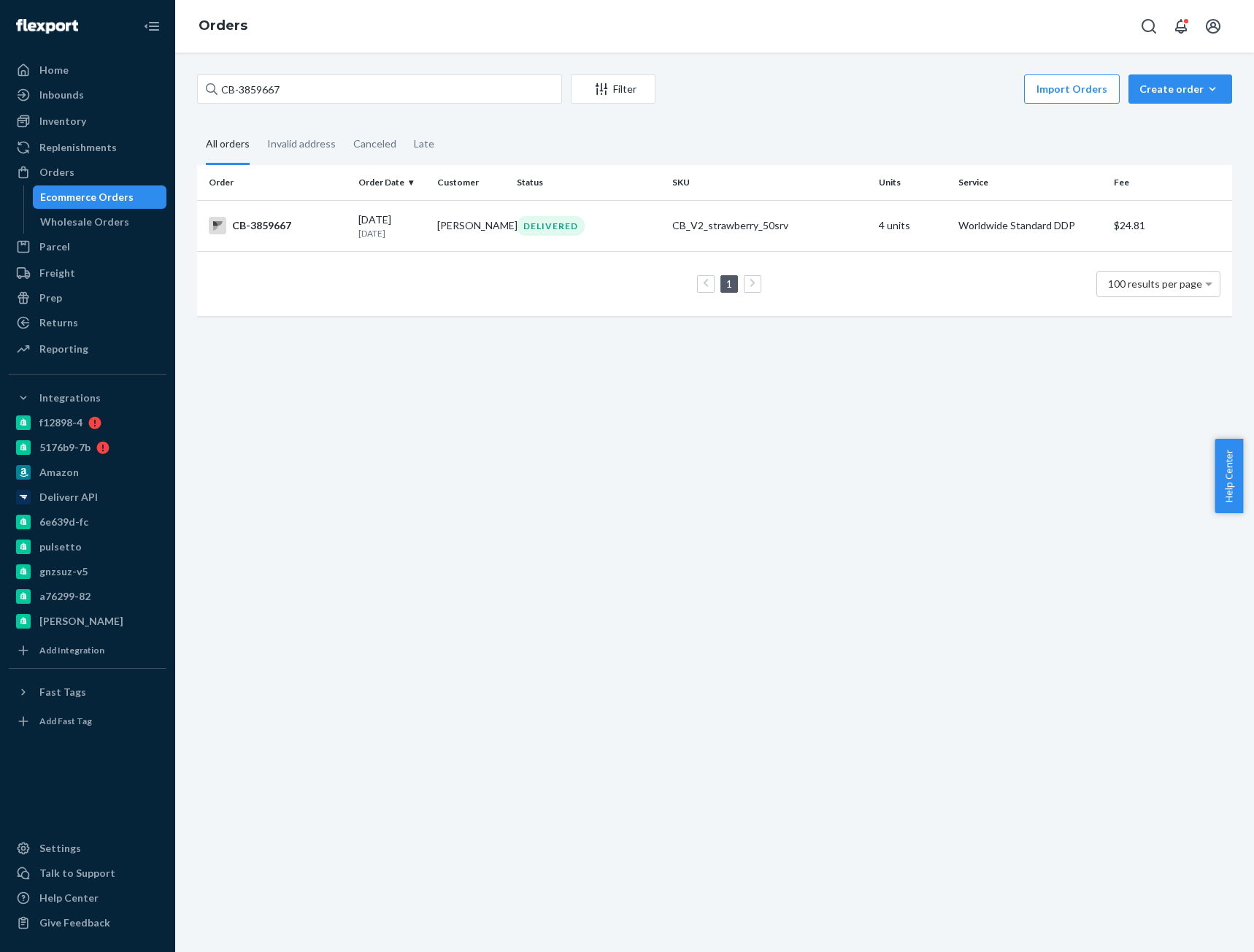
click at [289, 225] on div "CB-3859667" at bounding box center [277, 225] width 138 height 18
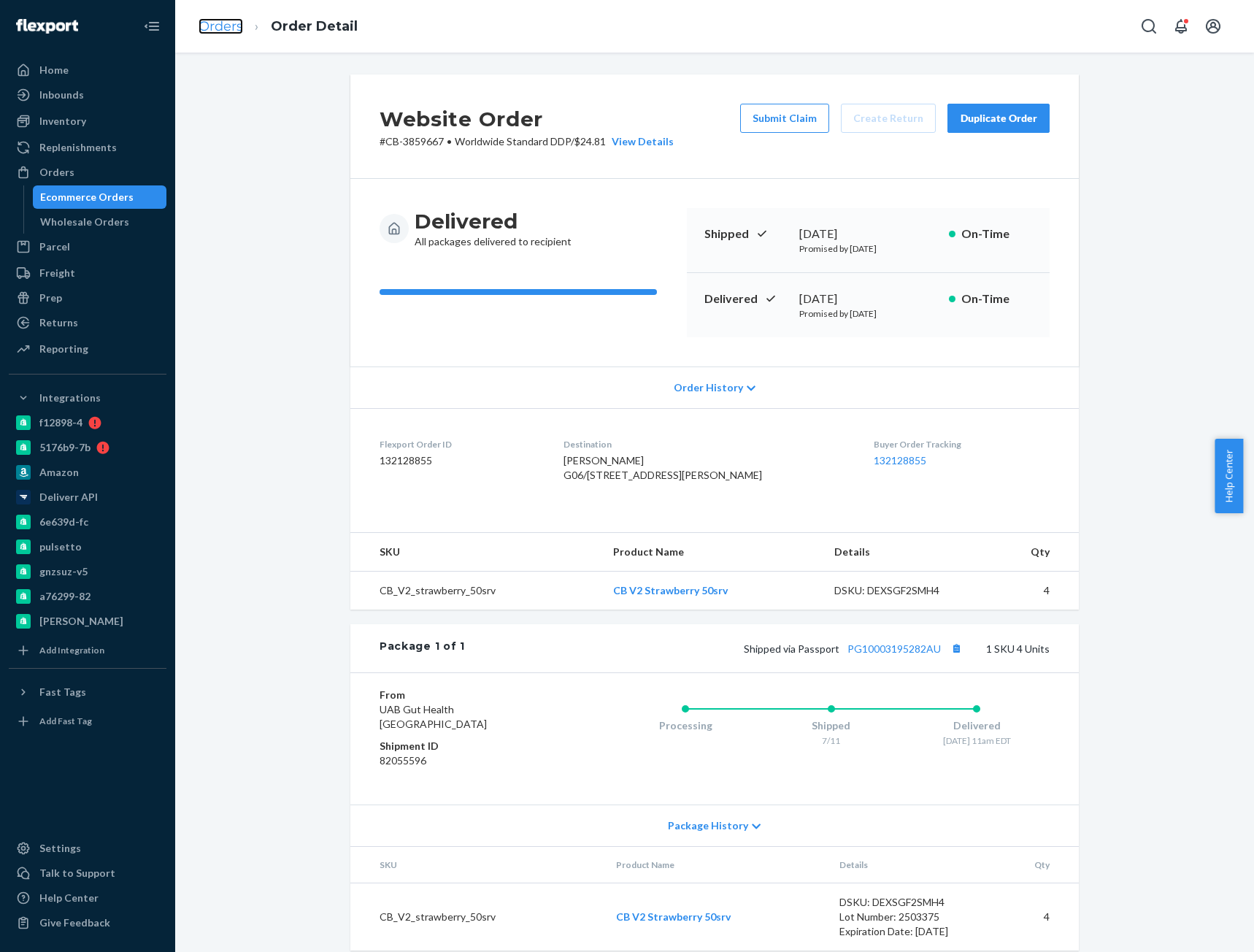
click at [225, 31] on link "Orders" at bounding box center [221, 26] width 45 height 16
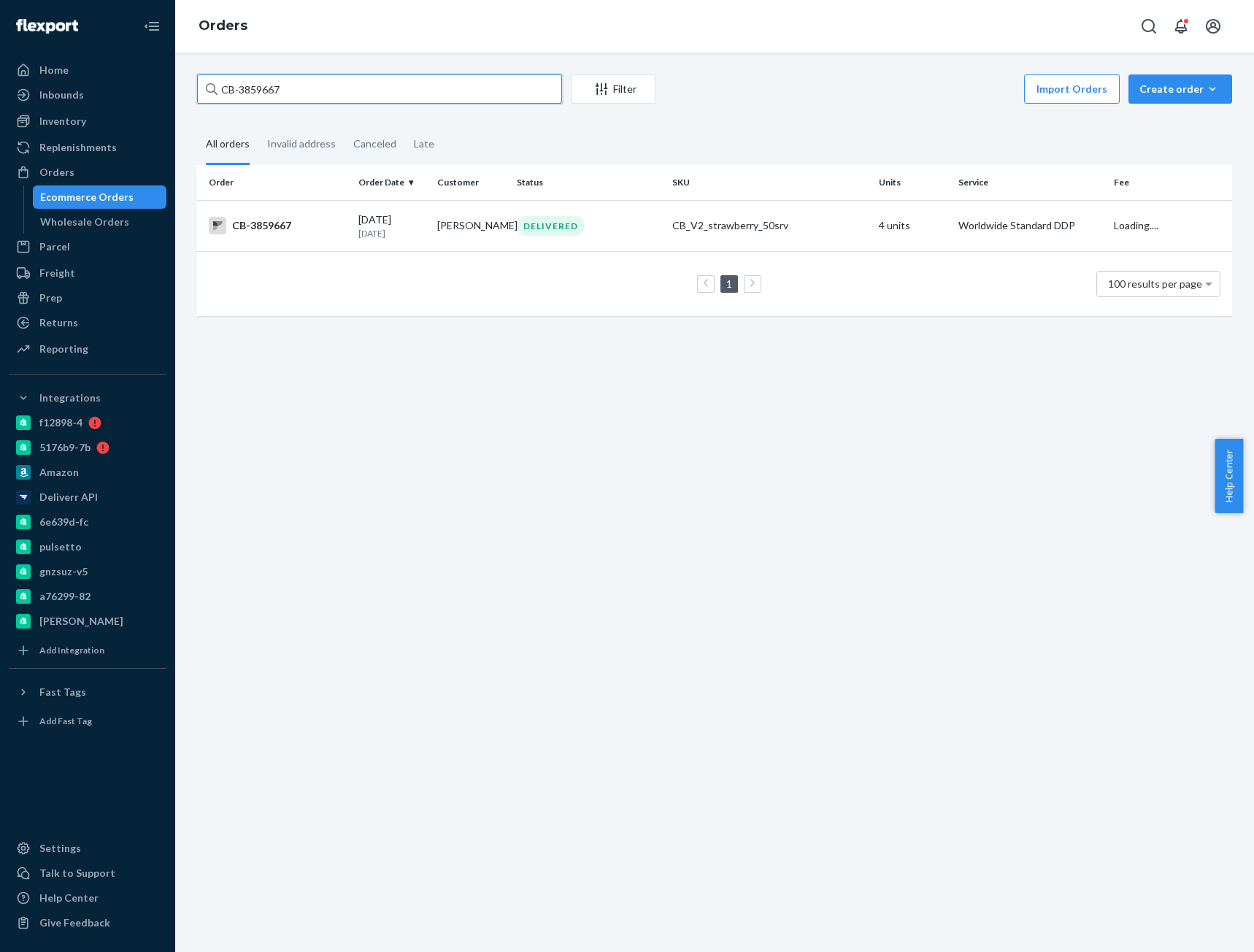
click at [257, 88] on input "CB-3859667" at bounding box center [379, 88] width 365 height 29
click at [257, 89] on input "CB-3859667" at bounding box center [379, 88] width 365 height 29
paste input "Suzanne Newsome"
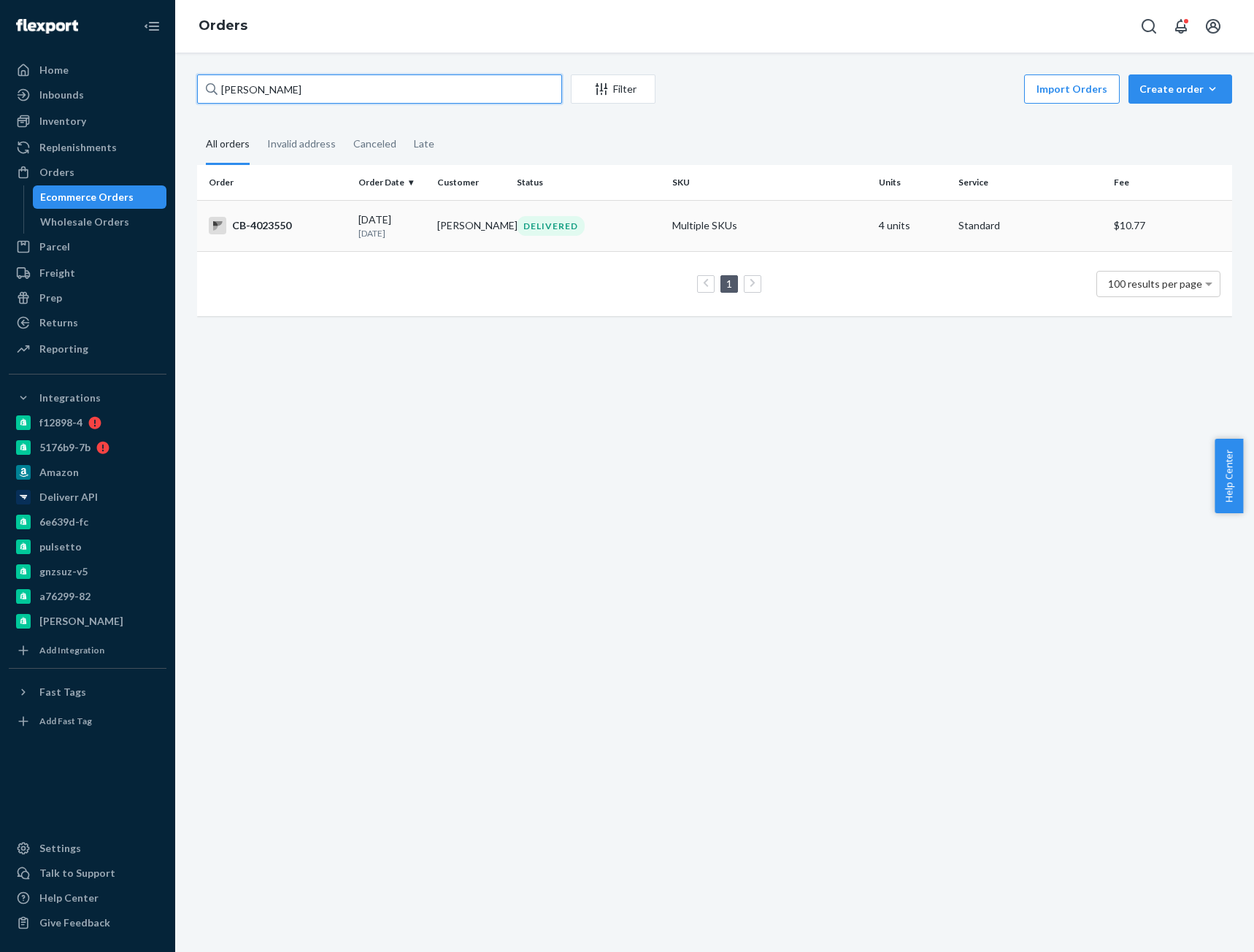
type input "Suzanne Newsome"
click at [289, 233] on div "CB-4023550" at bounding box center [277, 225] width 138 height 18
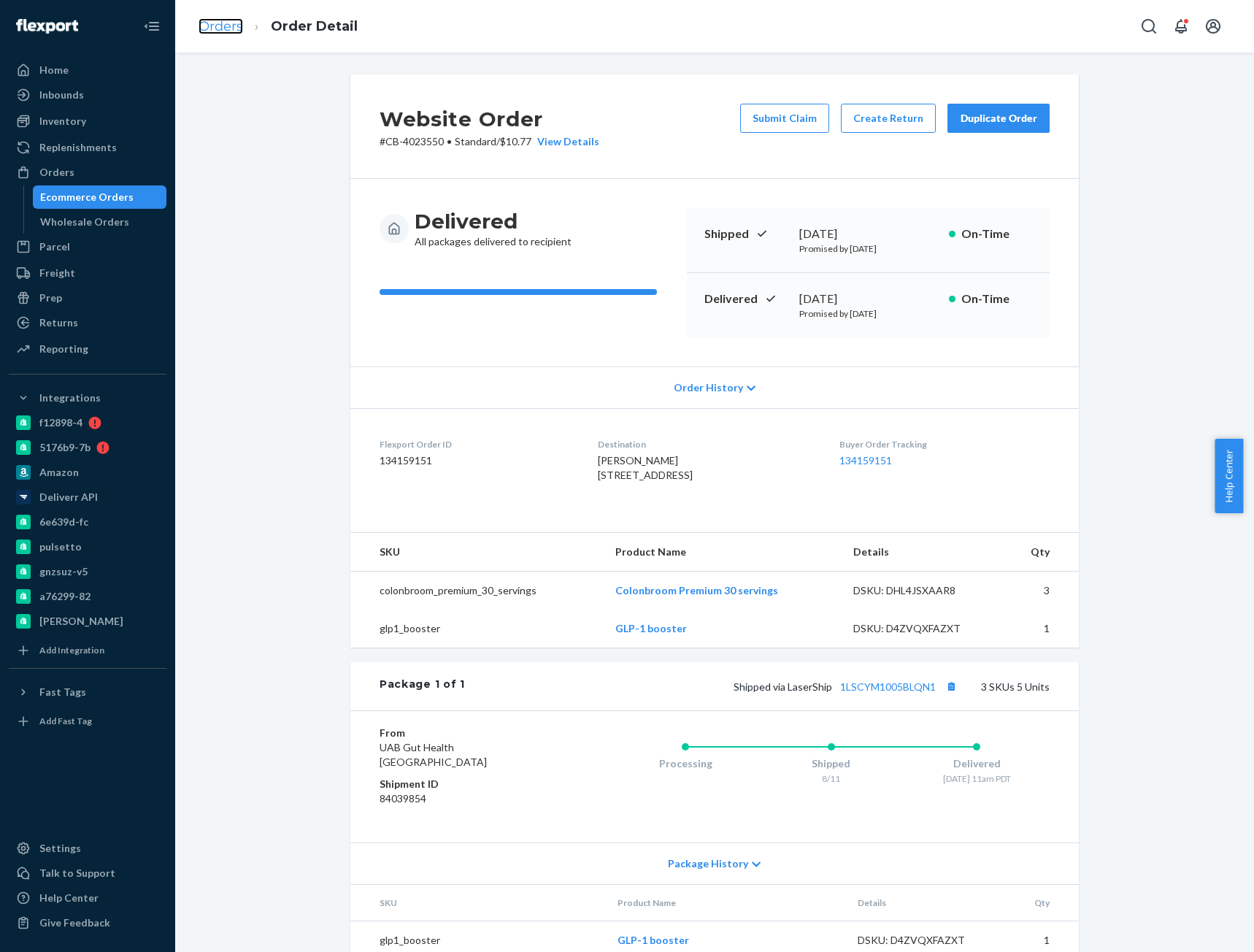
click at [230, 29] on link "Orders" at bounding box center [221, 26] width 45 height 16
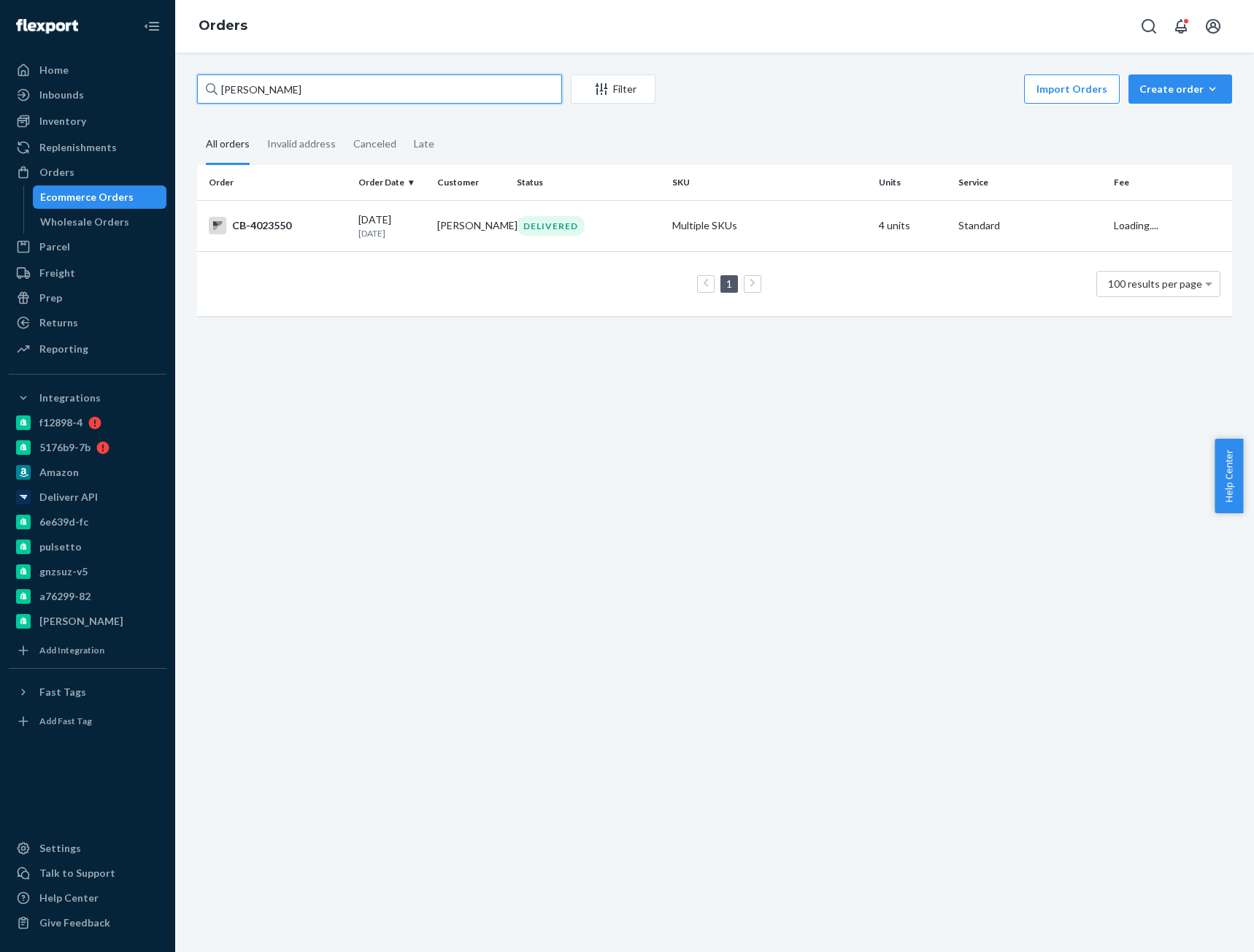
click at [257, 86] on input "Suzanne Newsome" at bounding box center [379, 88] width 365 height 29
paste input "4050763"
type input "CB-4050763"
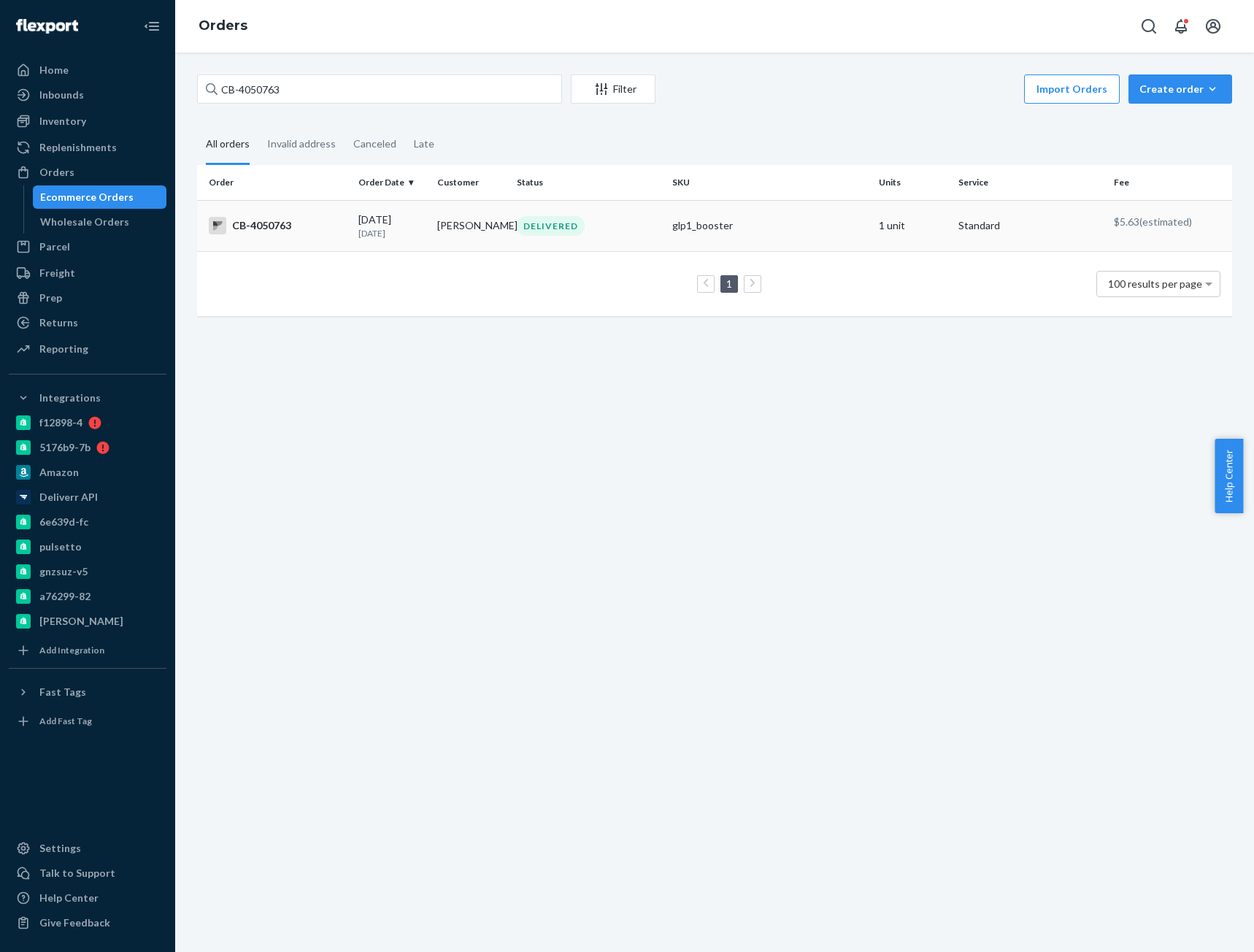
click at [285, 238] on td "CB-4050763" at bounding box center [274, 225] width 156 height 51
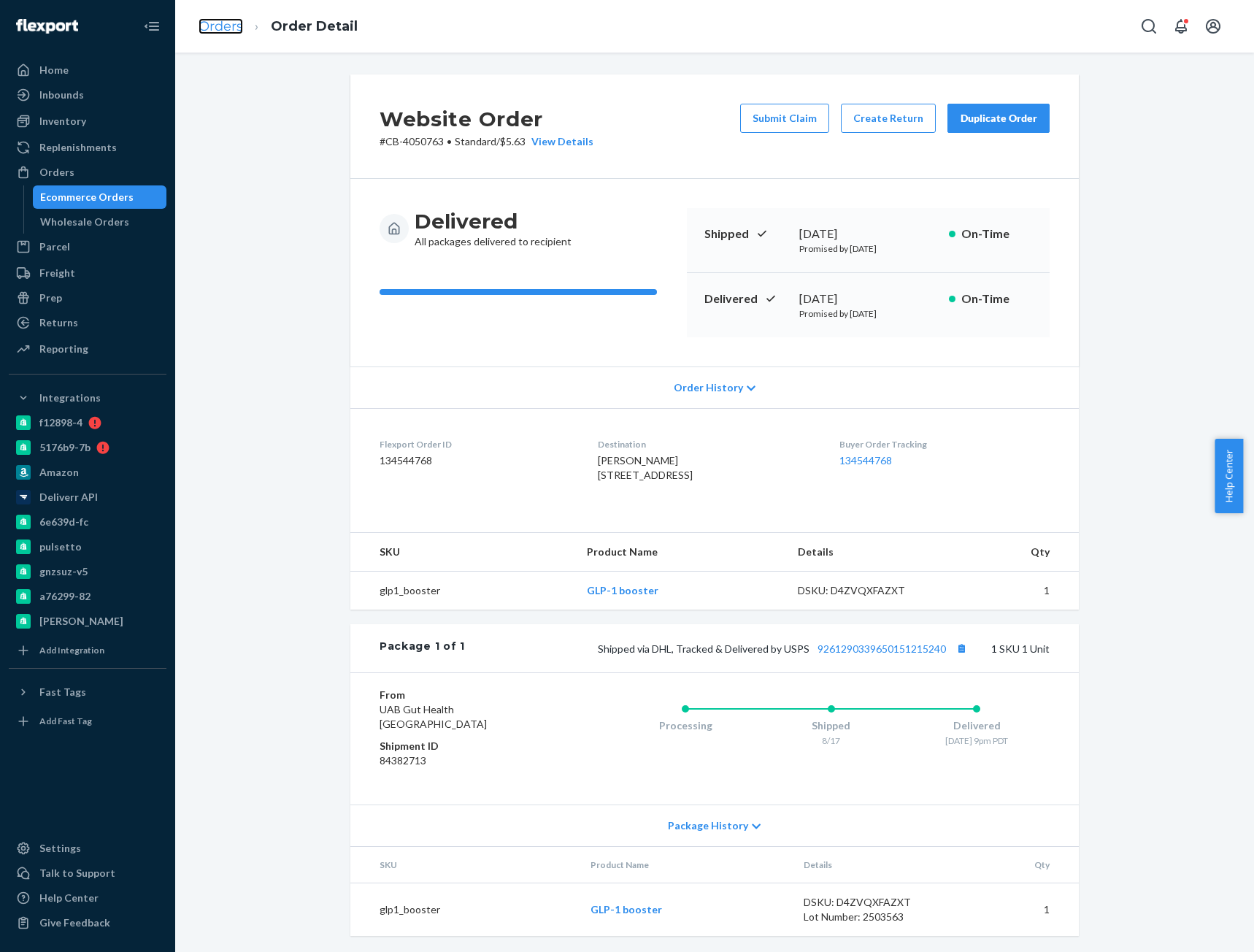
click at [221, 27] on link "Orders" at bounding box center [221, 26] width 45 height 16
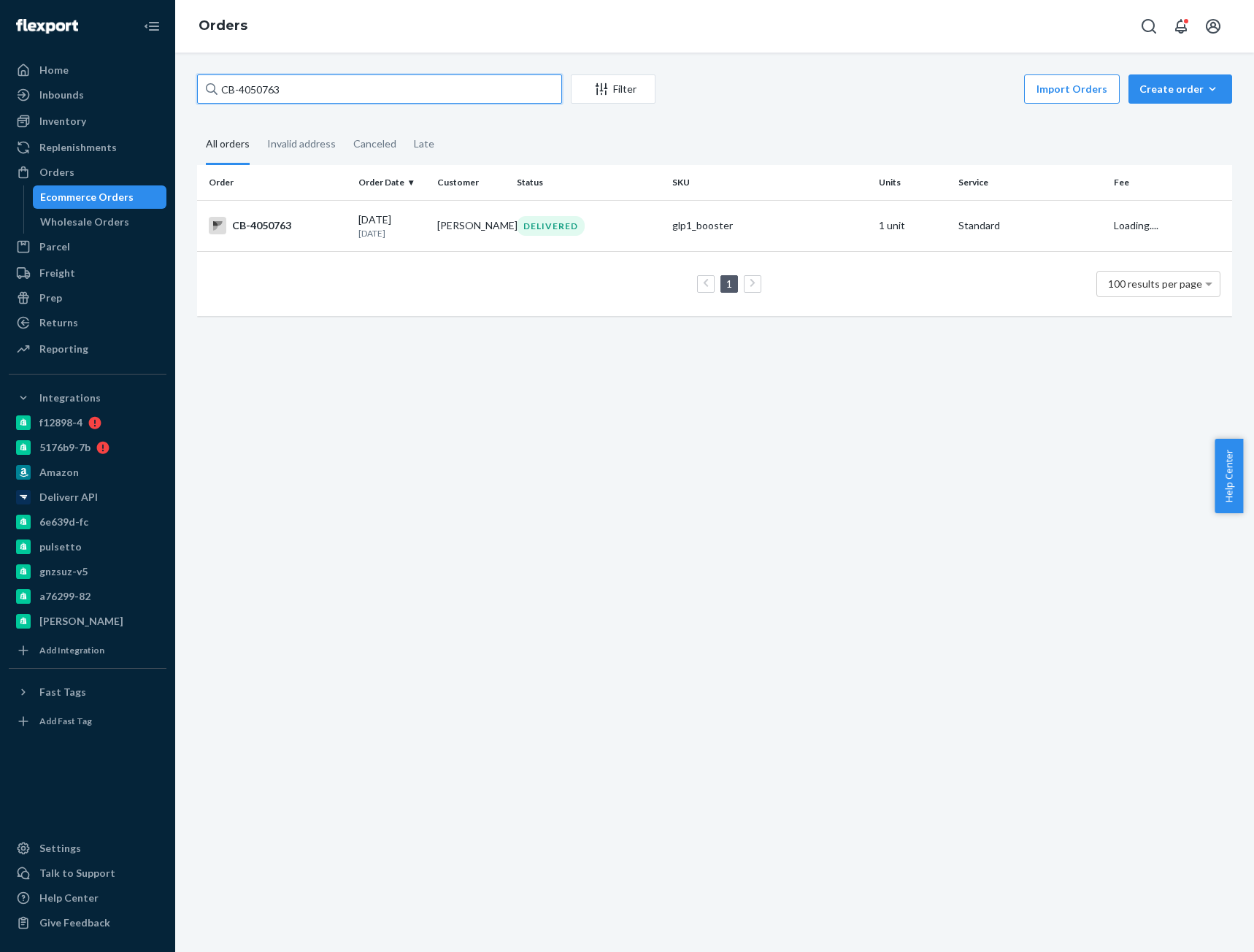
click at [290, 92] on input "CB-4050763" at bounding box center [379, 88] width 365 height 29
paste input "75449"
type input "CB-4075449"
click at [319, 232] on div "CB-4075449" at bounding box center [277, 225] width 138 height 18
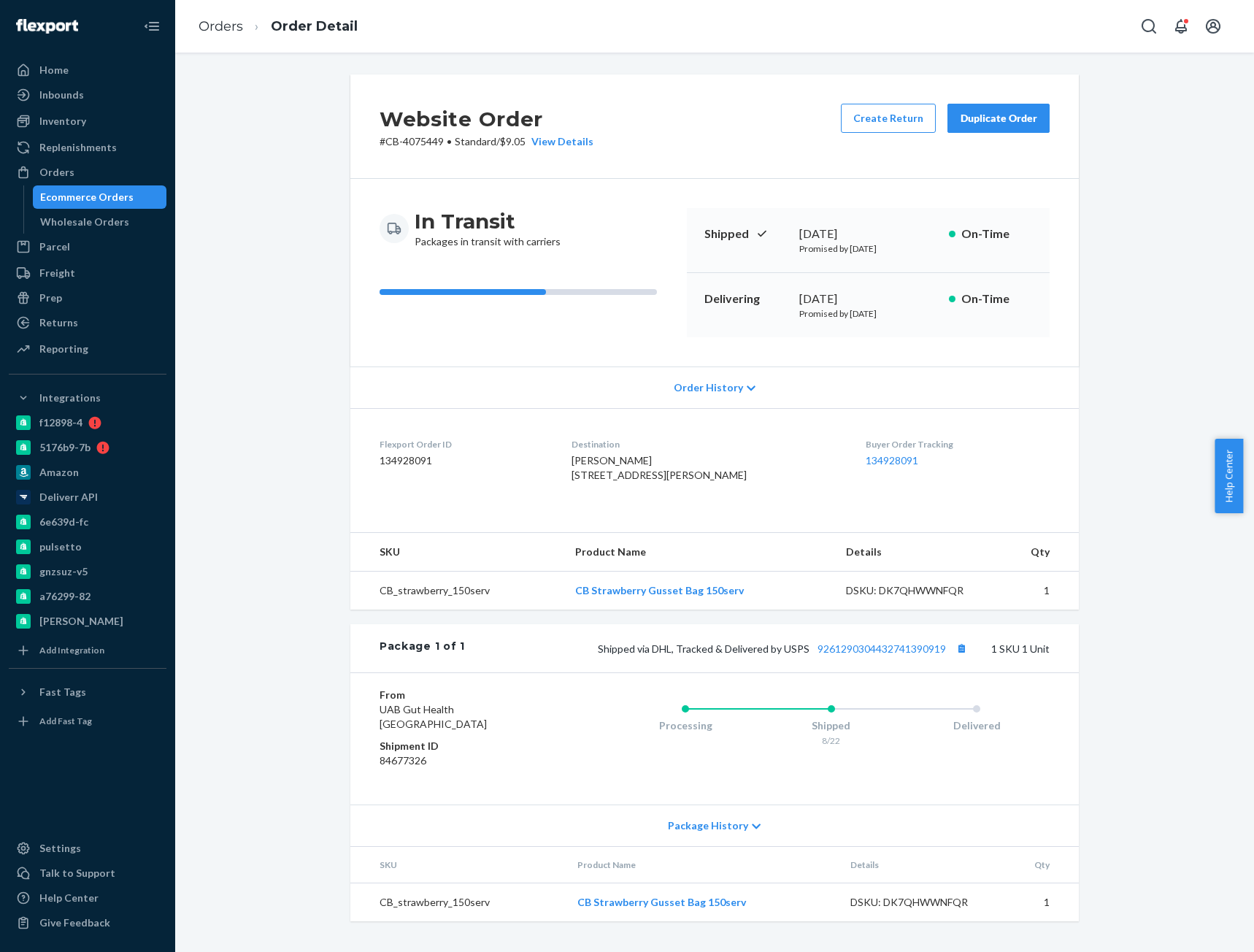
click at [416, 143] on p "# CB-4075449 • Standard / $9.05 View Details" at bounding box center [486, 141] width 214 height 14
copy p "4075449"
click at [956, 658] on button "Copy tracking number" at bounding box center [961, 647] width 19 height 19
click at [903, 658] on div "Shipped via DHL, Tracked & Delivered by USPS 9261290304432741390919 1 SKU 1 Unit" at bounding box center [757, 647] width 585 height 19
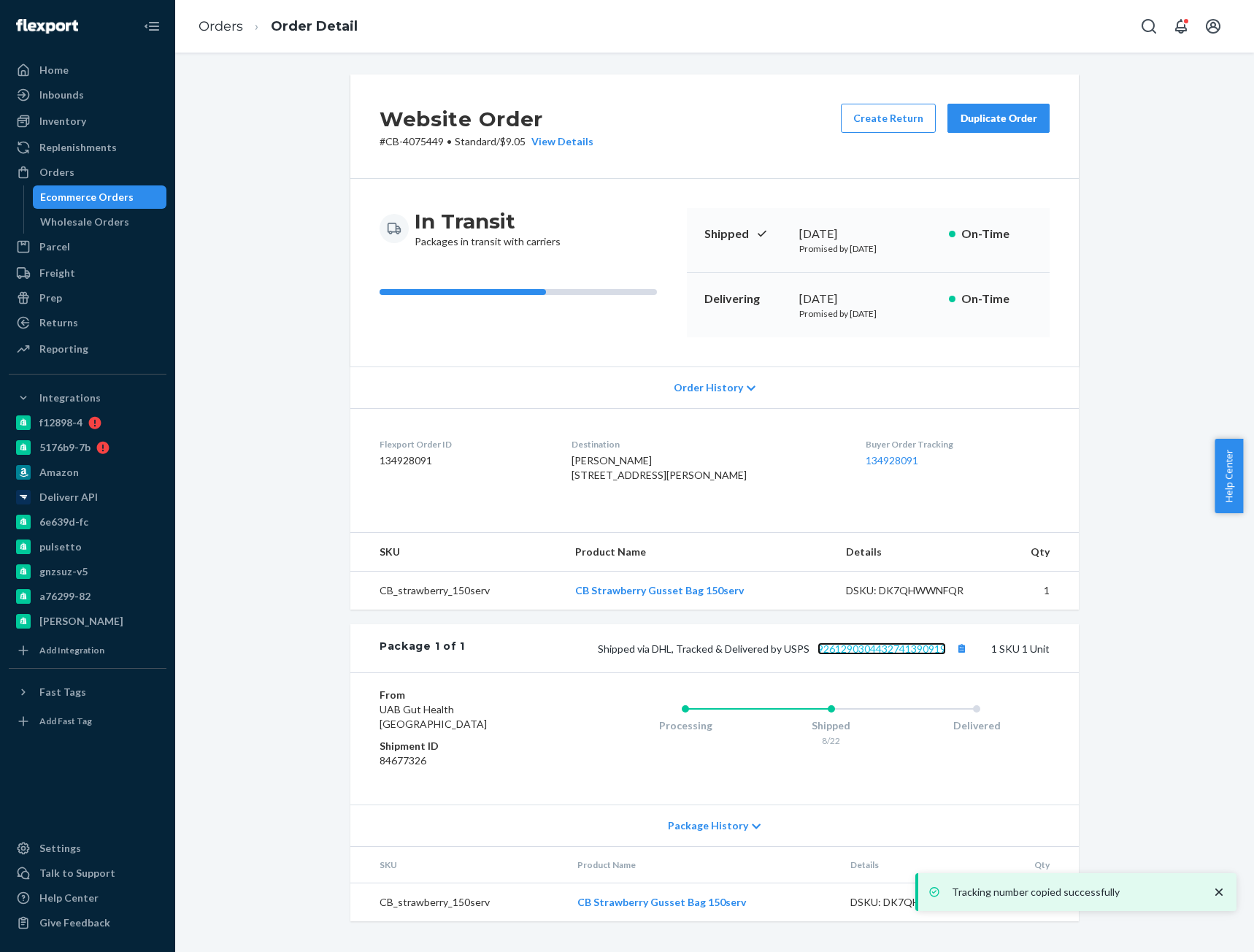
click at [916, 654] on link "9261290304432741390919" at bounding box center [881, 648] width 129 height 13
click at [224, 24] on link "Orders" at bounding box center [221, 26] width 45 height 16
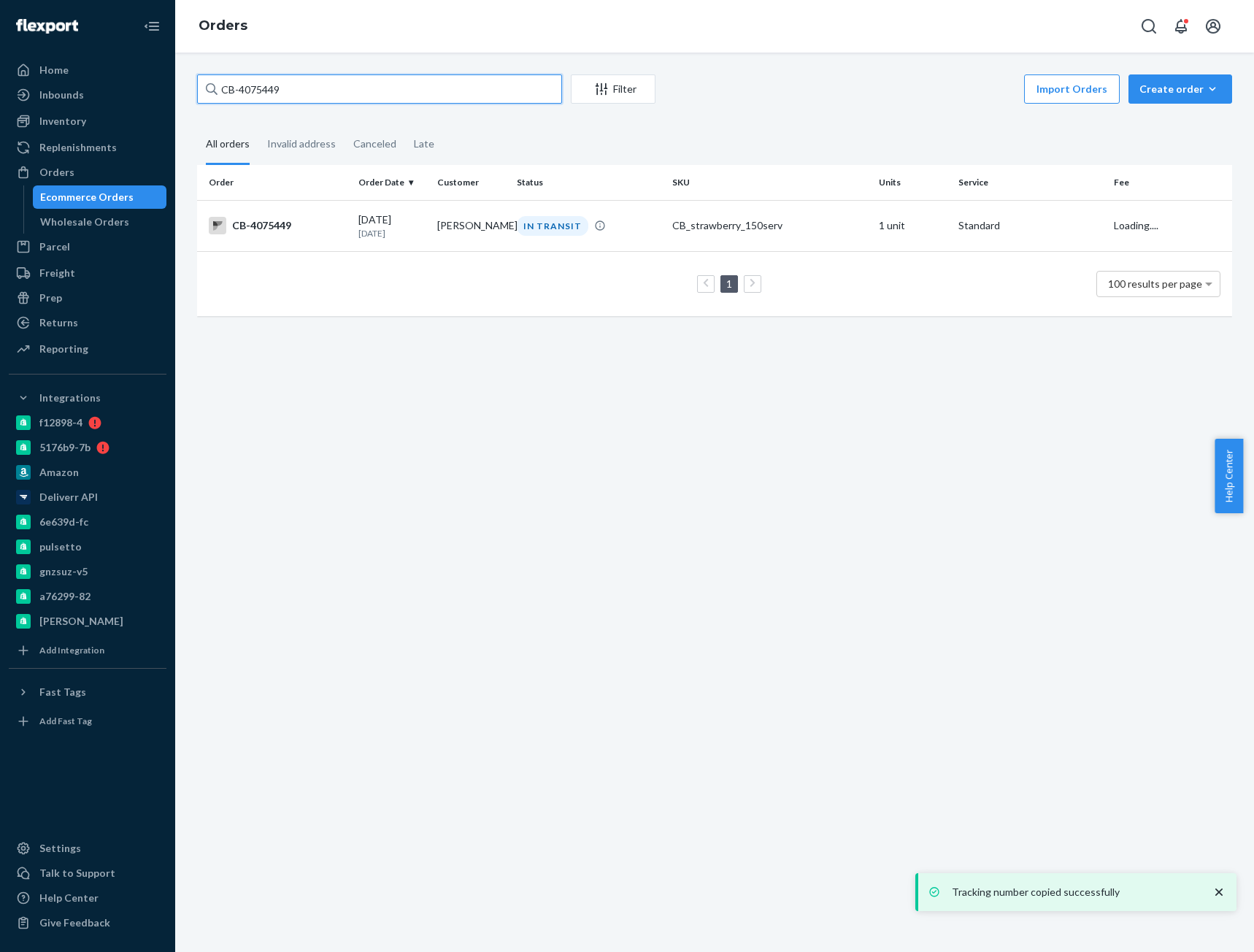
click at [263, 84] on input "CB-4075449" at bounding box center [379, 88] width 365 height 29
drag, startPoint x: 252, startPoint y: 65, endPoint x: 263, endPoint y: 84, distance: 22.0
click at [263, 84] on input "CB-4075449" at bounding box center [379, 88] width 365 height 29
paste input "Brooke Ruane"
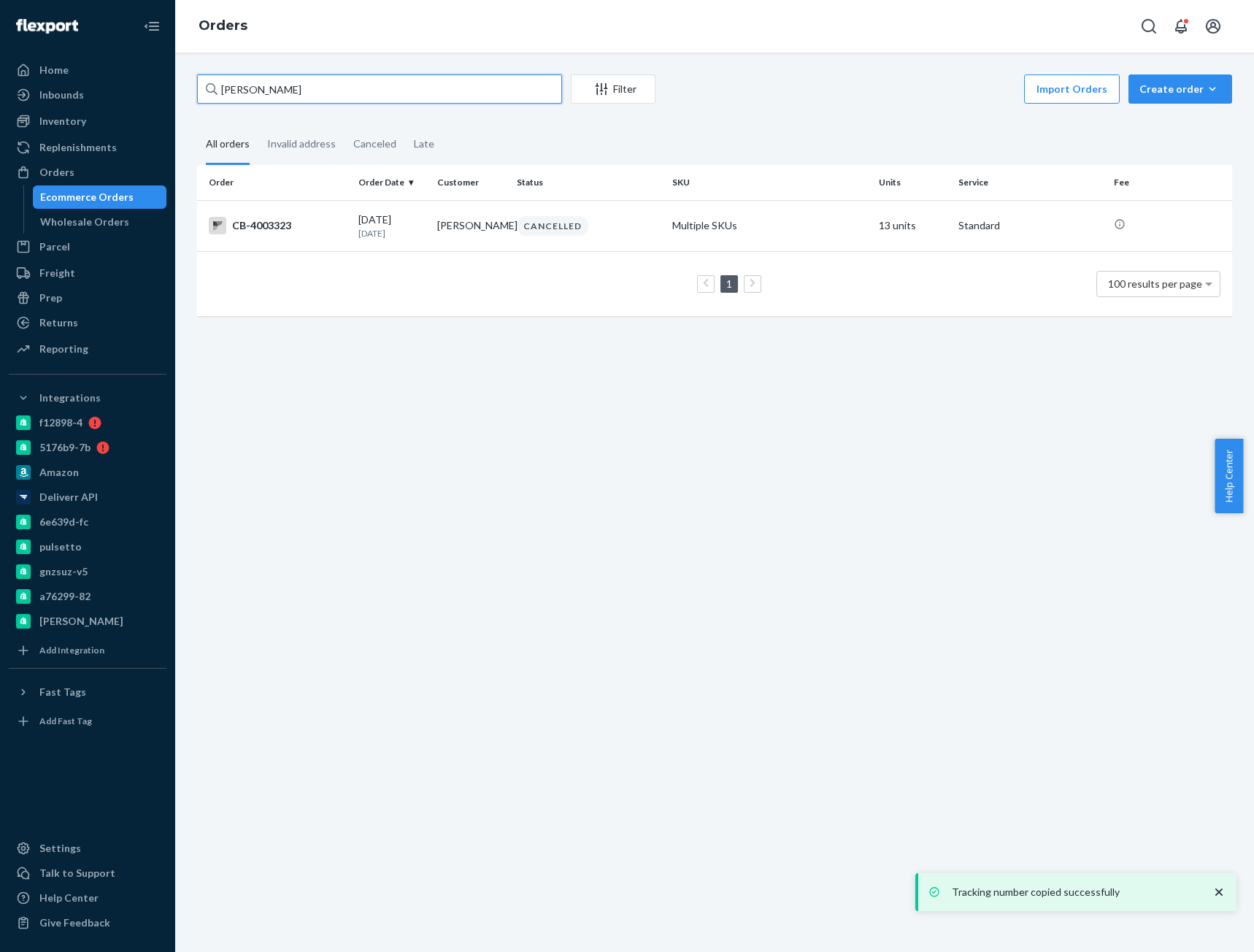
type input "Brooke Ruane"
click at [304, 232] on div "CB-4003323" at bounding box center [277, 225] width 138 height 18
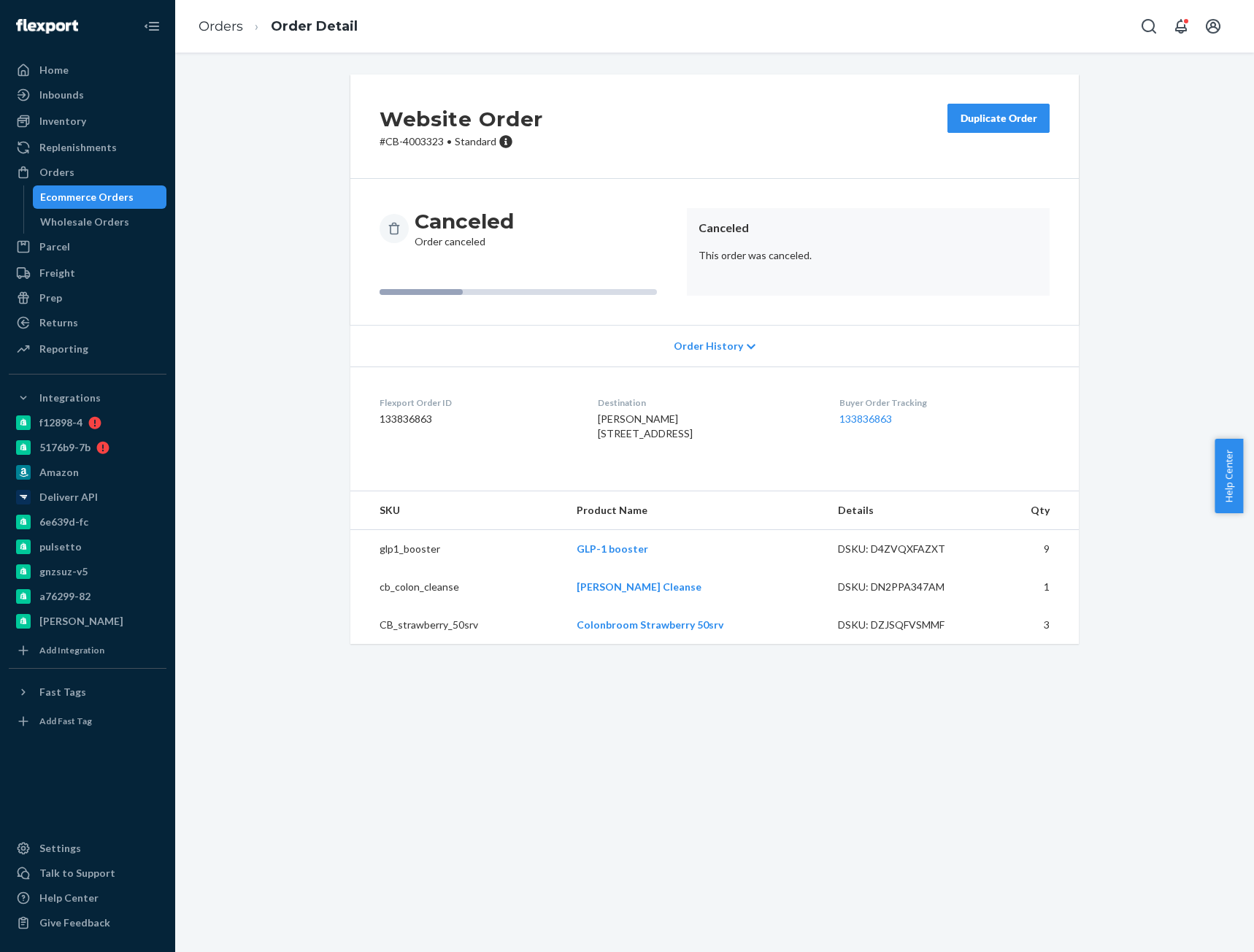
click at [414, 146] on p "# CB-4003323 • Standard" at bounding box center [461, 141] width 164 height 14
click at [414, 145] on p "# CB-4003323 • Standard" at bounding box center [461, 141] width 164 height 14
copy p "4003323"
click at [219, 26] on link "Orders" at bounding box center [221, 26] width 45 height 16
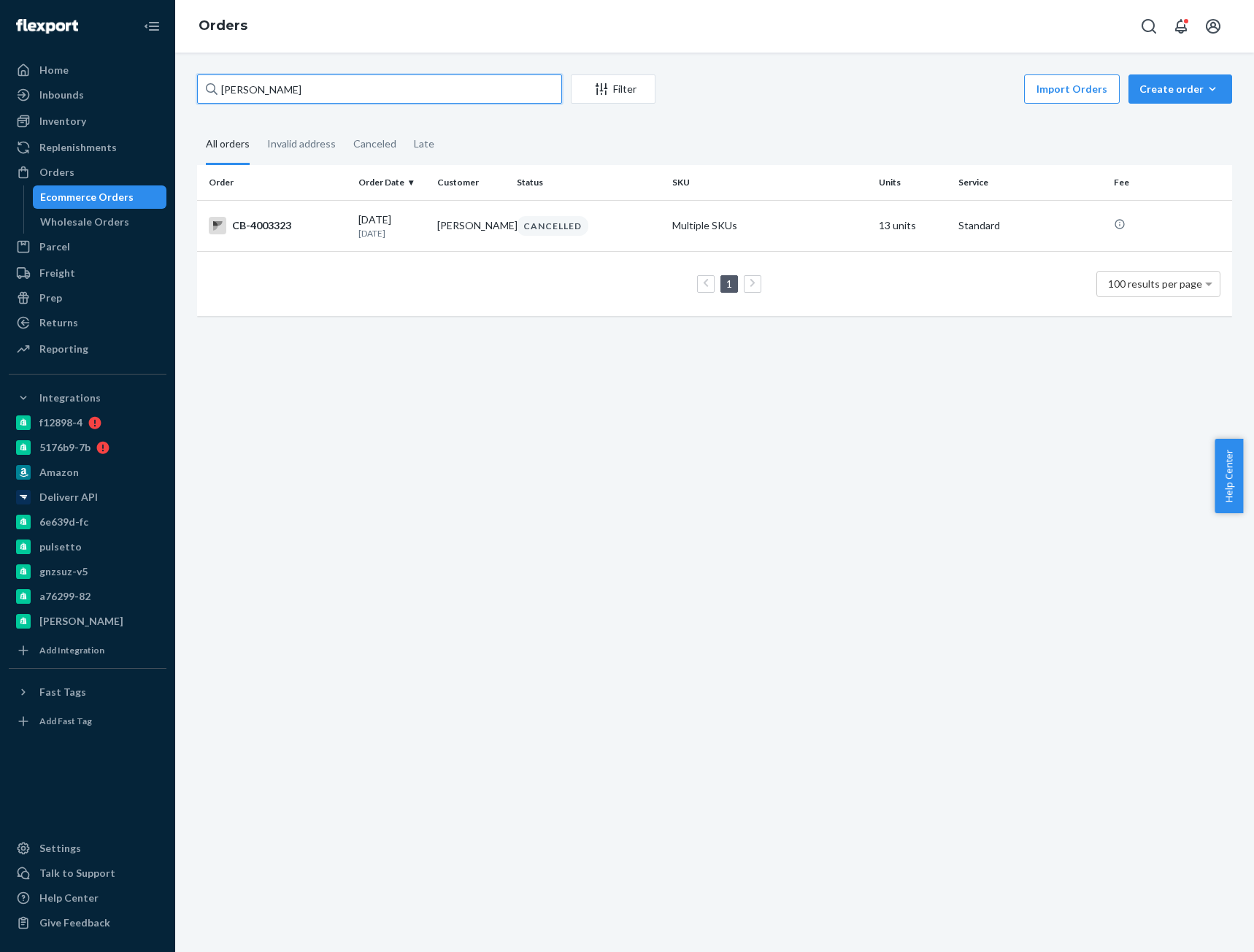
click at [274, 91] on input "Brooke Ruane" at bounding box center [379, 88] width 365 height 29
paste input "Brooke Ruane"
type input "Brooke Ruane"
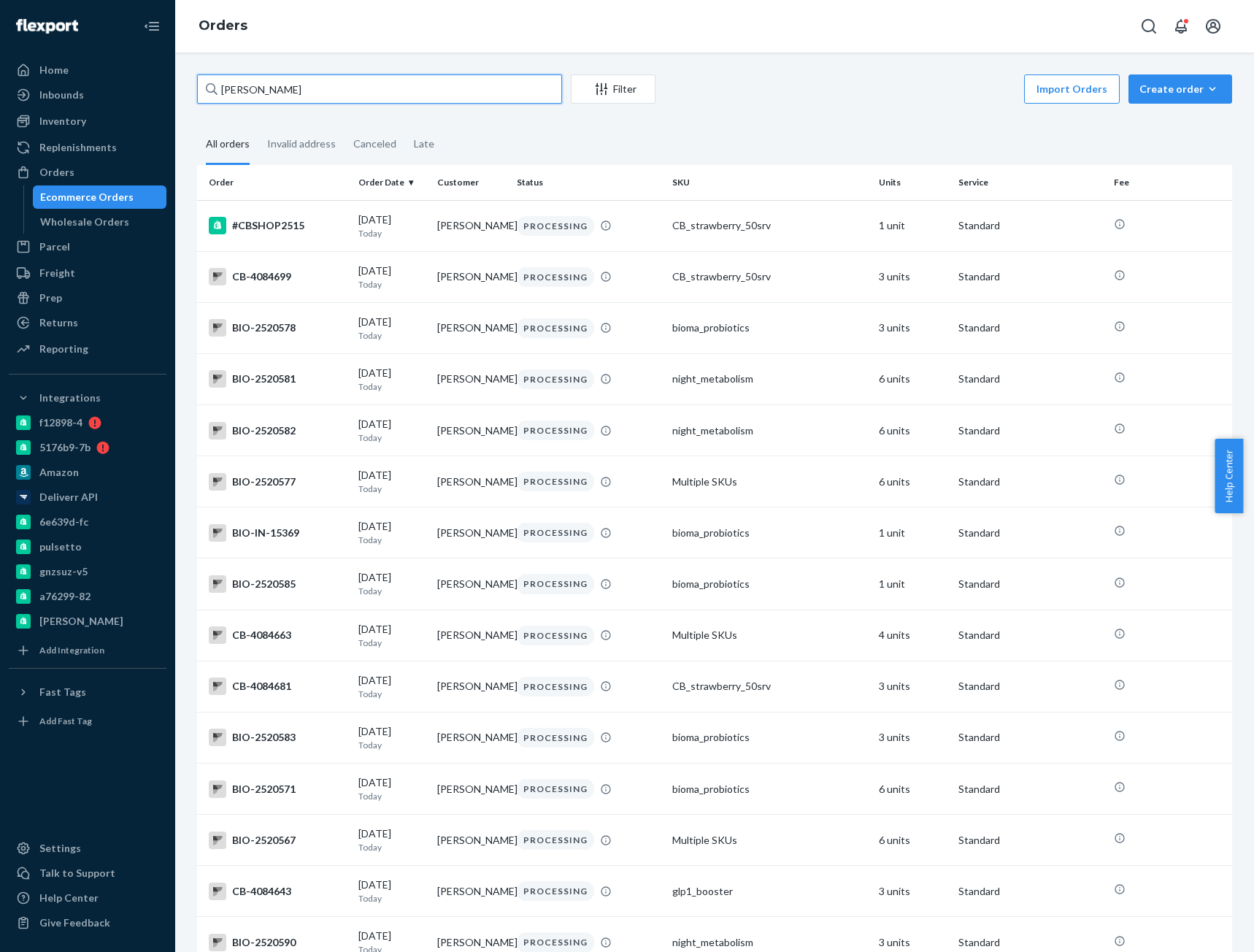
click at [309, 88] on input "Brooke Ruane" at bounding box center [379, 88] width 365 height 29
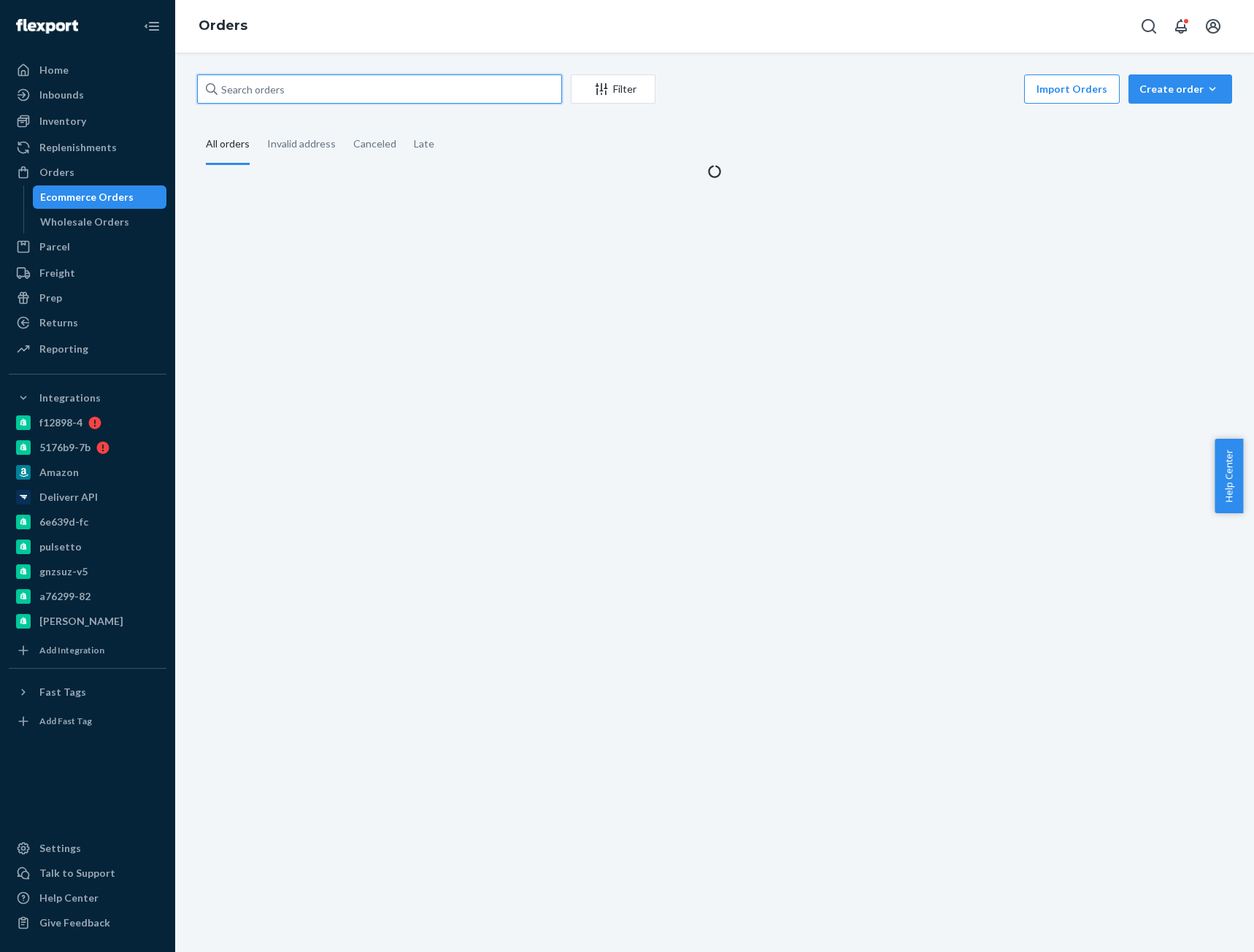
paste input "Brooke Ruane"
type input "Brooke Ruane"
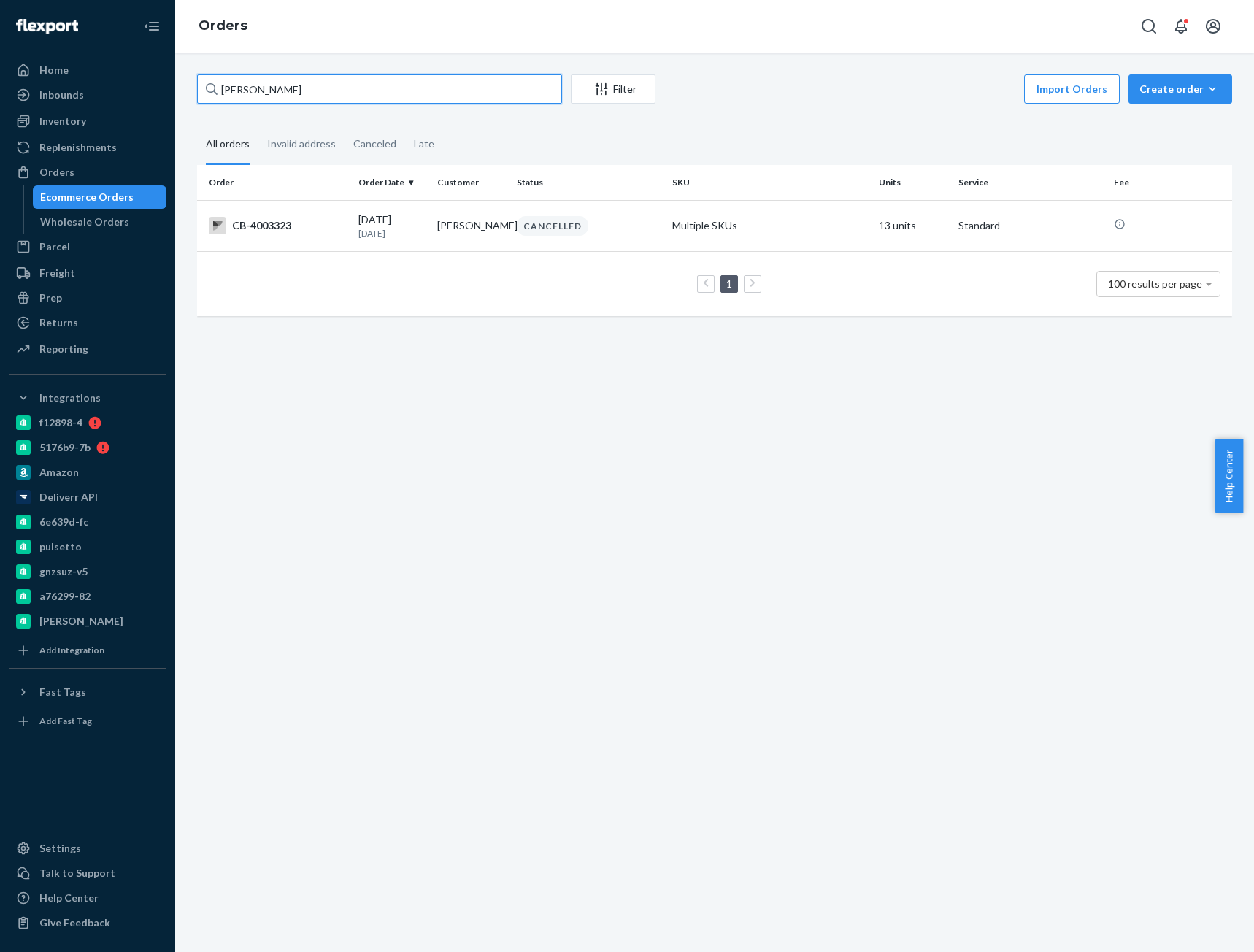
click at [254, 86] on input "Brooke Ruane" at bounding box center [379, 88] width 365 height 29
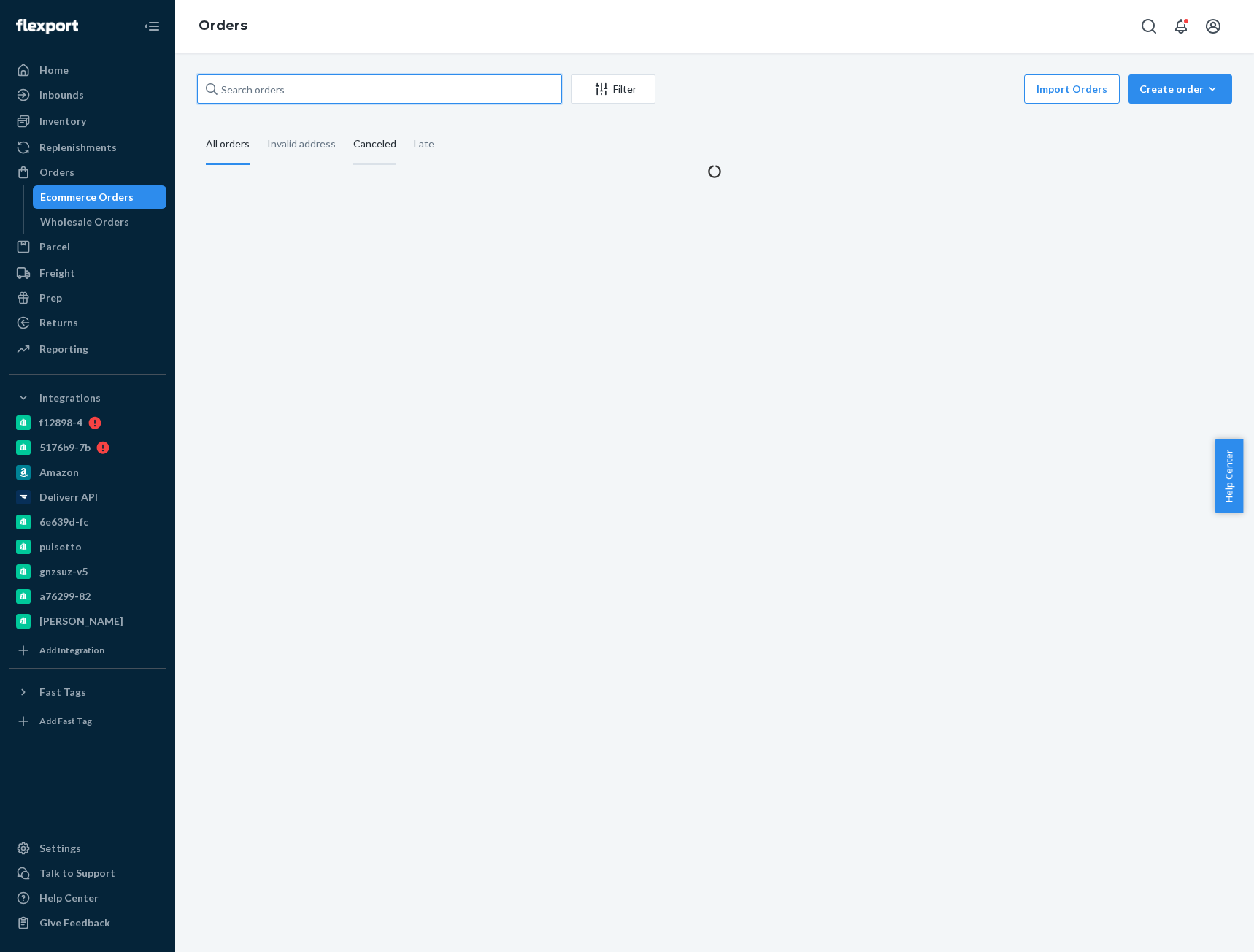
paste input "Brooke Ruane"
type input "Brooke Ruane"
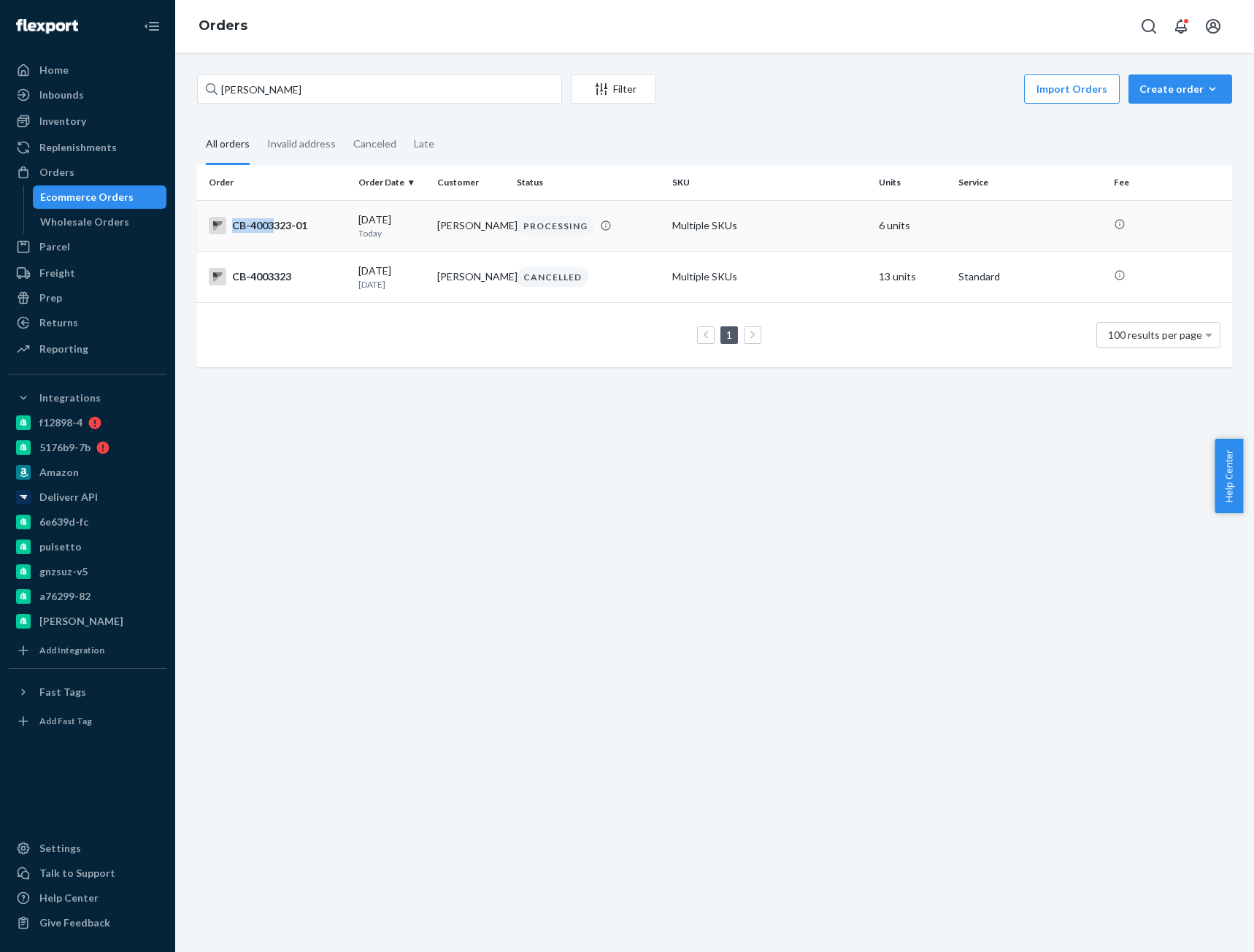
click at [274, 235] on td "CB-4003323-01" at bounding box center [274, 225] width 156 height 51
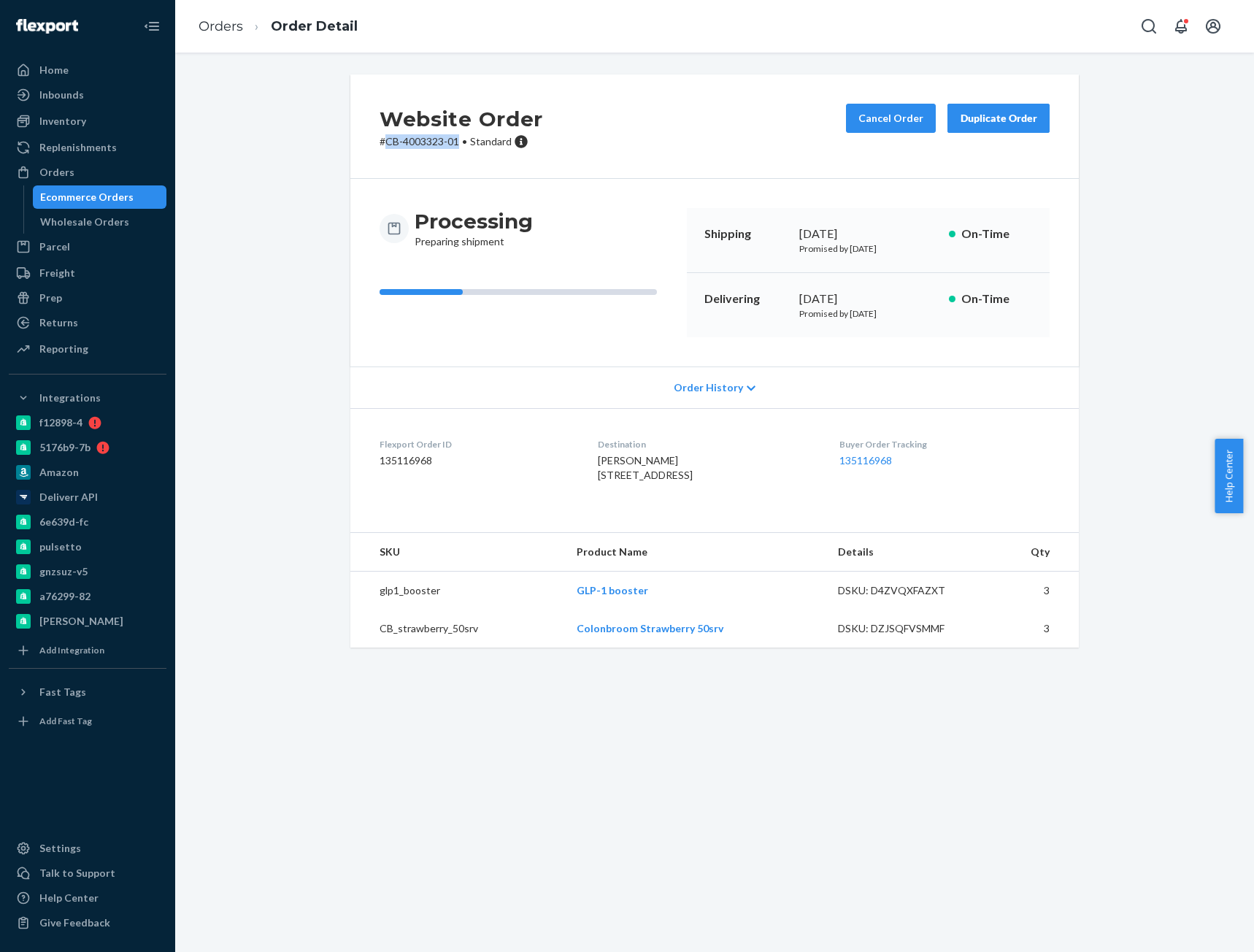
drag, startPoint x: 381, startPoint y: 142, endPoint x: 454, endPoint y: 147, distance: 73.2
click at [454, 147] on p "# CB-4003323-01 • Standard" at bounding box center [461, 141] width 164 height 14
copy p "CB-4003323-01"
click at [215, 25] on link "Orders" at bounding box center [221, 26] width 45 height 16
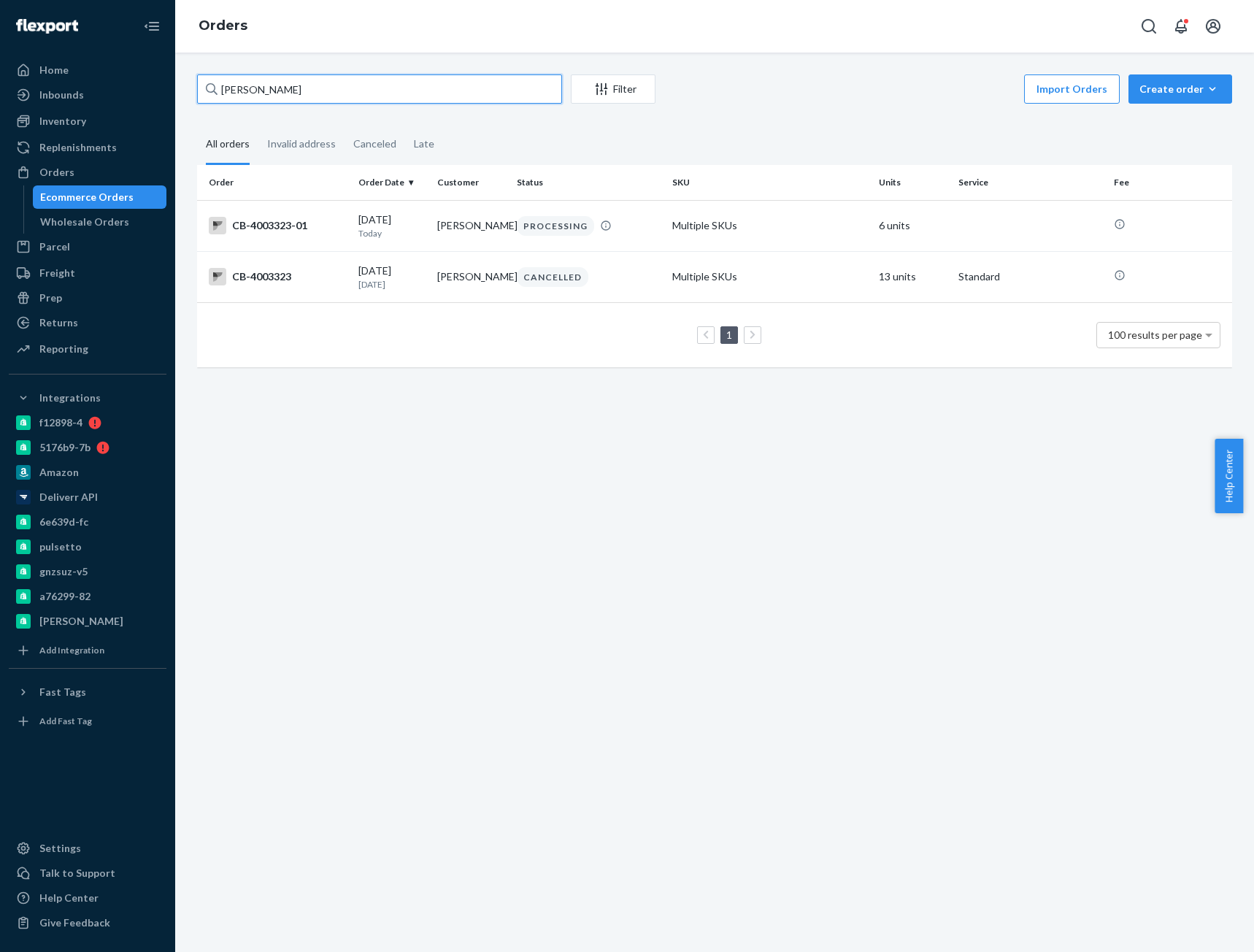
click at [252, 92] on input "Brooke Ruane" at bounding box center [379, 88] width 365 height 29
click at [253, 92] on input "Brooke Ruane" at bounding box center [379, 88] width 365 height 29
paste input "4049280"
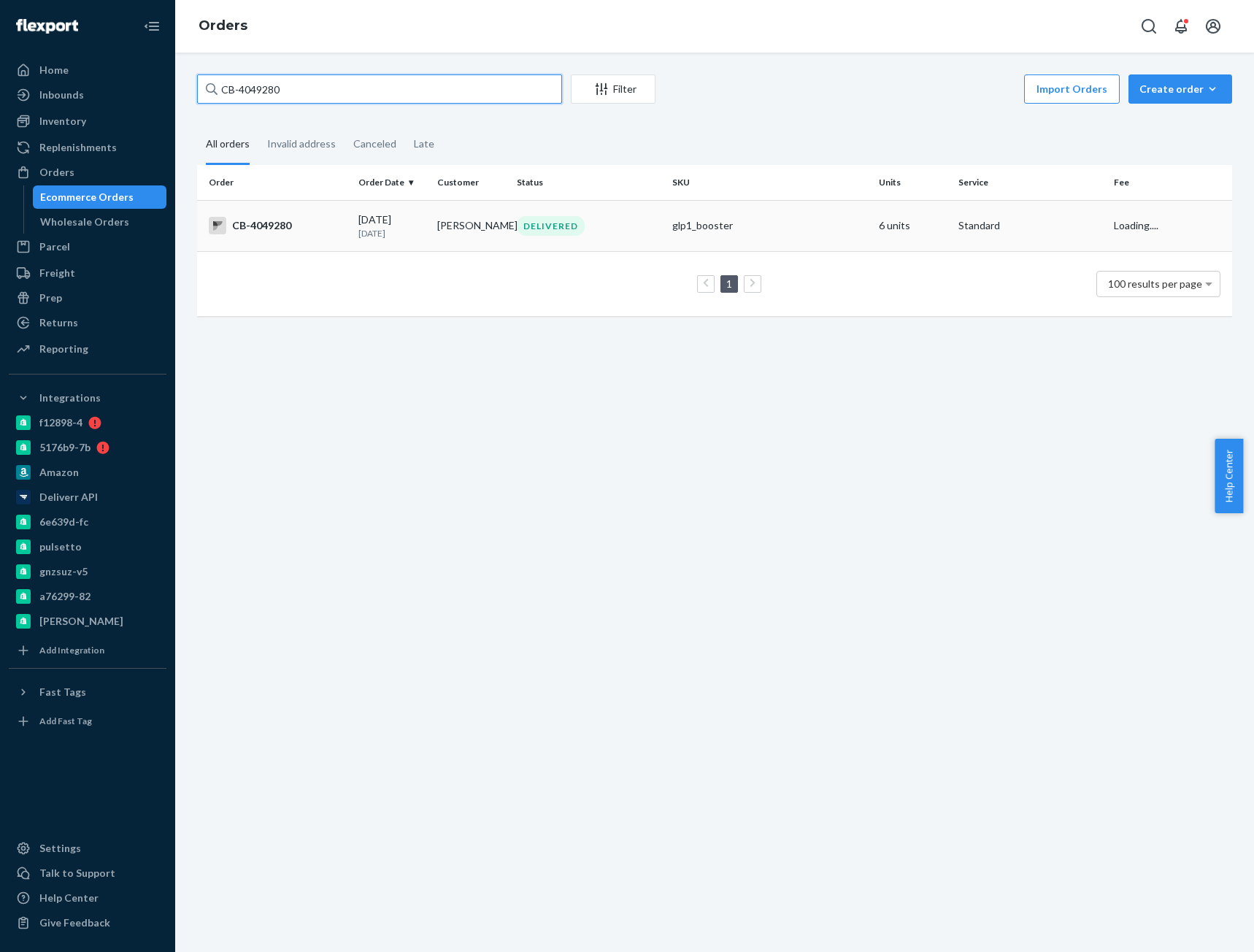
type input "CB-4049280"
click at [327, 239] on td "CB-4049280" at bounding box center [274, 225] width 156 height 51
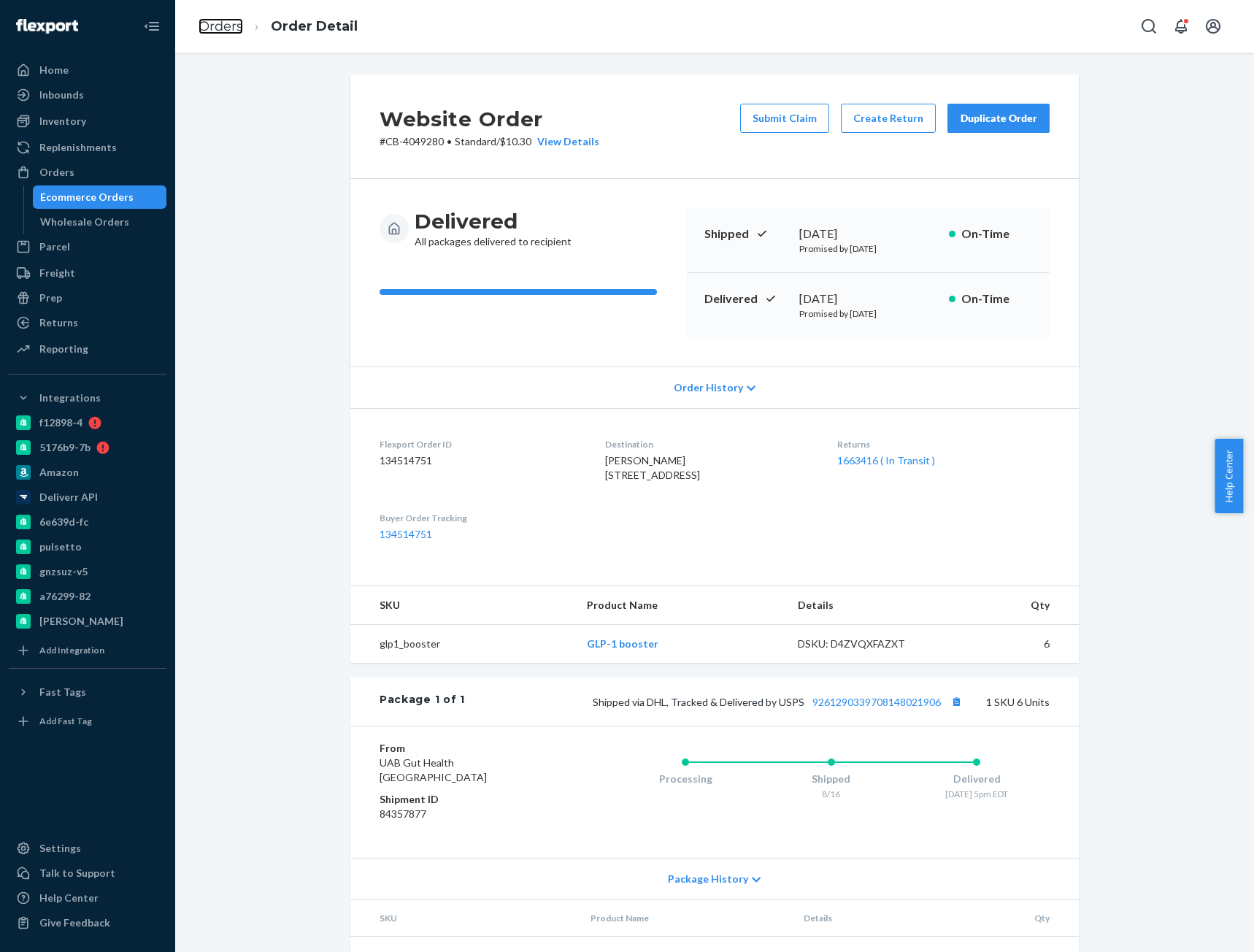
drag, startPoint x: 228, startPoint y: 29, endPoint x: 255, endPoint y: 62, distance: 42.6
click at [228, 29] on link "Orders" at bounding box center [221, 26] width 45 height 16
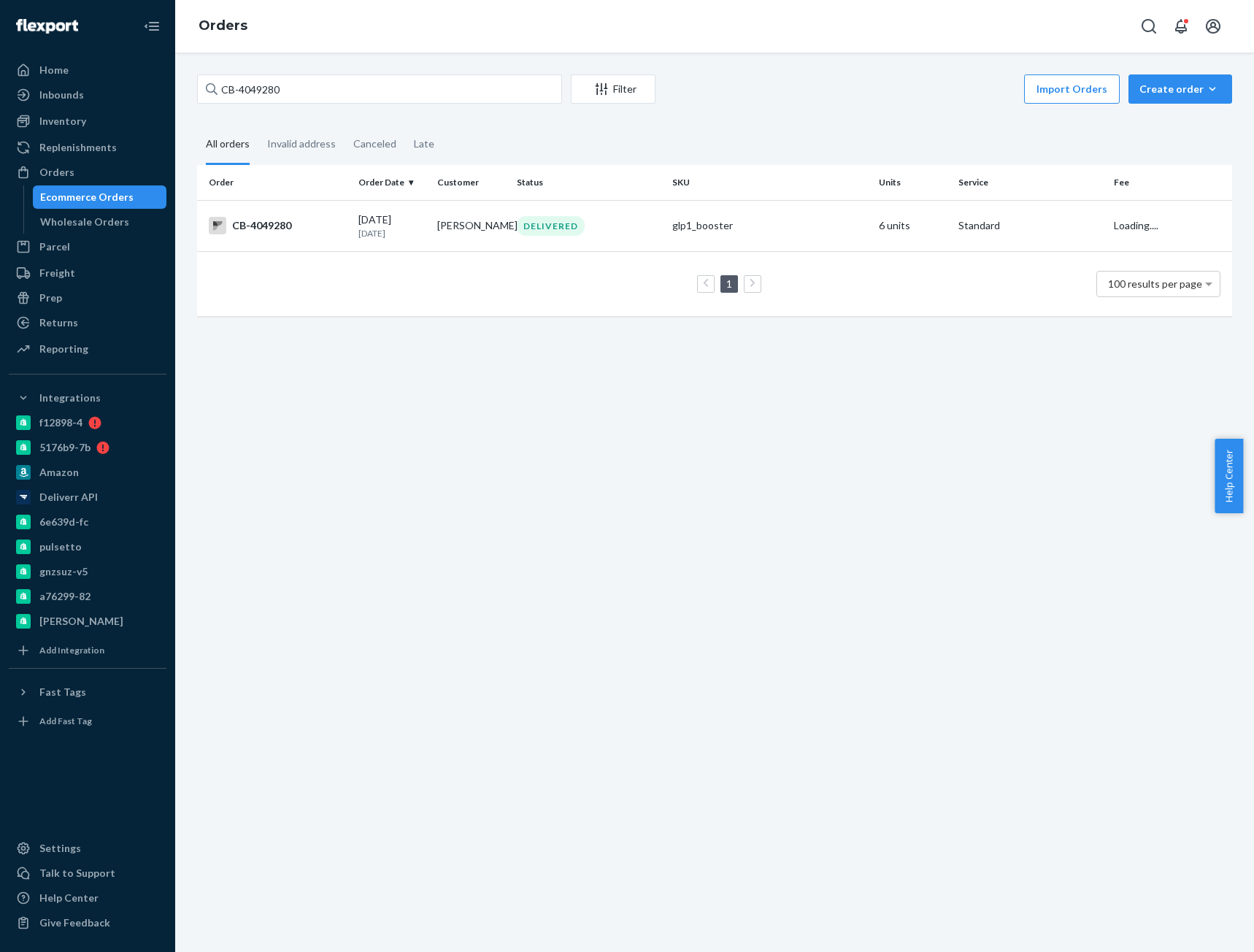
click at [260, 74] on div "CB-4049280 Filter Import Orders Create order Ecommerce order Removal order All …" at bounding box center [714, 502] width 1079 height 899
click at [260, 74] on input "CB-4049280" at bounding box center [379, 88] width 365 height 29
paste input "07723"
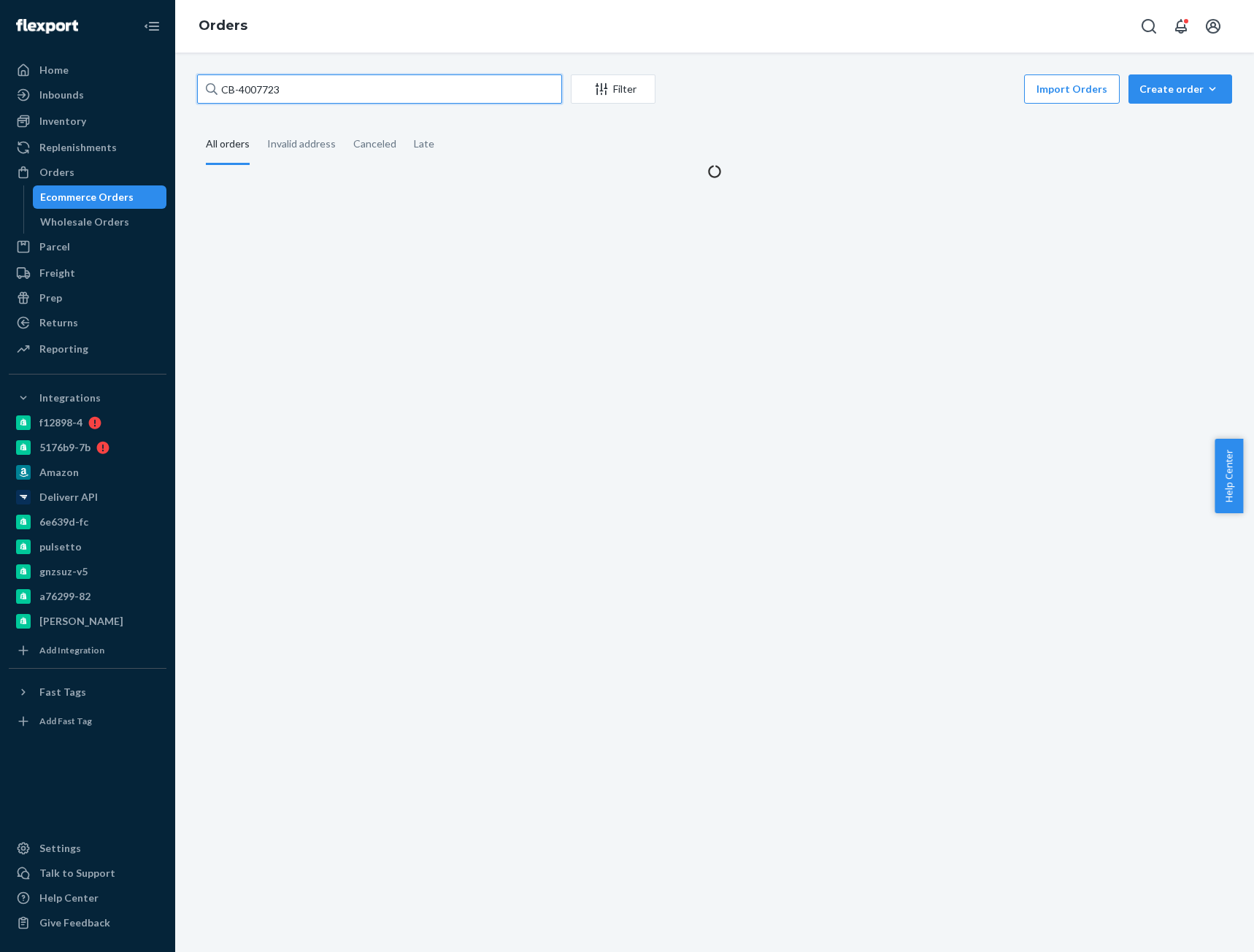
type input "CB-4007723"
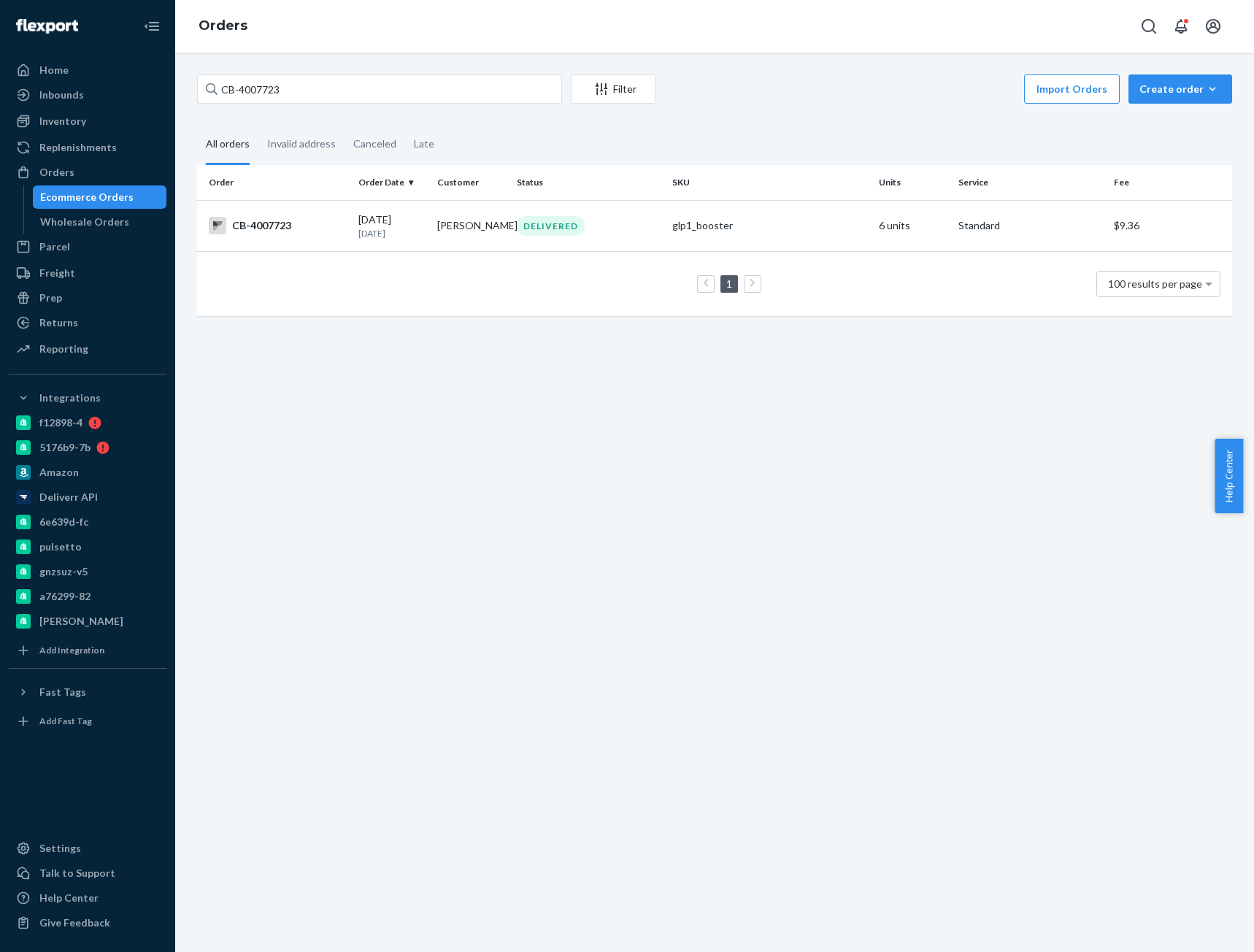
drag, startPoint x: 303, startPoint y: 236, endPoint x: 320, endPoint y: 235, distance: 17.0
click at [303, 236] on td "CB-4007723" at bounding box center [274, 225] width 156 height 51
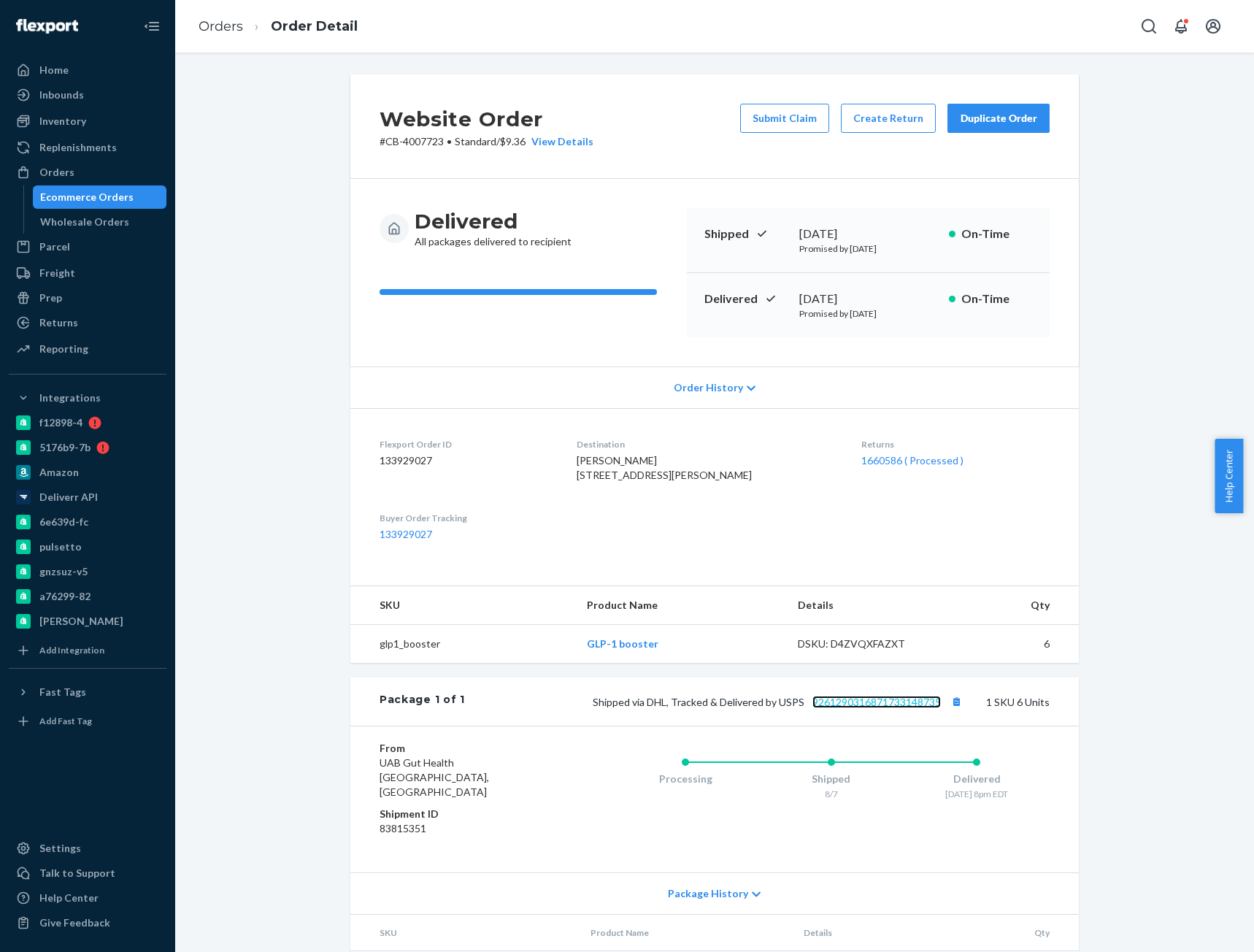
click at [893, 708] on link "9261290316871733148735" at bounding box center [877, 702] width 129 height 13
click at [416, 145] on p "# CB-4007723 • Standard / $9.36 View Details" at bounding box center [486, 141] width 214 height 14
copy p "4007723"
click at [977, 129] on button "Duplicate Order" at bounding box center [998, 118] width 102 height 29
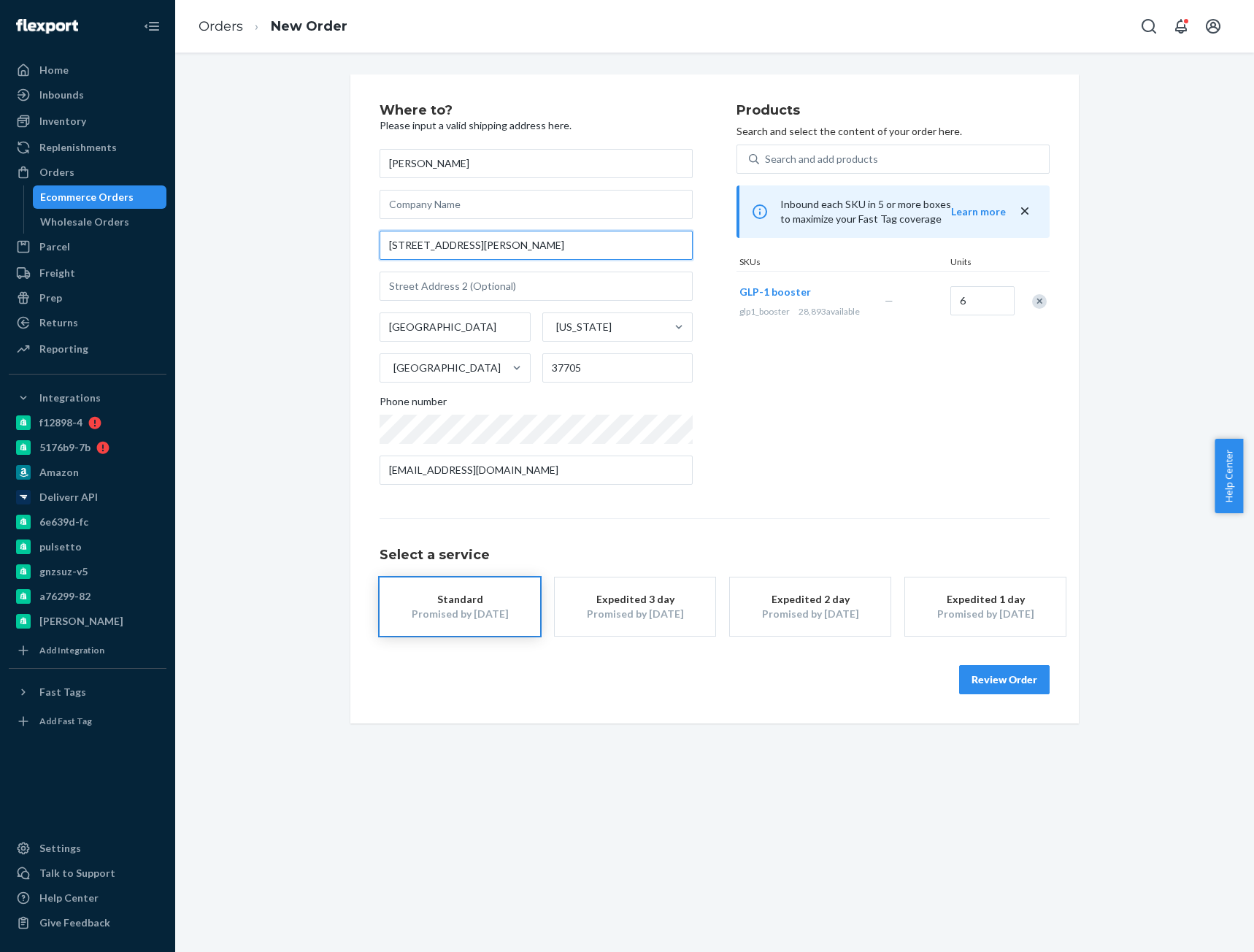
click at [545, 251] on input "192 BOYER RD" at bounding box center [536, 245] width 313 height 29
paste input "1 Boyer Road"
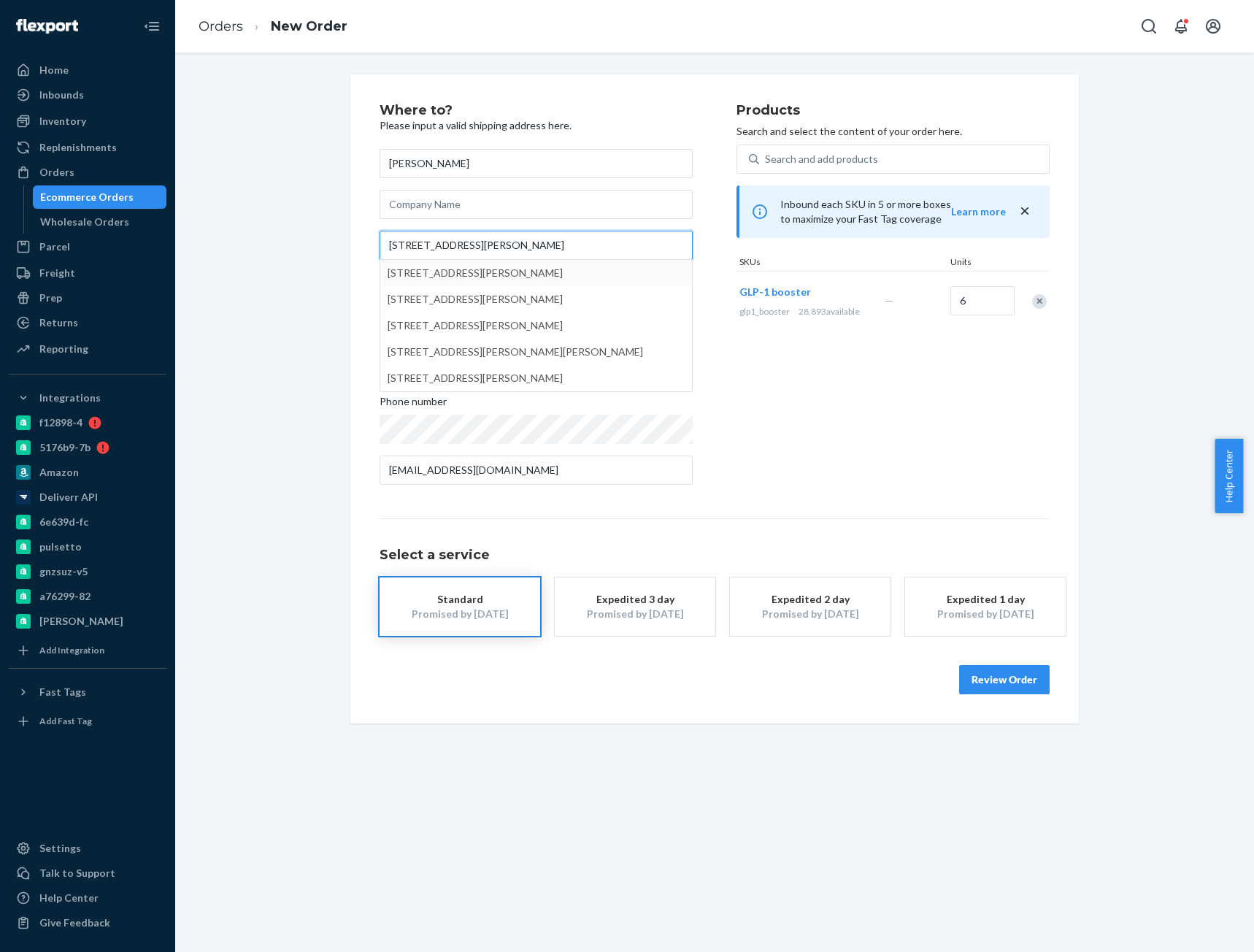
type input "191 Boyer Road"
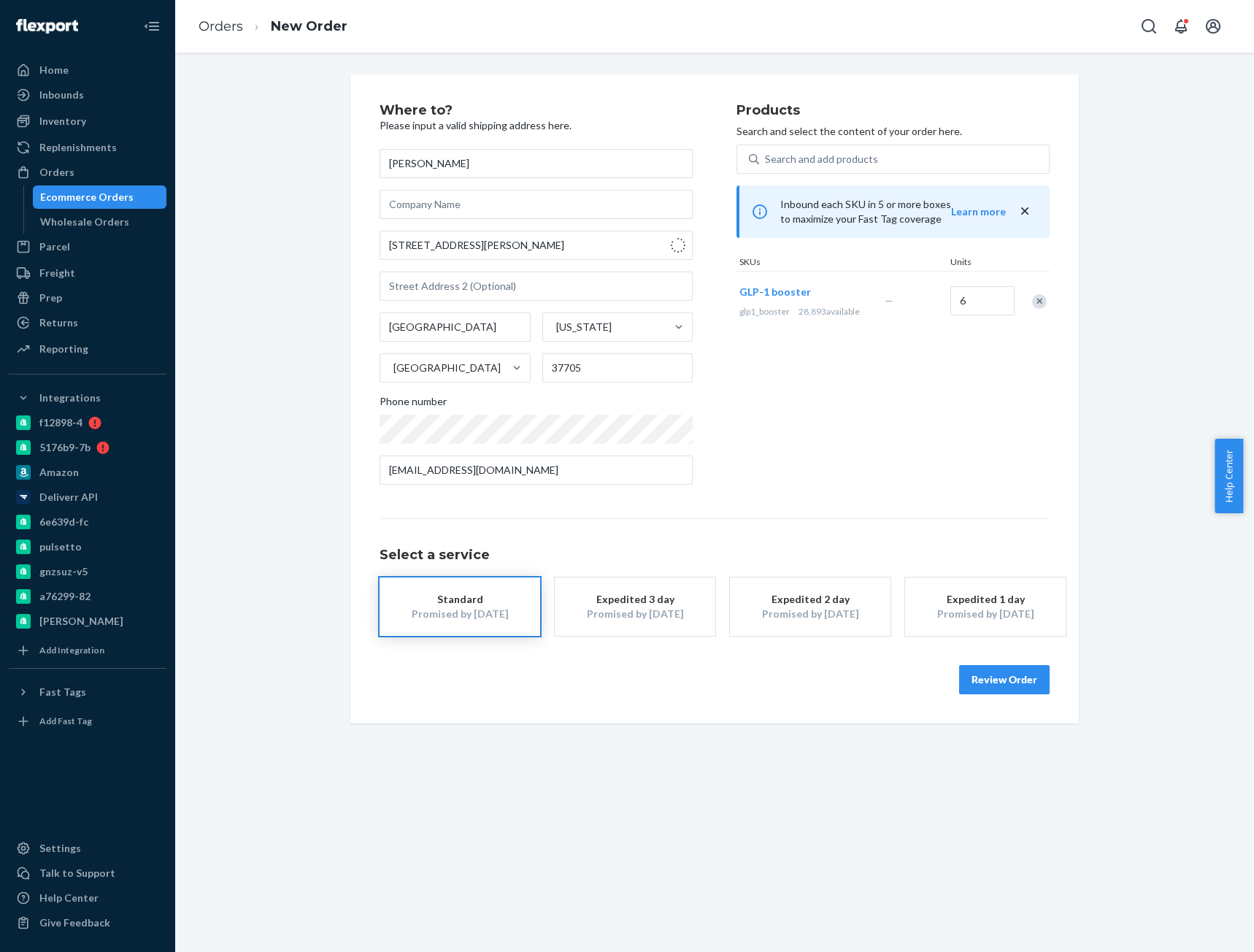
type input "Andersonville"
type input "191 Boyer Rd"
click at [1008, 679] on button "Review Order" at bounding box center [1004, 679] width 90 height 29
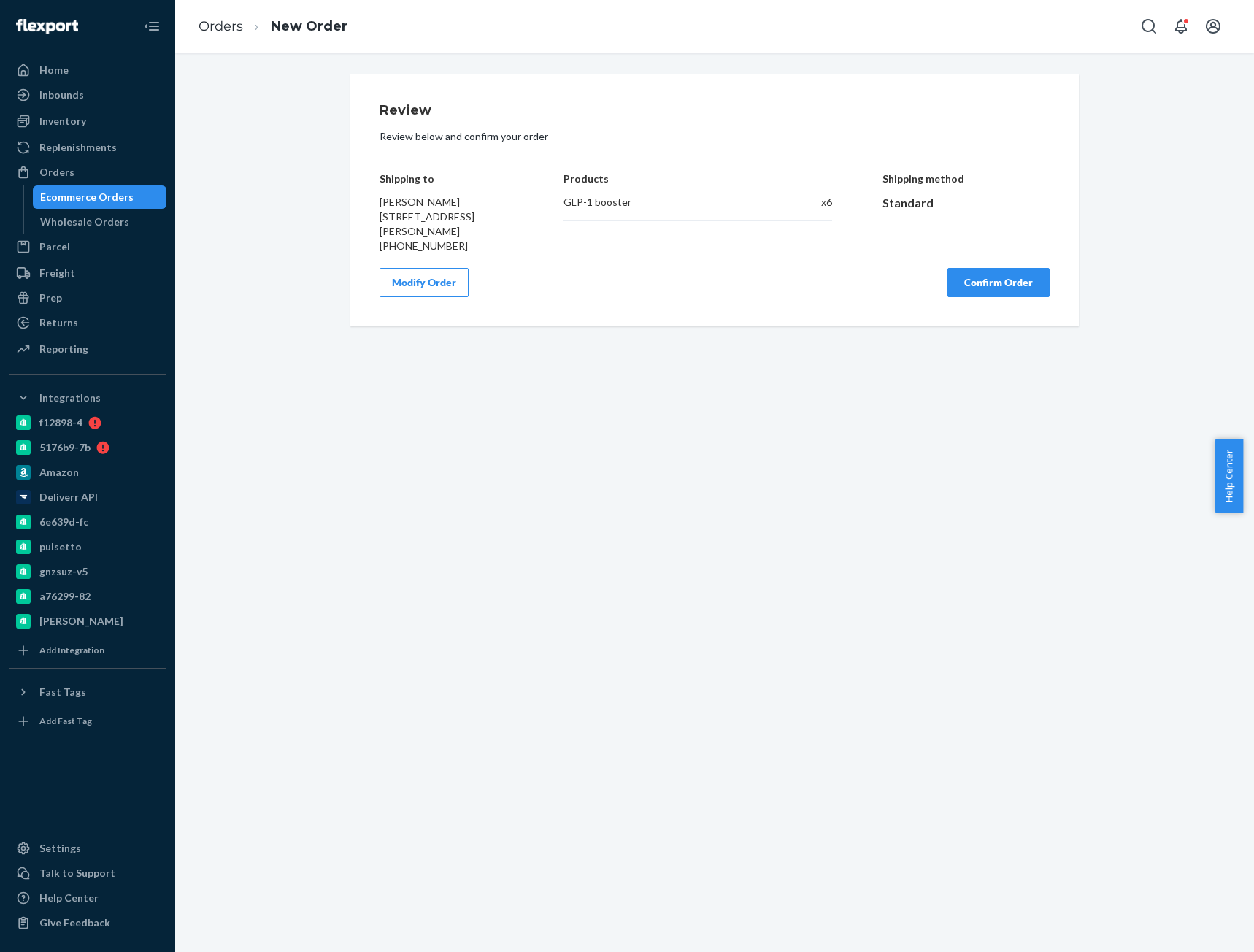
click at [990, 282] on button "Confirm Order" at bounding box center [998, 282] width 102 height 29
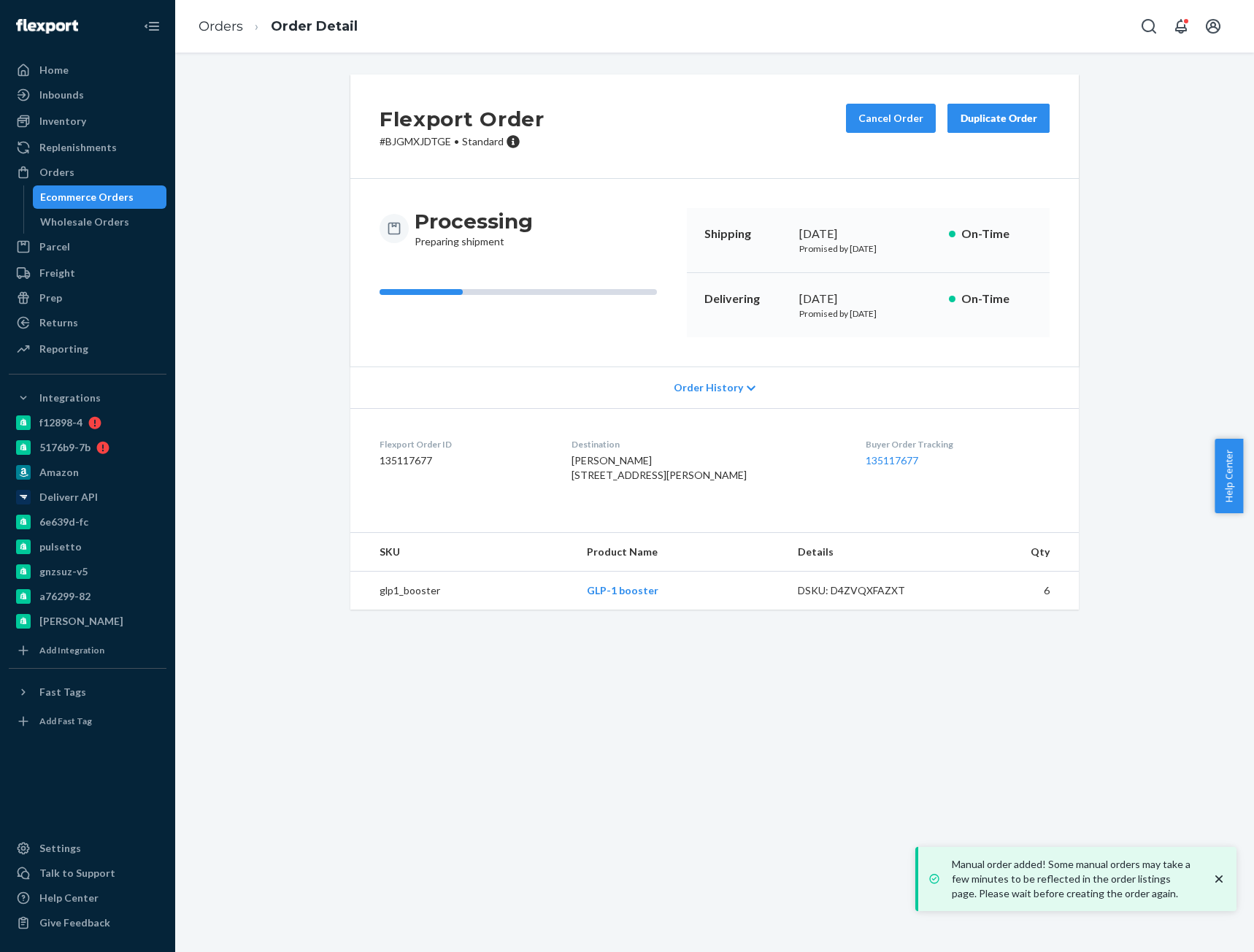
click at [417, 146] on p "# BJGMXJDTGE • Standard" at bounding box center [462, 141] width 165 height 14
copy p "BJGMXJDTGE"
click at [212, 28] on link "Orders" at bounding box center [221, 26] width 45 height 16
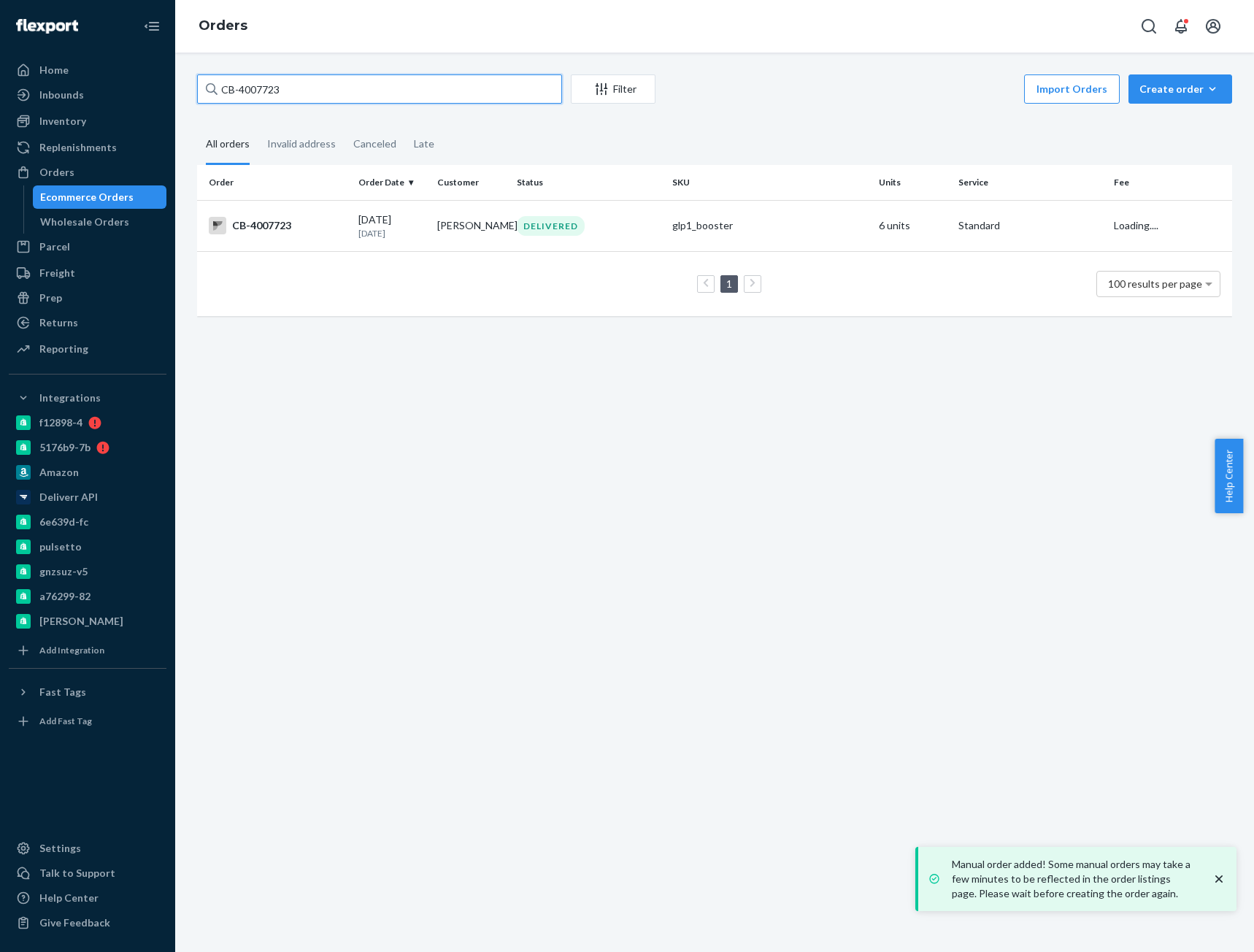
click at [281, 88] on input "CB-4007723" at bounding box center [379, 88] width 365 height 29
paste input "66884"
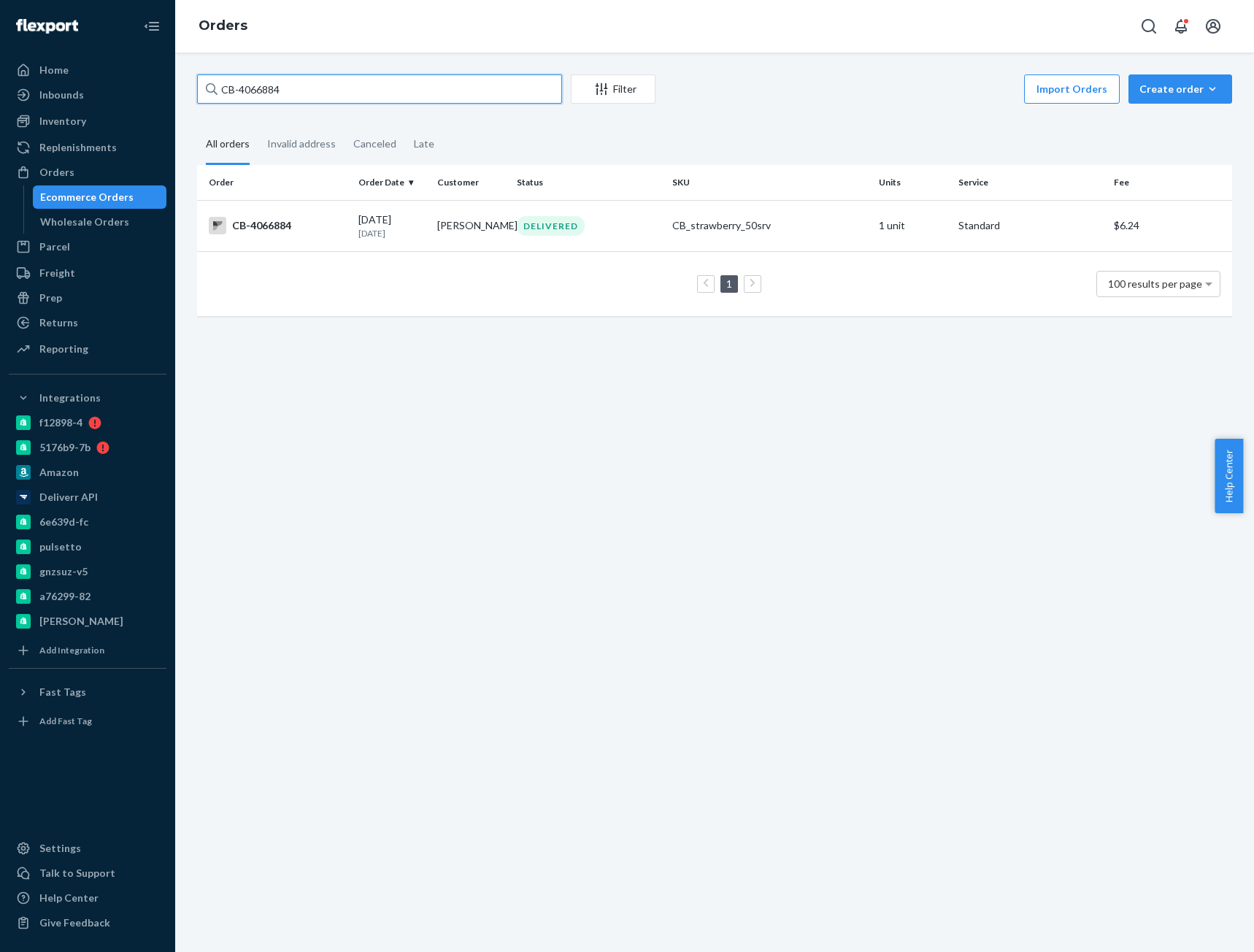
type input "CB-4066884"
click at [320, 220] on div "CB-4066884" at bounding box center [277, 225] width 138 height 18
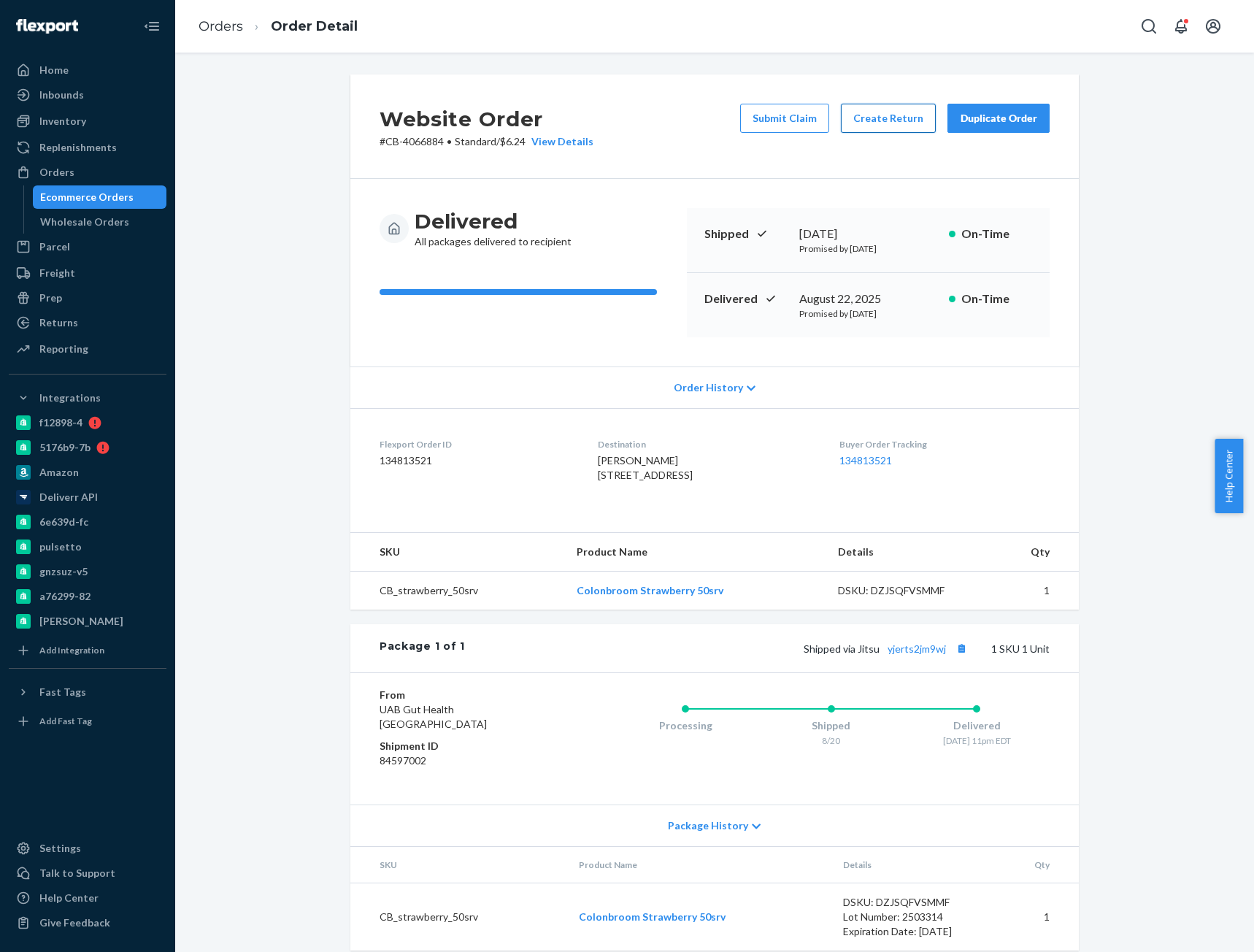
click at [870, 125] on button "Create Return" at bounding box center [888, 118] width 95 height 29
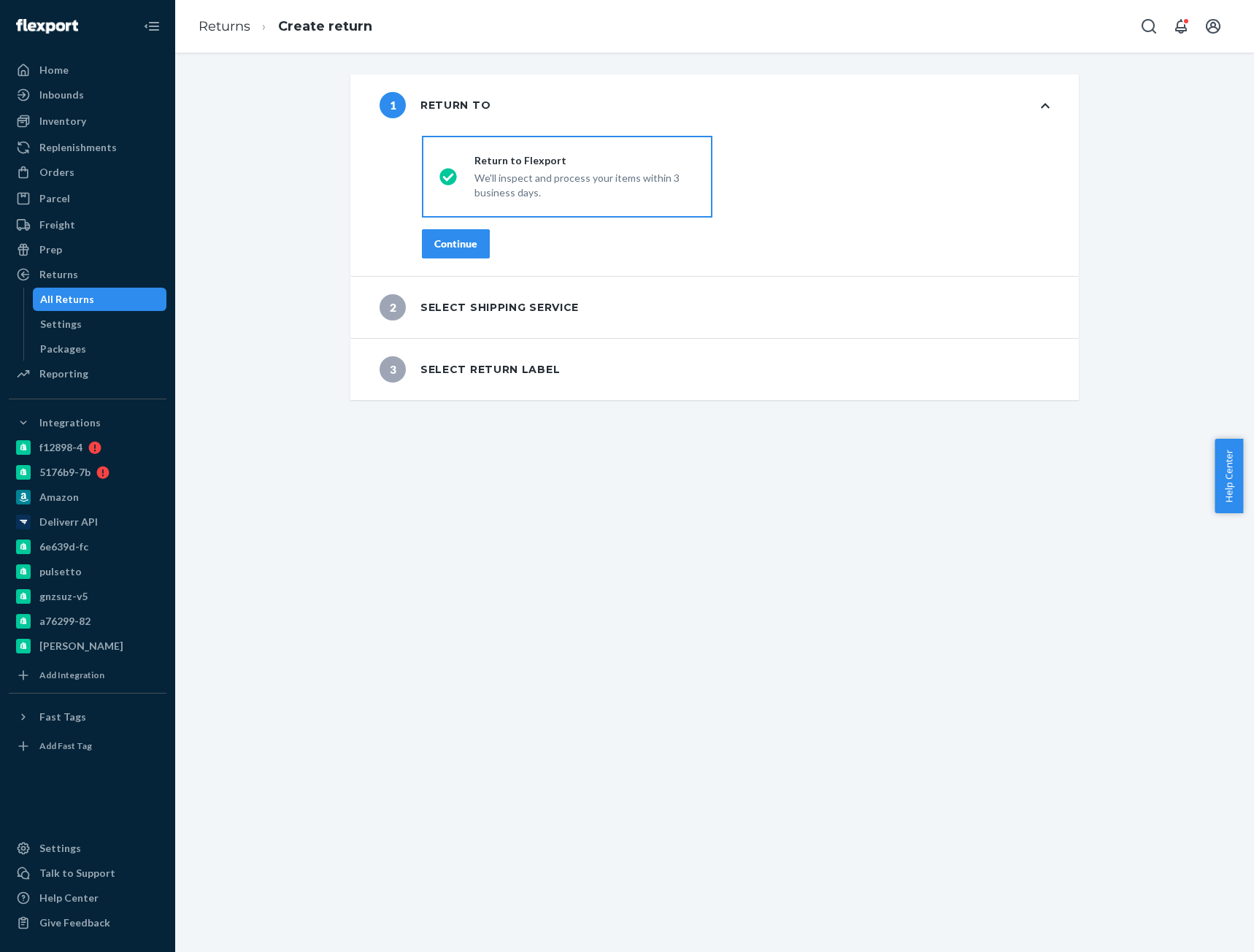
click at [447, 249] on div "Continue" at bounding box center [456, 244] width 43 height 14
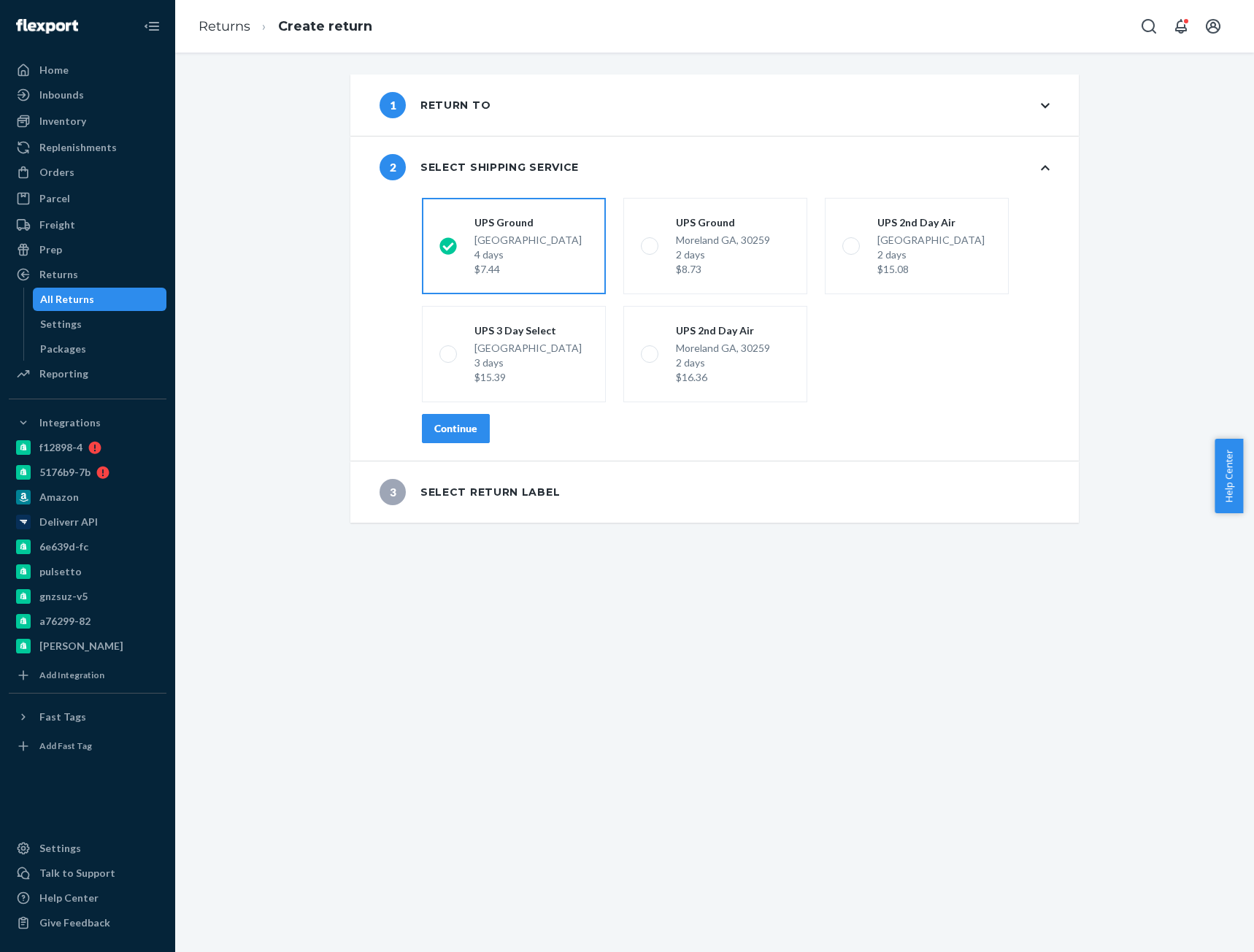
click at [455, 419] on button "Continue" at bounding box center [456, 428] width 68 height 29
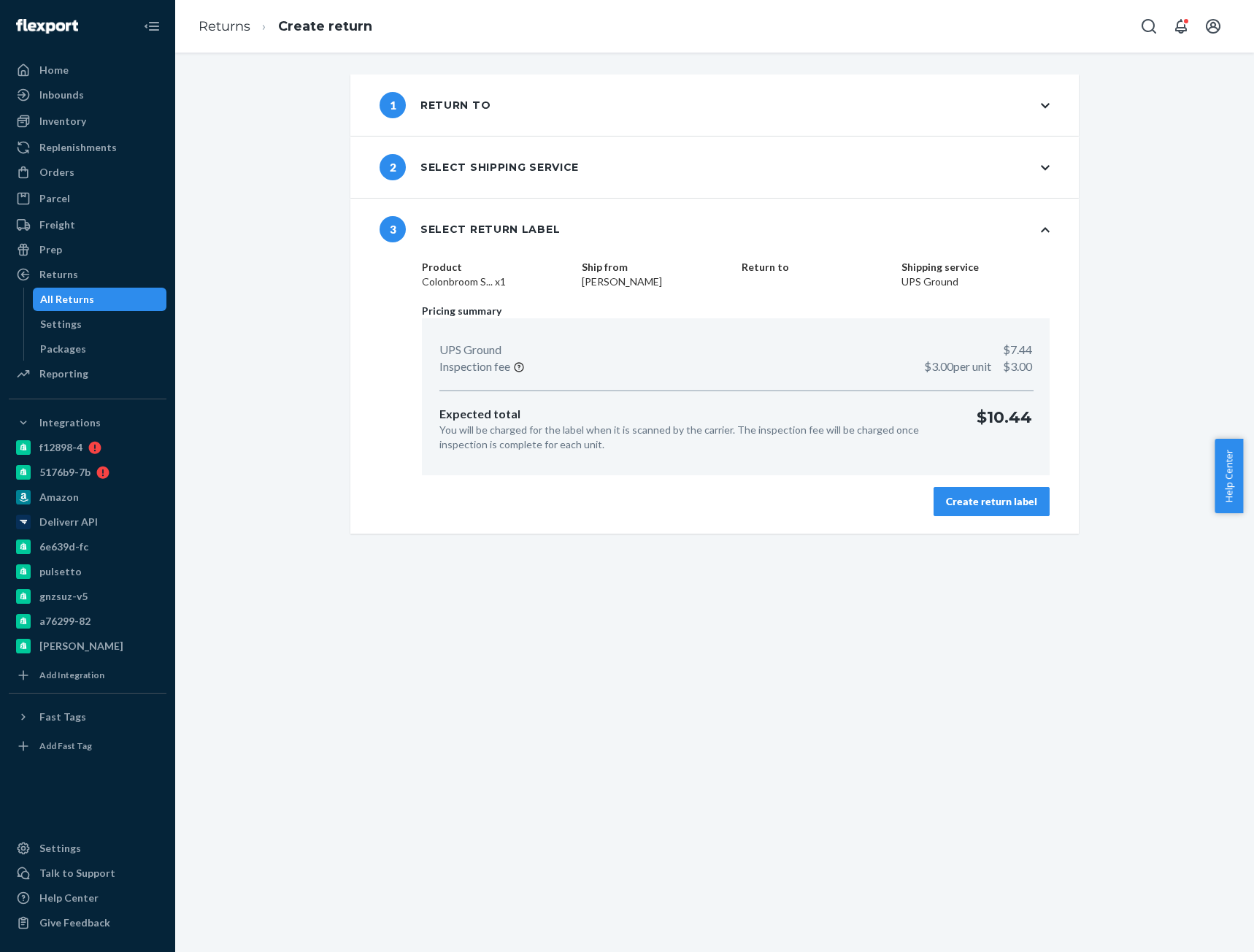
click at [974, 506] on div "Create return label" at bounding box center [991, 501] width 91 height 14
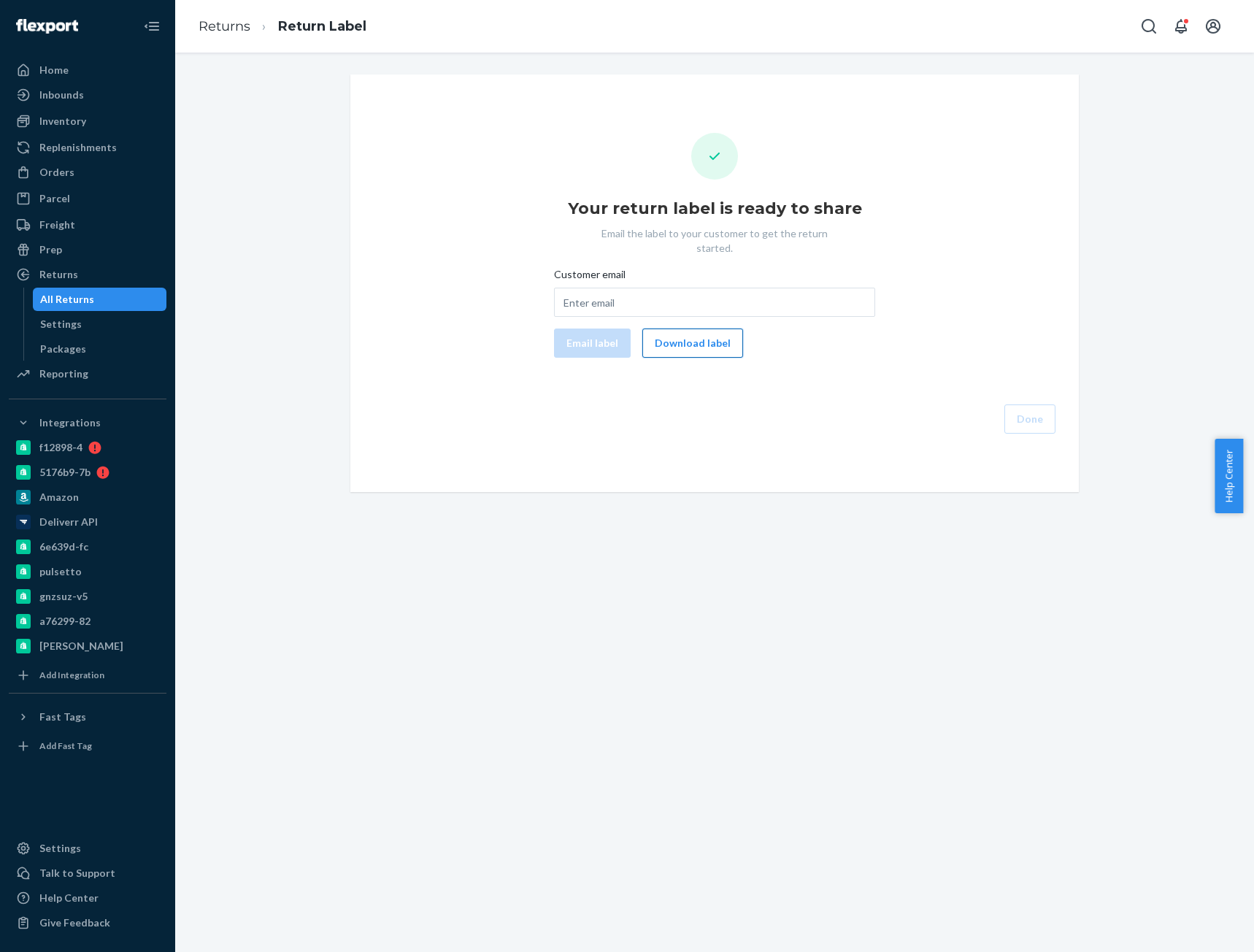
click at [679, 333] on button "Download label" at bounding box center [692, 342] width 101 height 29
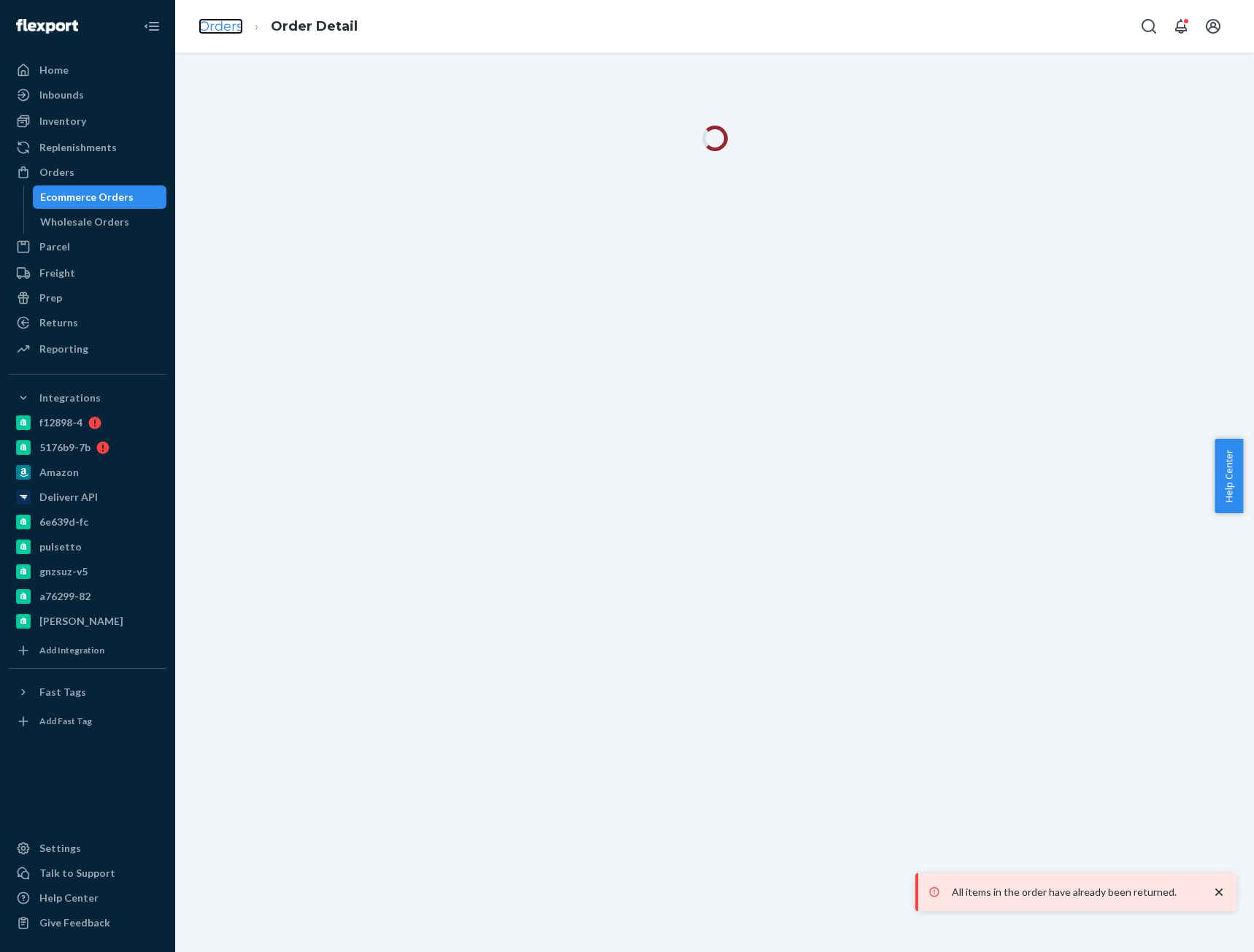
click at [222, 30] on link "Orders" at bounding box center [221, 26] width 45 height 16
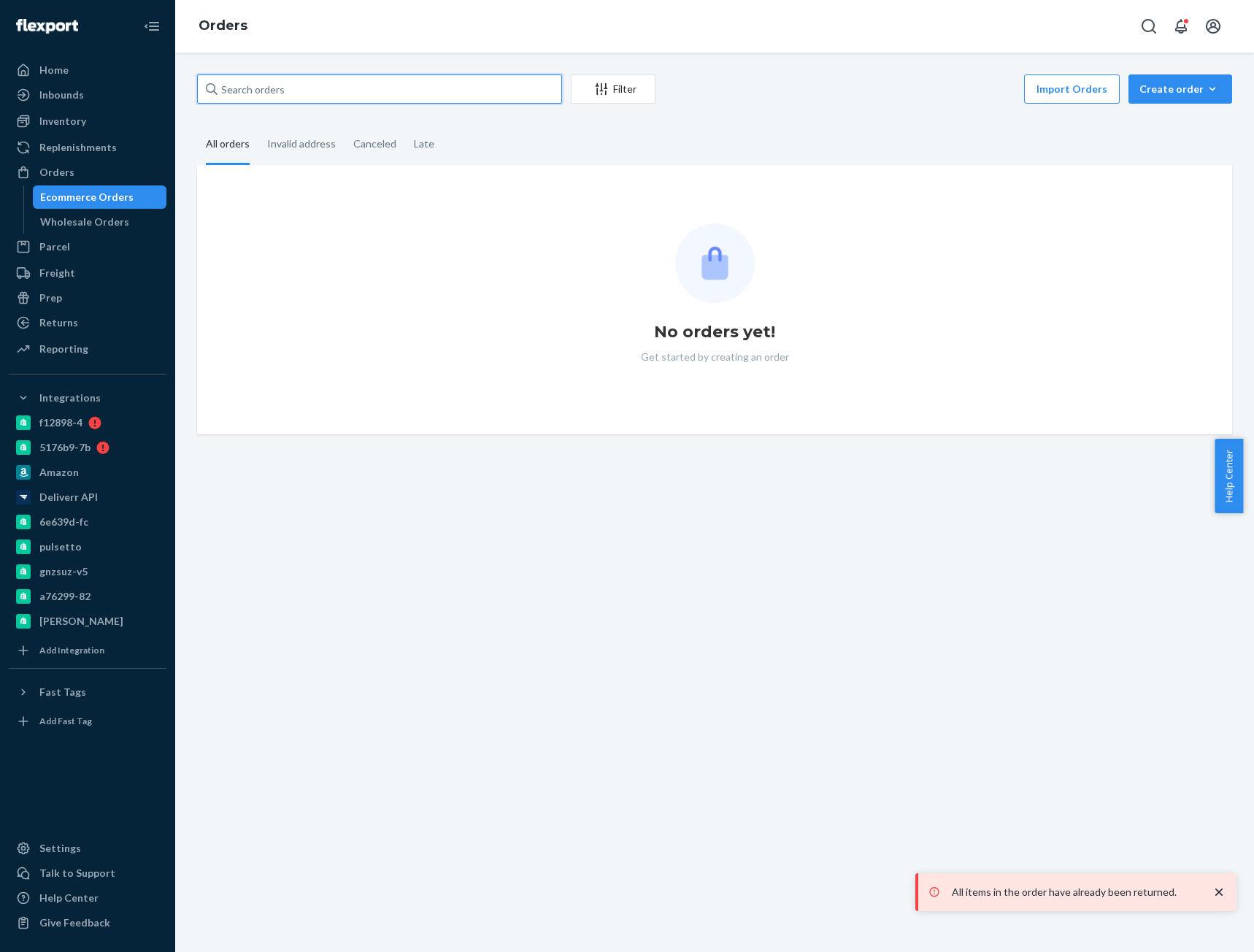
click at [256, 89] on input "text" at bounding box center [379, 88] width 365 height 29
paste input "[PERSON_NAME]"
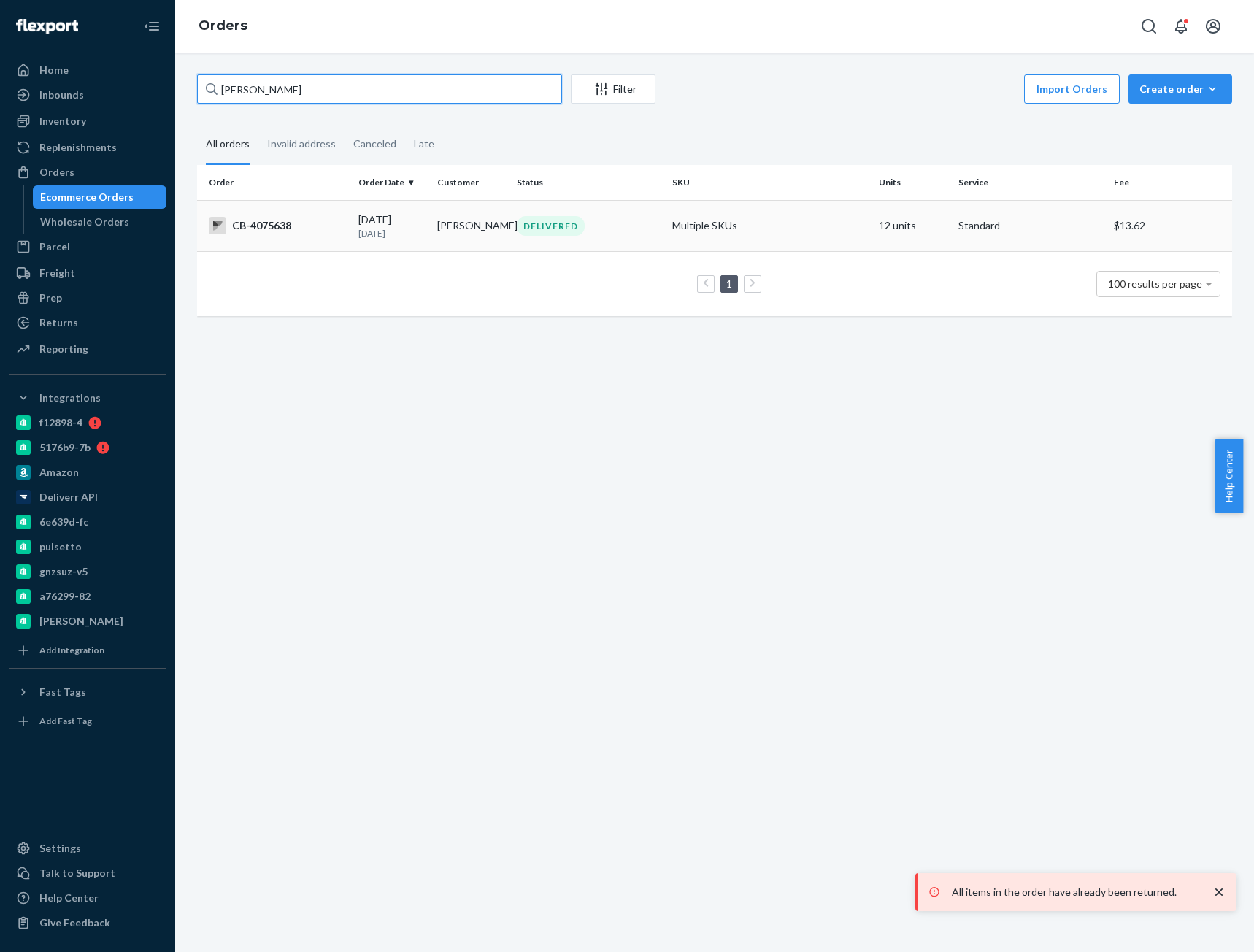
type input "[PERSON_NAME]"
click at [304, 232] on div "CB-4075638" at bounding box center [277, 225] width 138 height 18
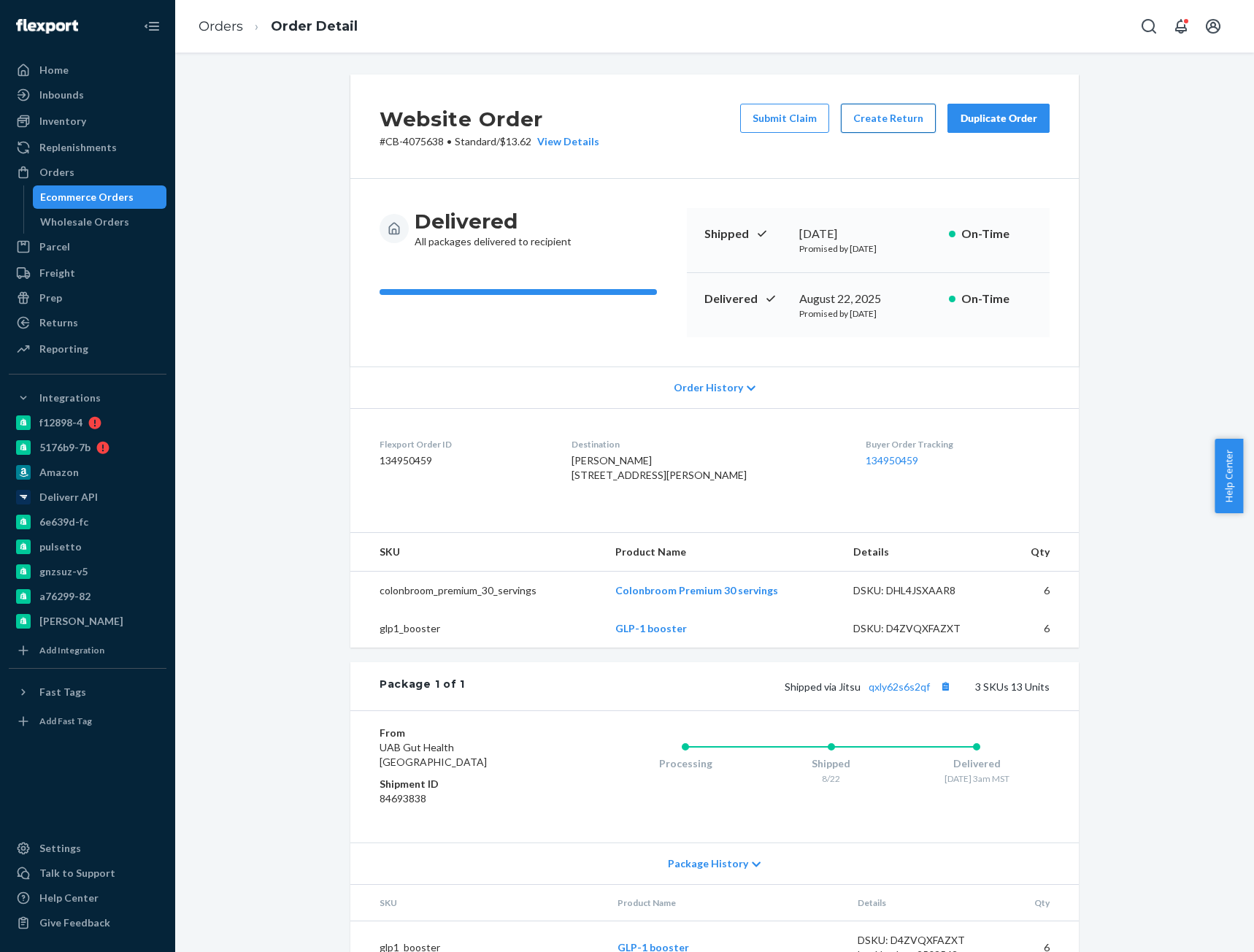
click at [869, 125] on button "Create Return" at bounding box center [888, 118] width 95 height 29
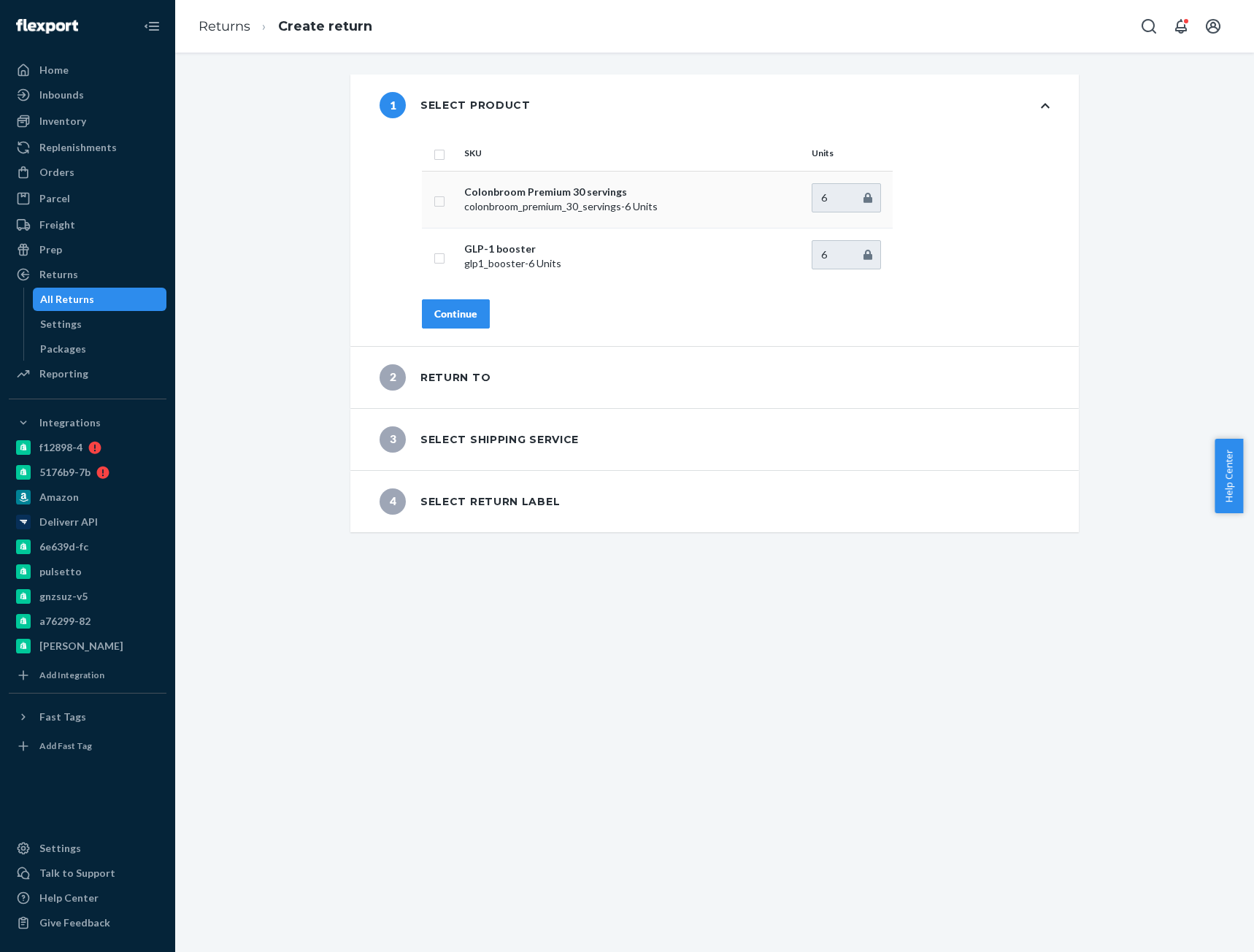
drag, startPoint x: 435, startPoint y: 200, endPoint x: 490, endPoint y: 205, distance: 55.2
click at [435, 200] on input "checkbox" at bounding box center [439, 199] width 12 height 15
checkbox input "true"
click at [455, 310] on div "Continue" at bounding box center [456, 314] width 43 height 14
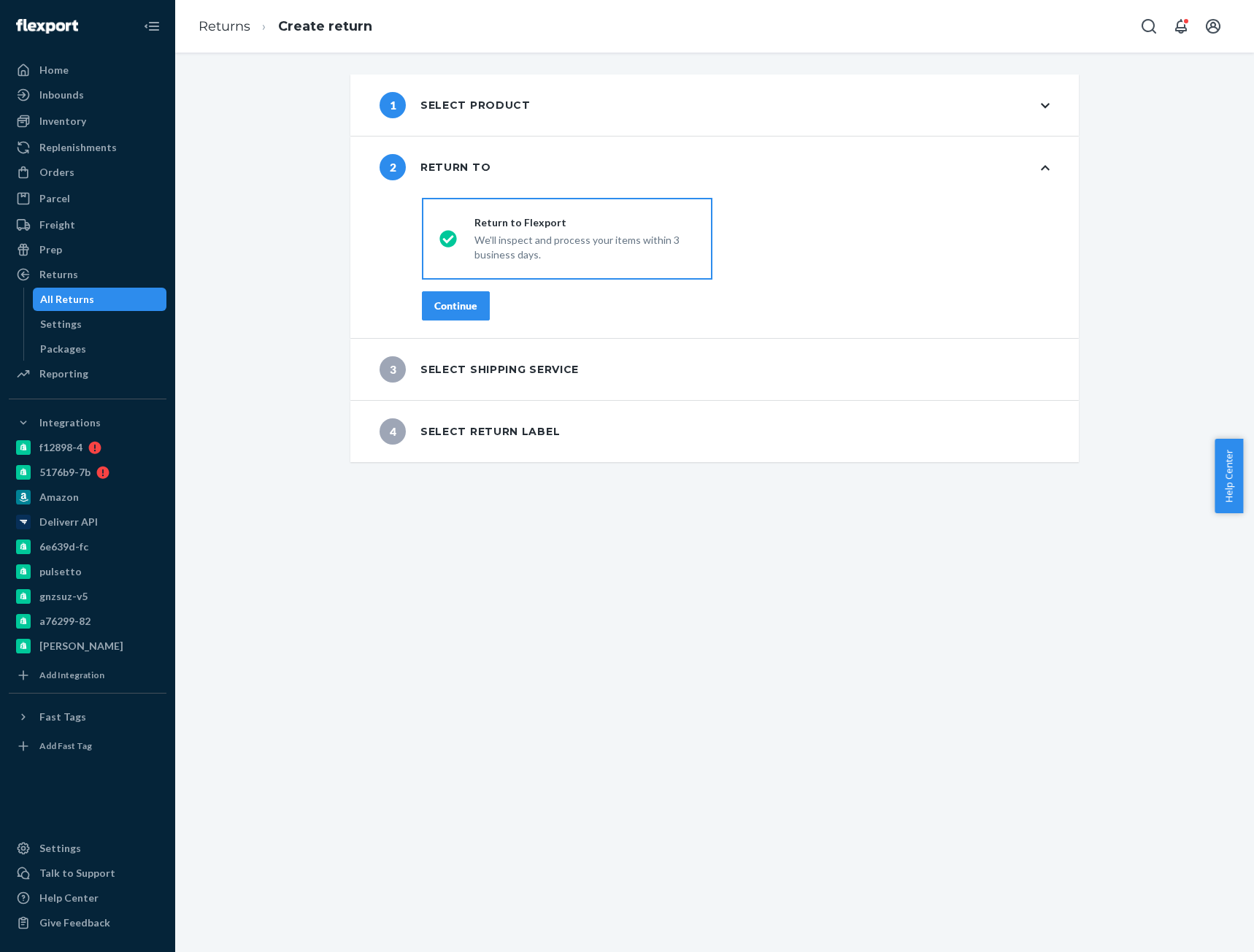
click at [459, 310] on div "Continue" at bounding box center [456, 306] width 43 height 14
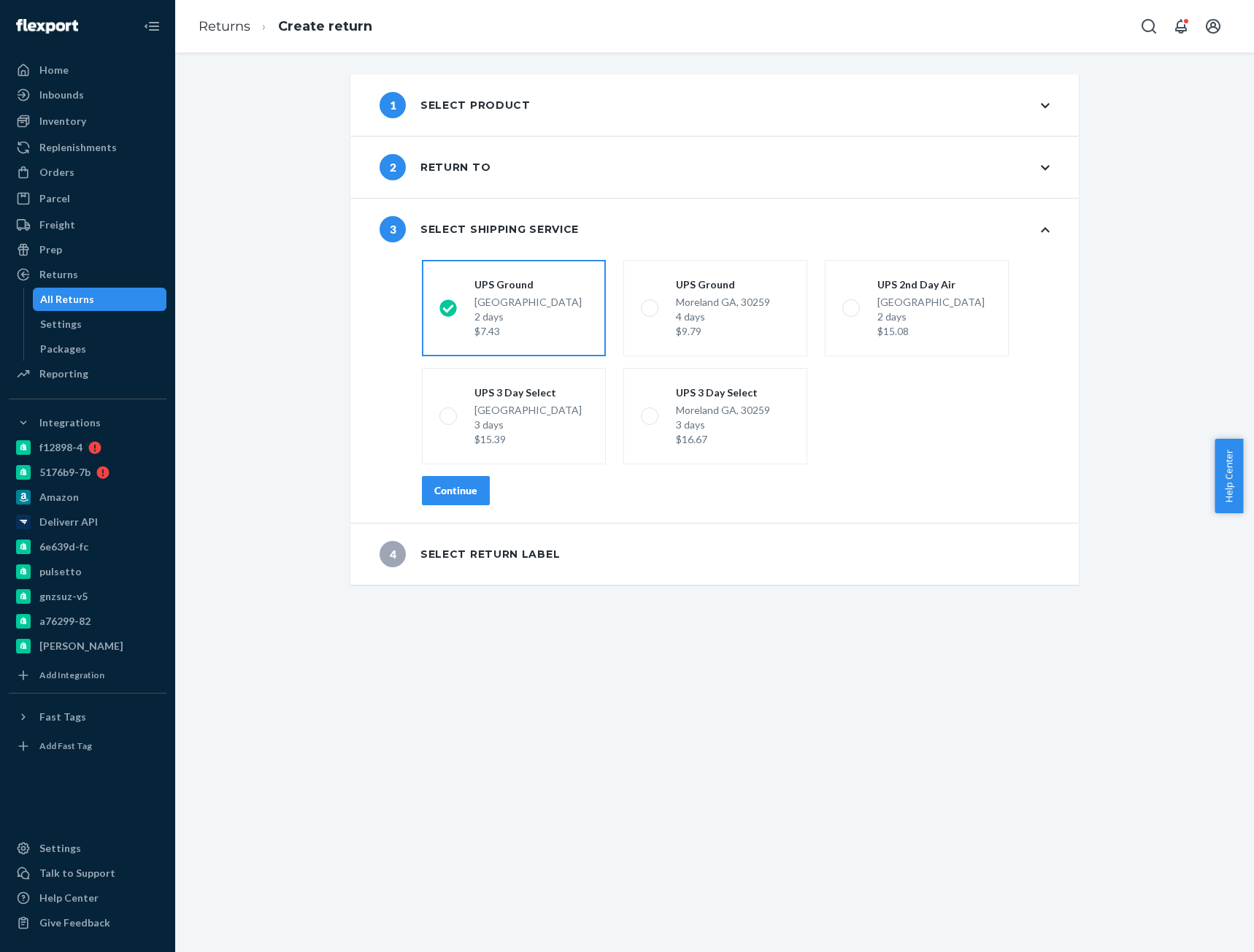
click at [476, 484] on button "Continue" at bounding box center [456, 490] width 68 height 29
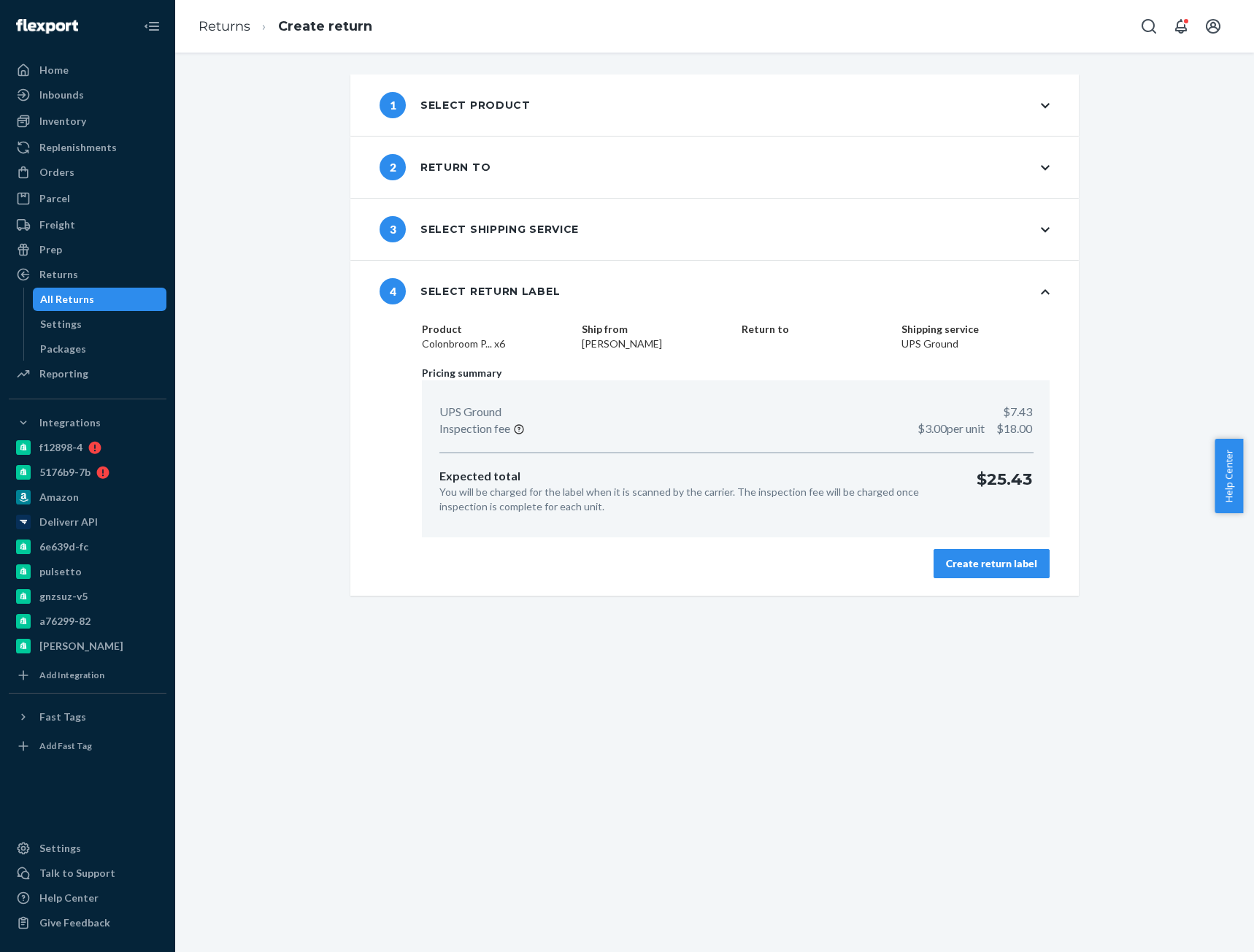
click at [1019, 571] on button "Create return label" at bounding box center [991, 563] width 116 height 29
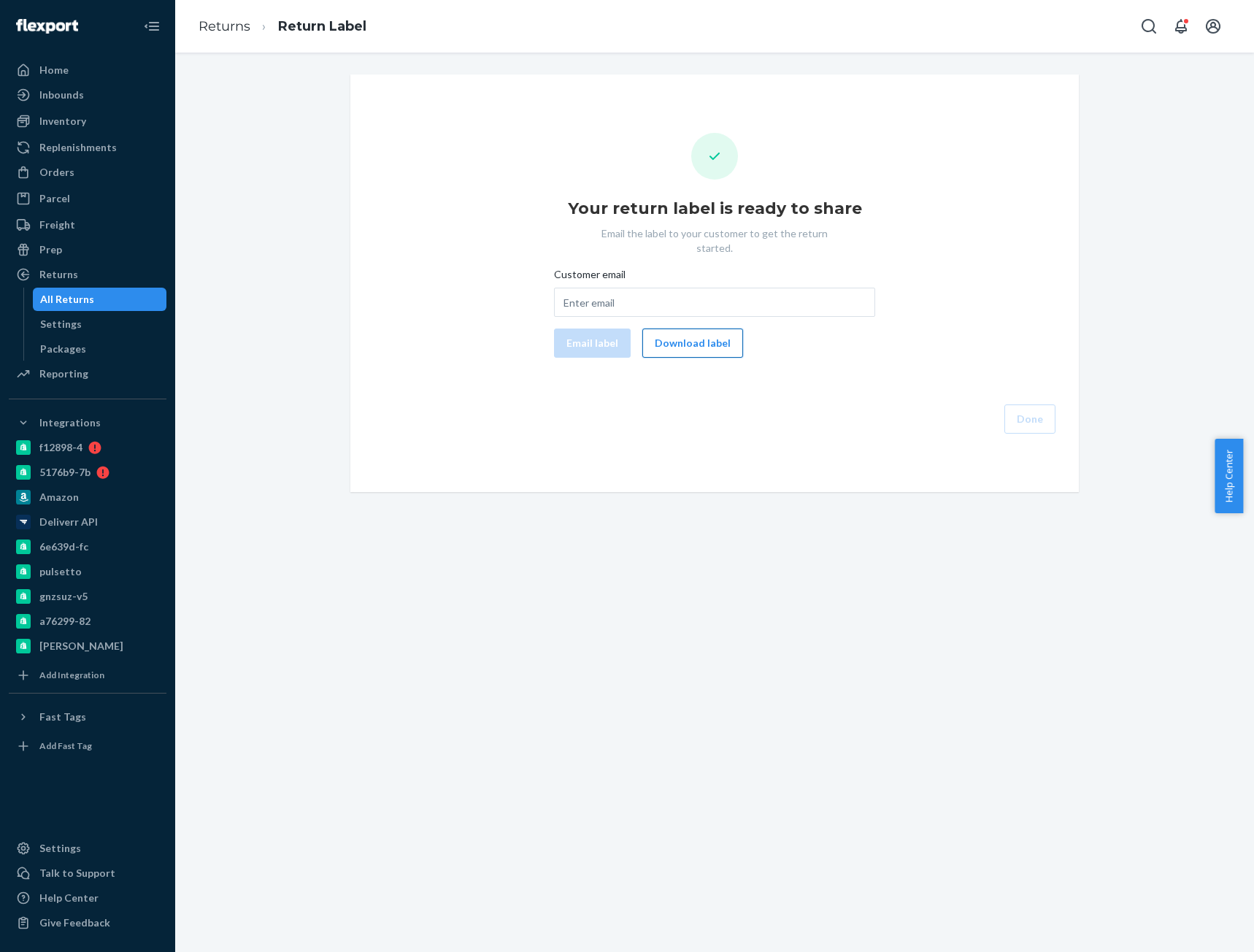
click at [678, 340] on button "Download label" at bounding box center [692, 342] width 101 height 29
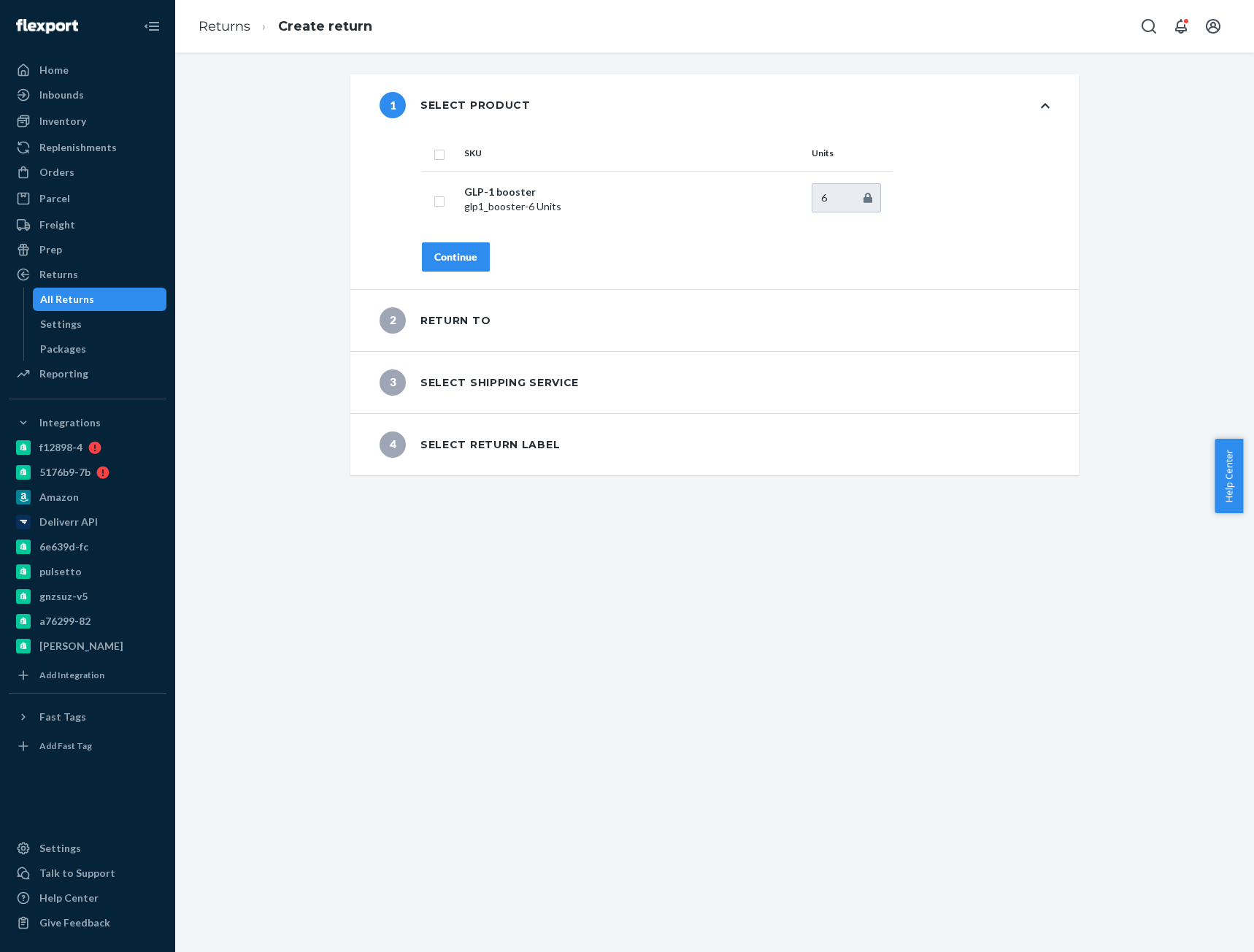
drag, startPoint x: 82, startPoint y: 166, endPoint x: 1252, endPoint y: 501, distance: 1217.0
click at [82, 166] on div "Orders" at bounding box center [87, 172] width 155 height 21
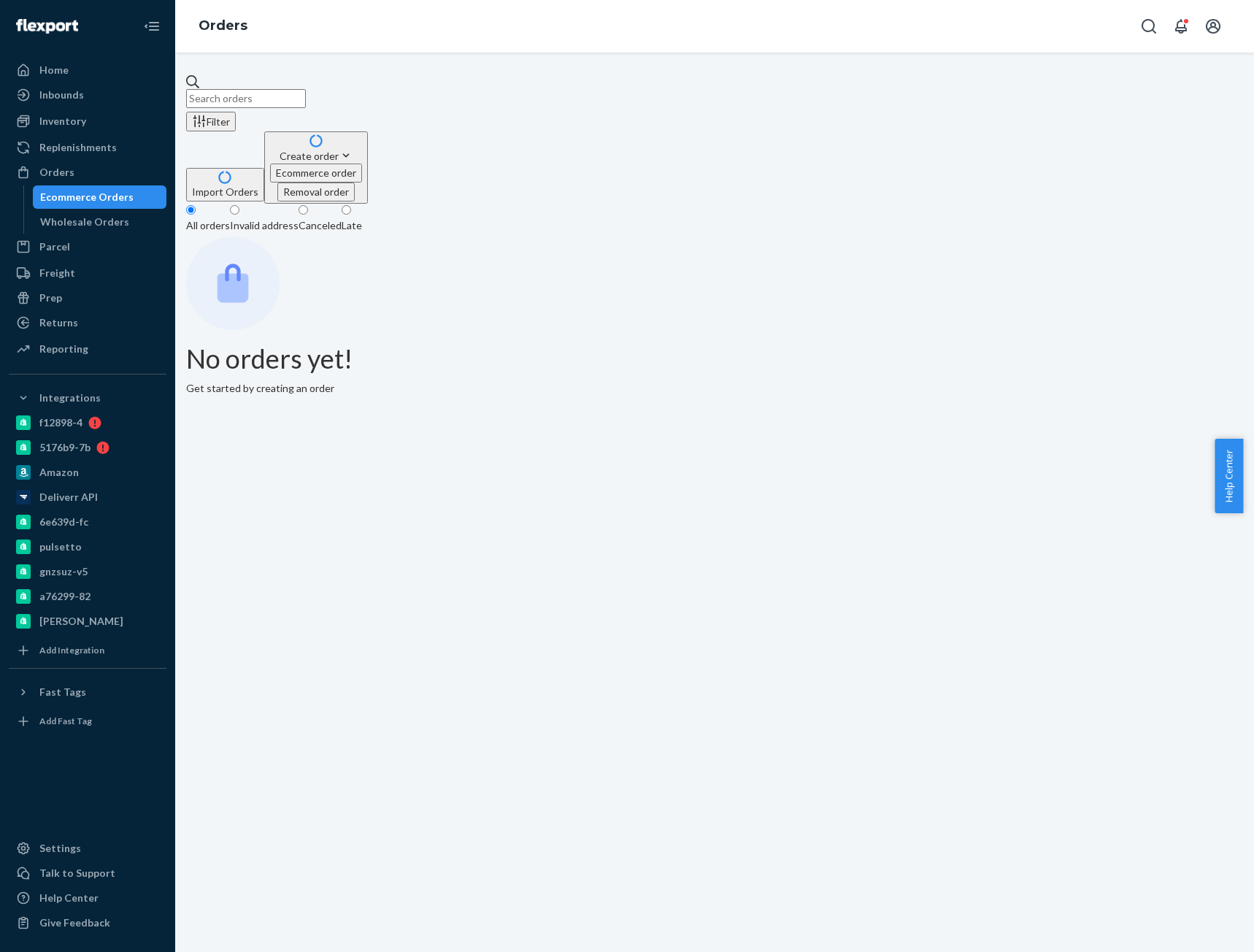
click at [306, 94] on input "text" at bounding box center [246, 98] width 120 height 19
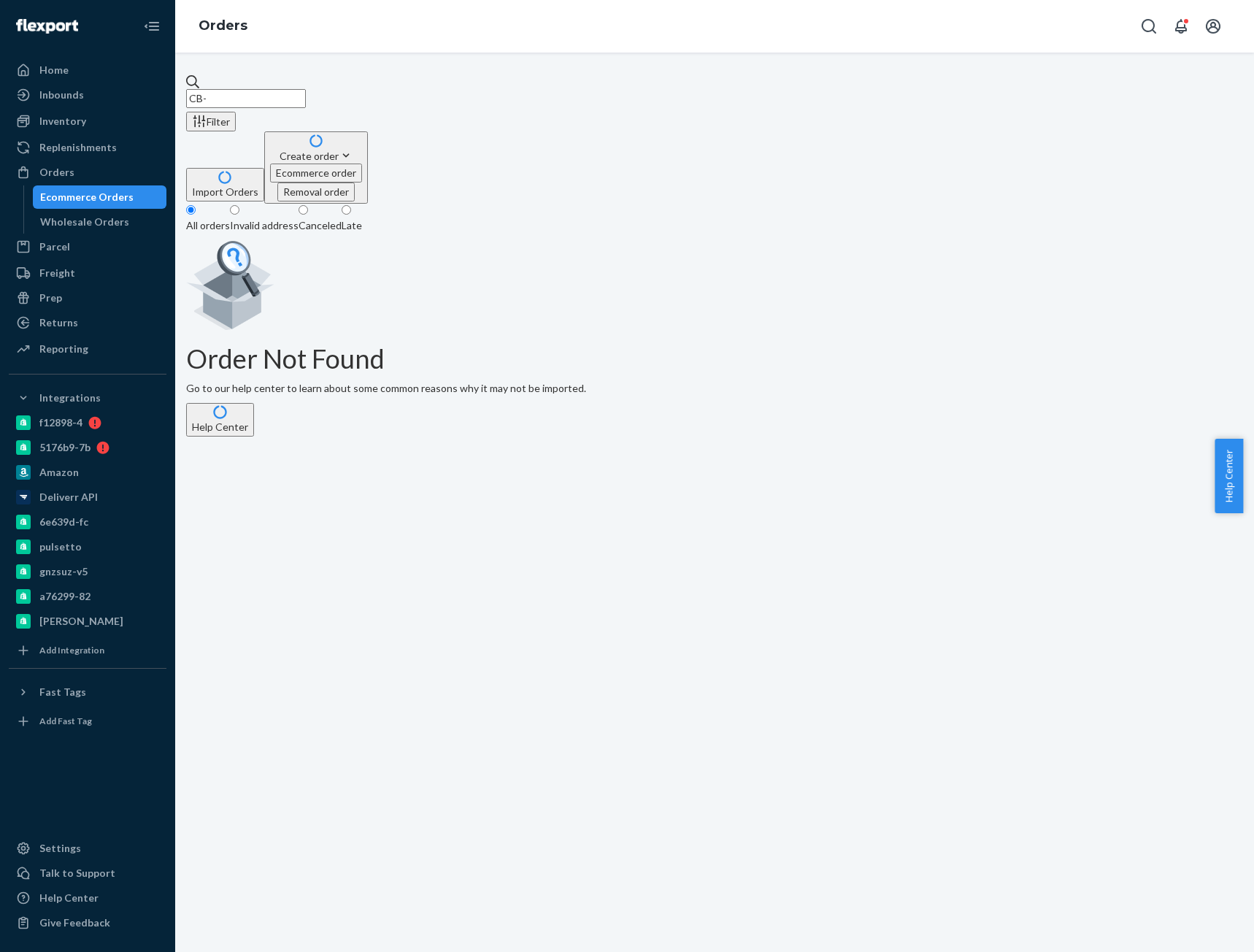
paste input "4055181"
type input "CB-4055181"
click at [306, 92] on input "CB-4055181" at bounding box center [246, 98] width 120 height 19
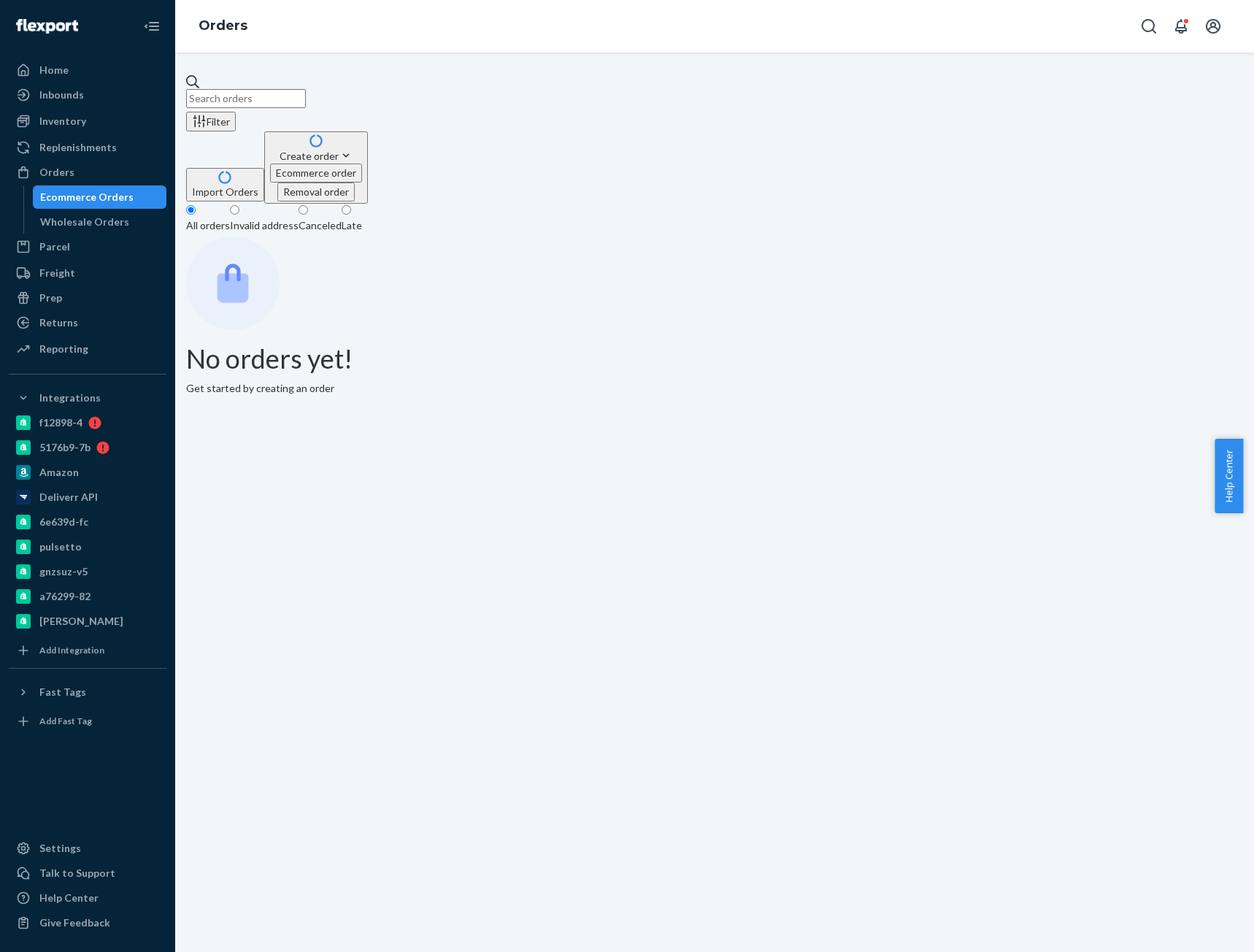
paste input "CB-4055181"
type input "CB-4055181"
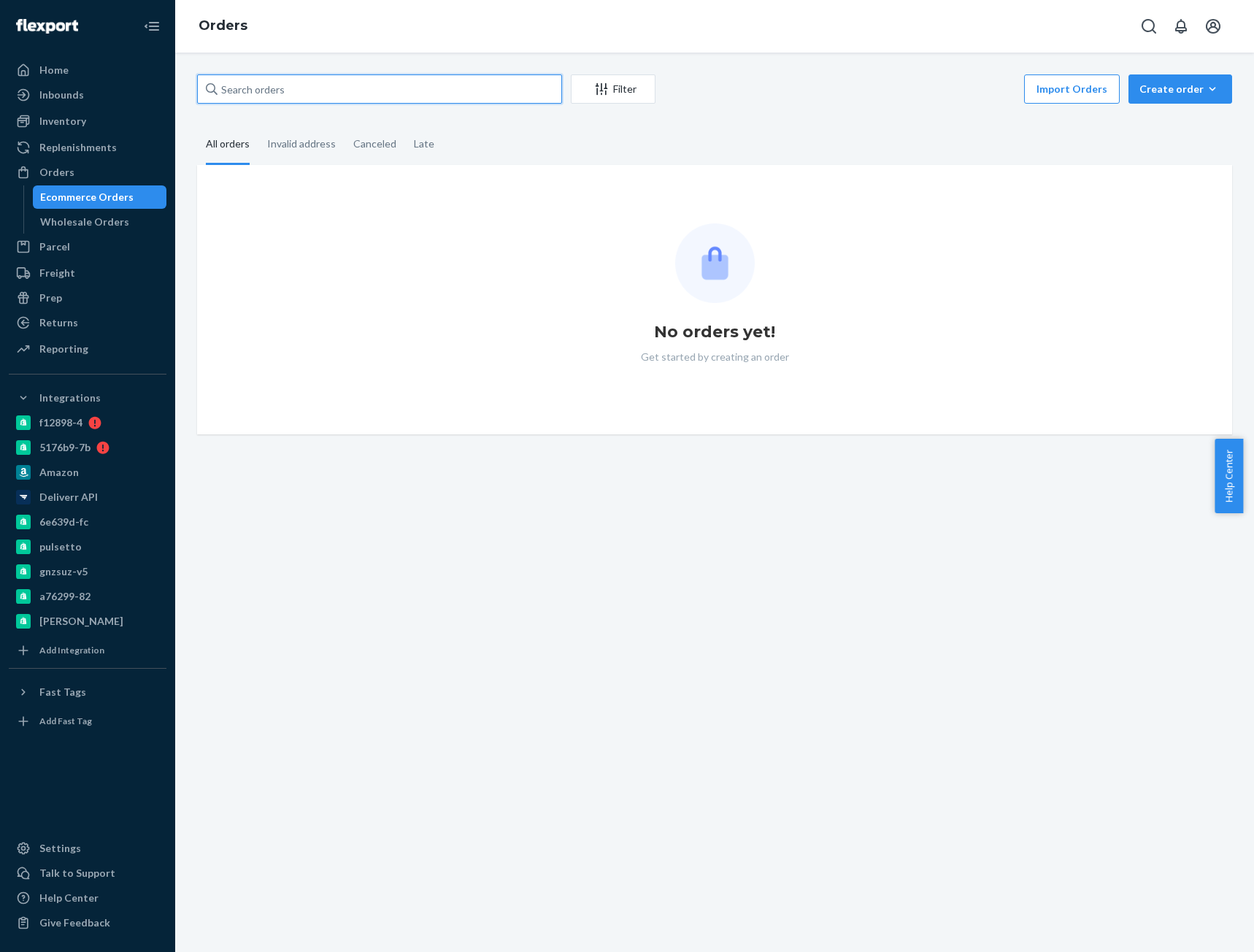
click at [328, 88] on input "text" at bounding box center [379, 88] width 365 height 29
paste input "CB-4055181"
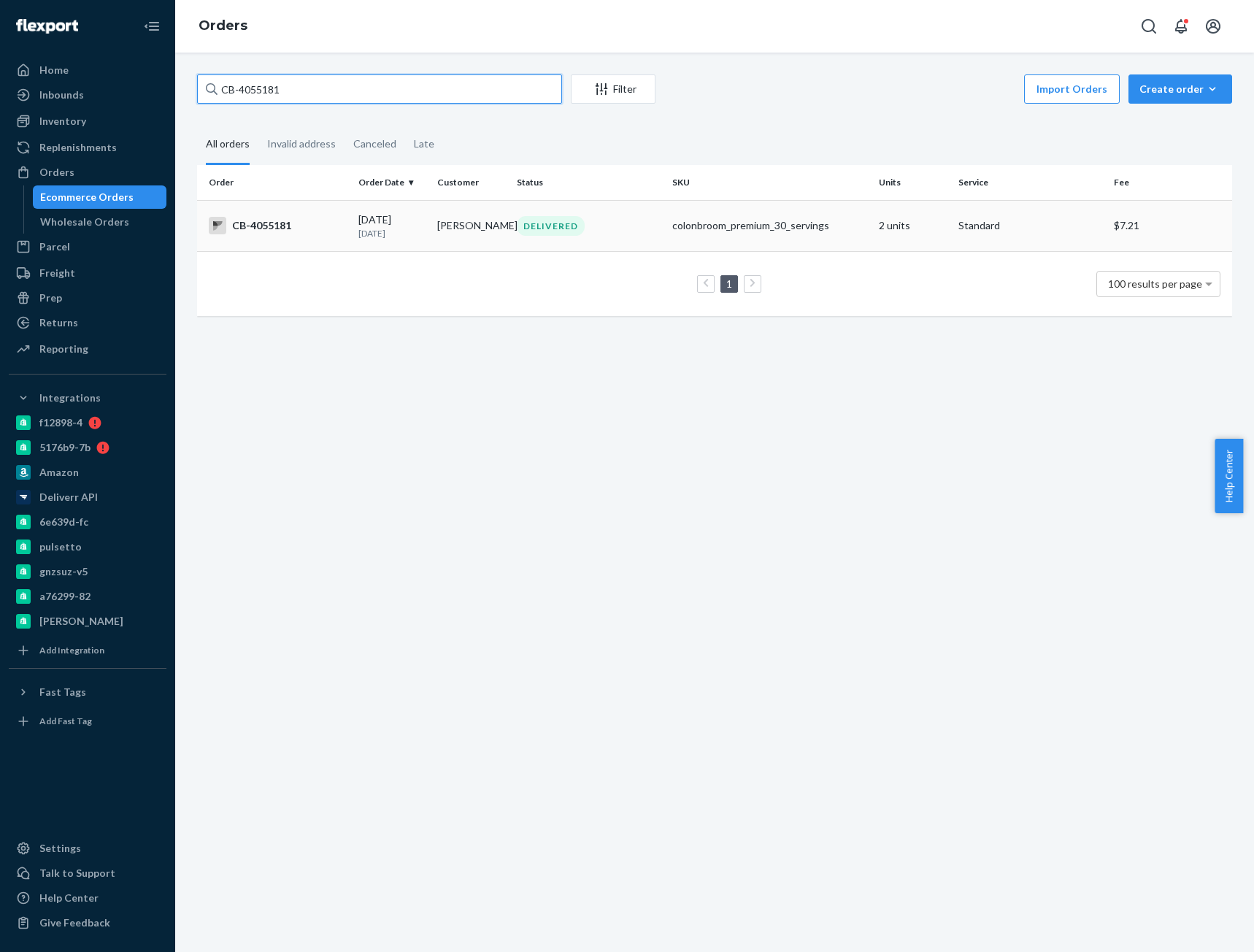
type input "CB-4055181"
click at [277, 237] on td "CB-4055181" at bounding box center [274, 225] width 156 height 51
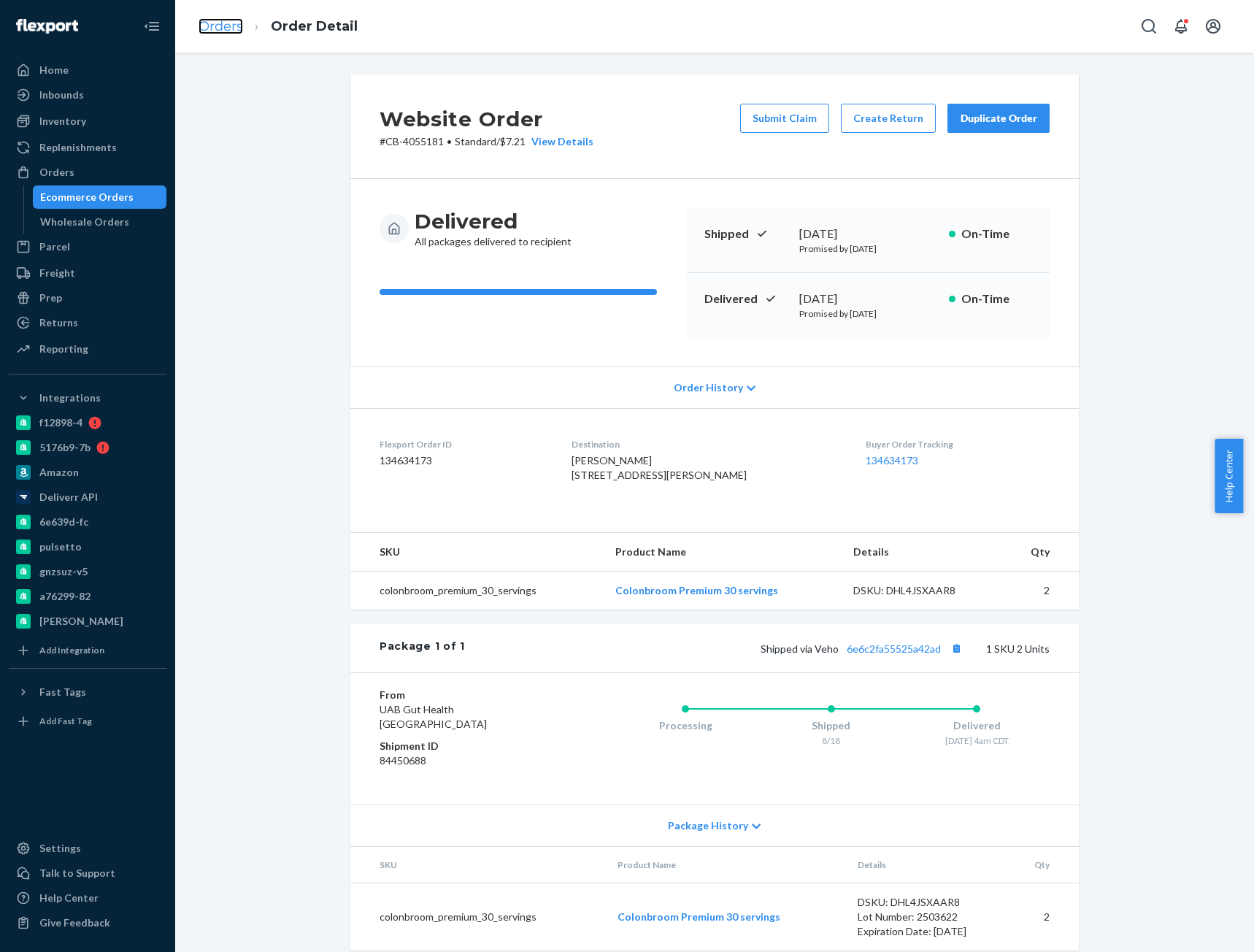
click at [223, 26] on link "Orders" at bounding box center [221, 26] width 45 height 16
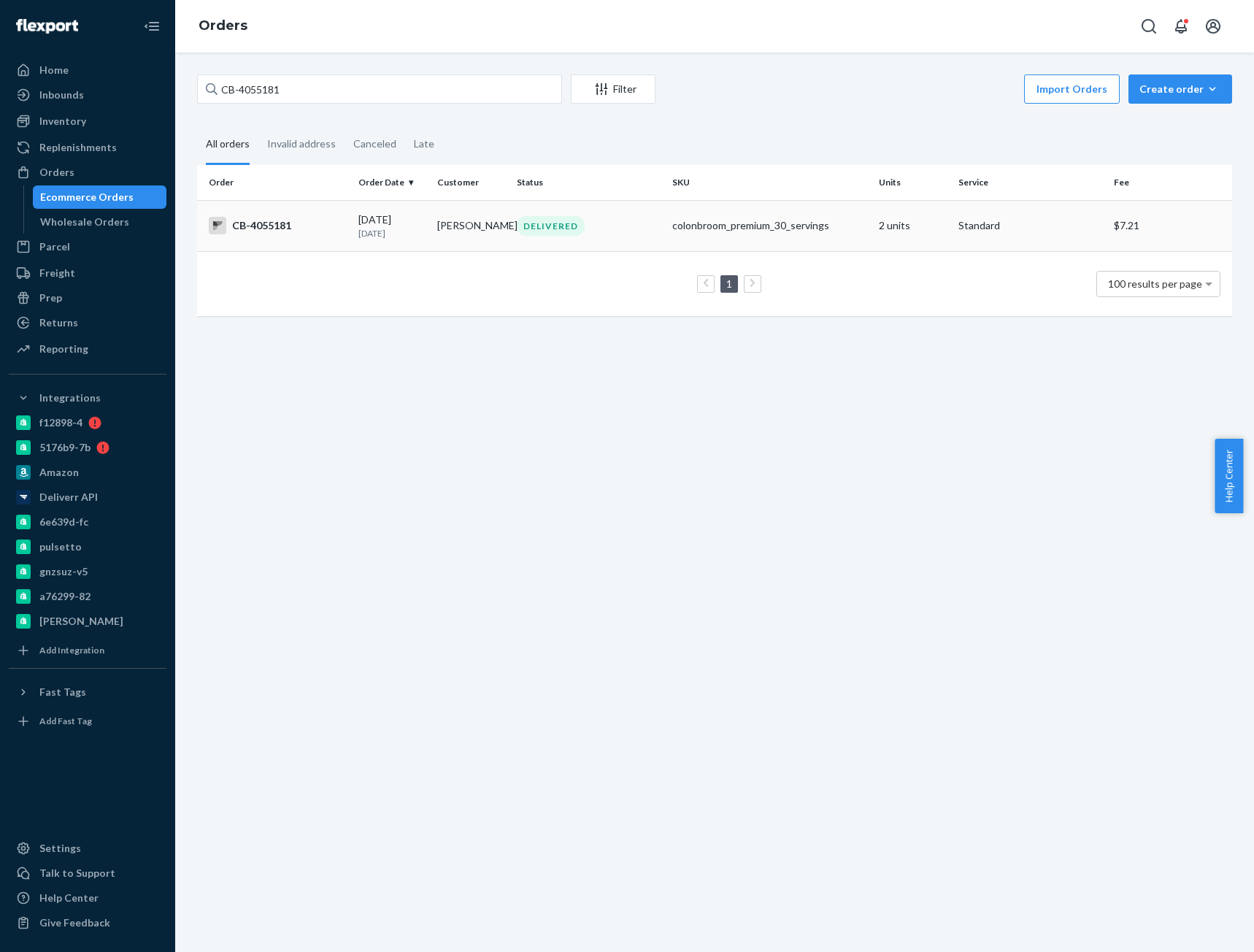
click at [448, 229] on td "[PERSON_NAME]" at bounding box center [470, 225] width 80 height 51
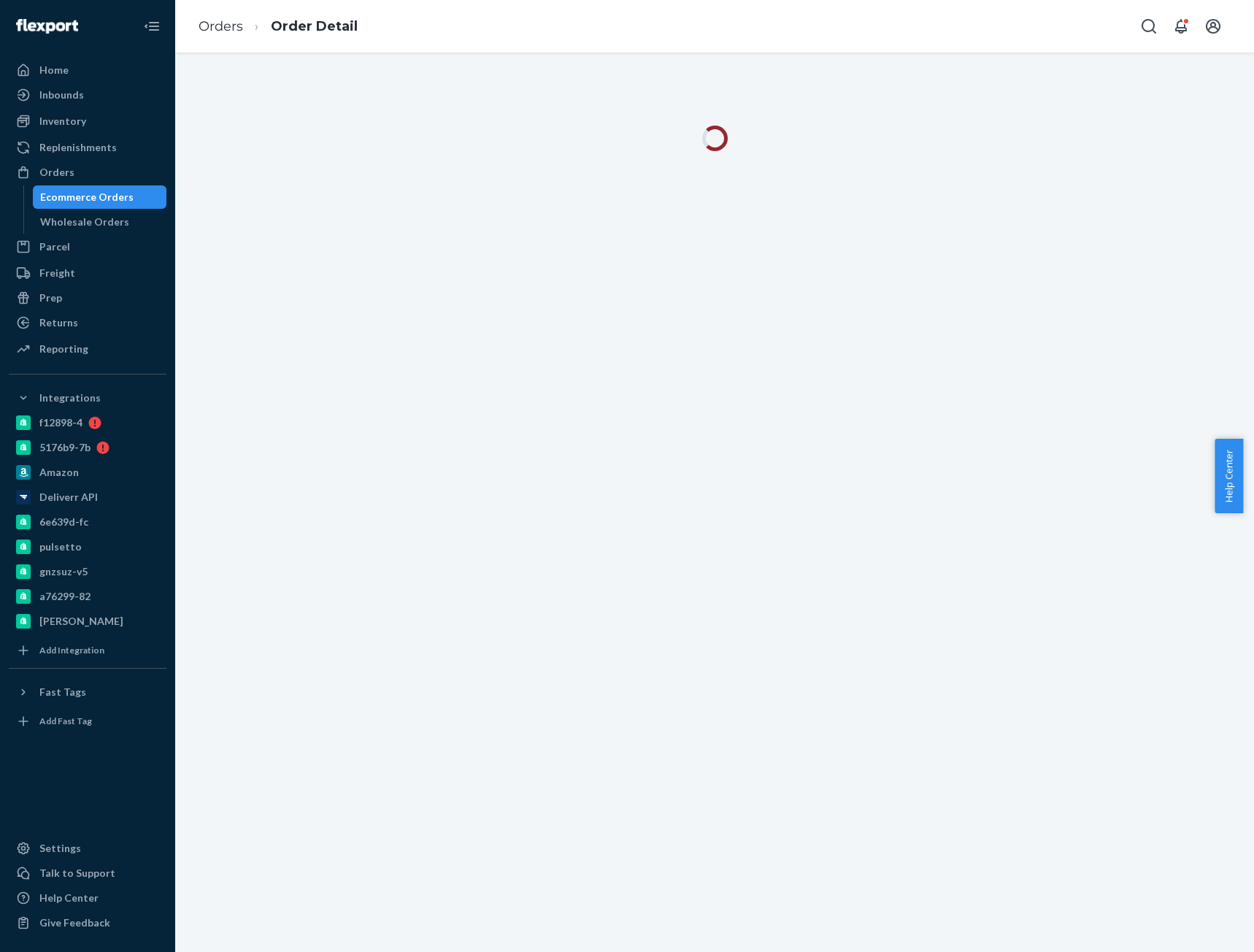
click at [448, 229] on div at bounding box center [714, 502] width 1079 height 899
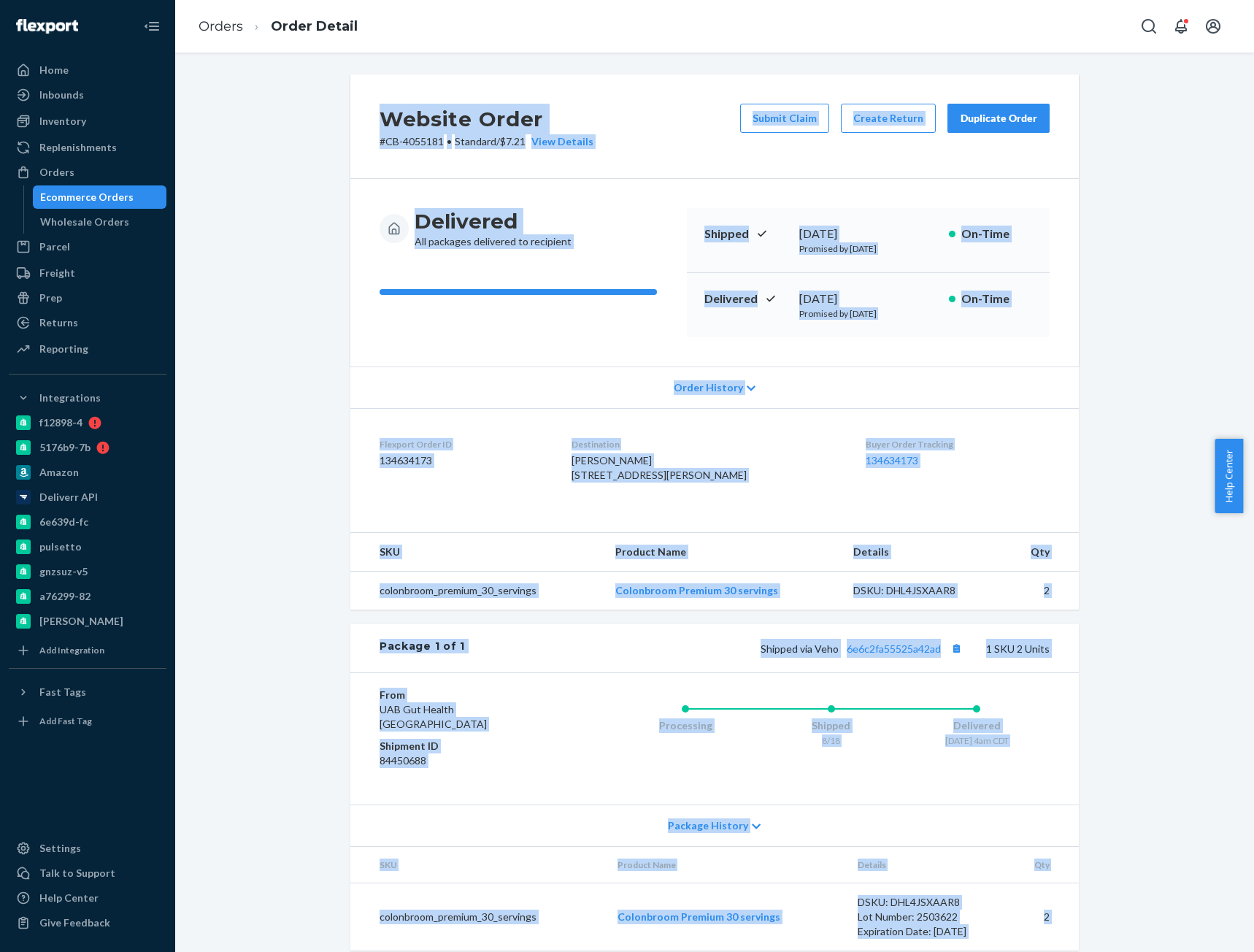
click at [636, 461] on span "[PERSON_NAME] [STREET_ADDRESS][PERSON_NAME]" at bounding box center [659, 468] width 175 height 27
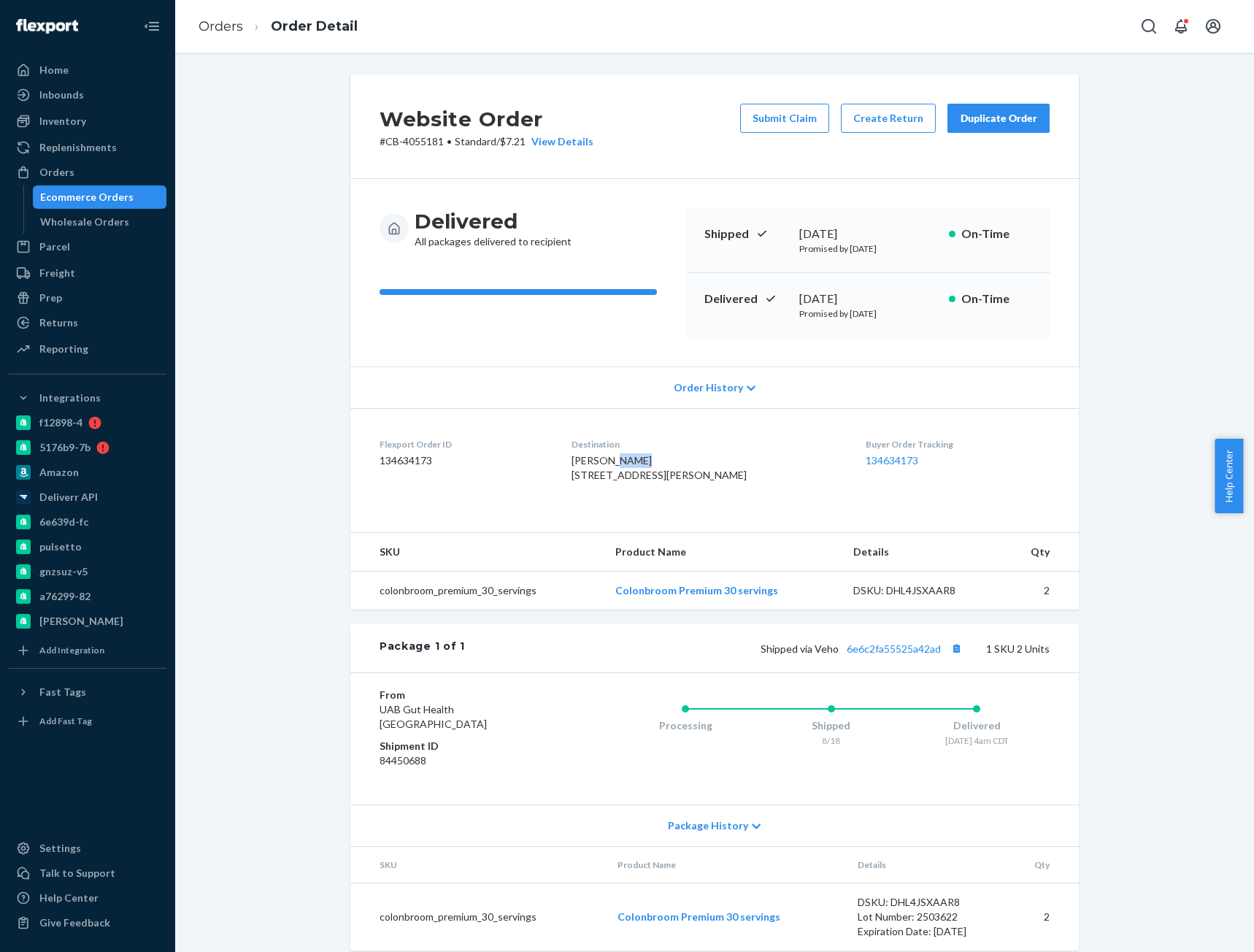
click at [635, 461] on span "[PERSON_NAME] [STREET_ADDRESS][PERSON_NAME]" at bounding box center [659, 468] width 175 height 27
click at [634, 461] on span "[PERSON_NAME] [STREET_ADDRESS][PERSON_NAME]" at bounding box center [659, 468] width 175 height 27
click at [624, 467] on span "[PERSON_NAME] [STREET_ADDRESS][PERSON_NAME]" at bounding box center [659, 468] width 175 height 27
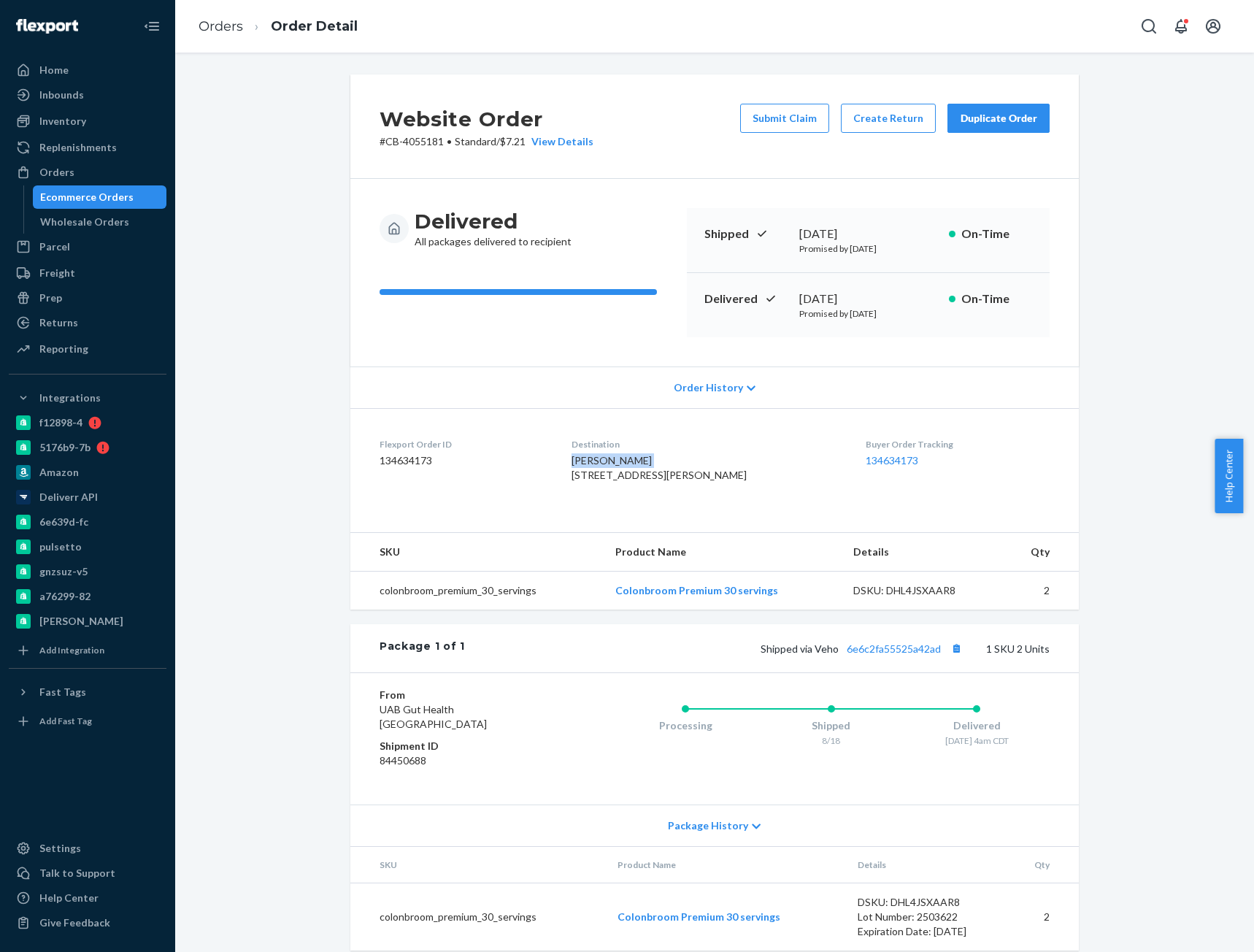
copy span "[PERSON_NAME]"
click at [227, 29] on link "Orders" at bounding box center [221, 26] width 45 height 16
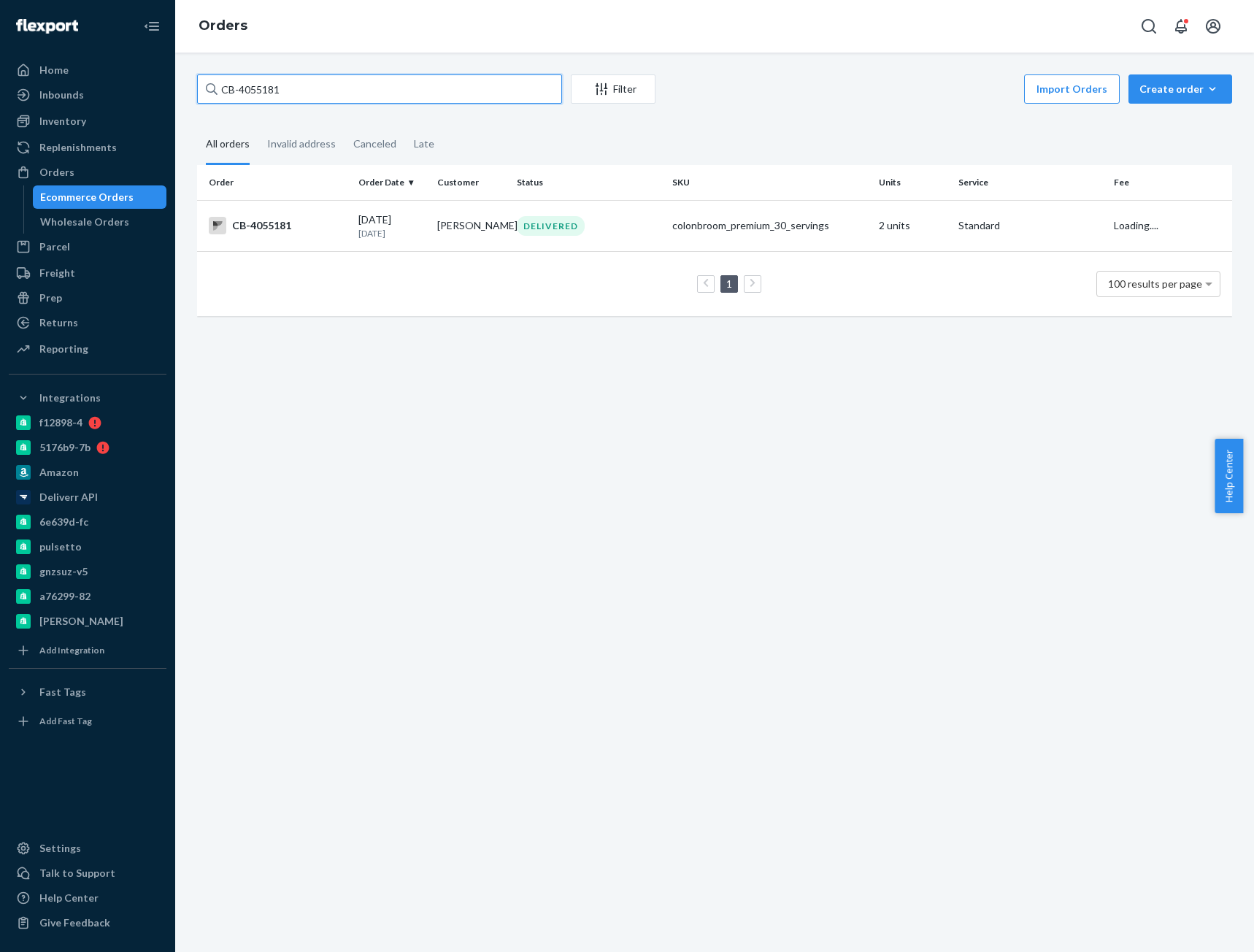
click at [287, 99] on input "CB-4055181" at bounding box center [379, 88] width 365 height 29
paste input "Desiree Gomez"
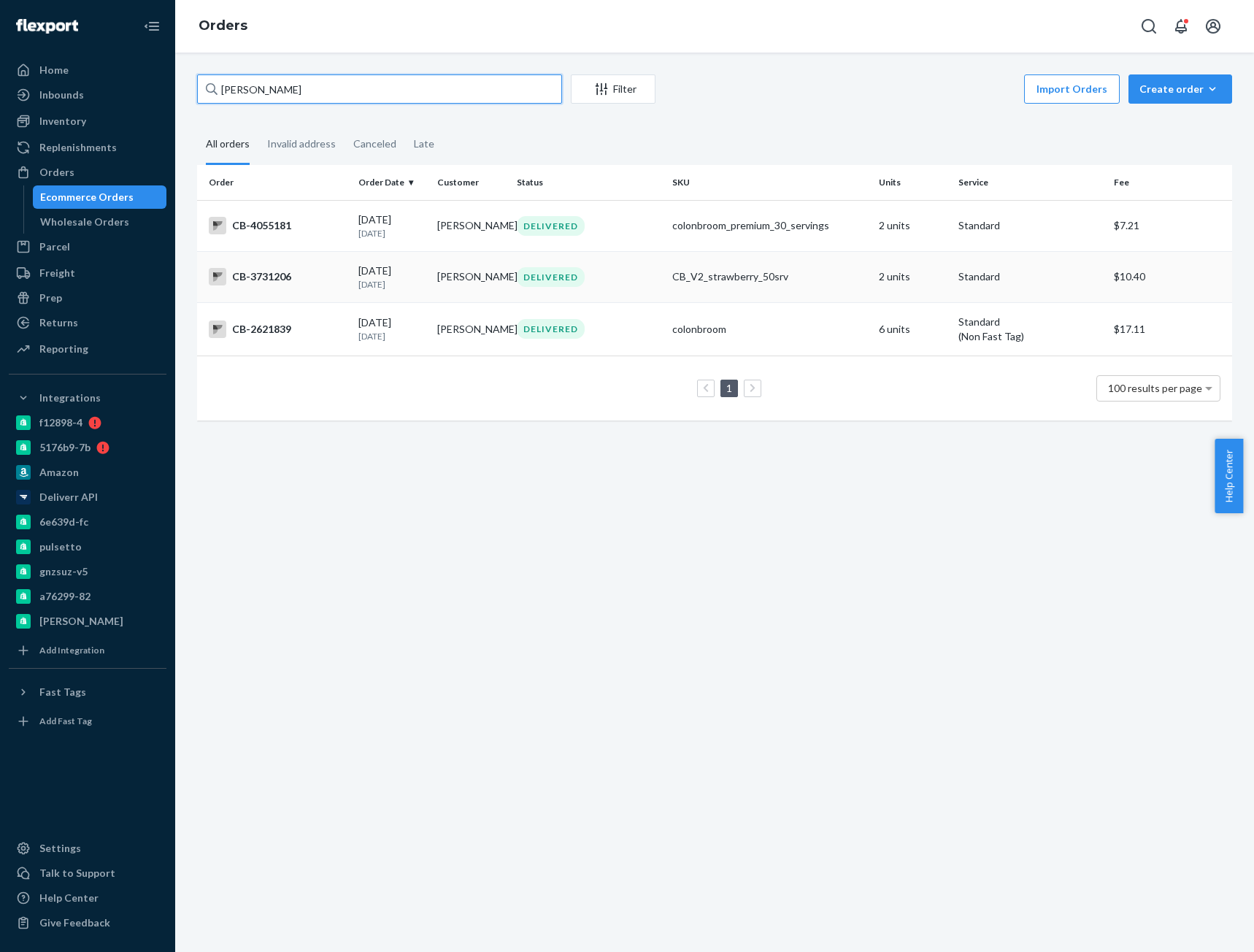
type input "Desiree Gomez"
click at [273, 285] on div "CB-3731206" at bounding box center [277, 277] width 138 height 18
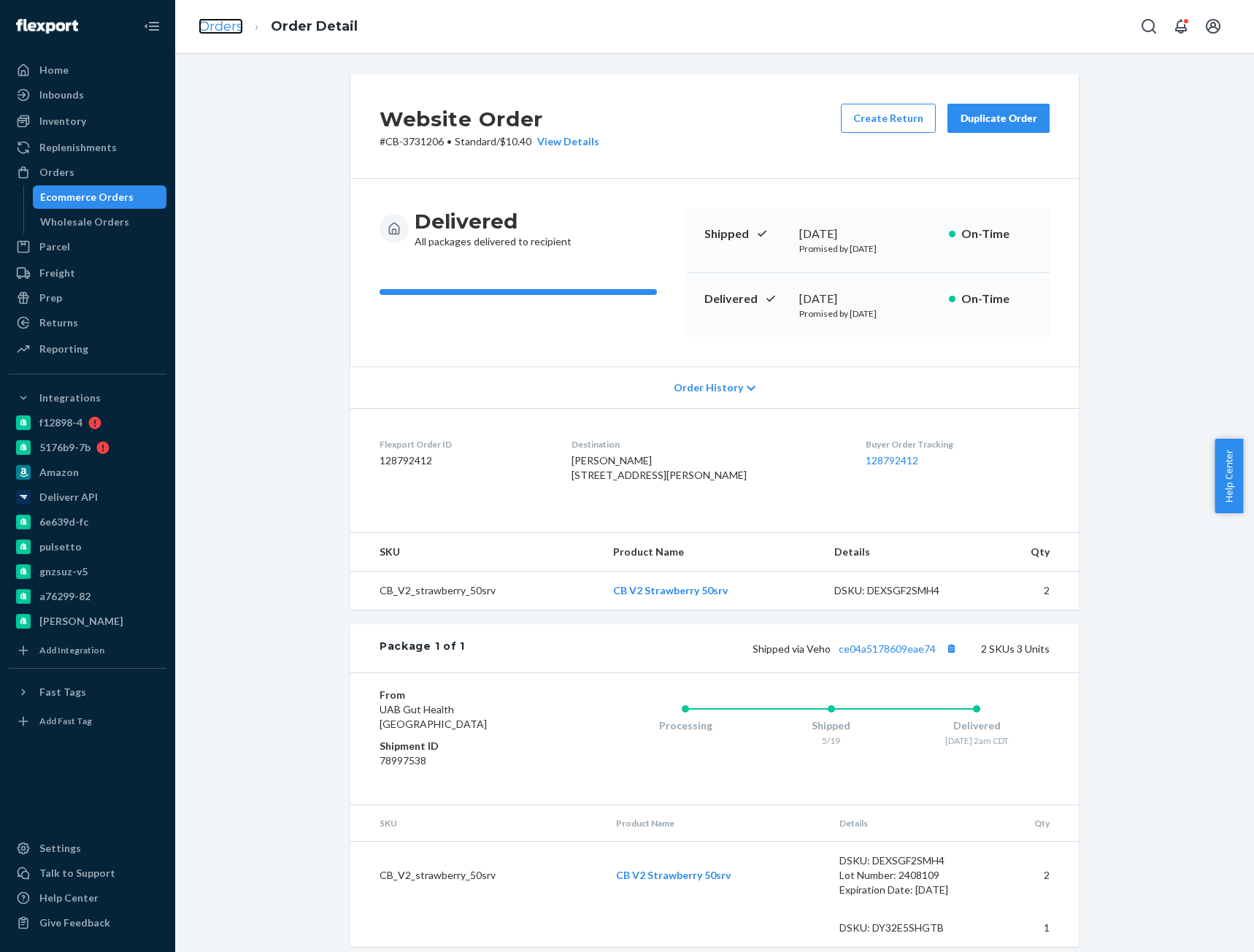
click at [217, 27] on link "Orders" at bounding box center [221, 26] width 45 height 16
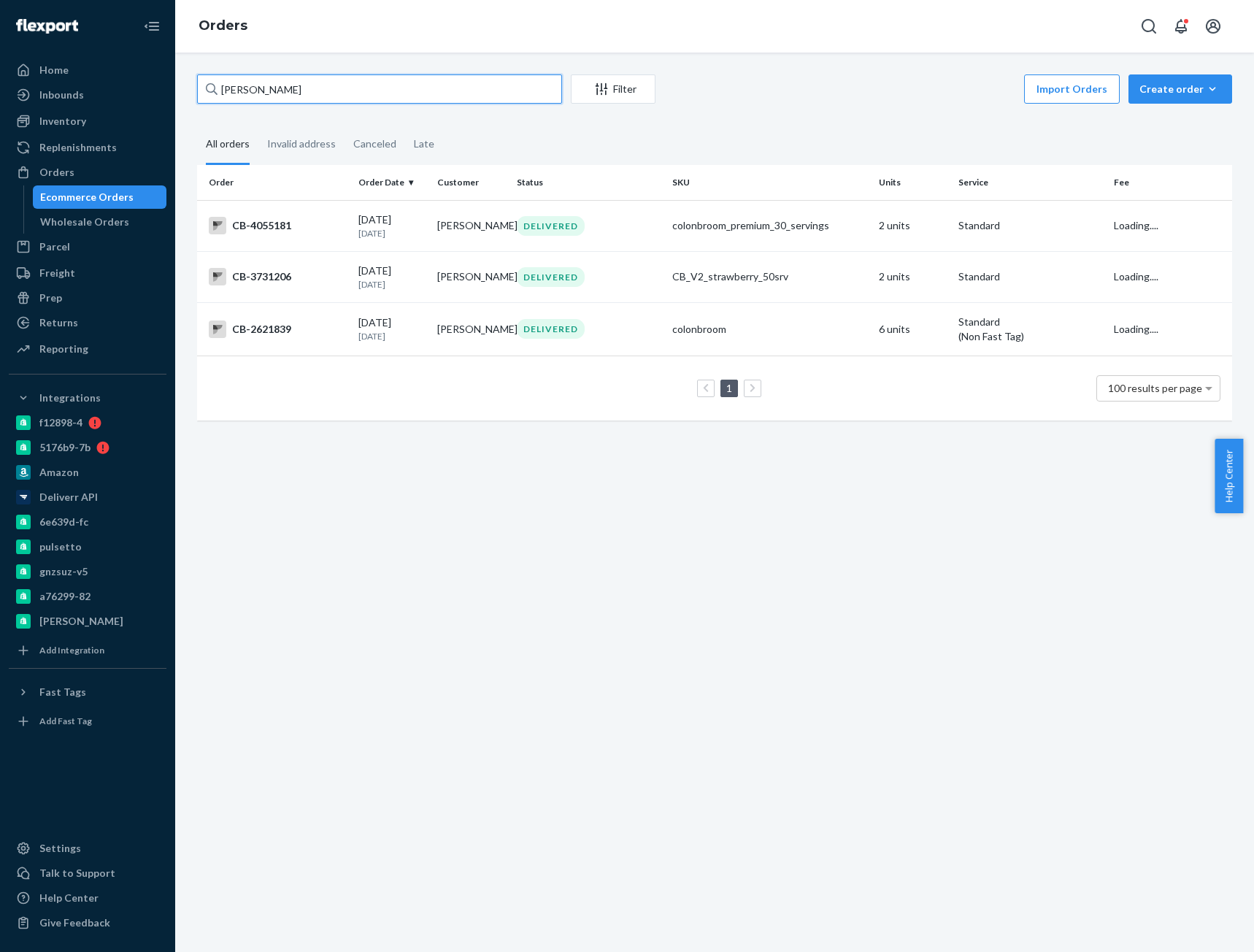
drag, startPoint x: 247, startPoint y: 69, endPoint x: 260, endPoint y: 89, distance: 23.9
click at [259, 89] on input "Desiree Gomez" at bounding box center [379, 88] width 365 height 29
click at [260, 89] on input "Desiree Gomez" at bounding box center [379, 88] width 365 height 29
paste input "4055847"
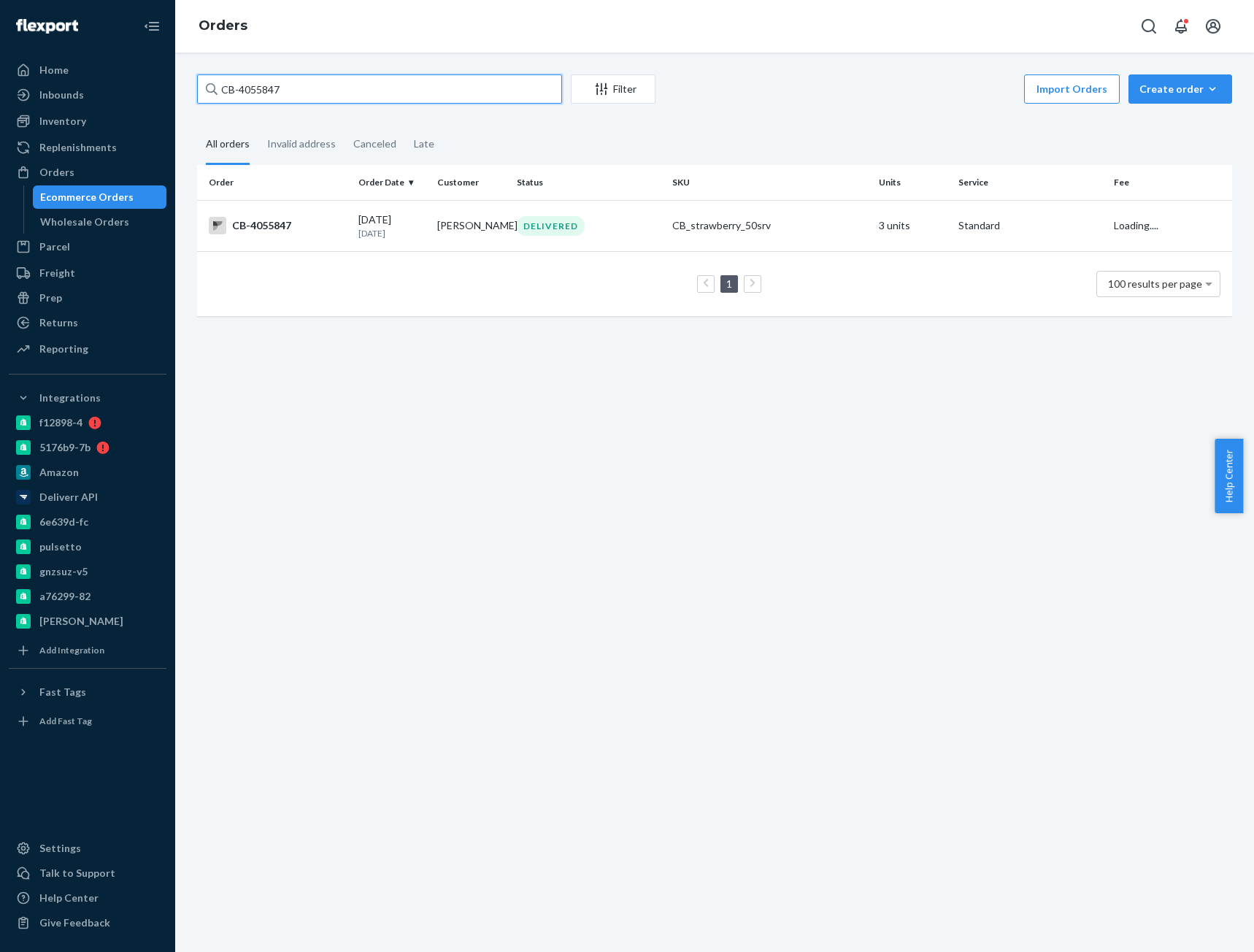
type input "CB-4055847"
click at [258, 224] on div "CB-4055847" at bounding box center [277, 225] width 138 height 18
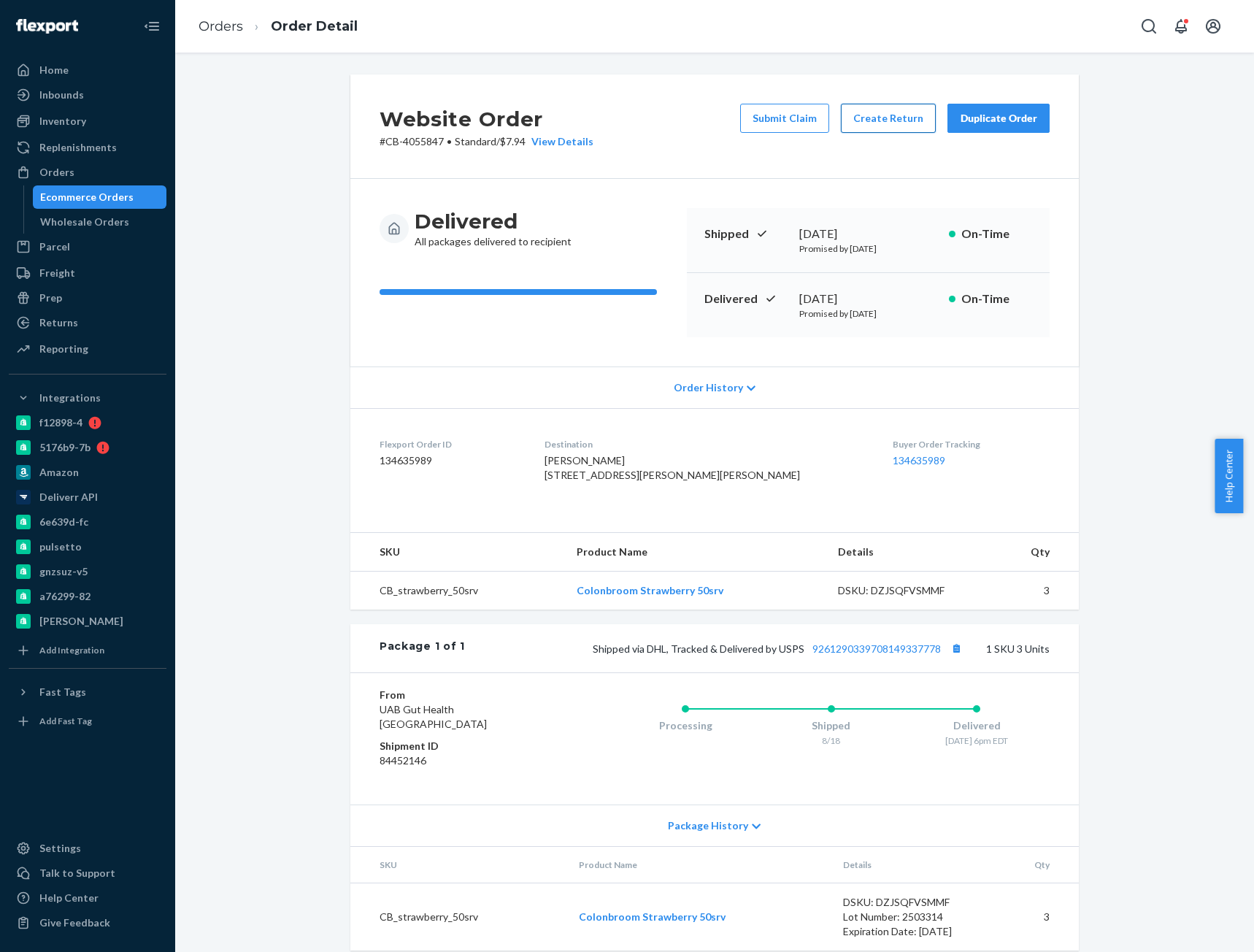
click at [862, 130] on button "Create Return" at bounding box center [888, 118] width 95 height 29
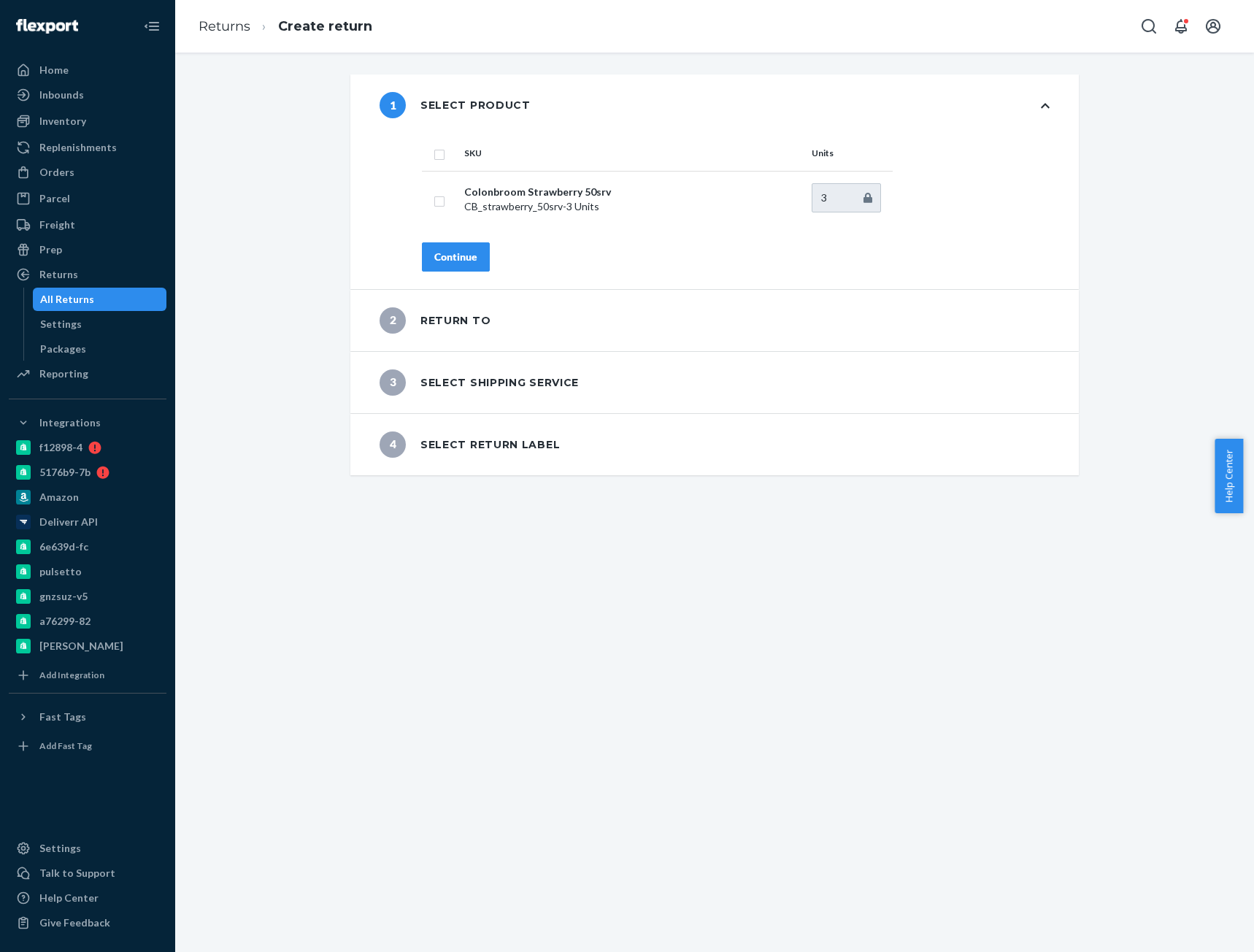
click at [433, 149] on input "checkbox" at bounding box center [439, 152] width 12 height 15
checkbox input "true"
click at [439, 252] on div "Continue" at bounding box center [456, 257] width 43 height 14
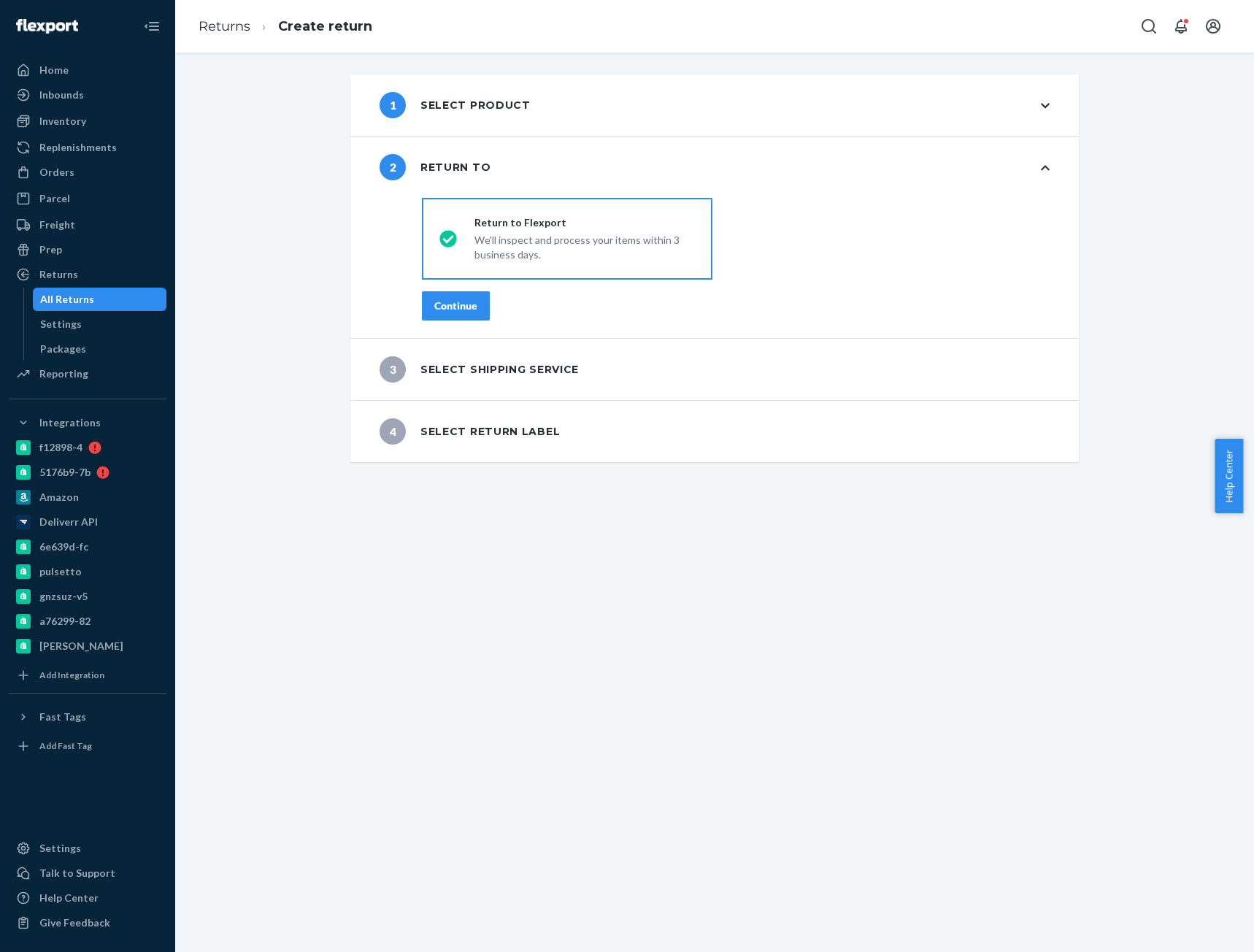
click at [440, 307] on div "Continue" at bounding box center [456, 306] width 43 height 14
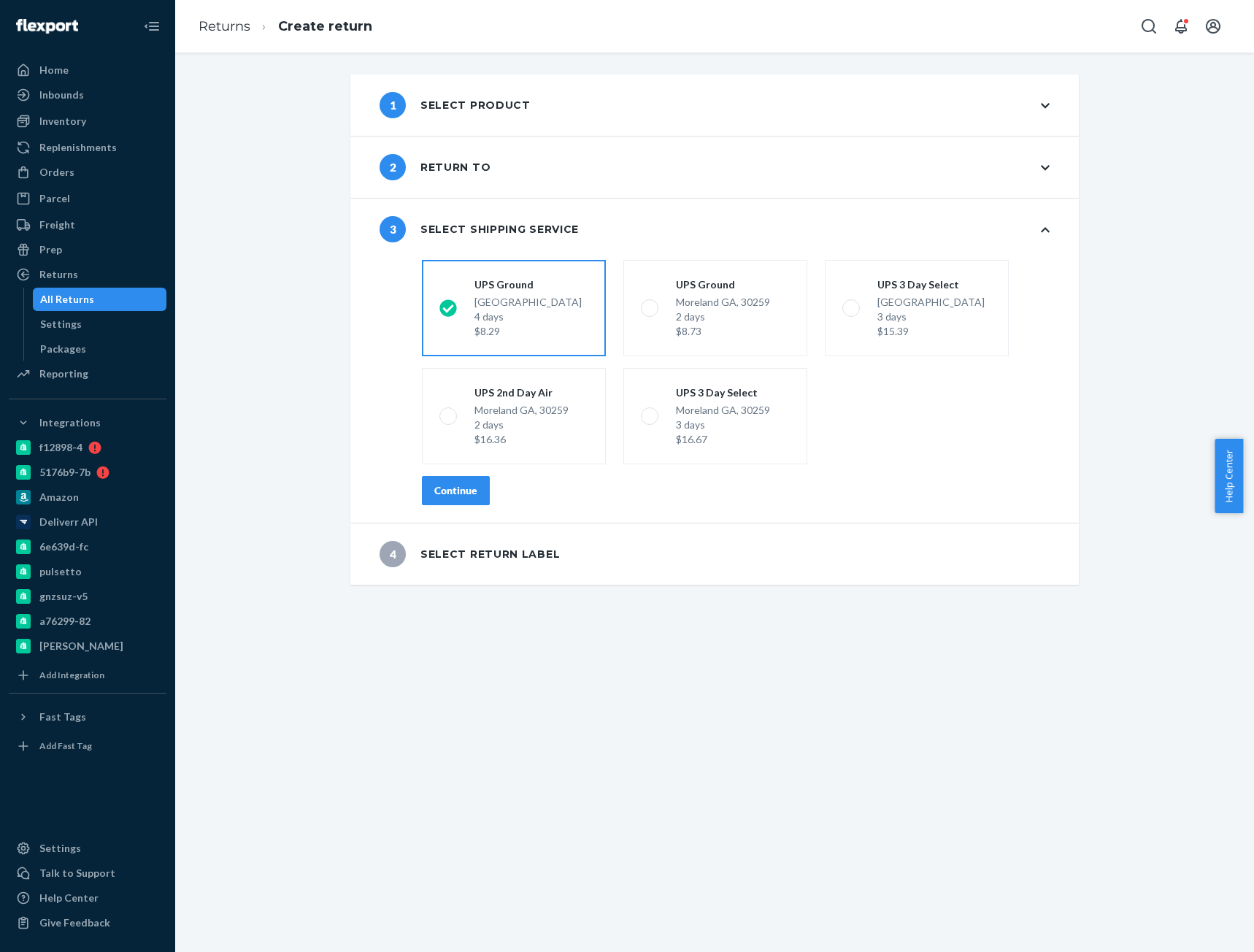
click at [443, 487] on div "Continue" at bounding box center [456, 490] width 43 height 14
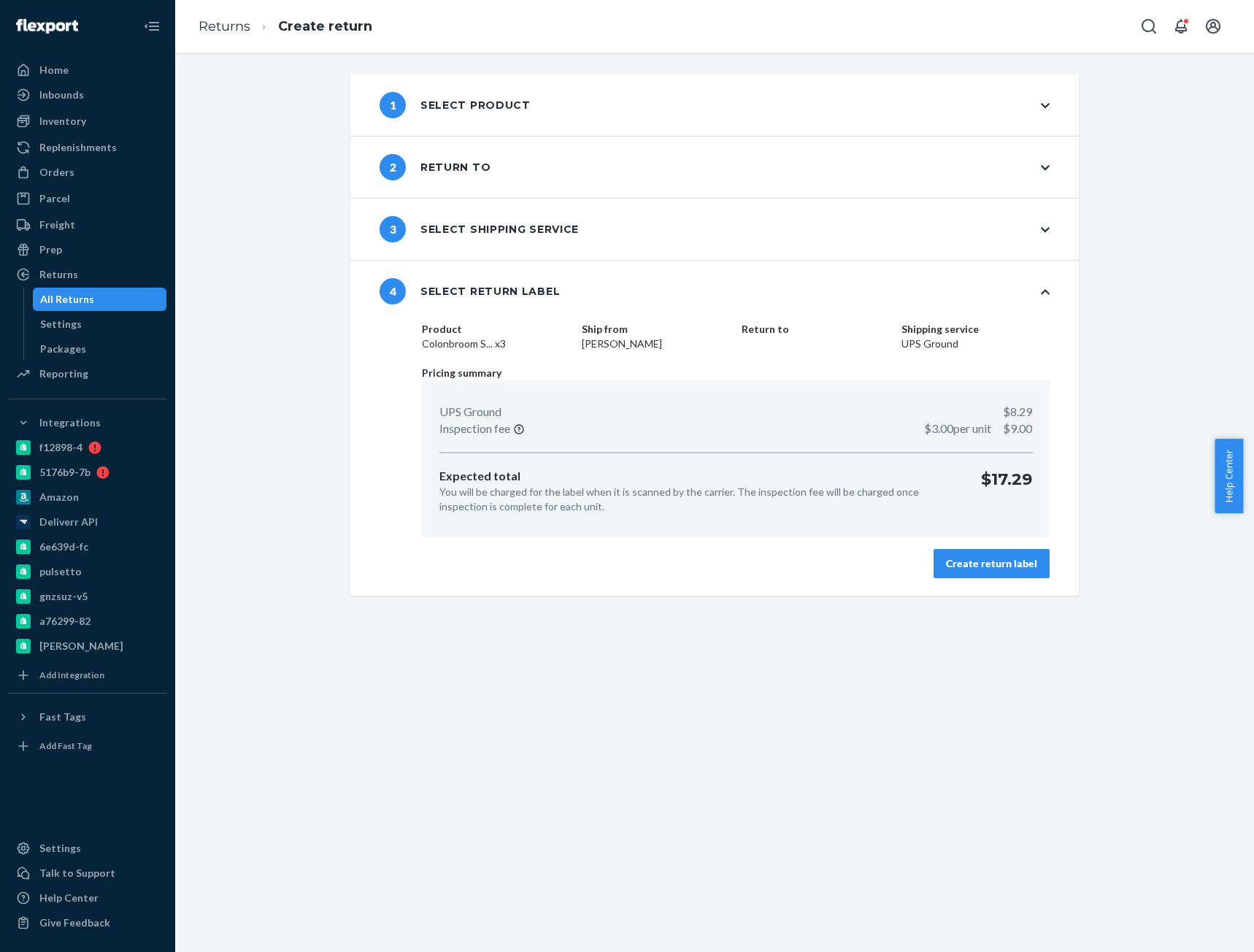
click at [1024, 562] on div "Create return label" at bounding box center [991, 563] width 91 height 14
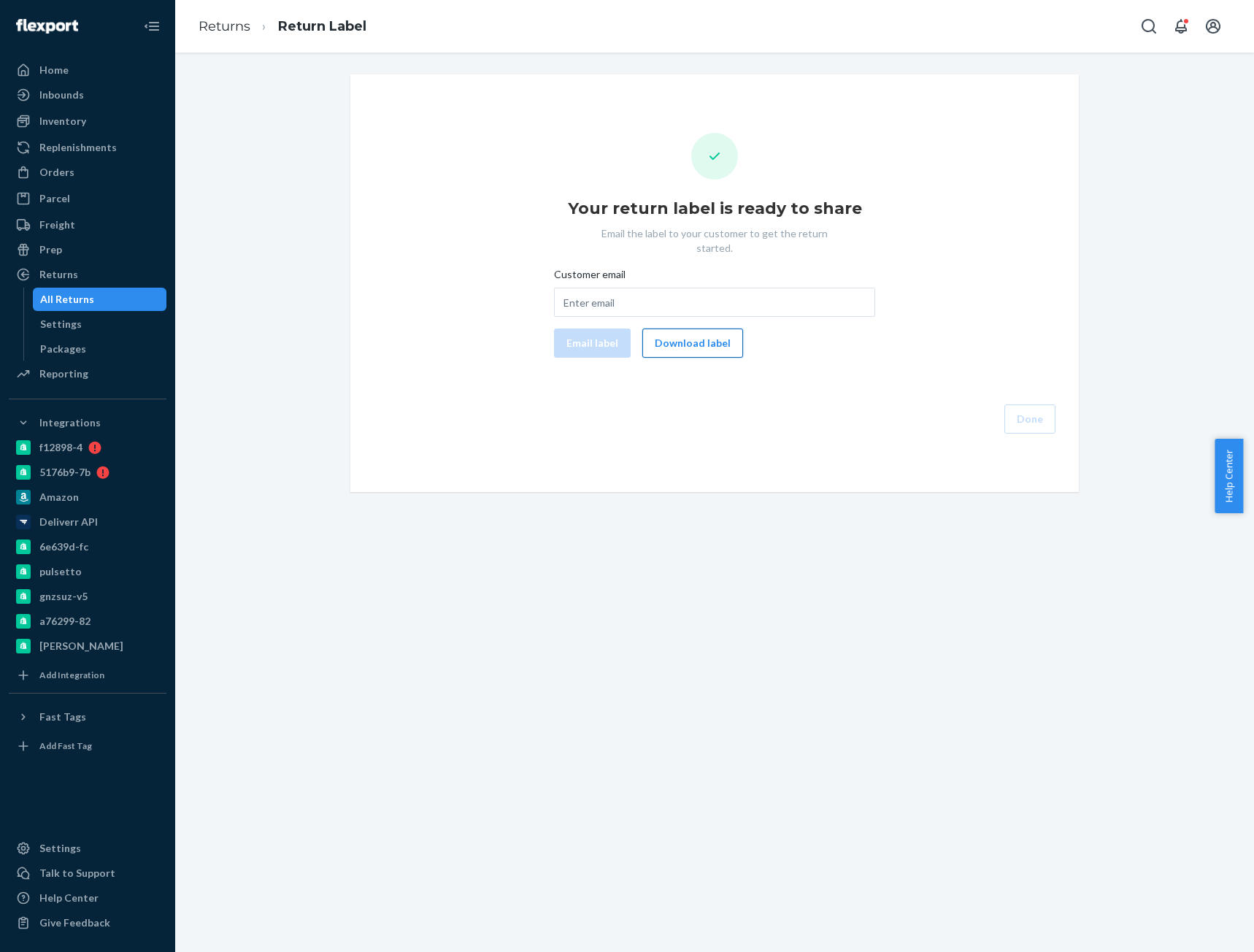
drag, startPoint x: 660, startPoint y: 324, endPoint x: 704, endPoint y: 336, distance: 45.6
click at [660, 328] on button "Download label" at bounding box center [692, 342] width 101 height 29
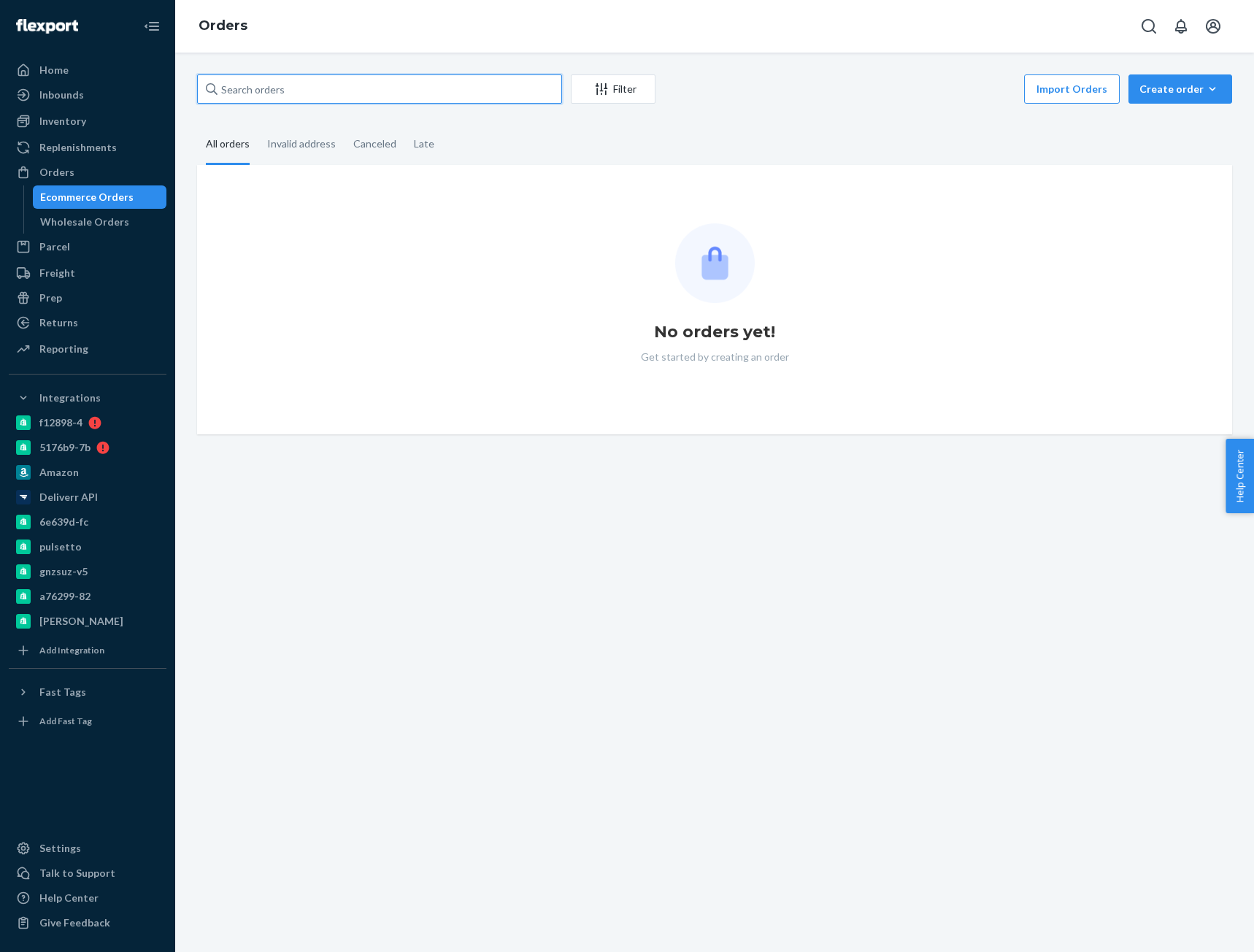
click at [366, 89] on input "text" at bounding box center [379, 88] width 365 height 29
paste input "4055466"
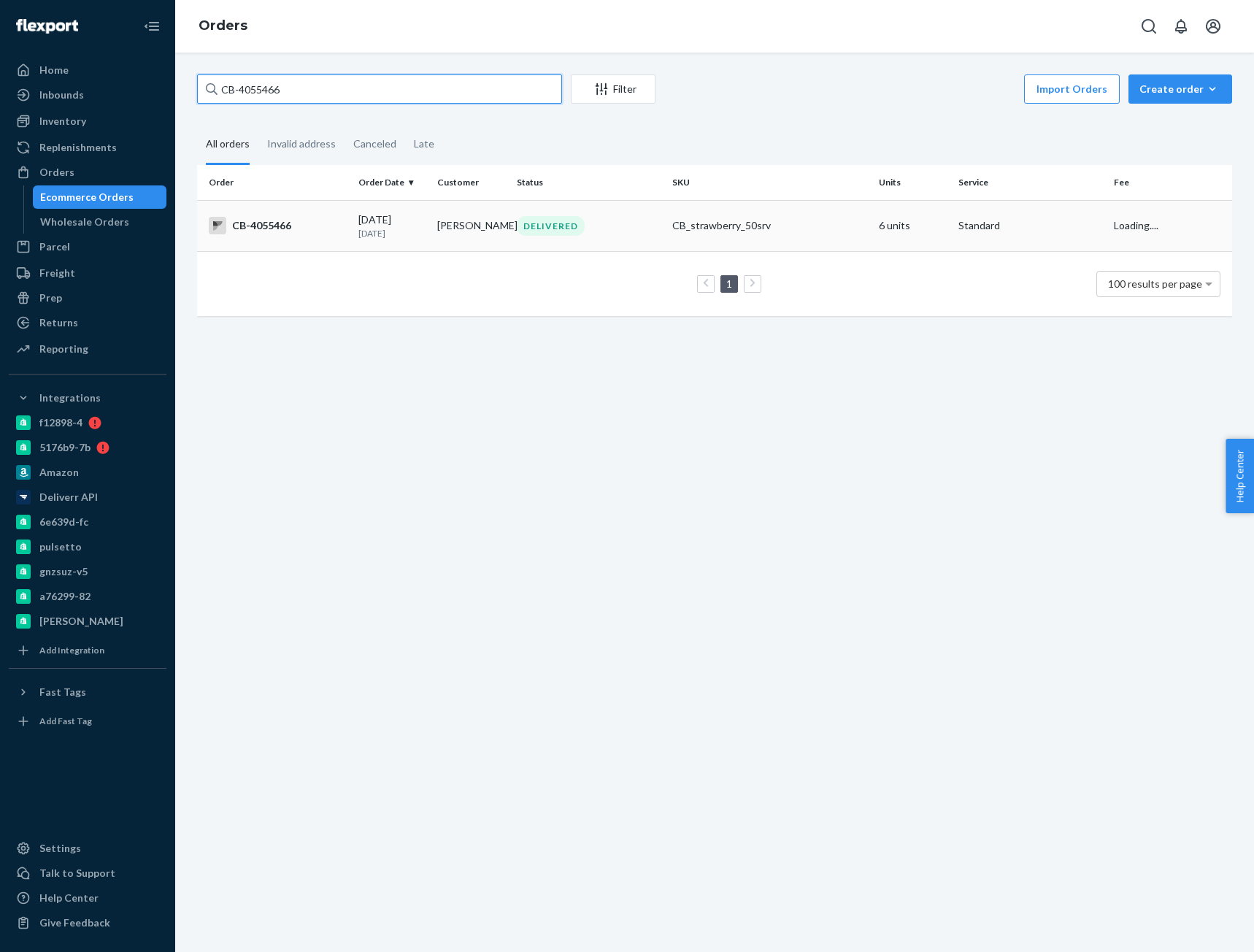
type input "CB-4055466"
click at [338, 232] on div "CB-4055466" at bounding box center [277, 225] width 138 height 18
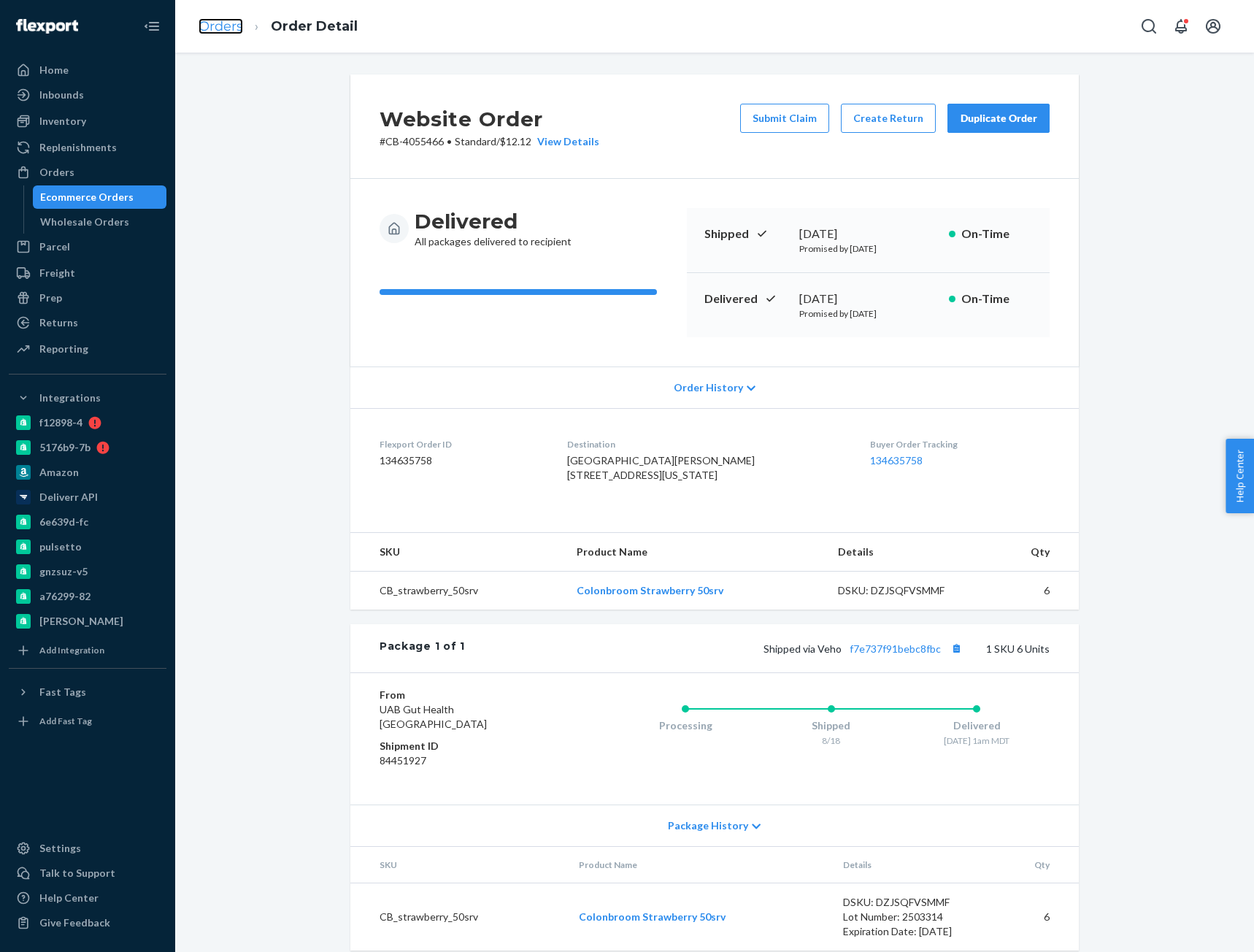
click at [231, 24] on link "Orders" at bounding box center [221, 26] width 45 height 16
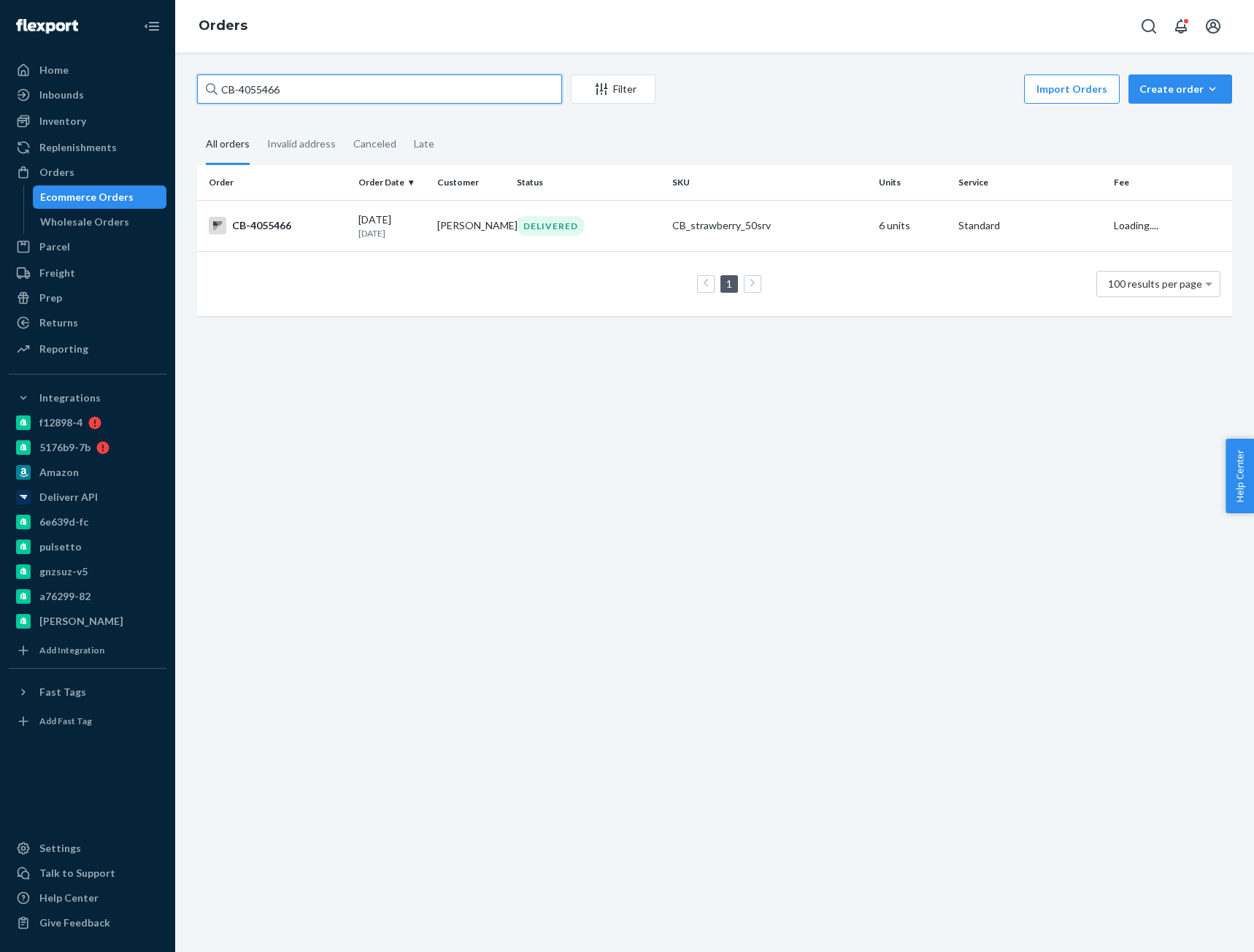
click at [258, 78] on input "CB-4055466" at bounding box center [379, 88] width 365 height 29
paste input "4080933"
type input "4080933"
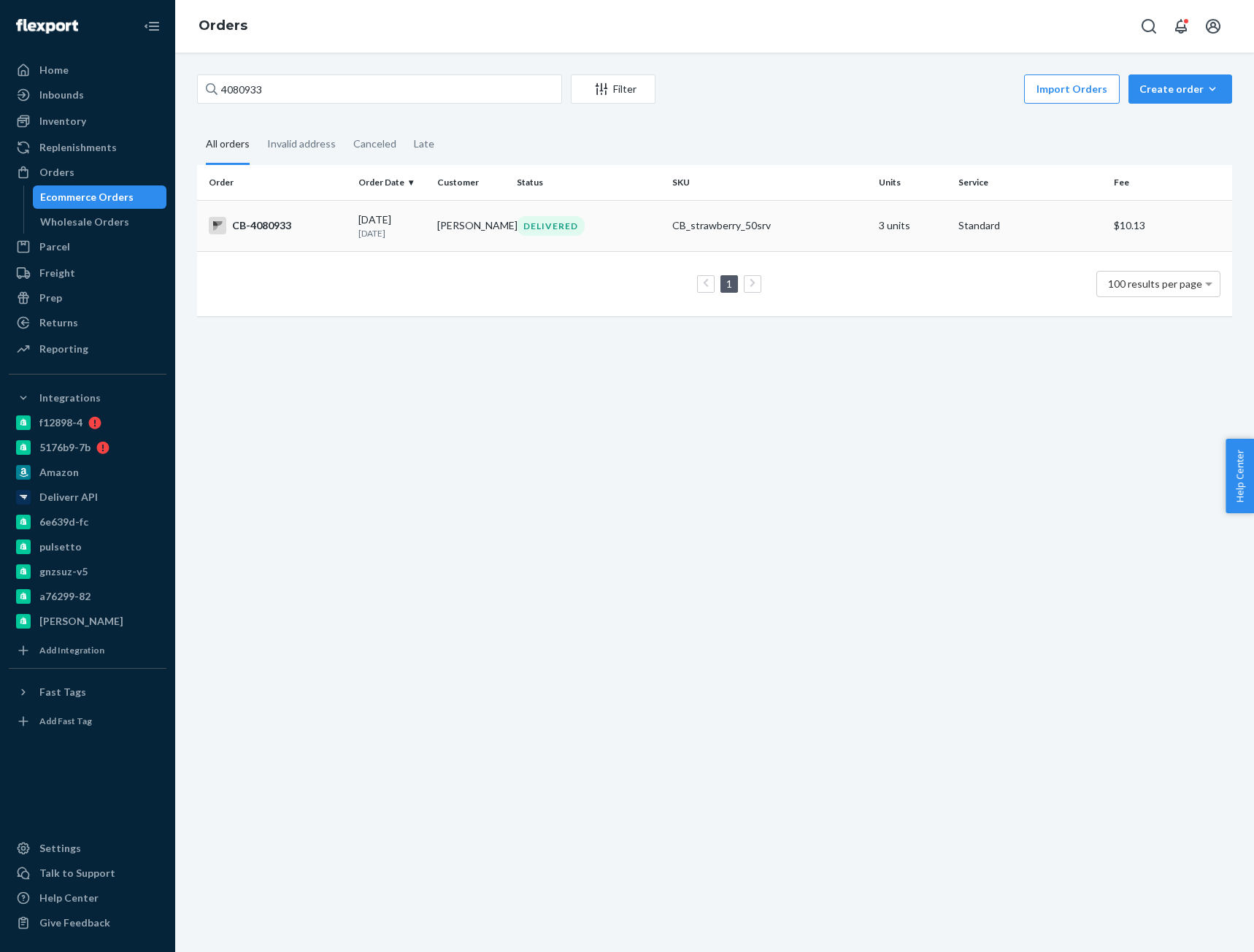
click at [290, 223] on div "CB-4080933" at bounding box center [277, 225] width 138 height 18
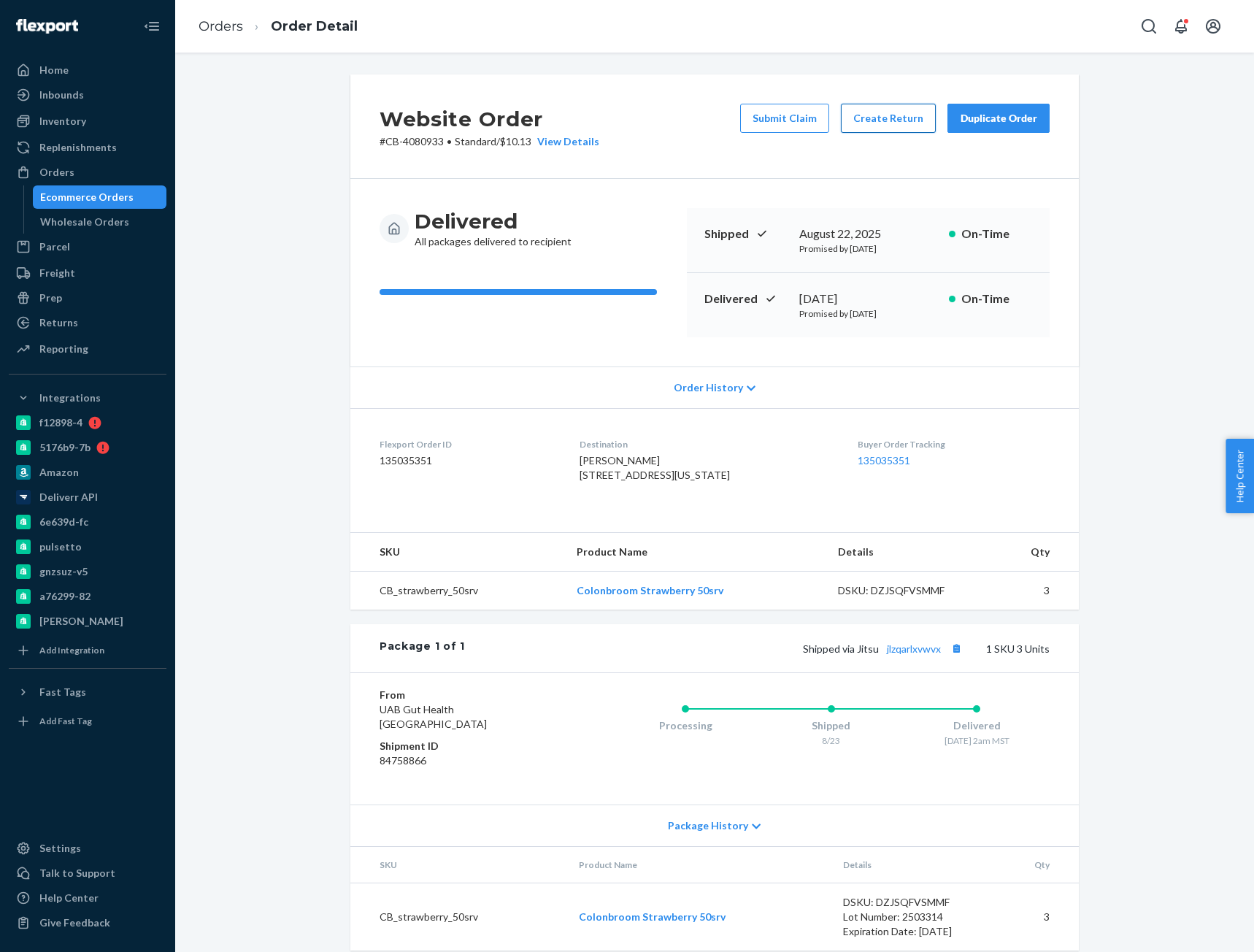
click at [847, 118] on button "Create Return" at bounding box center [888, 118] width 95 height 29
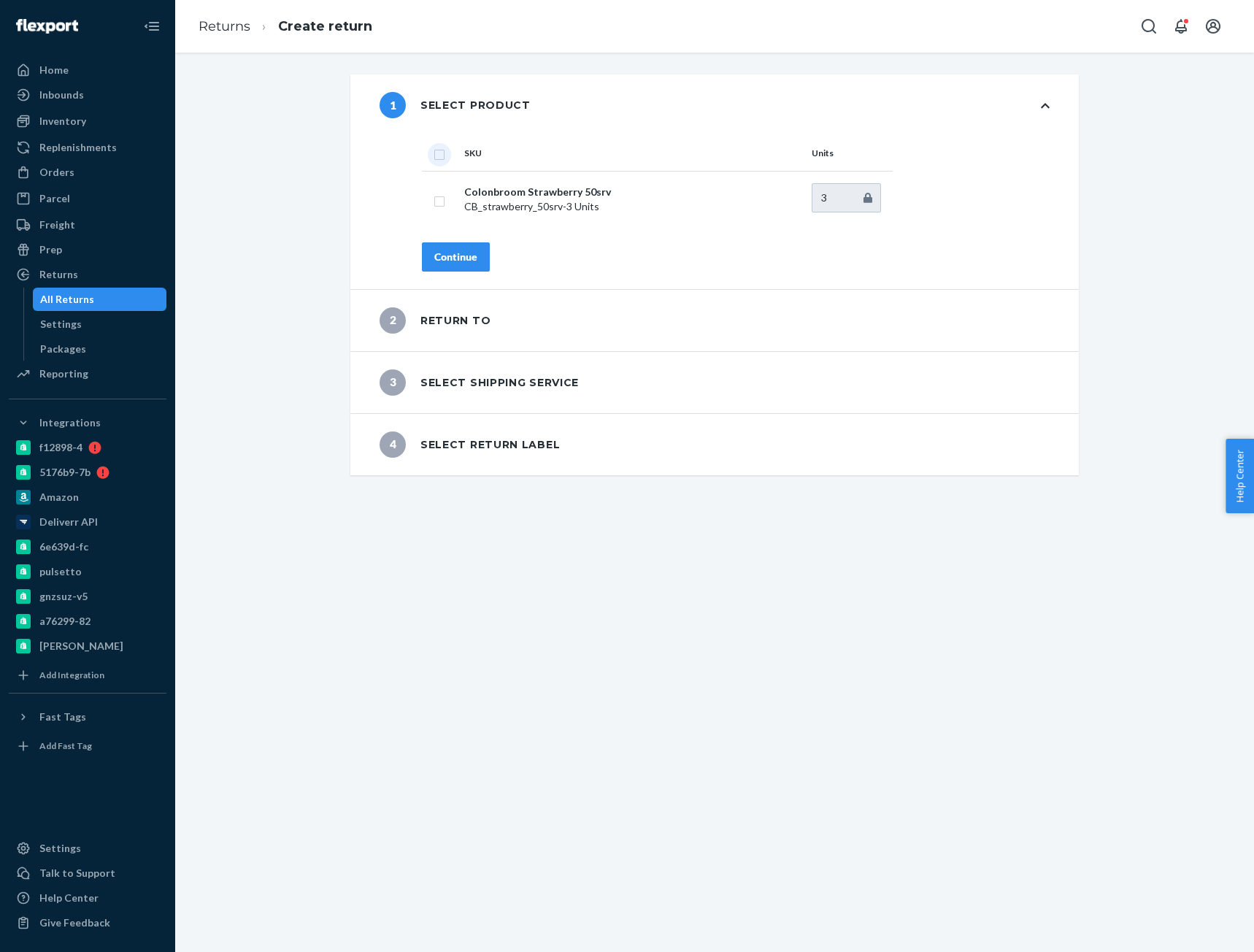
click at [436, 154] on input "checkbox" at bounding box center [439, 152] width 12 height 15
checkbox input "true"
click at [462, 252] on div "Continue" at bounding box center [456, 257] width 43 height 14
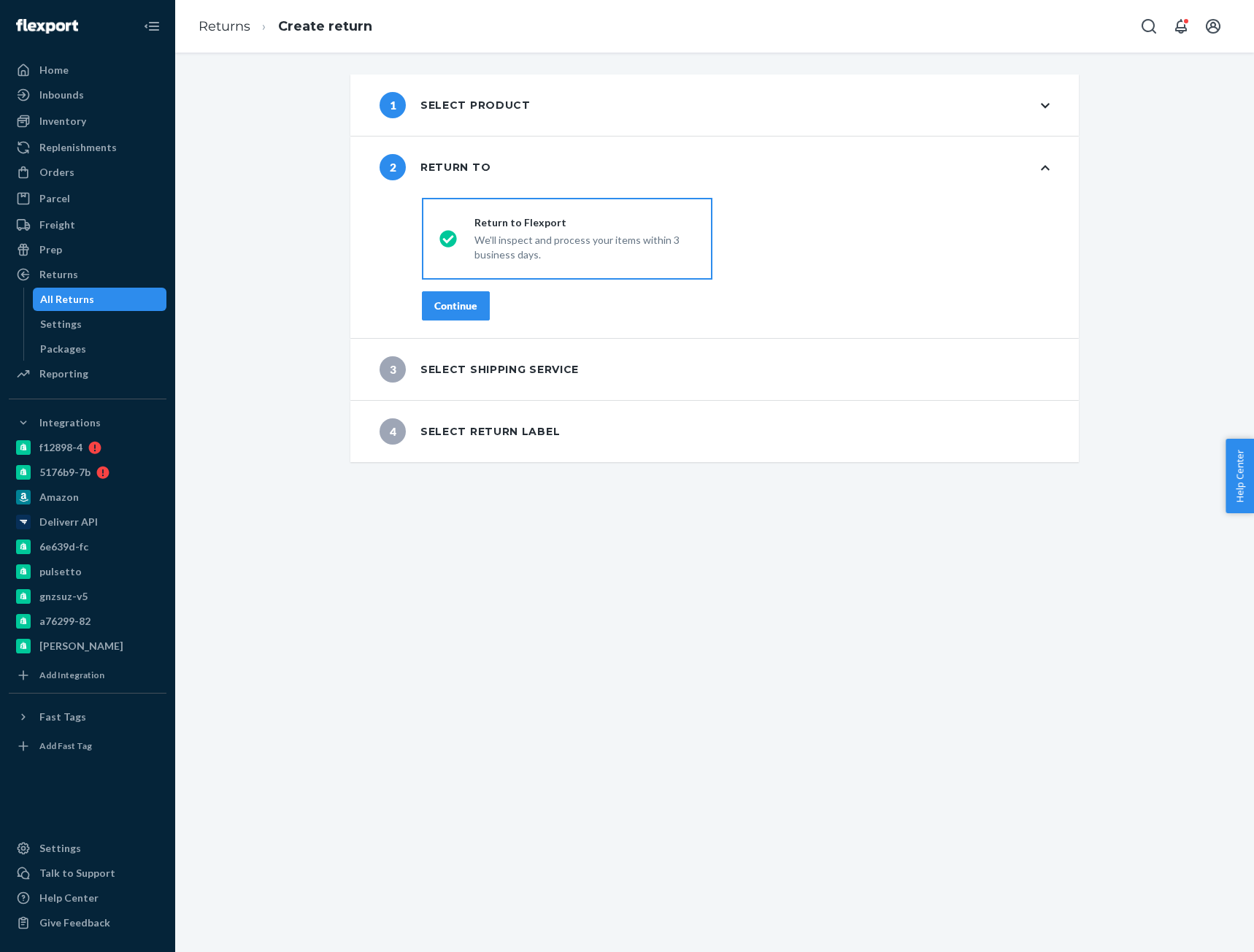
click at [450, 307] on div "Continue" at bounding box center [456, 306] width 43 height 14
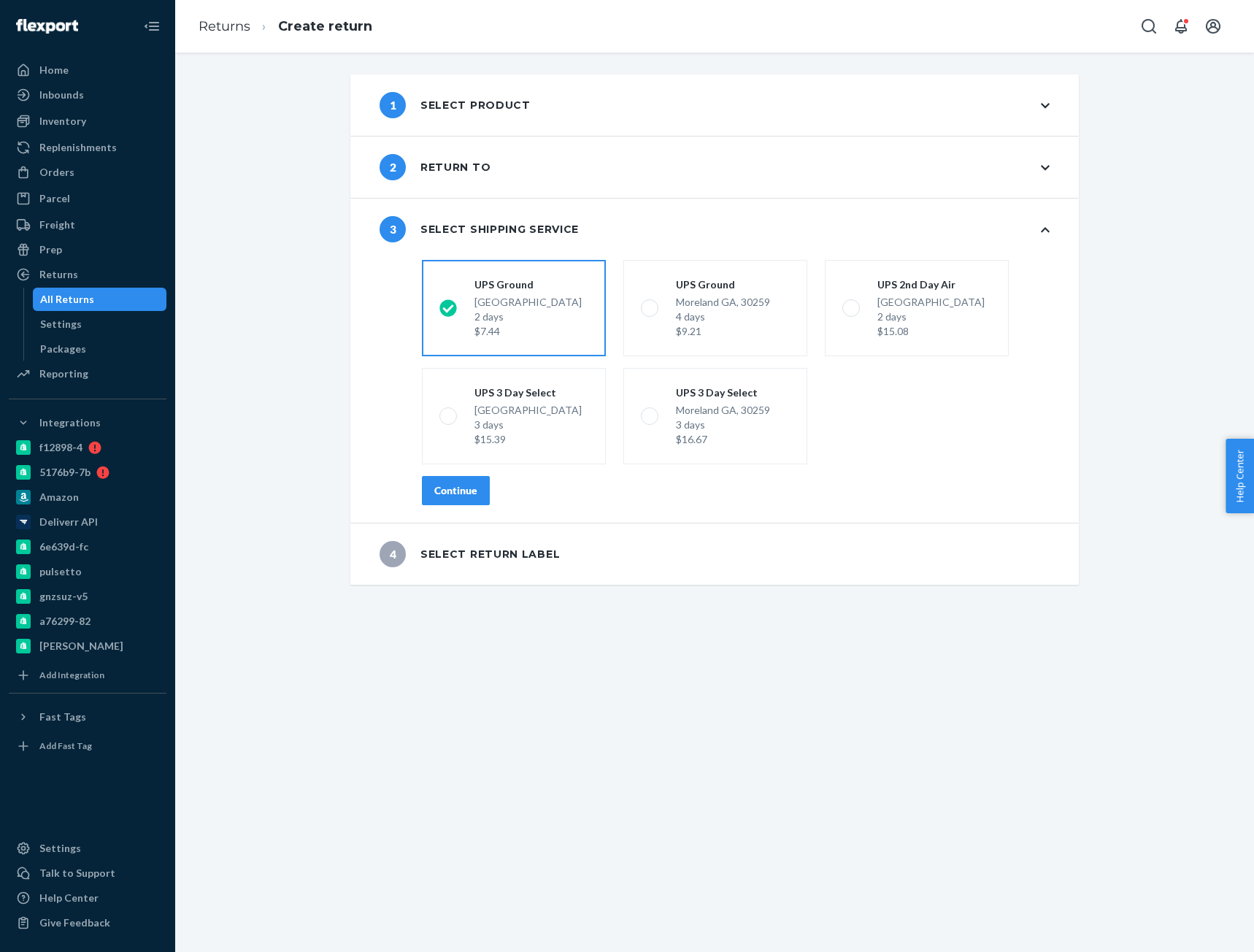
click at [448, 503] on button "Continue" at bounding box center [456, 490] width 68 height 29
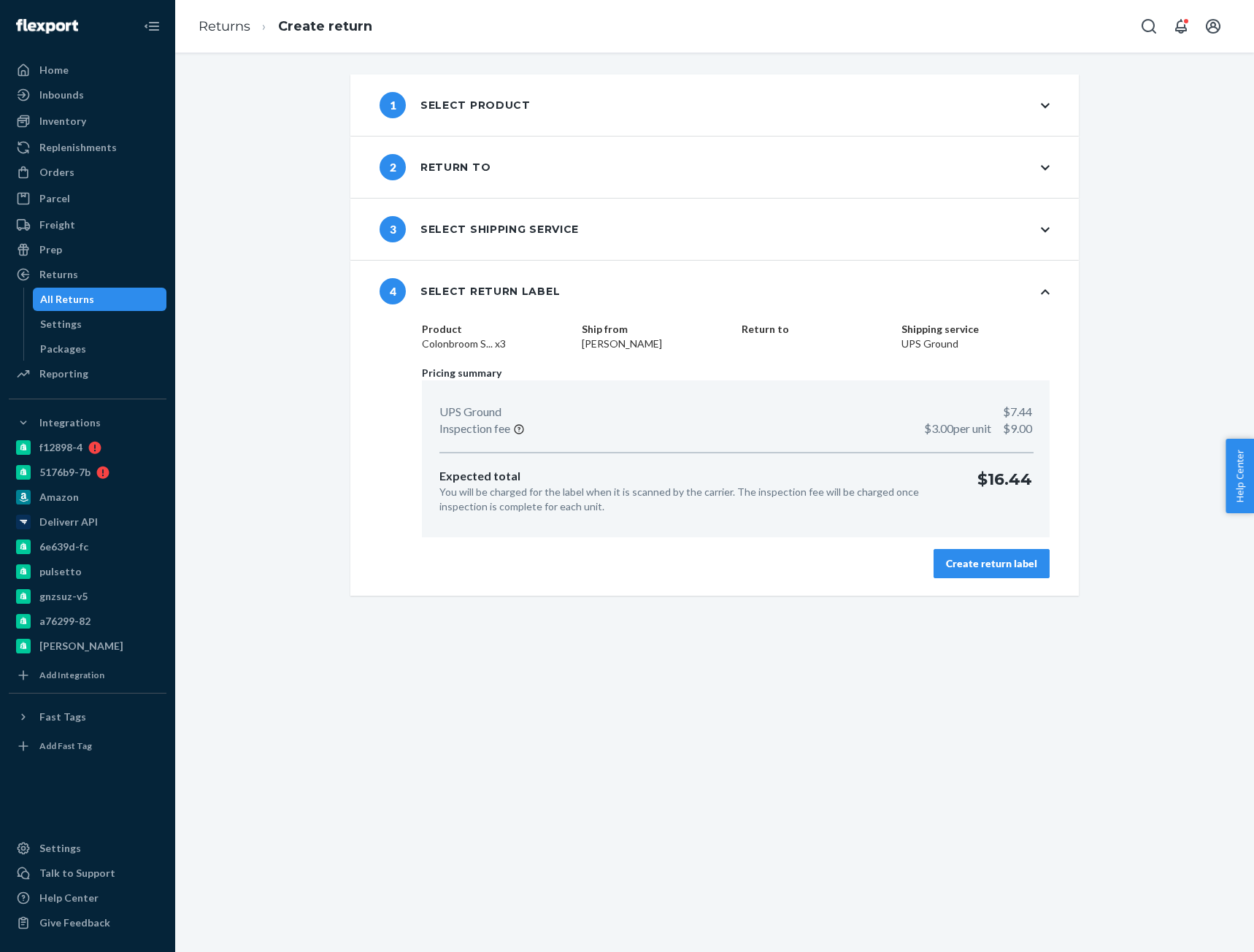
click at [985, 571] on button "Create return label" at bounding box center [991, 563] width 116 height 29
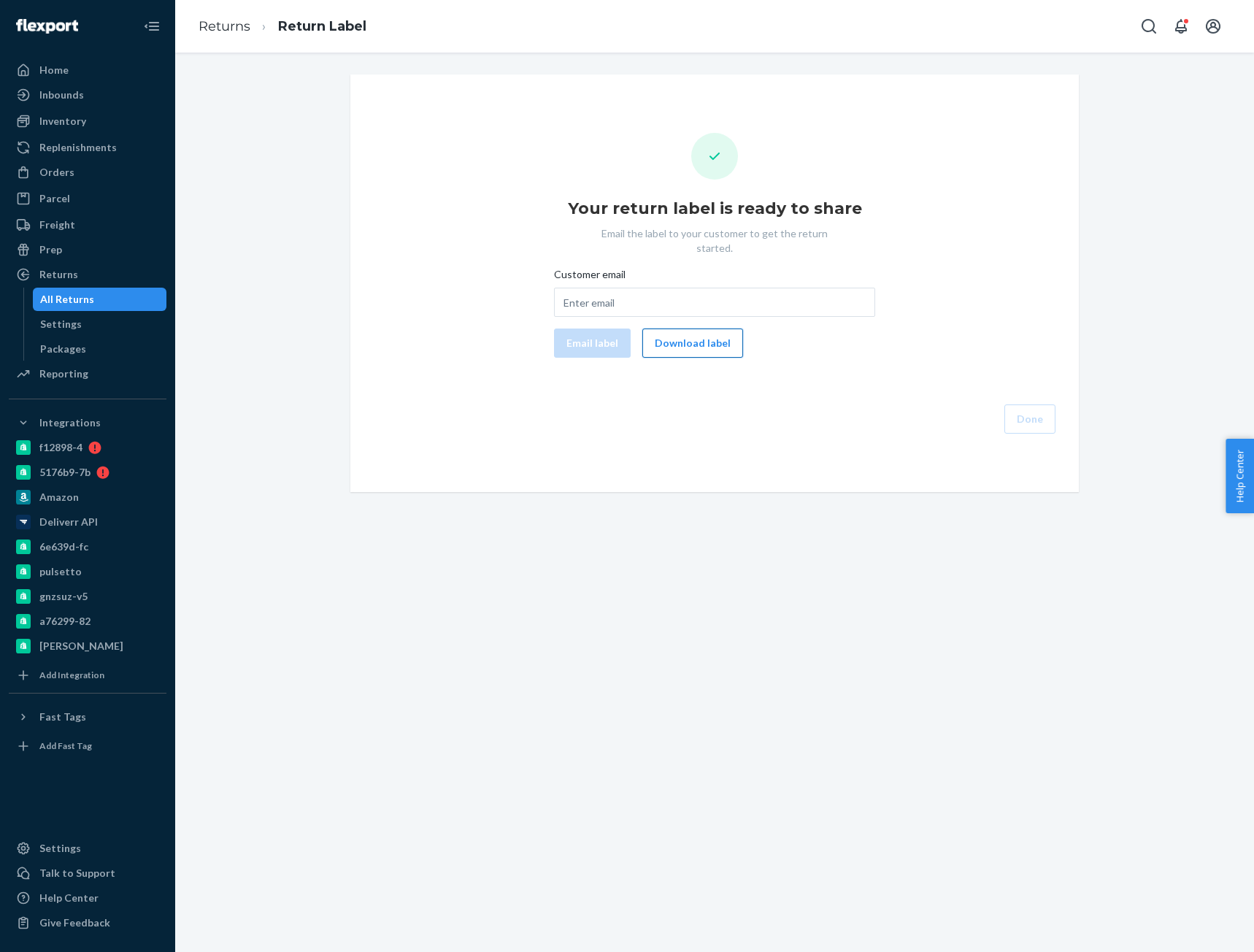
click at [691, 339] on button "Download label" at bounding box center [692, 342] width 101 height 29
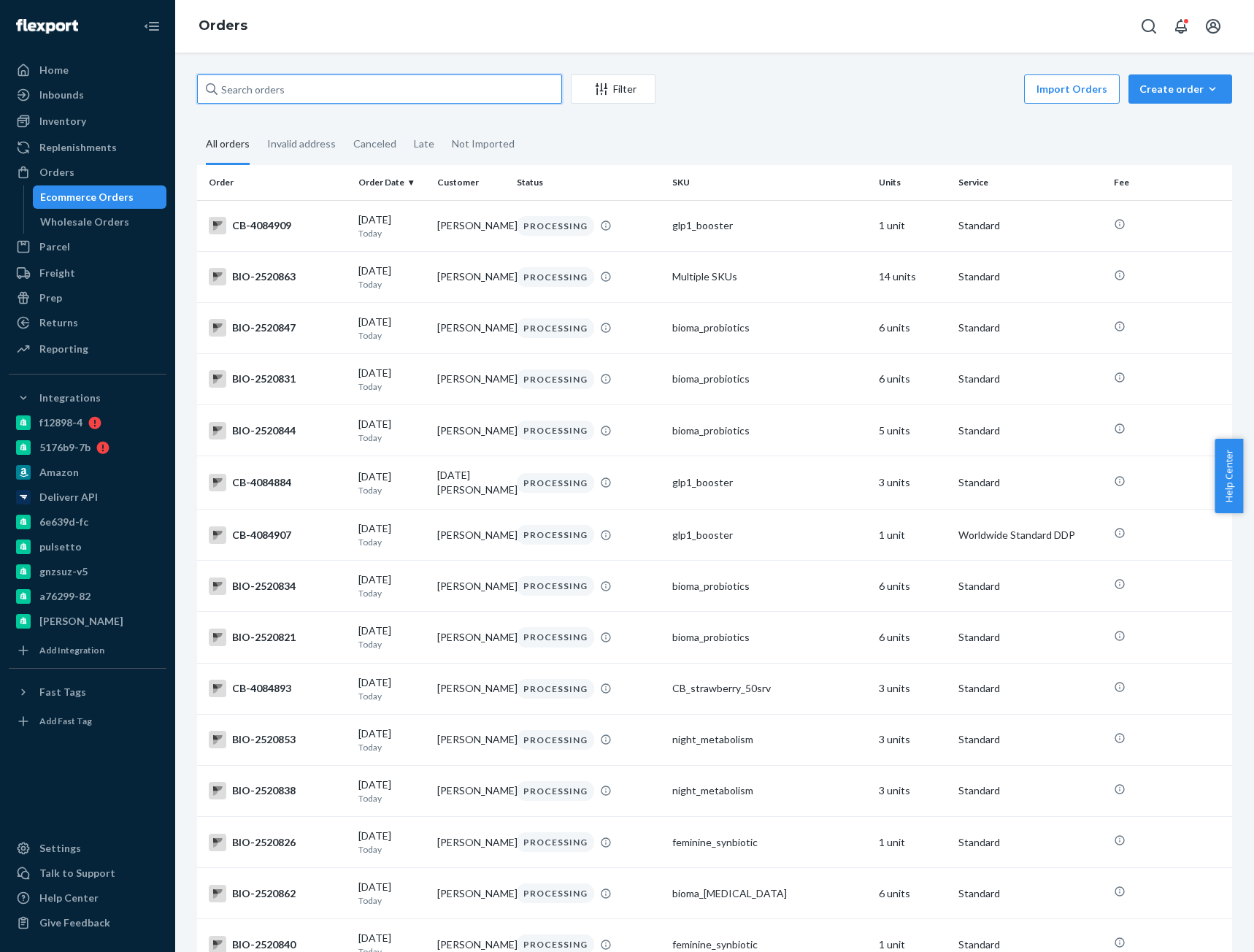
click at [386, 97] on input "text" at bounding box center [379, 88] width 365 height 29
paste input "4060069"
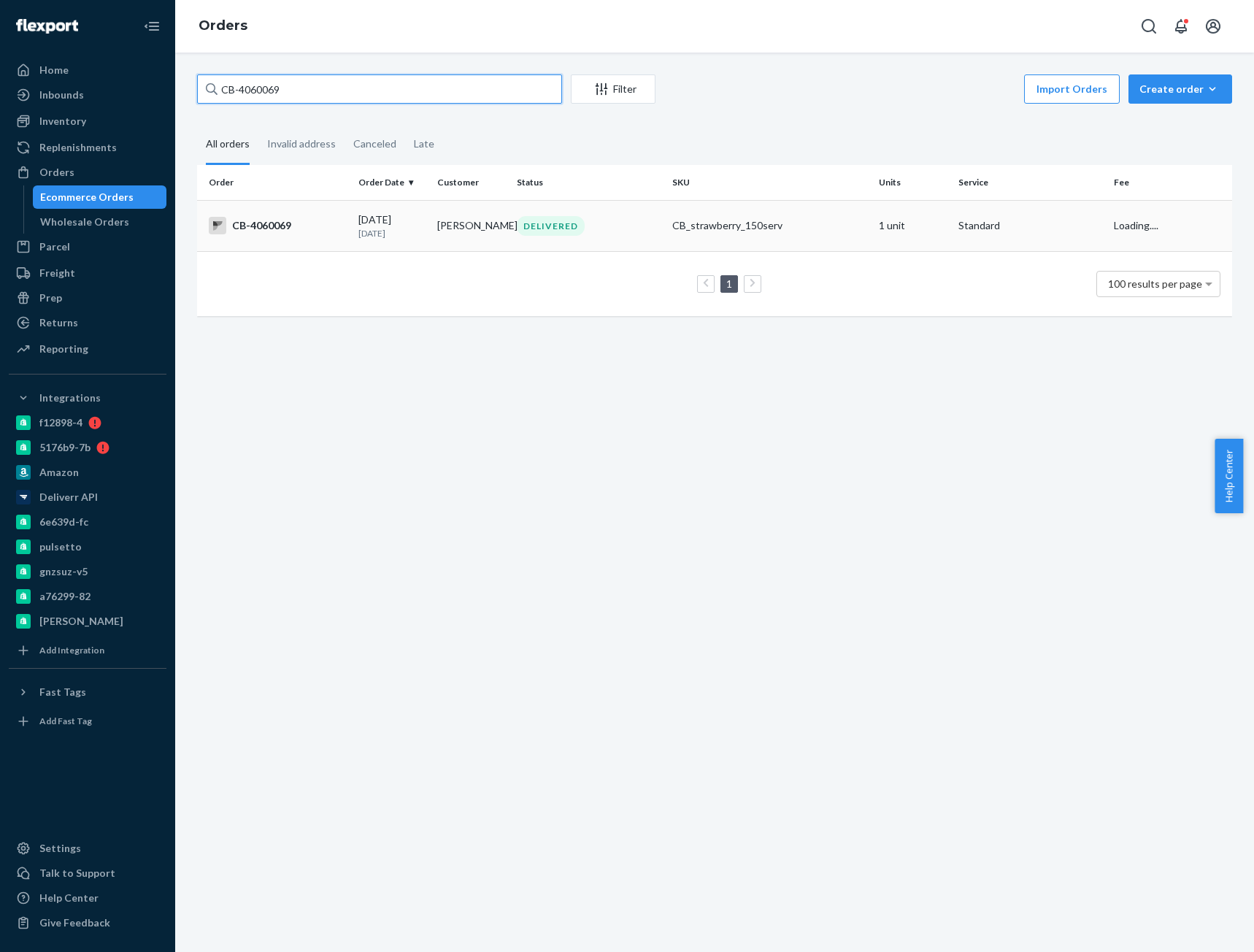
type input "CB-4060069"
click at [280, 229] on div "CB-4060069" at bounding box center [277, 225] width 138 height 18
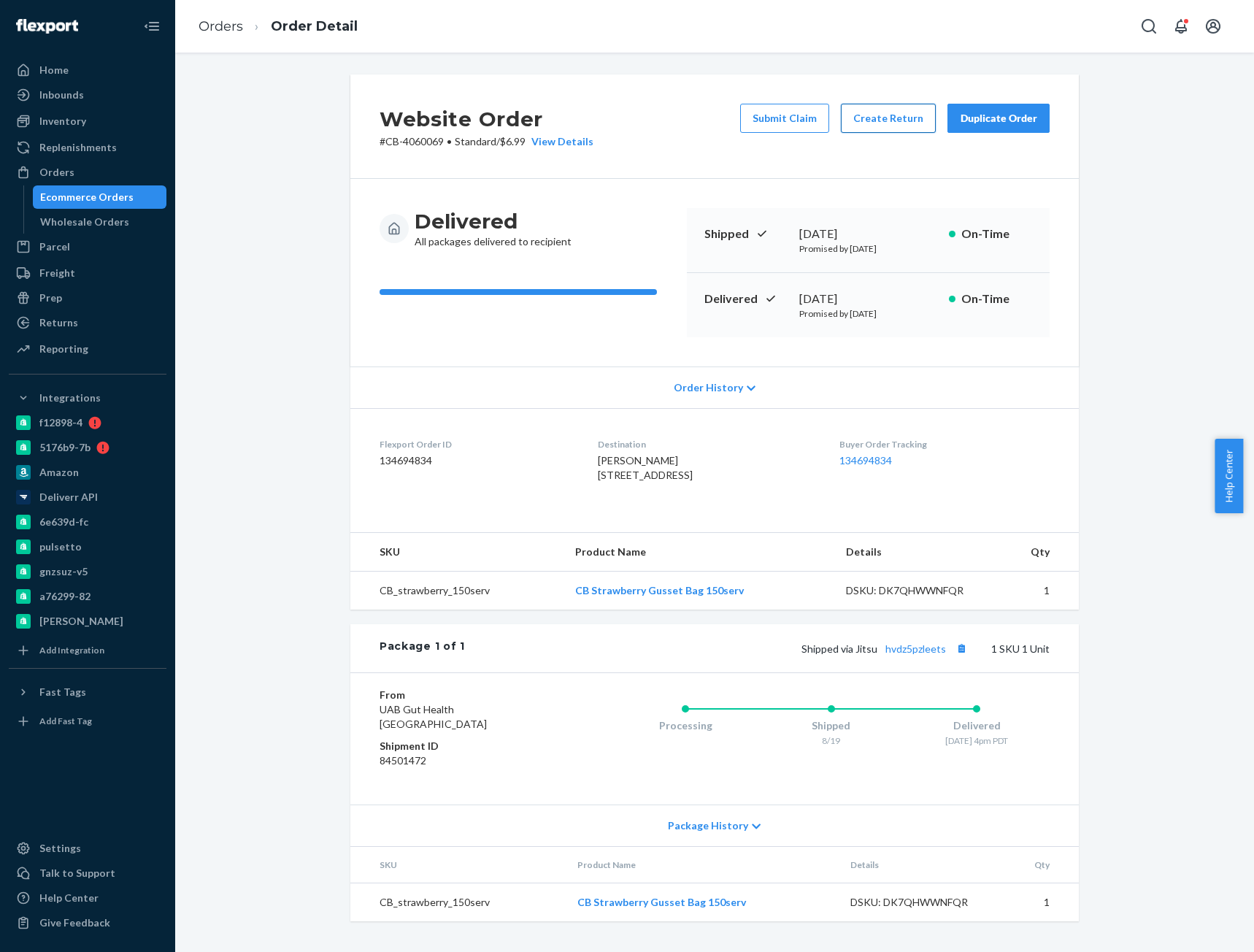
click at [857, 125] on button "Create Return" at bounding box center [888, 118] width 95 height 29
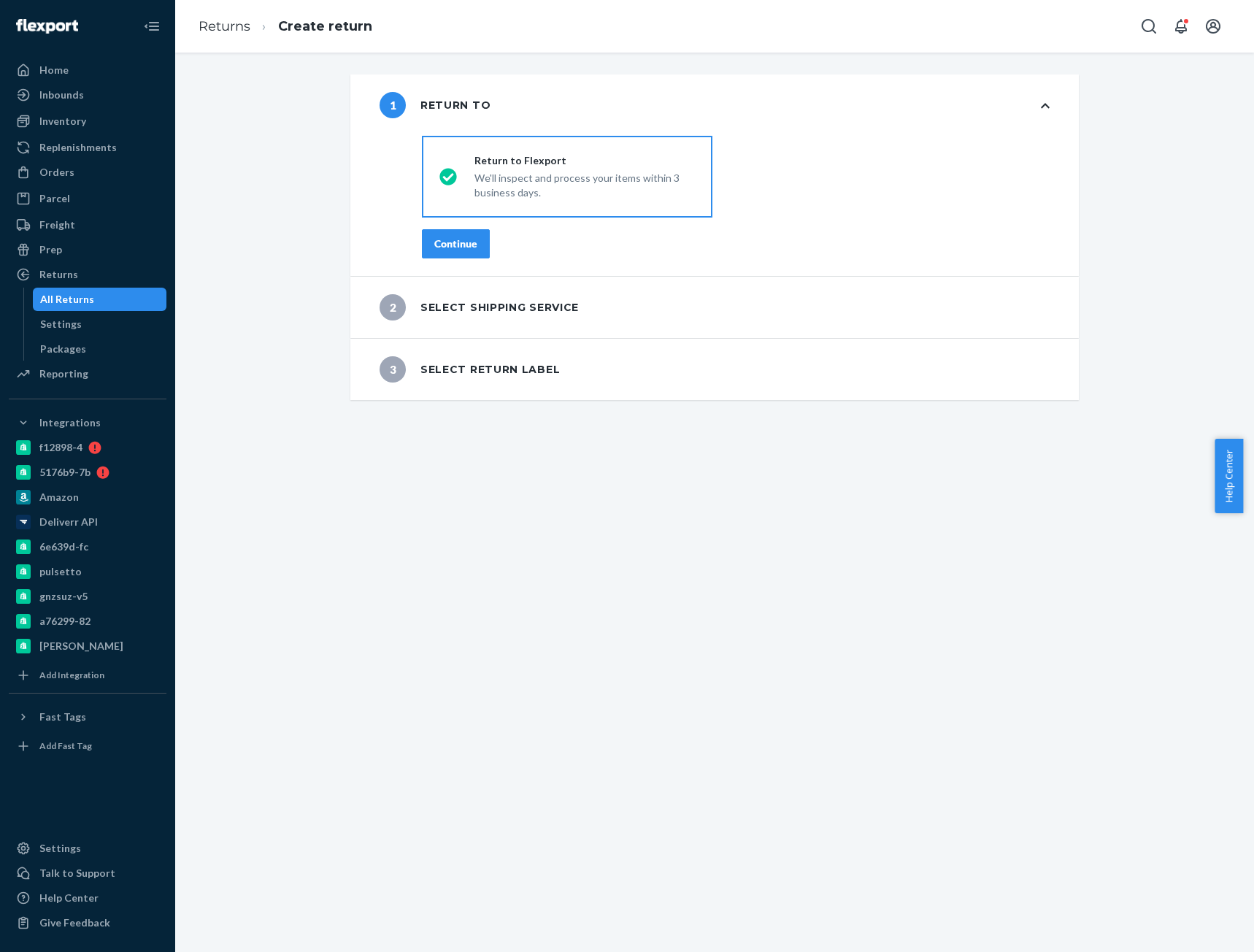
click at [450, 250] on div "Continue" at bounding box center [456, 244] width 43 height 14
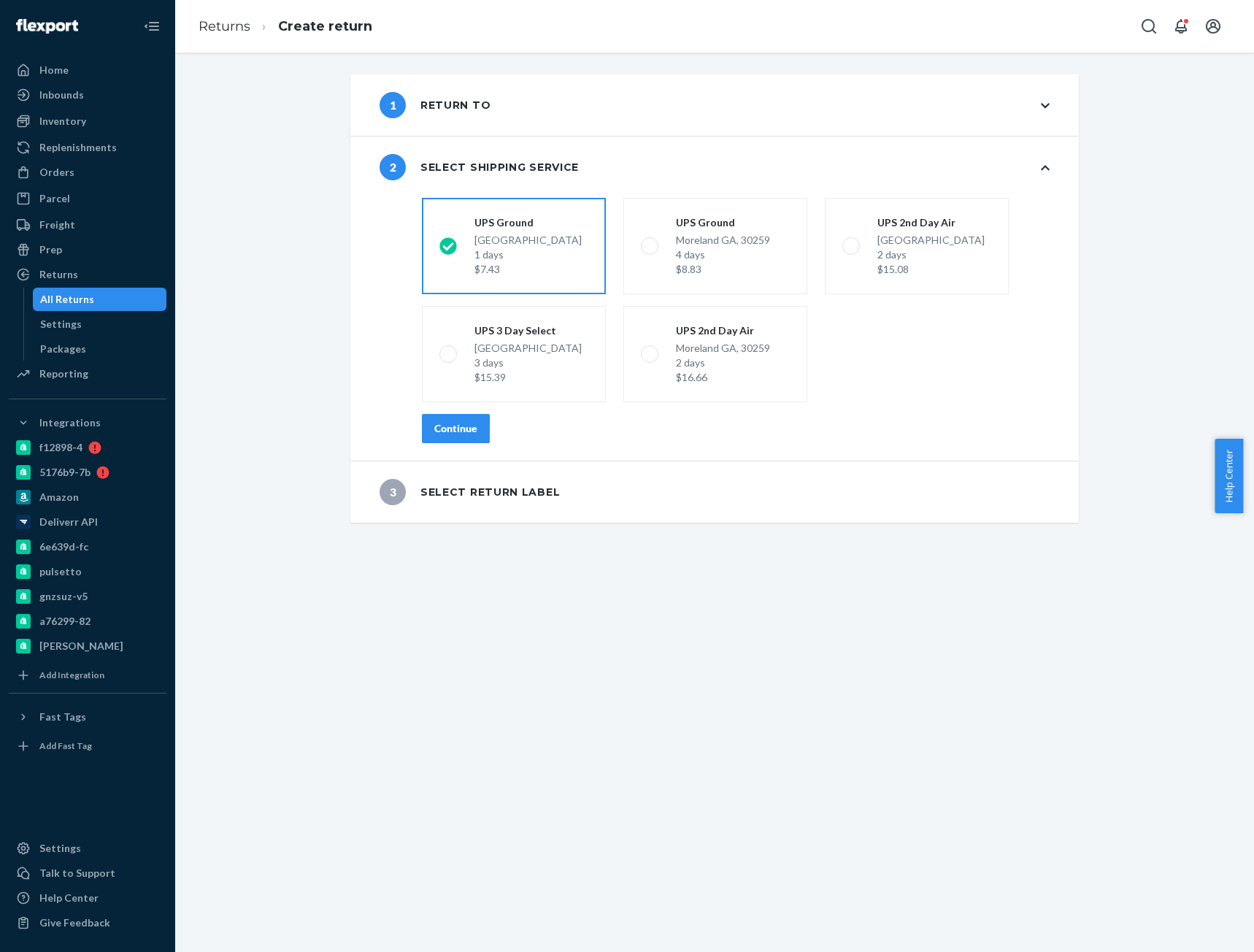
click at [101, 172] on div "Orders" at bounding box center [87, 172] width 155 height 21
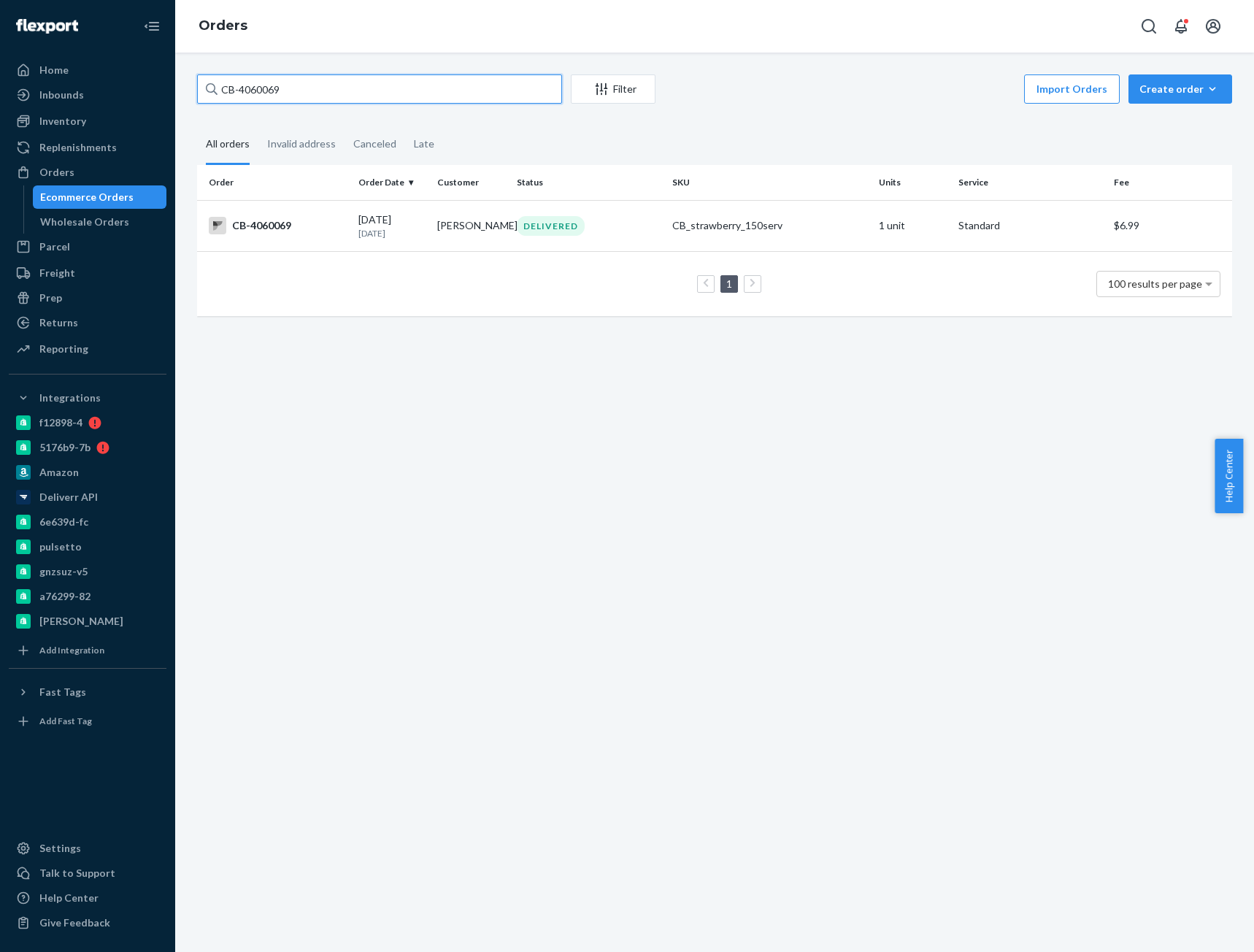
click at [268, 88] on input "CB-4060069" at bounding box center [379, 88] width 365 height 29
click at [322, 368] on div "CB-4060069 Filter Import Orders Create order Ecommerce order Removal order All …" at bounding box center [714, 502] width 1079 height 899
click at [324, 233] on div "CB-4060069" at bounding box center [277, 225] width 138 height 18
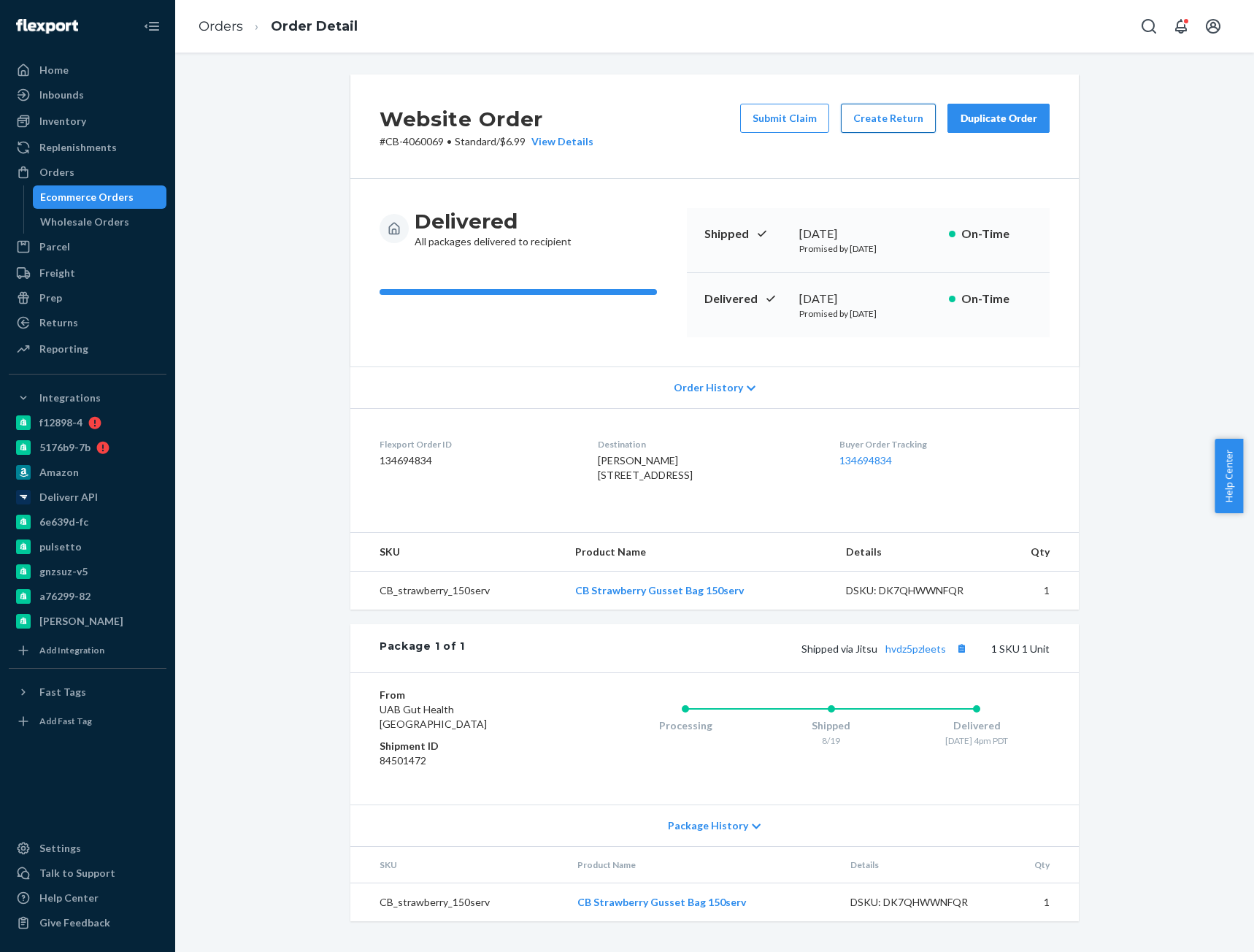
click at [892, 129] on button "Create Return" at bounding box center [888, 118] width 95 height 29
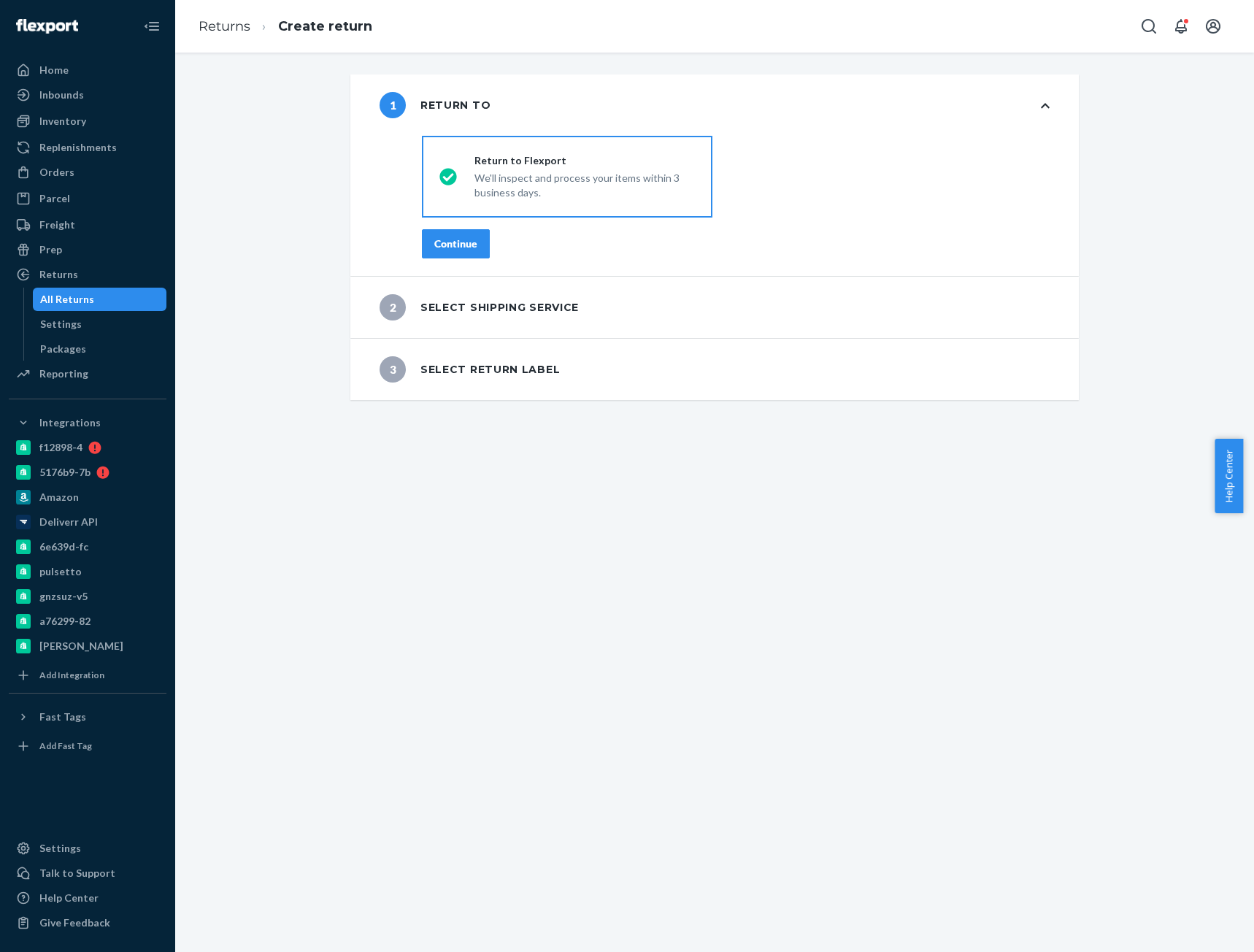
click at [438, 244] on div "Continue" at bounding box center [456, 244] width 43 height 14
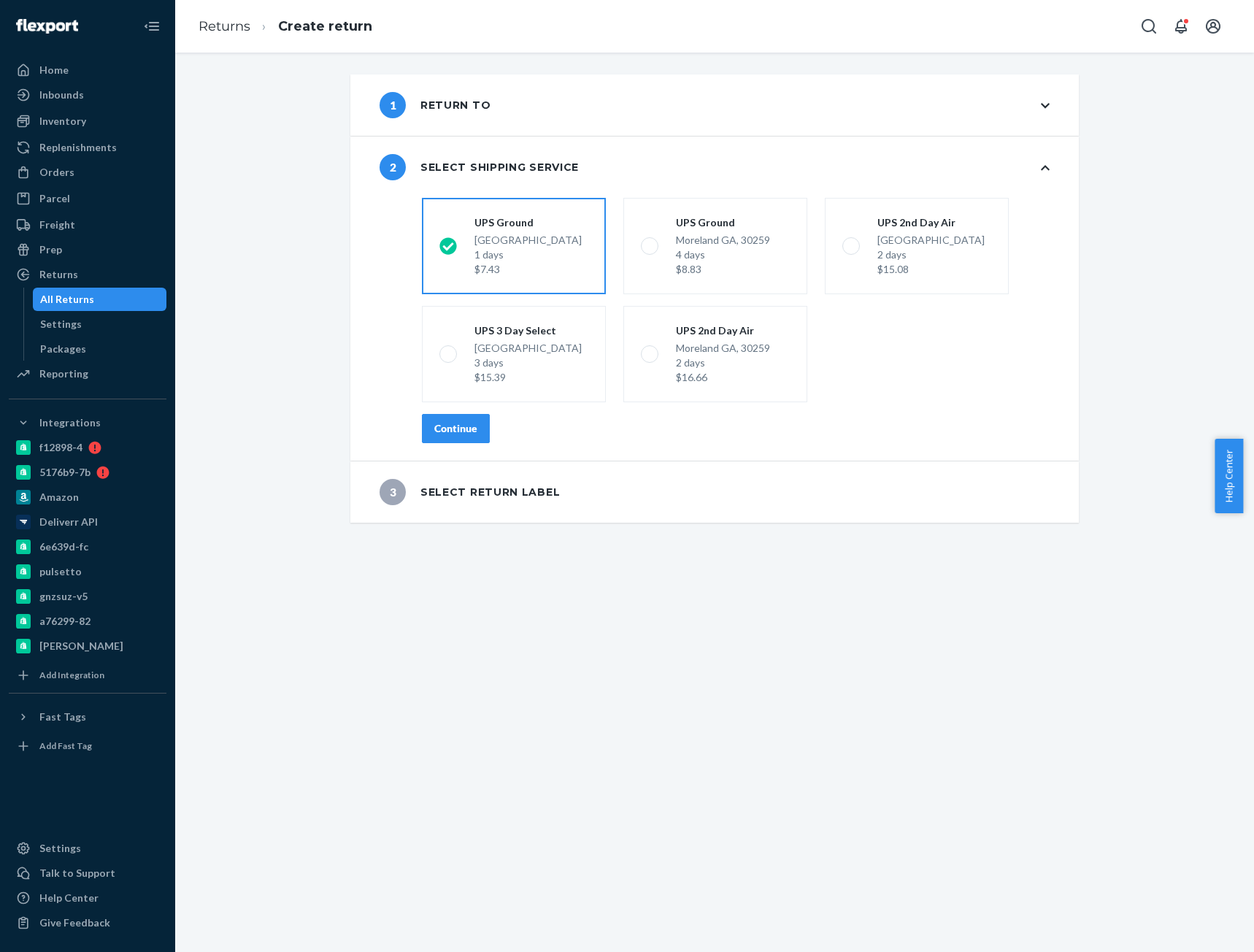
click at [459, 432] on div "Continue" at bounding box center [456, 428] width 43 height 14
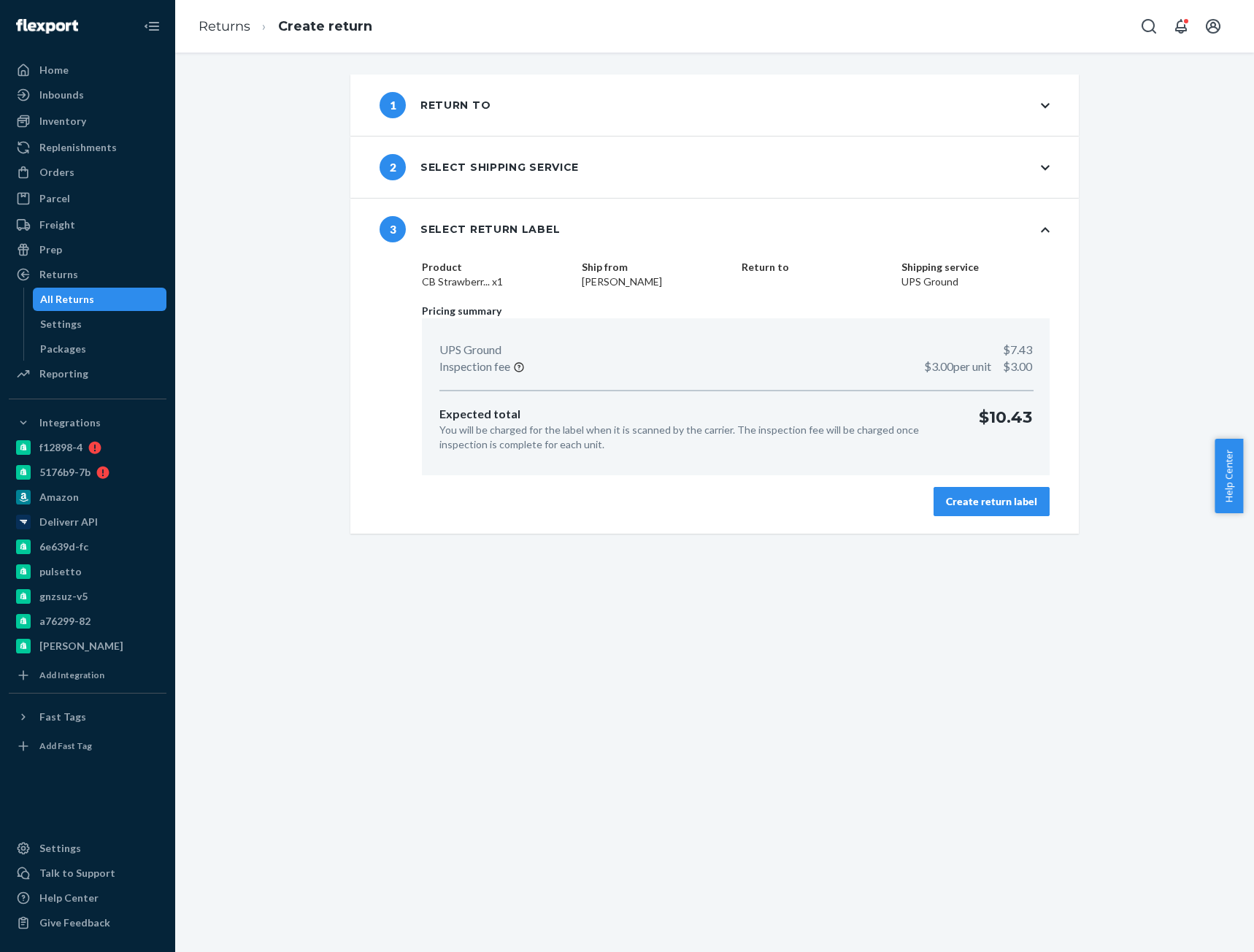
click at [993, 504] on div "Create return label" at bounding box center [991, 501] width 91 height 14
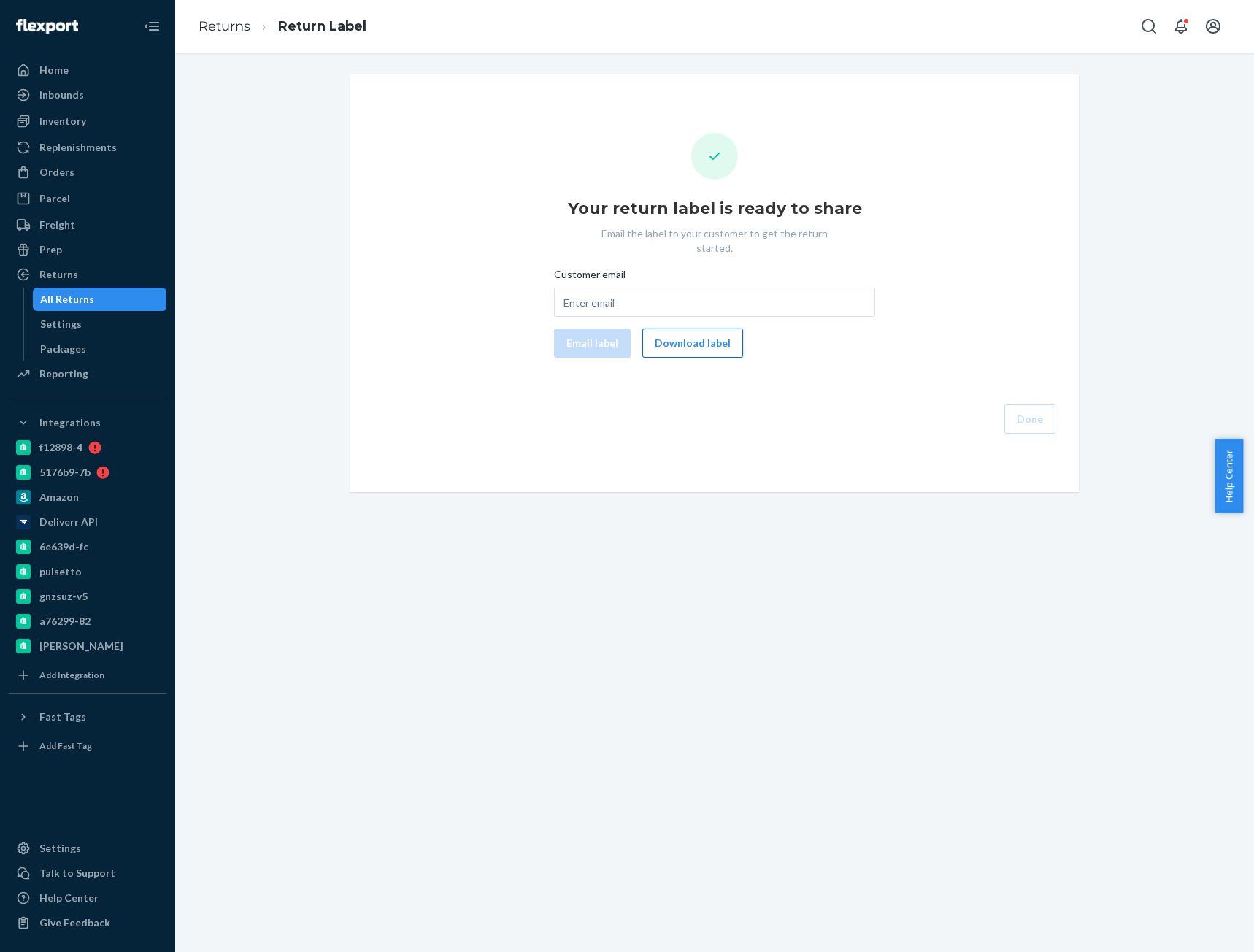
click at [666, 328] on button "Download label" at bounding box center [692, 342] width 101 height 29
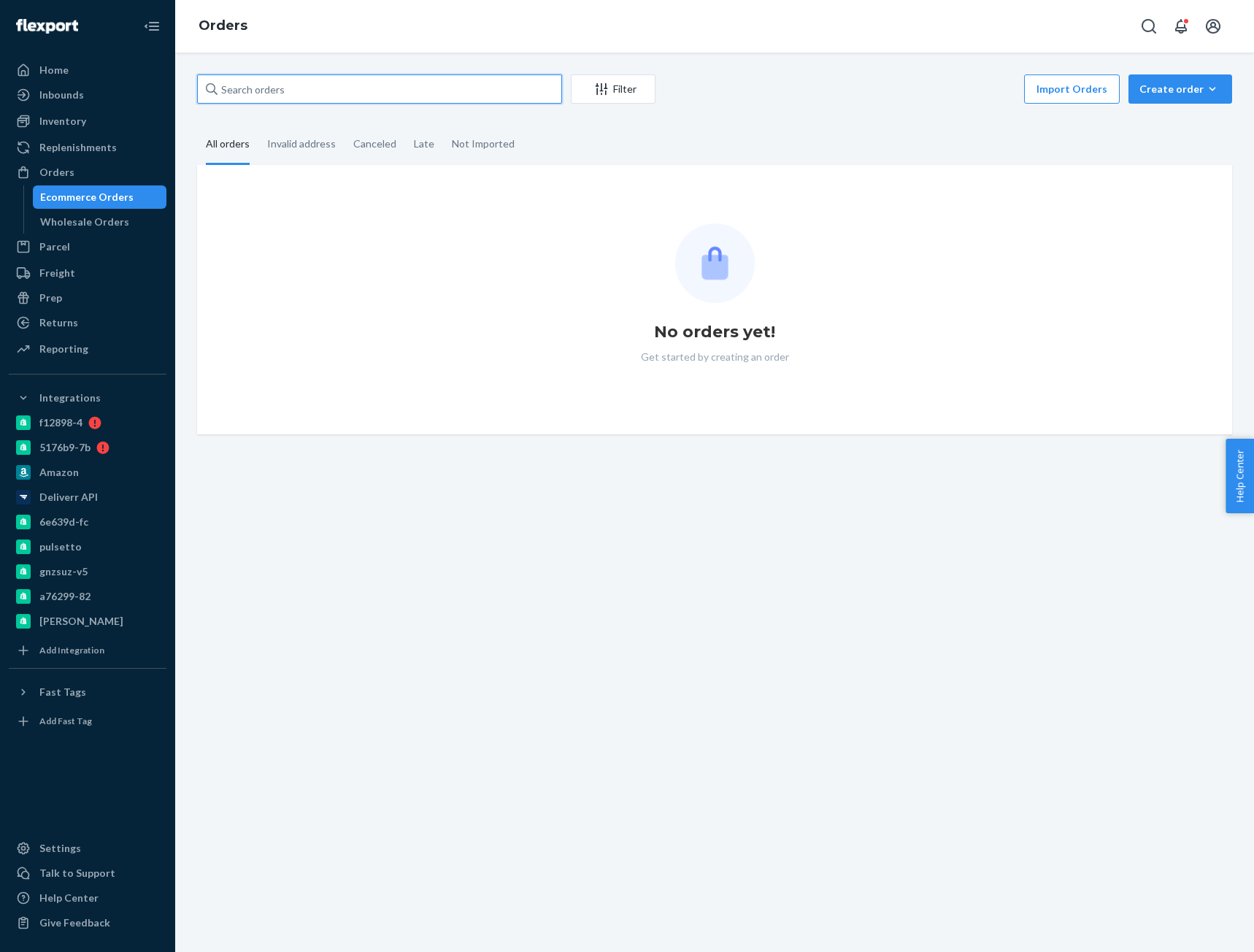
click at [426, 78] on input "text" at bounding box center [379, 88] width 365 height 29
paste input "[PERSON_NAME]"
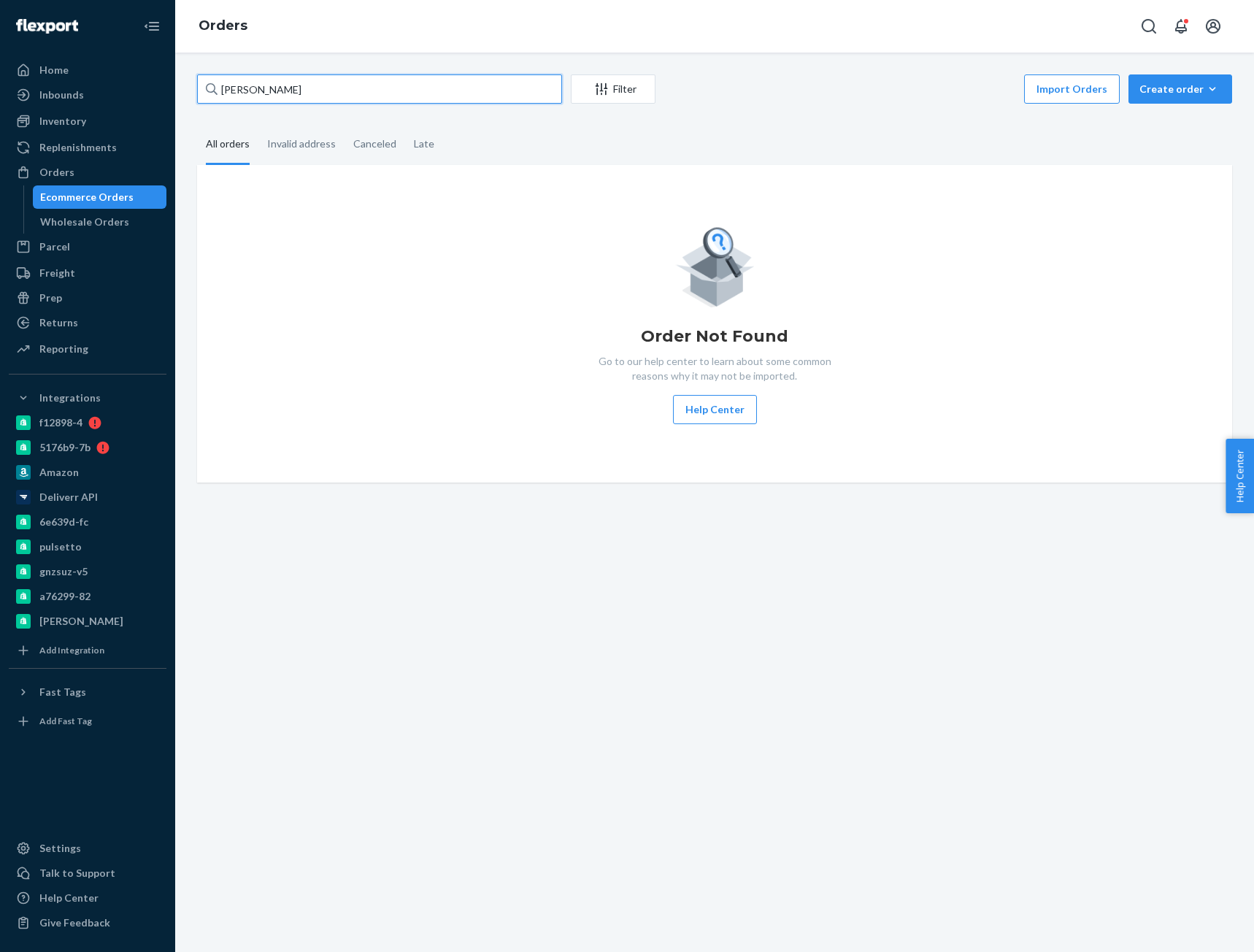
click at [253, 91] on input "[PERSON_NAME]" at bounding box center [379, 88] width 365 height 29
paste input "4084893"
type input "CB-4084893"
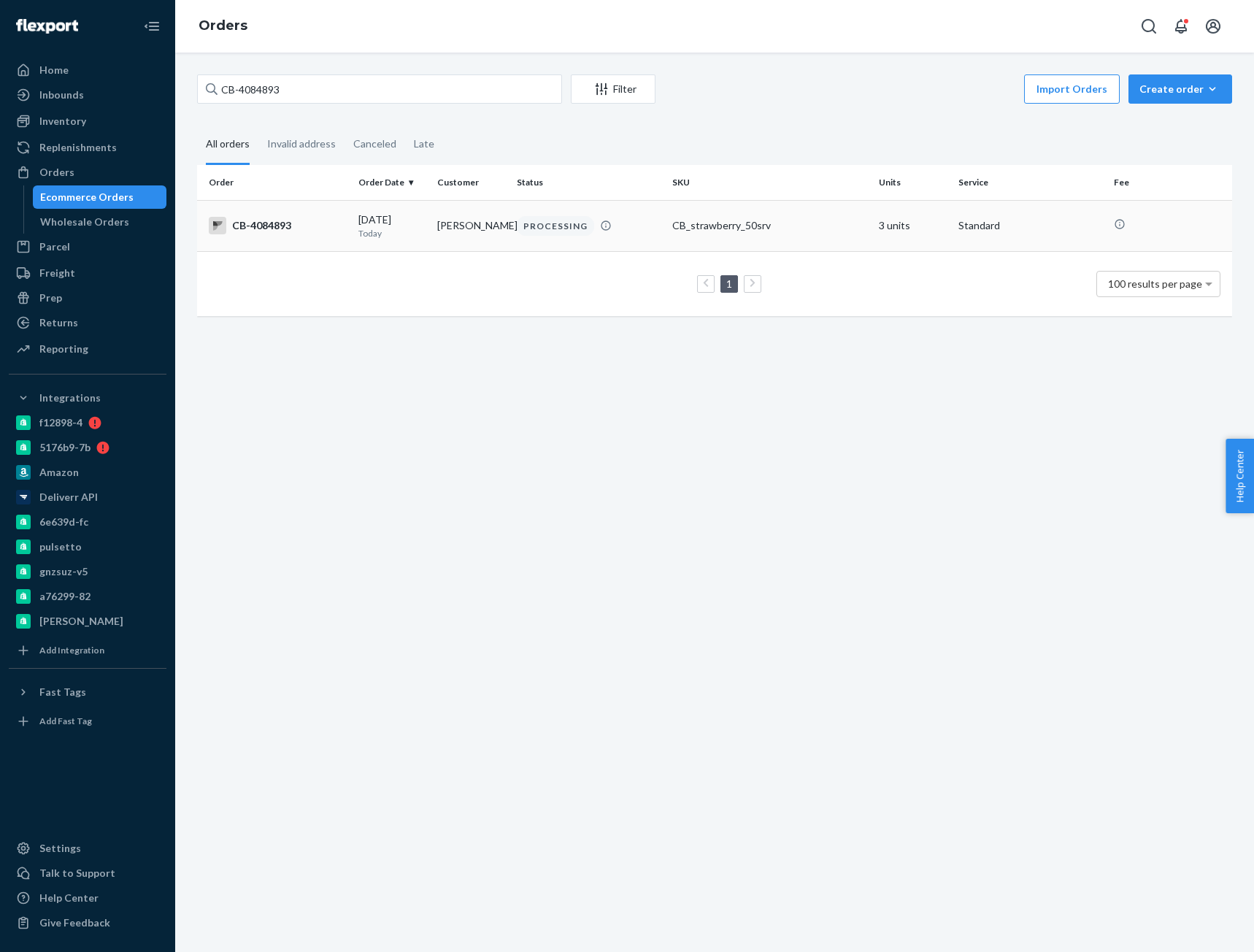
click at [369, 232] on p "Today" at bounding box center [392, 233] width 68 height 13
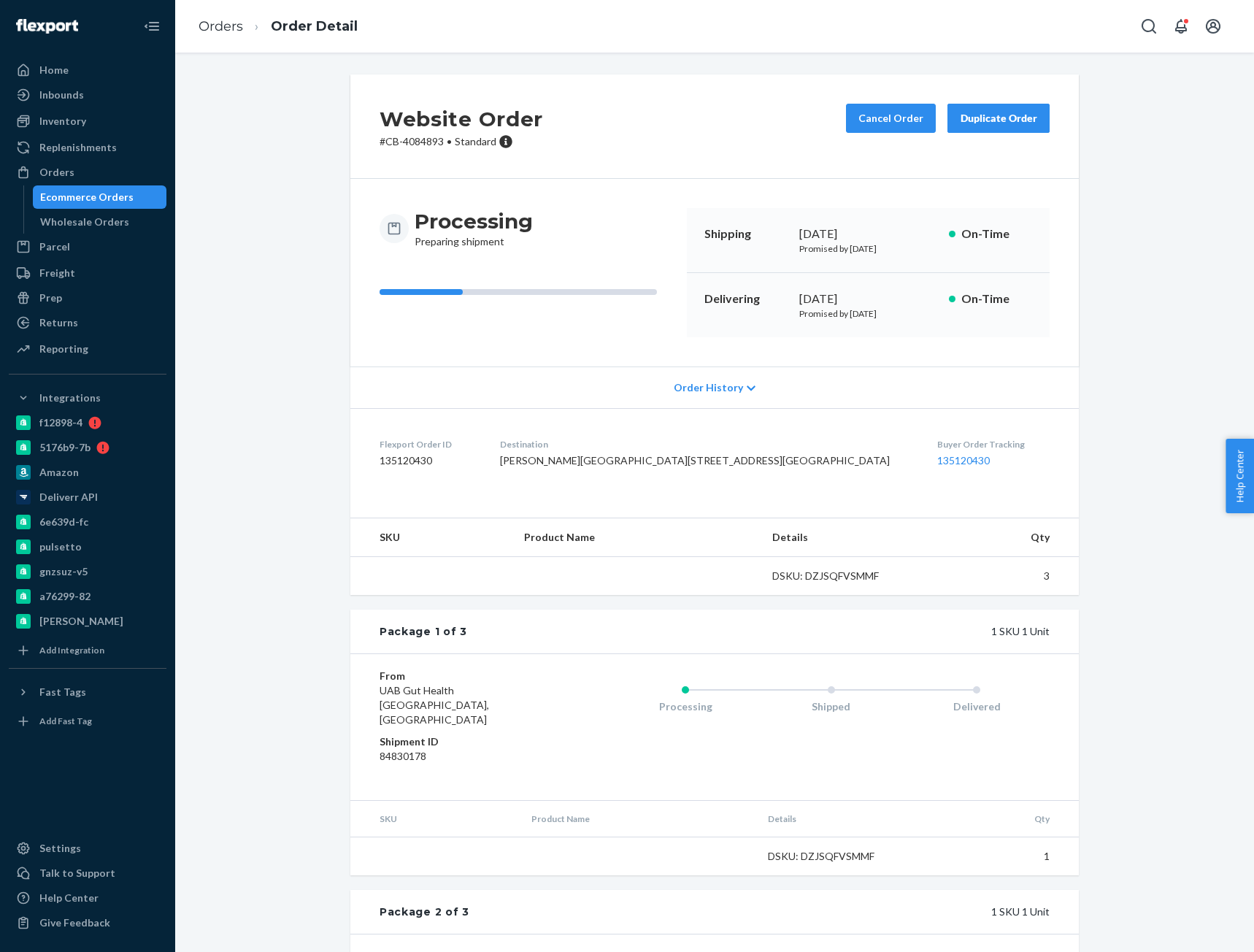
click at [313, 160] on div "Website Order # CB-4084893 • Standard Cancel Order Duplicate Order Processing P…" at bounding box center [714, 763] width 1056 height 1379
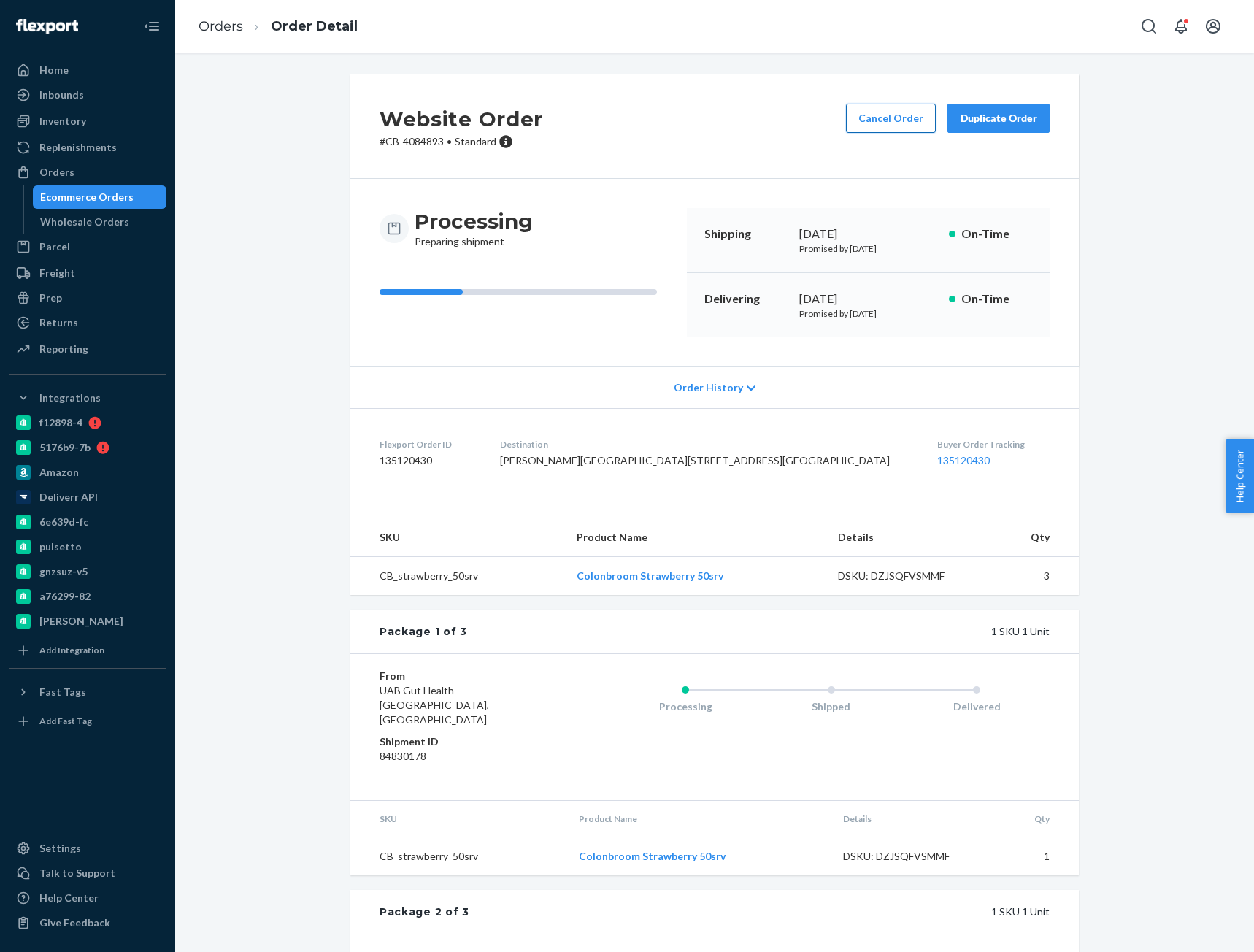
click at [914, 114] on button "Cancel Order" at bounding box center [890, 118] width 89 height 29
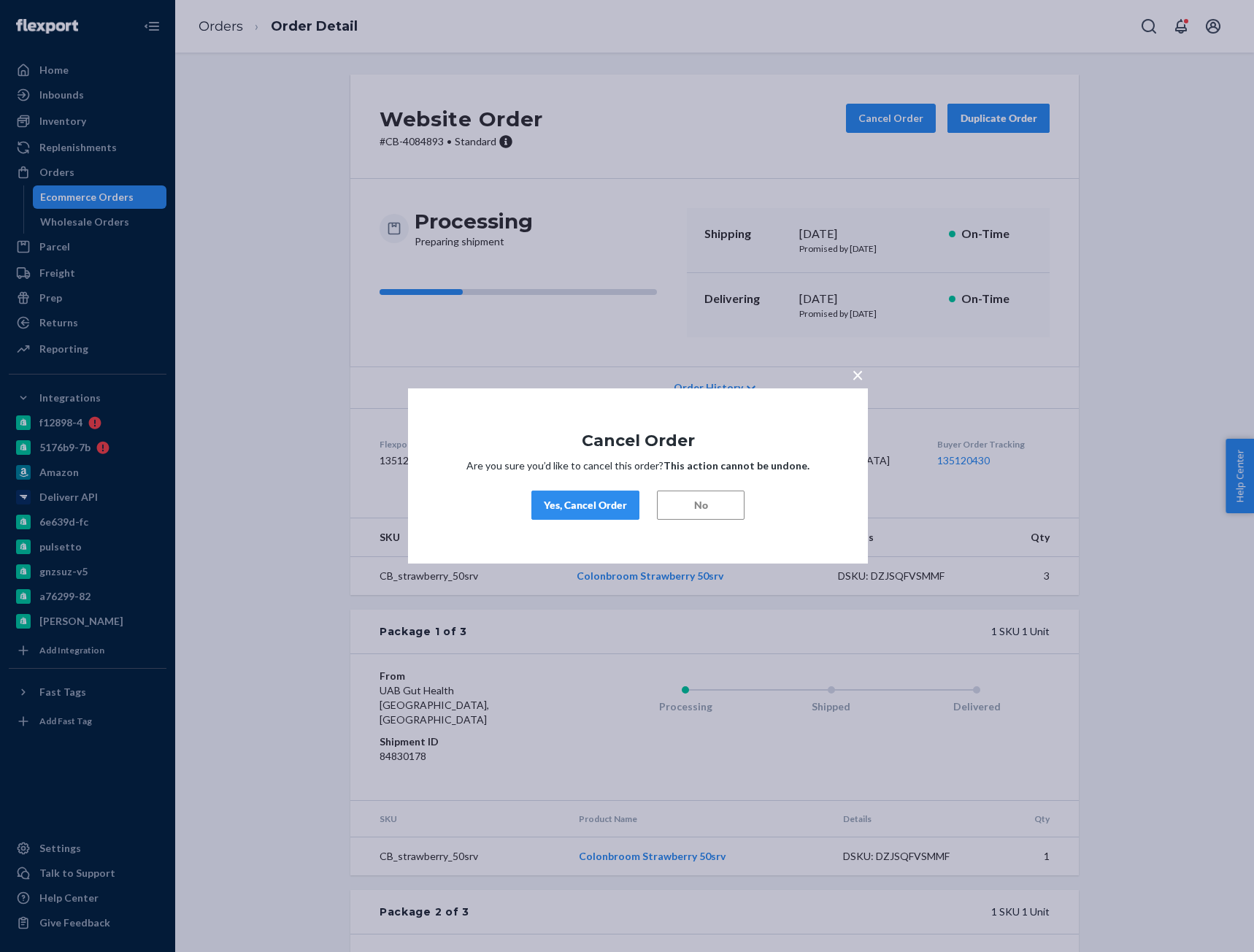
click at [594, 497] on button "Yes, Cancel Order" at bounding box center [585, 505] width 108 height 29
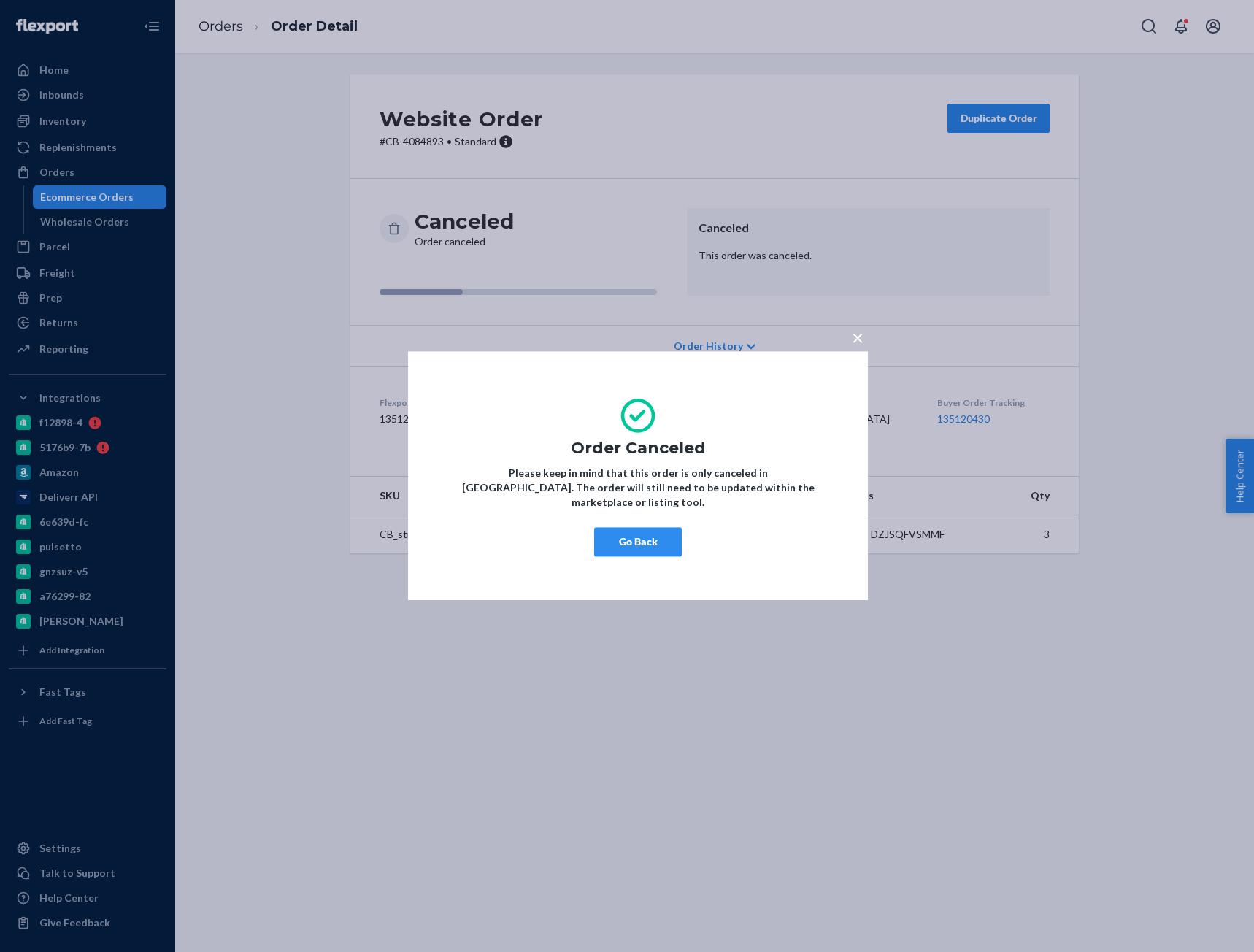
click at [652, 527] on button "Go Back" at bounding box center [638, 542] width 88 height 29
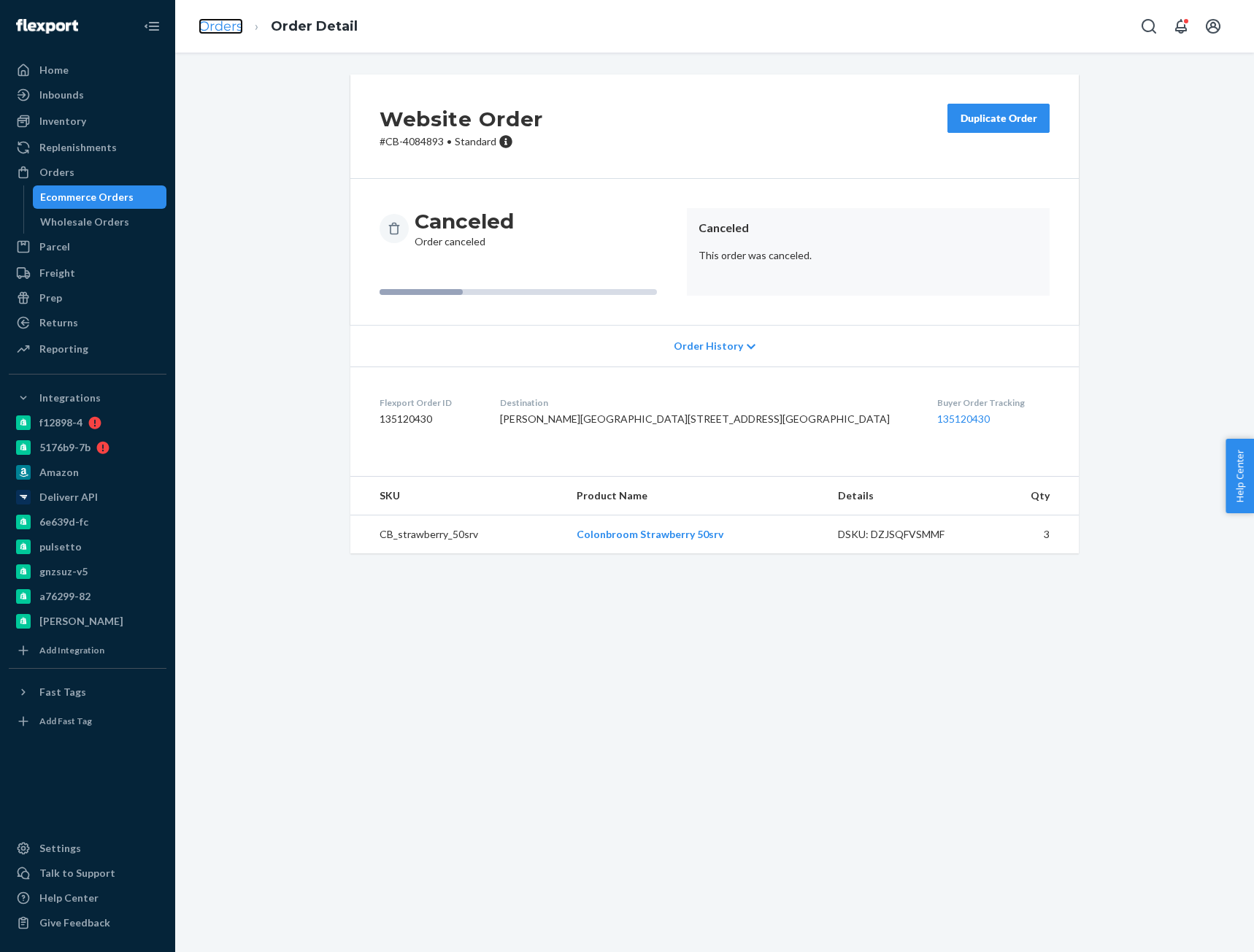
click at [215, 33] on link "Orders" at bounding box center [221, 26] width 45 height 16
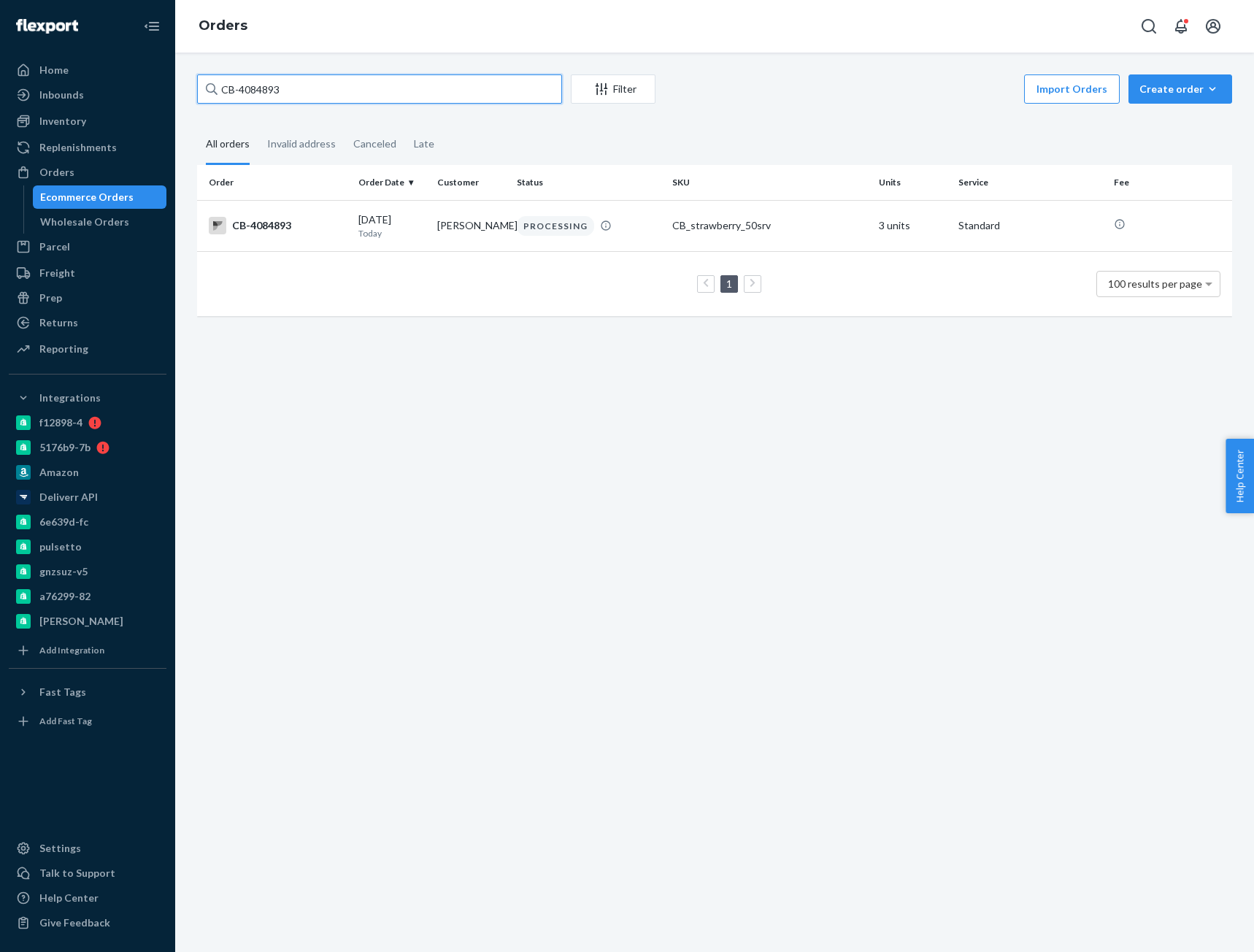
click at [255, 91] on input "CB-4084893" at bounding box center [379, 88] width 365 height 29
paste input "3837671"
type input "CB-3837671"
click at [278, 223] on div "CB-3837671" at bounding box center [277, 225] width 138 height 18
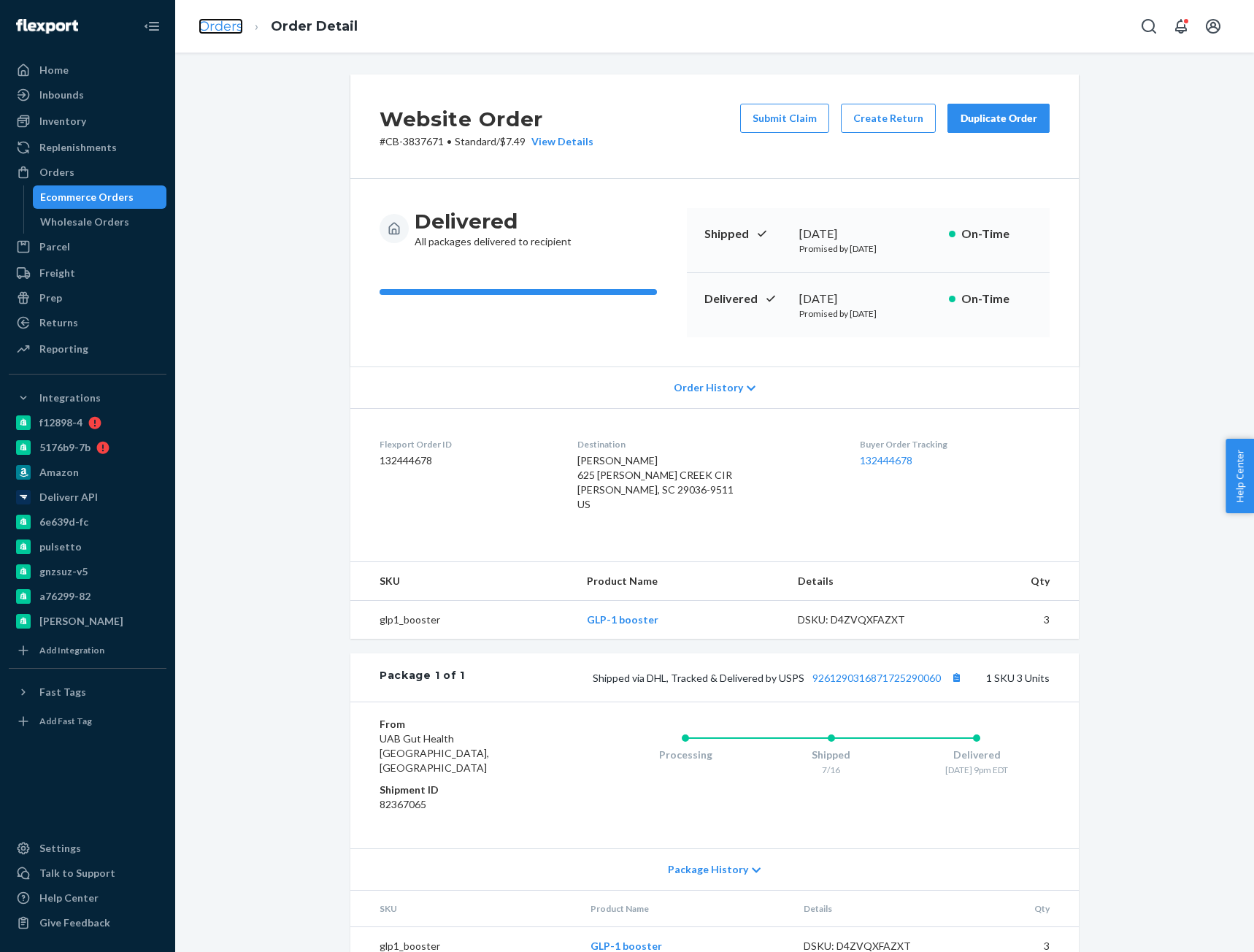
click at [225, 27] on link "Orders" at bounding box center [221, 26] width 45 height 16
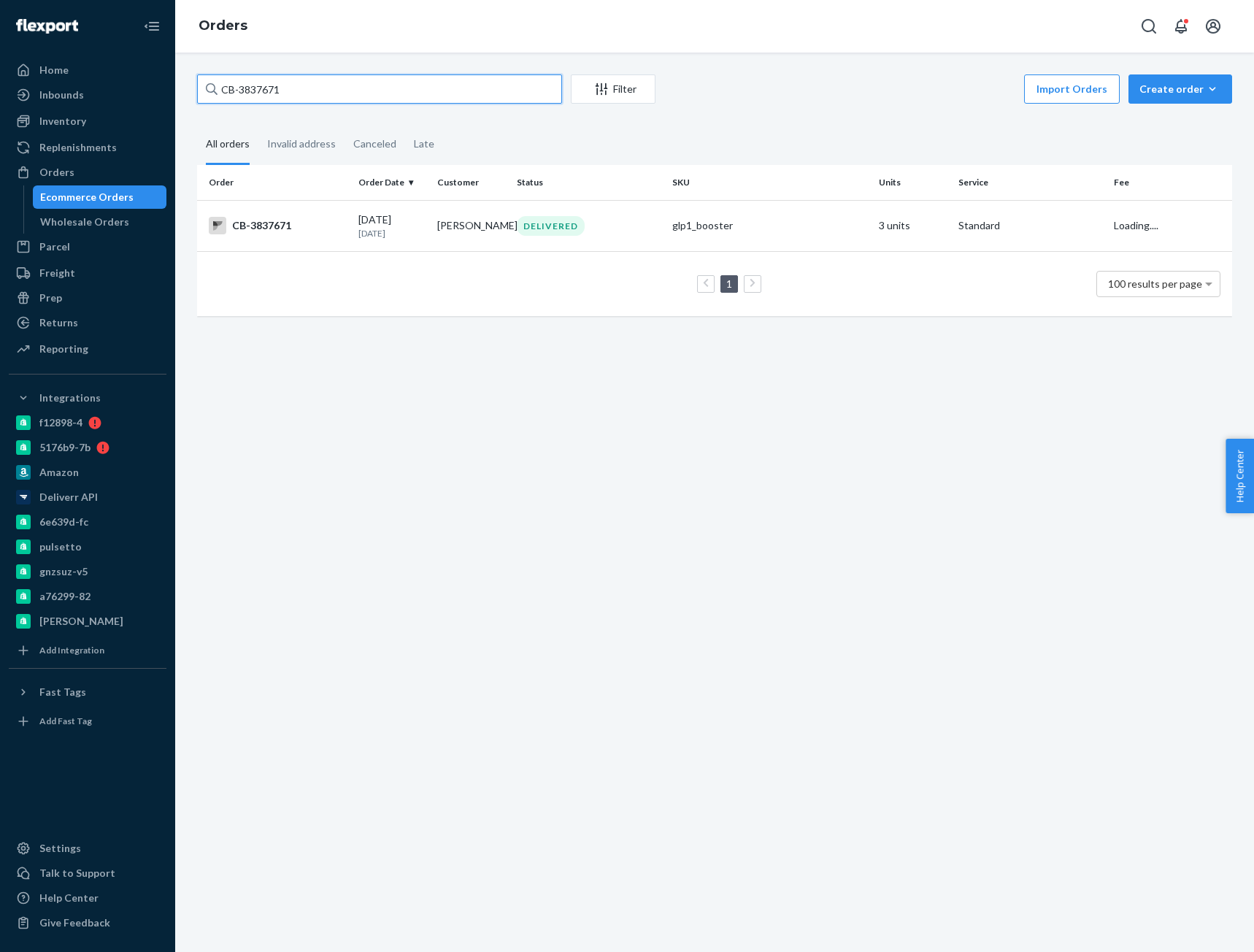
click at [264, 90] on input "CB-3837671" at bounding box center [379, 88] width 365 height 29
paste input "alyssa.bekind@gmail.com"
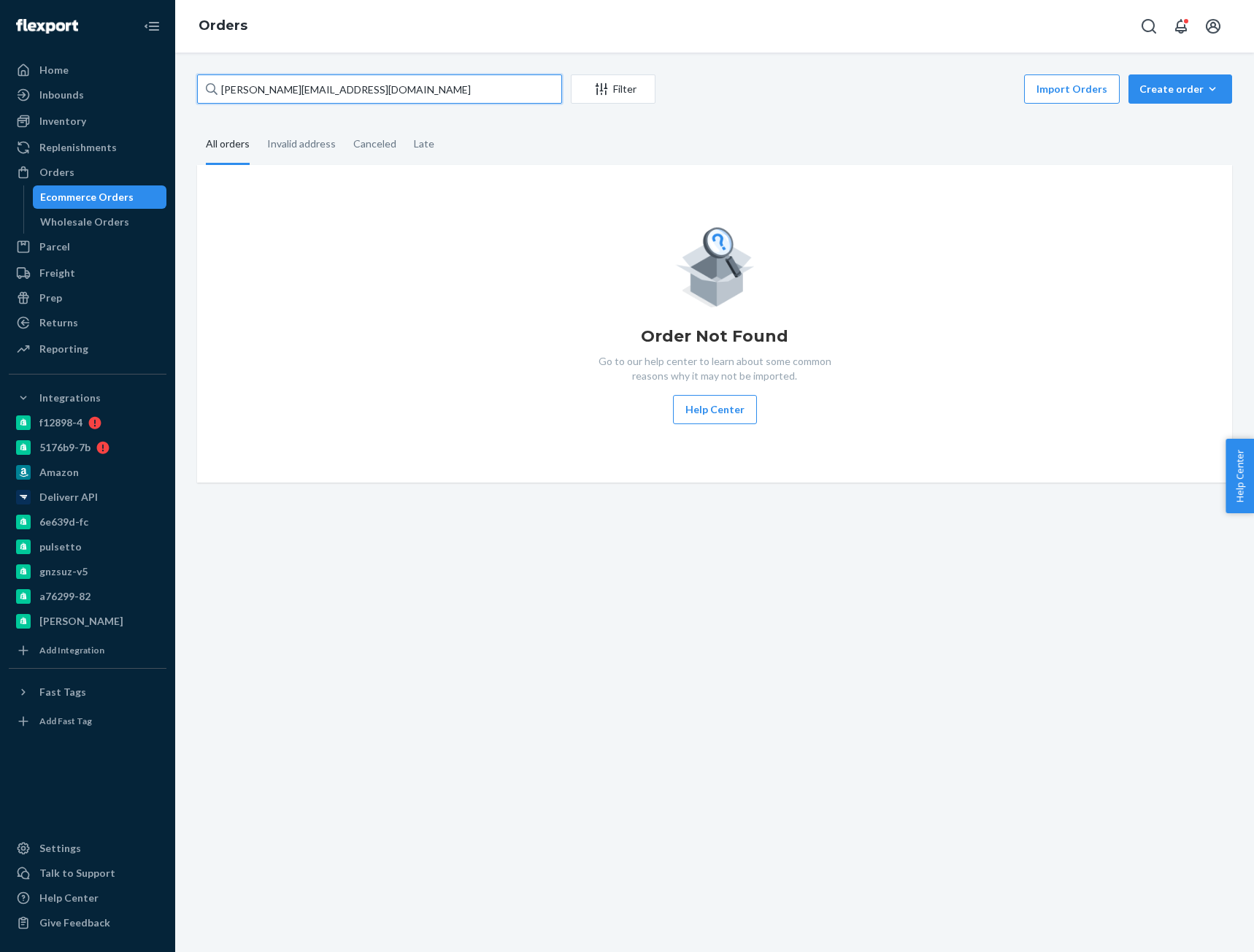
click at [316, 90] on input "CB-alyssa.bekind@gmail.com" at bounding box center [379, 88] width 365 height 29
drag, startPoint x: 239, startPoint y: 91, endPoint x: 447, endPoint y: 98, distance: 208.1
click at [433, 97] on input "CB-alyssa.bekind@gmail.com" at bounding box center [379, 88] width 365 height 29
paste input "4075951"
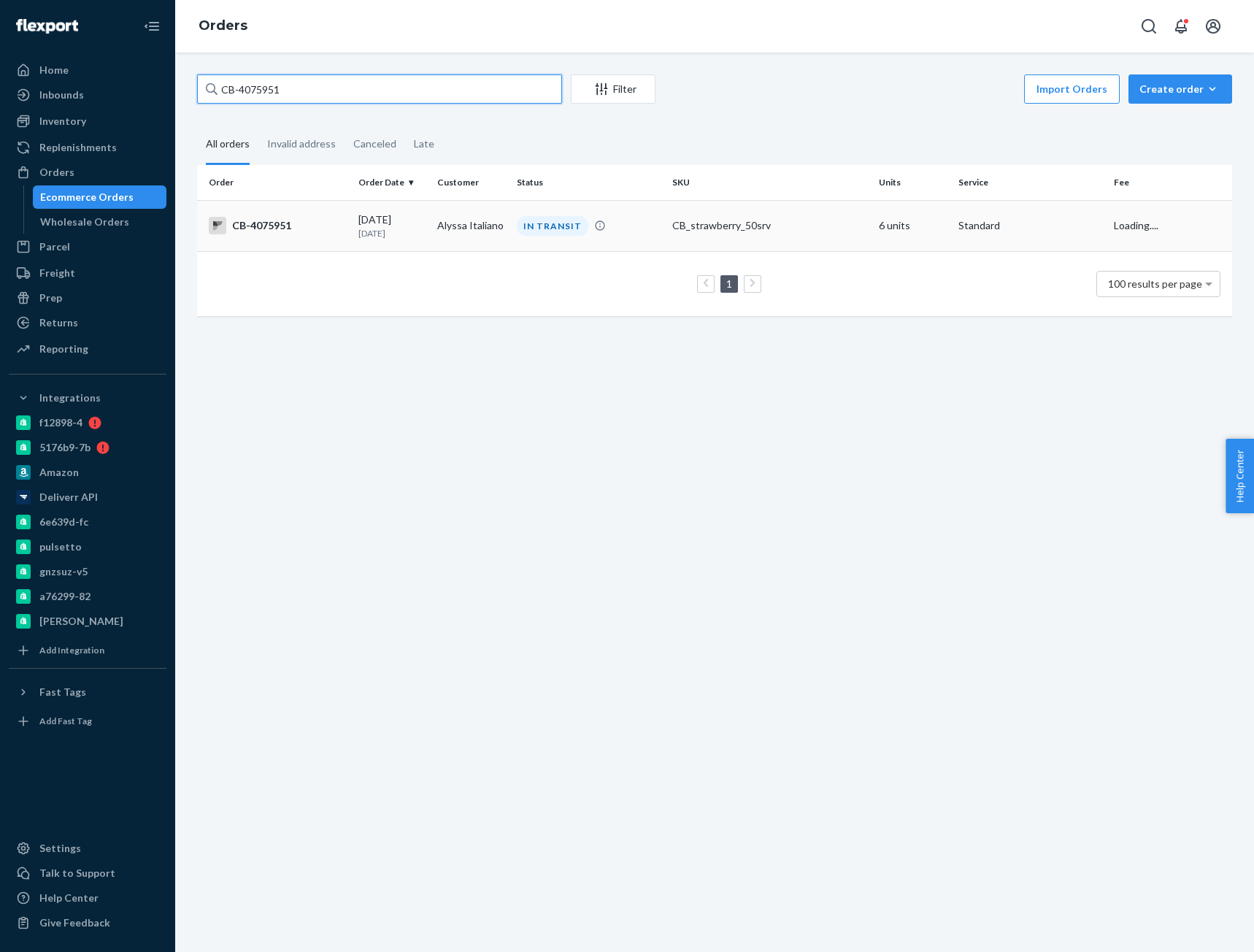
type input "CB-4075951"
click at [304, 231] on div "CB-4075951" at bounding box center [277, 225] width 138 height 18
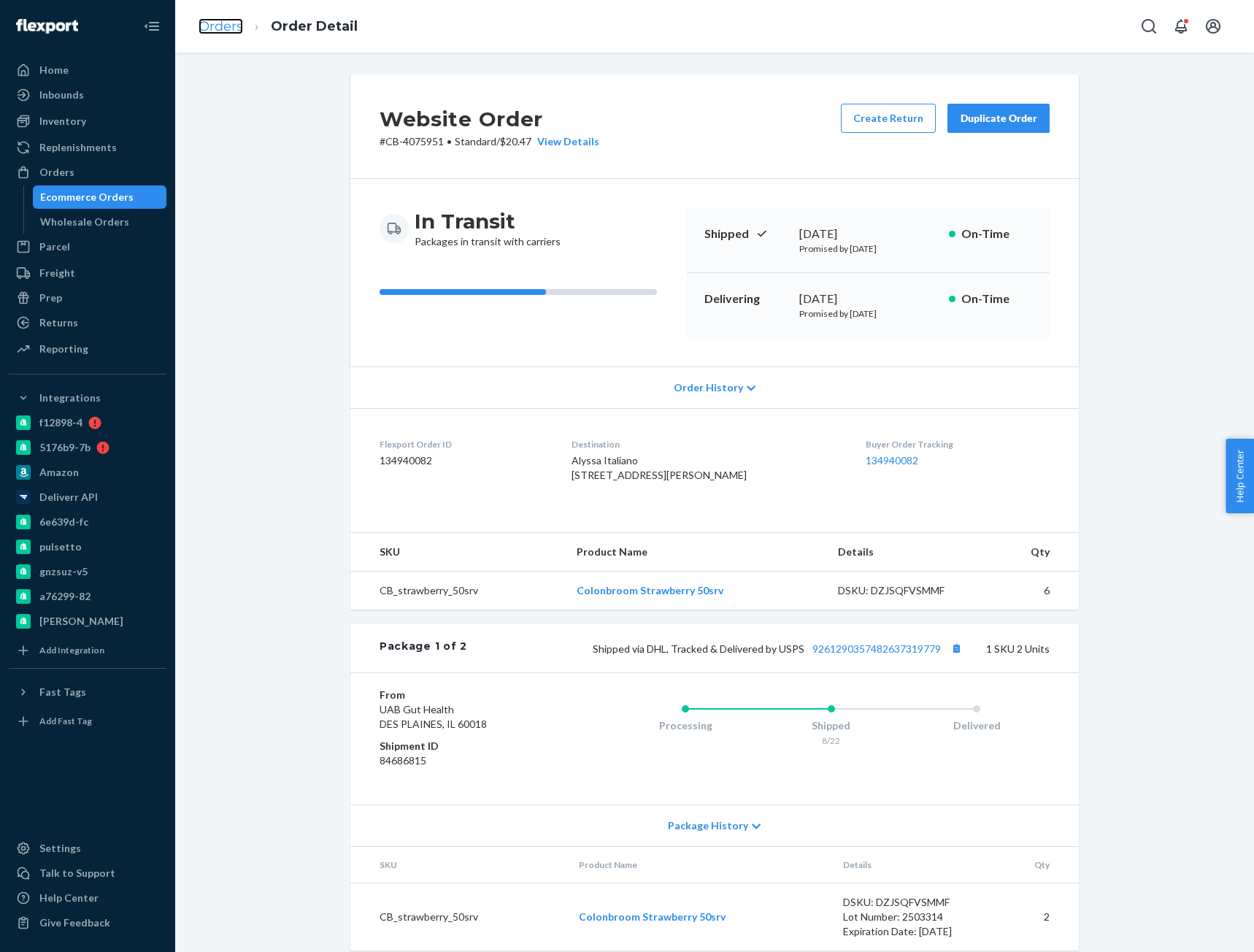
click at [216, 29] on link "Orders" at bounding box center [221, 26] width 45 height 16
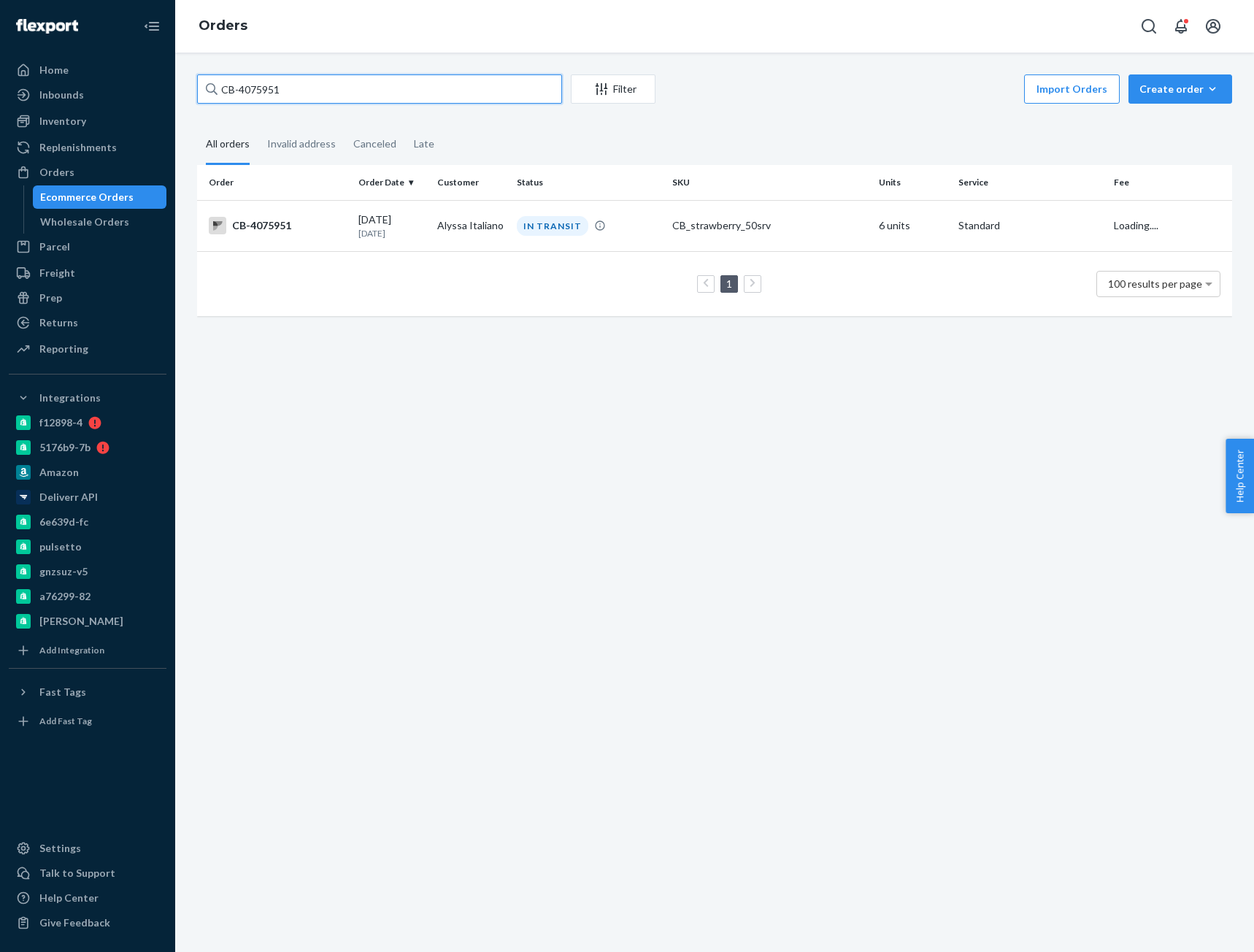
click at [250, 89] on input "CB-4075951" at bounding box center [379, 88] width 365 height 29
paste input "66323"
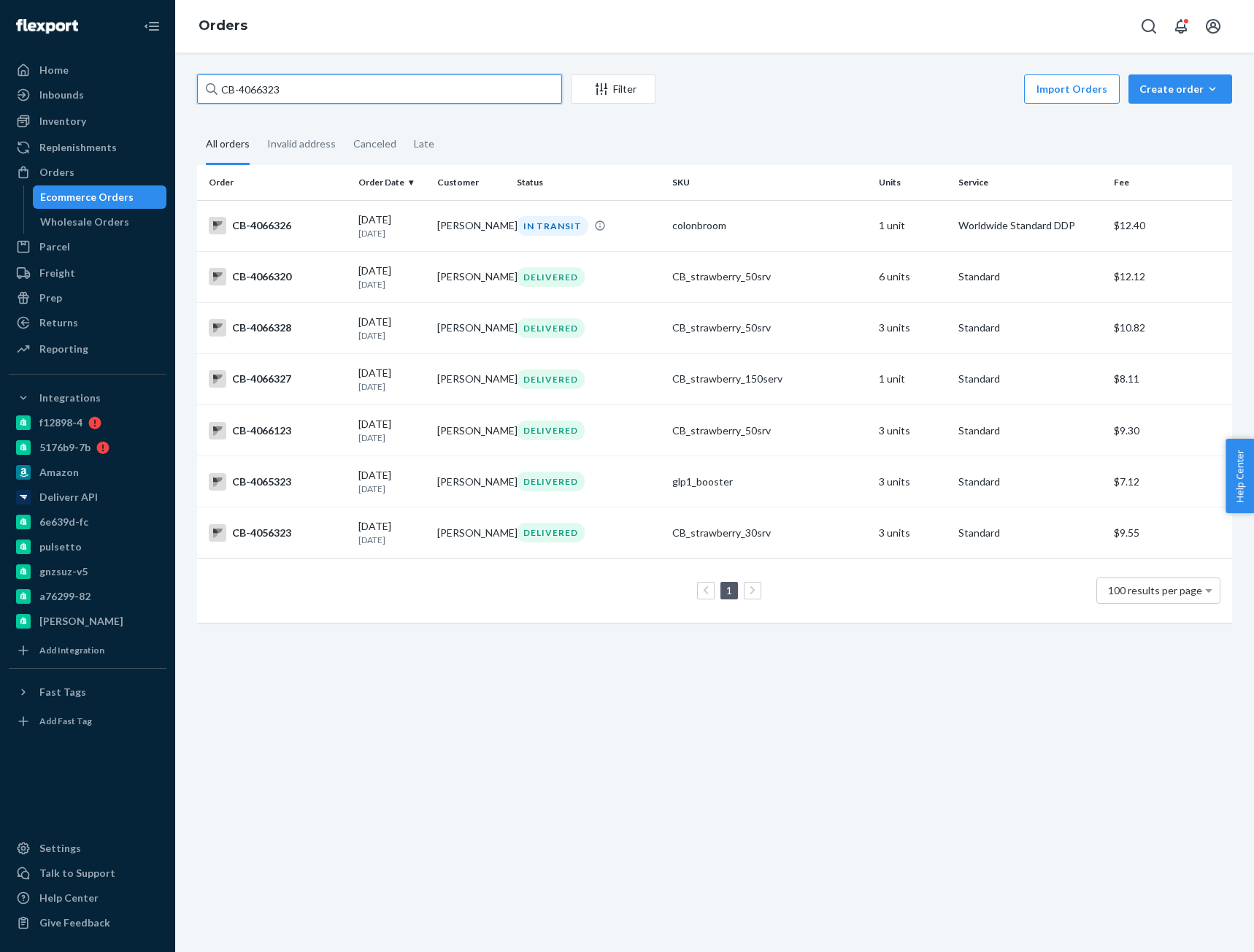
click at [238, 92] on input "CB-4066323" at bounding box center [379, 88] width 365 height 29
paste input "[PERSON_NAME]"
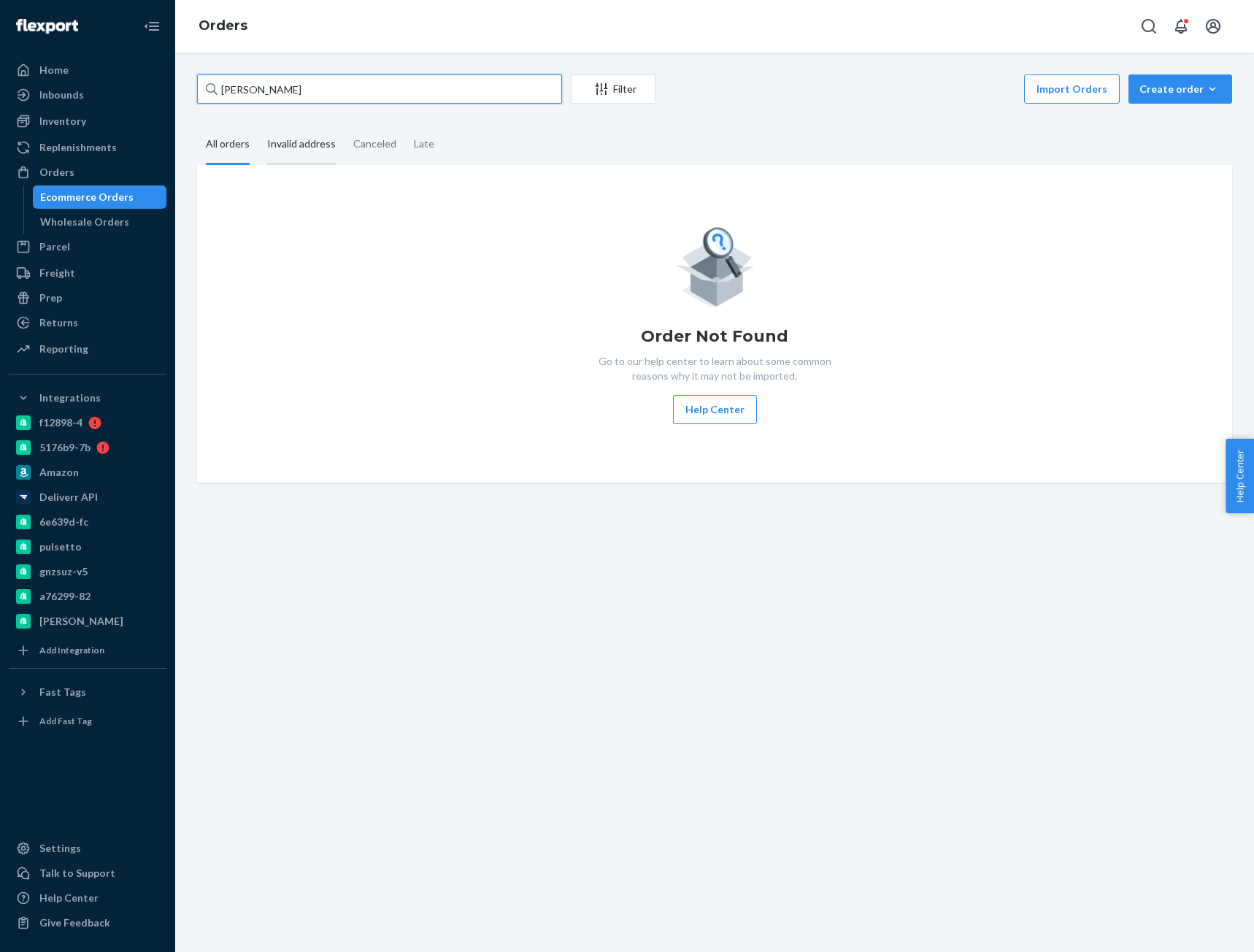
drag, startPoint x: 235, startPoint y: 90, endPoint x: 282, endPoint y: 125, distance: 58.6
click at [236, 91] on input "[PERSON_NAME]" at bounding box center [379, 88] width 365 height 29
click at [240, 90] on input "[PERSON_NAME]" at bounding box center [379, 88] width 365 height 29
type input "[PERSON_NAME]"
click at [283, 88] on input "[PERSON_NAME]" at bounding box center [379, 88] width 365 height 29
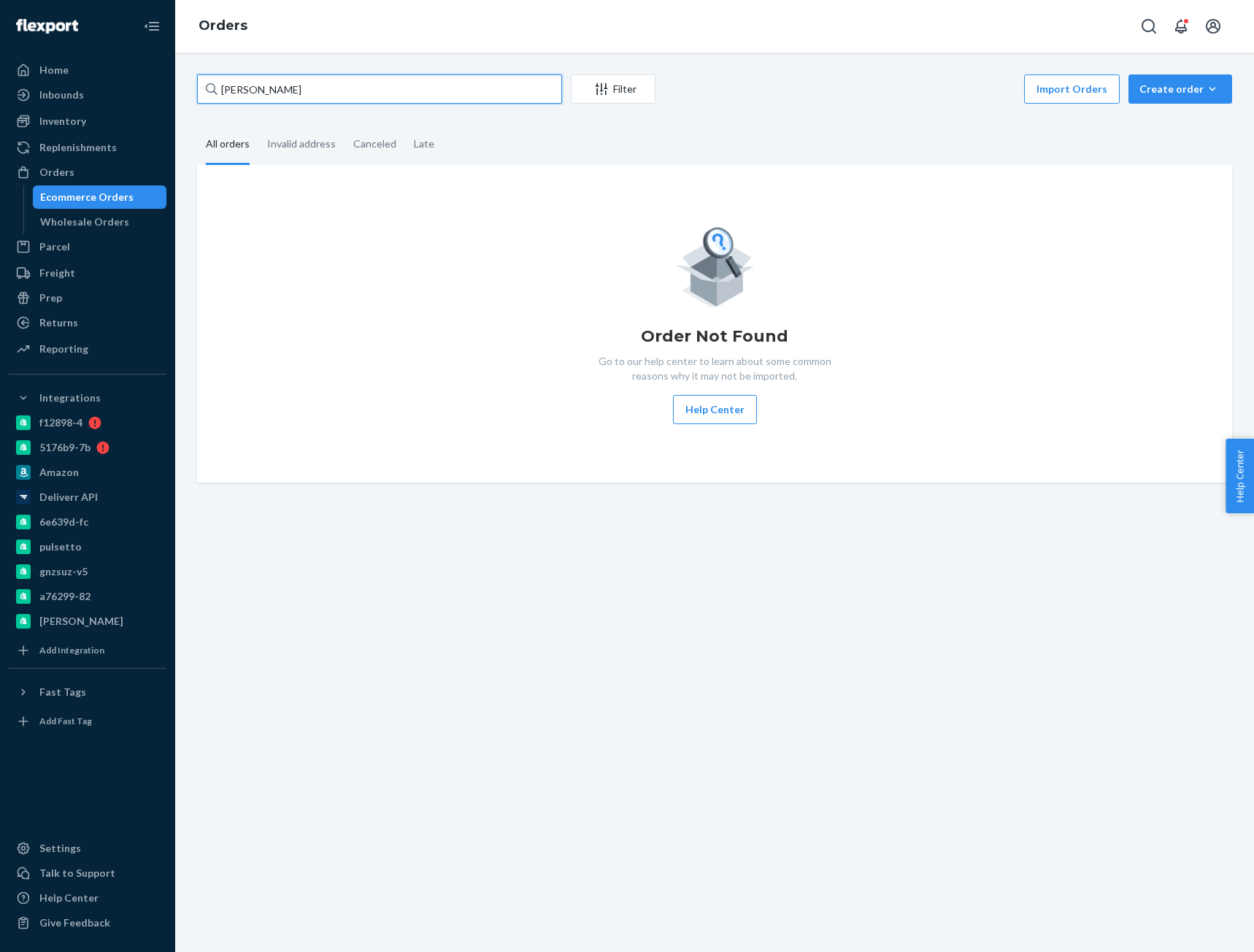
click at [283, 88] on input "[PERSON_NAME]" at bounding box center [379, 88] width 365 height 29
click at [284, 86] on input "[PERSON_NAME]" at bounding box center [379, 88] width 365 height 29
click at [273, 94] on input "[PERSON_NAME]" at bounding box center [379, 88] width 365 height 29
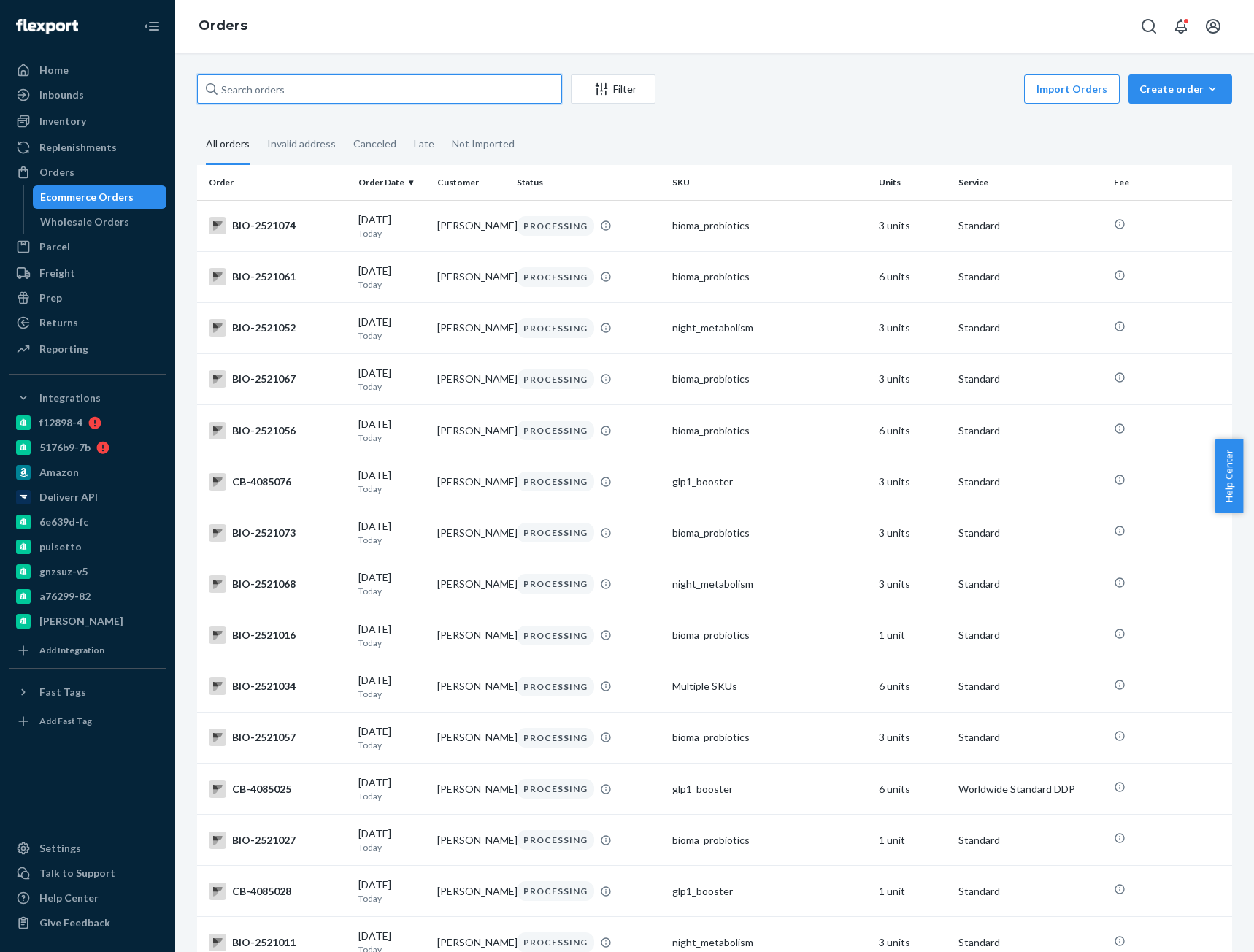
click at [362, 98] on input "text" at bounding box center [379, 88] width 365 height 29
paste input "[PERSON_NAME]"
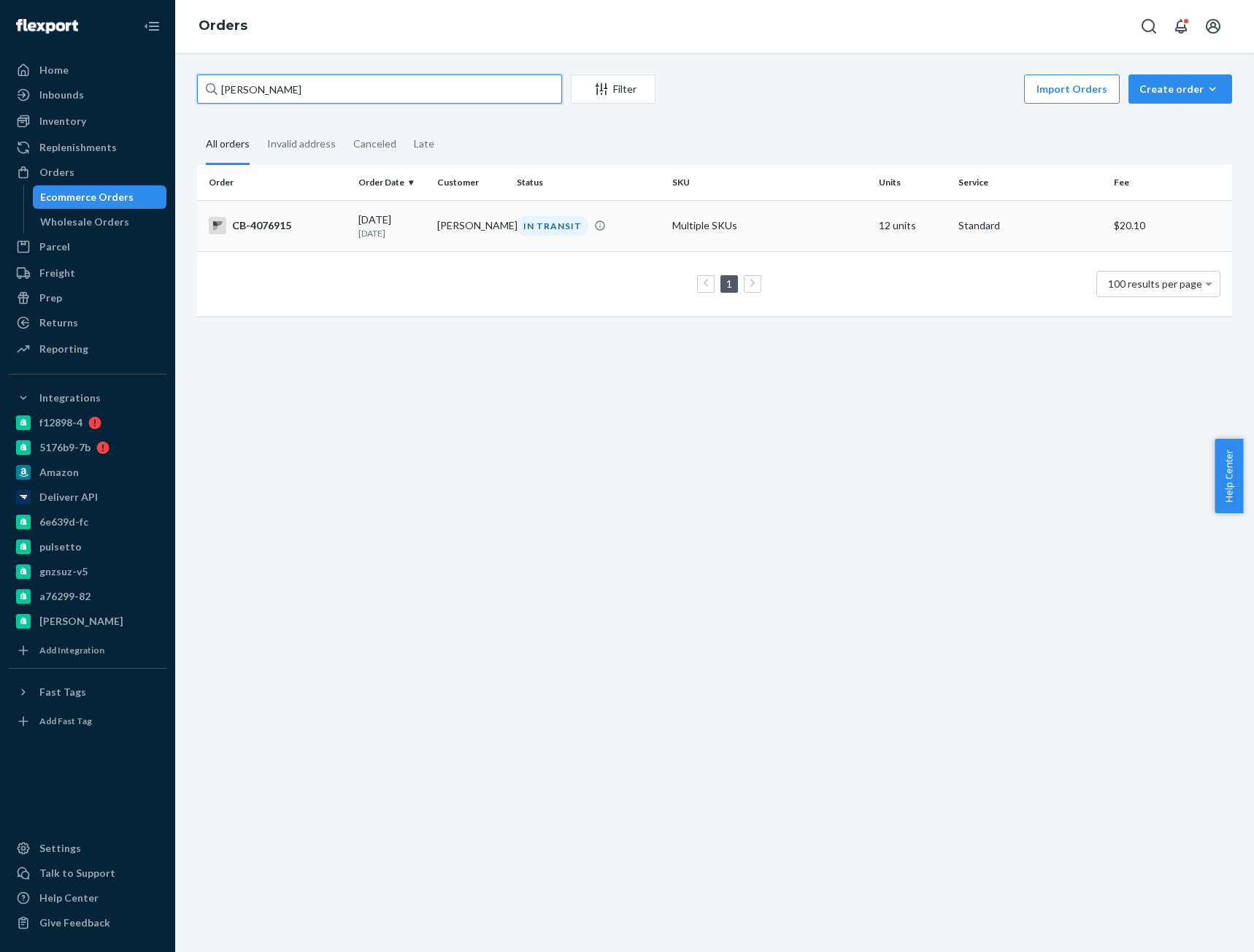
type input "[PERSON_NAME]"
click at [409, 226] on div "[DATE] [DATE]" at bounding box center [392, 226] width 68 height 27
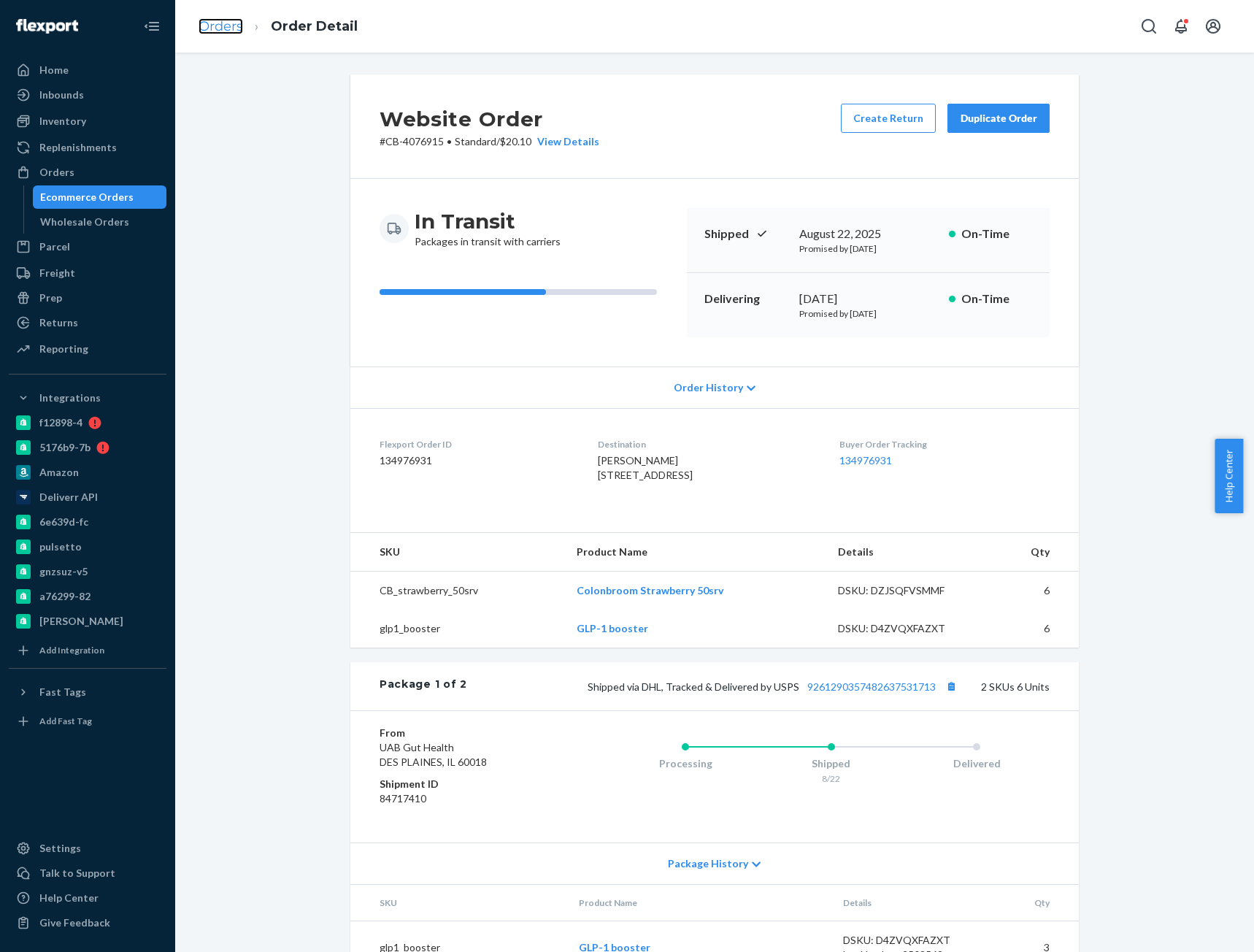
click at [213, 21] on link "Orders" at bounding box center [221, 26] width 45 height 16
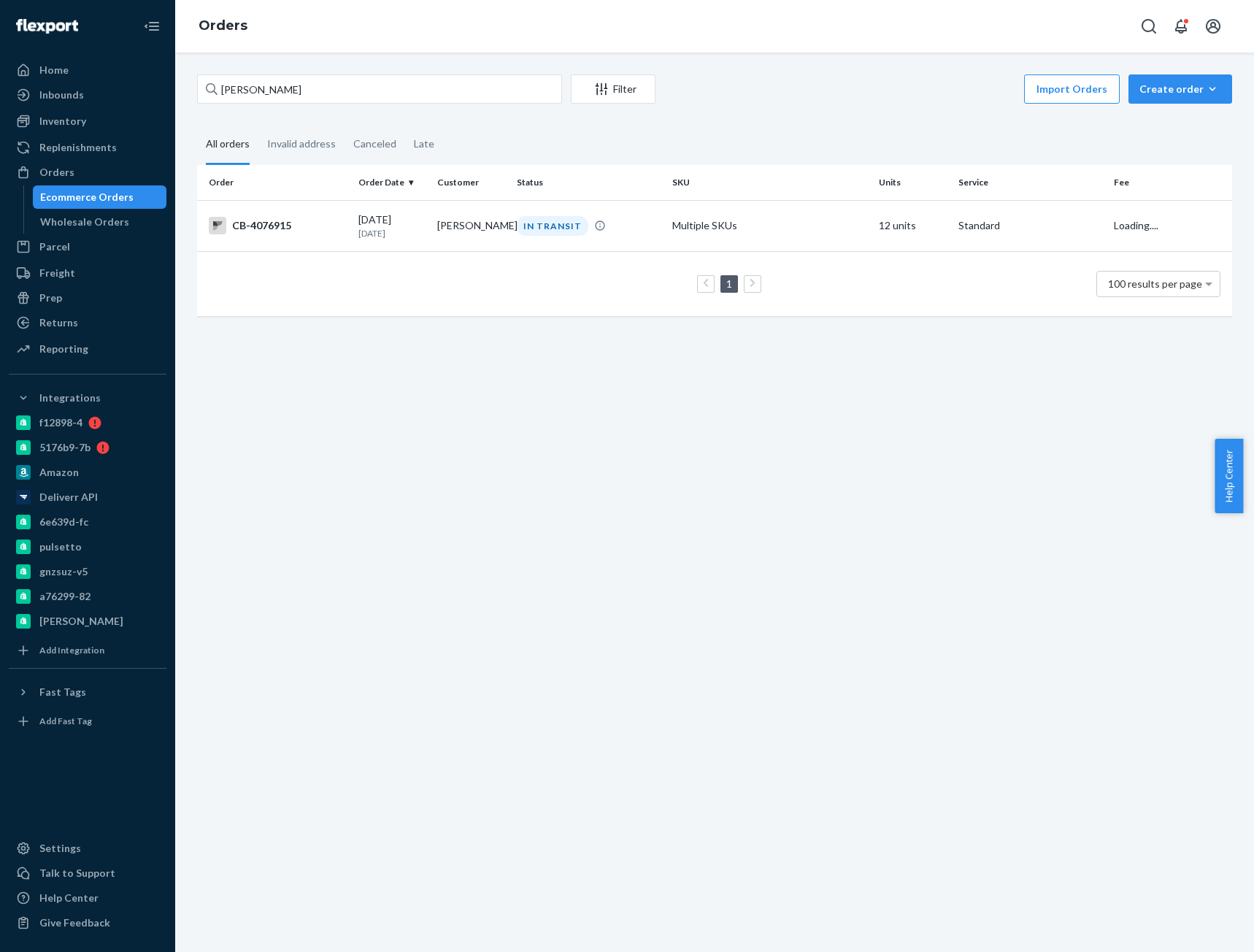
click at [271, 104] on div "[PERSON_NAME] Filter Import Orders Create order Ecommerce order Removal order" at bounding box center [714, 90] width 1035 height 33
click at [271, 96] on input "[PERSON_NAME]" at bounding box center [379, 88] width 365 height 29
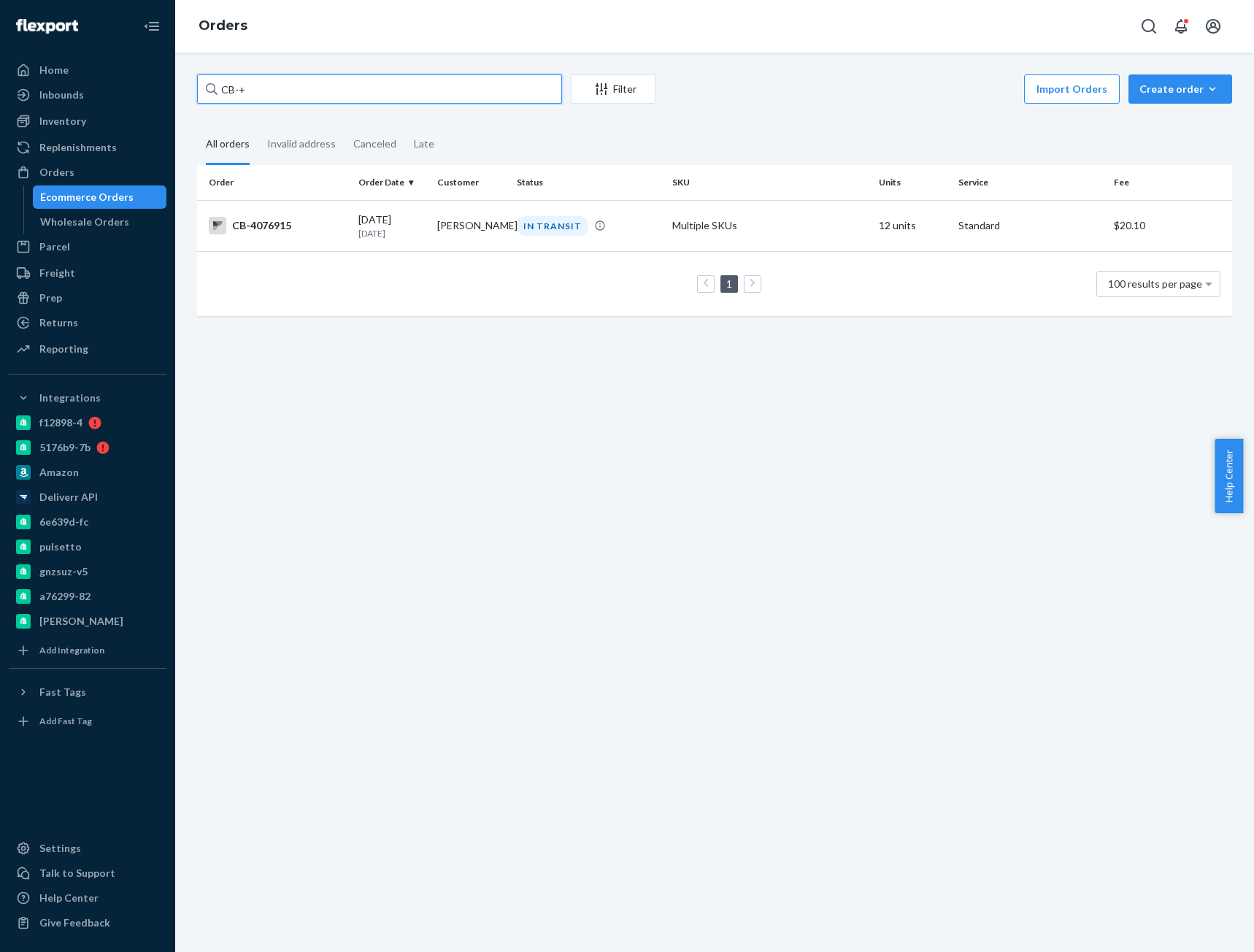
paste input "3996220"
type input "CB-3996220"
click at [281, 231] on div "CB-3996220" at bounding box center [277, 225] width 138 height 18
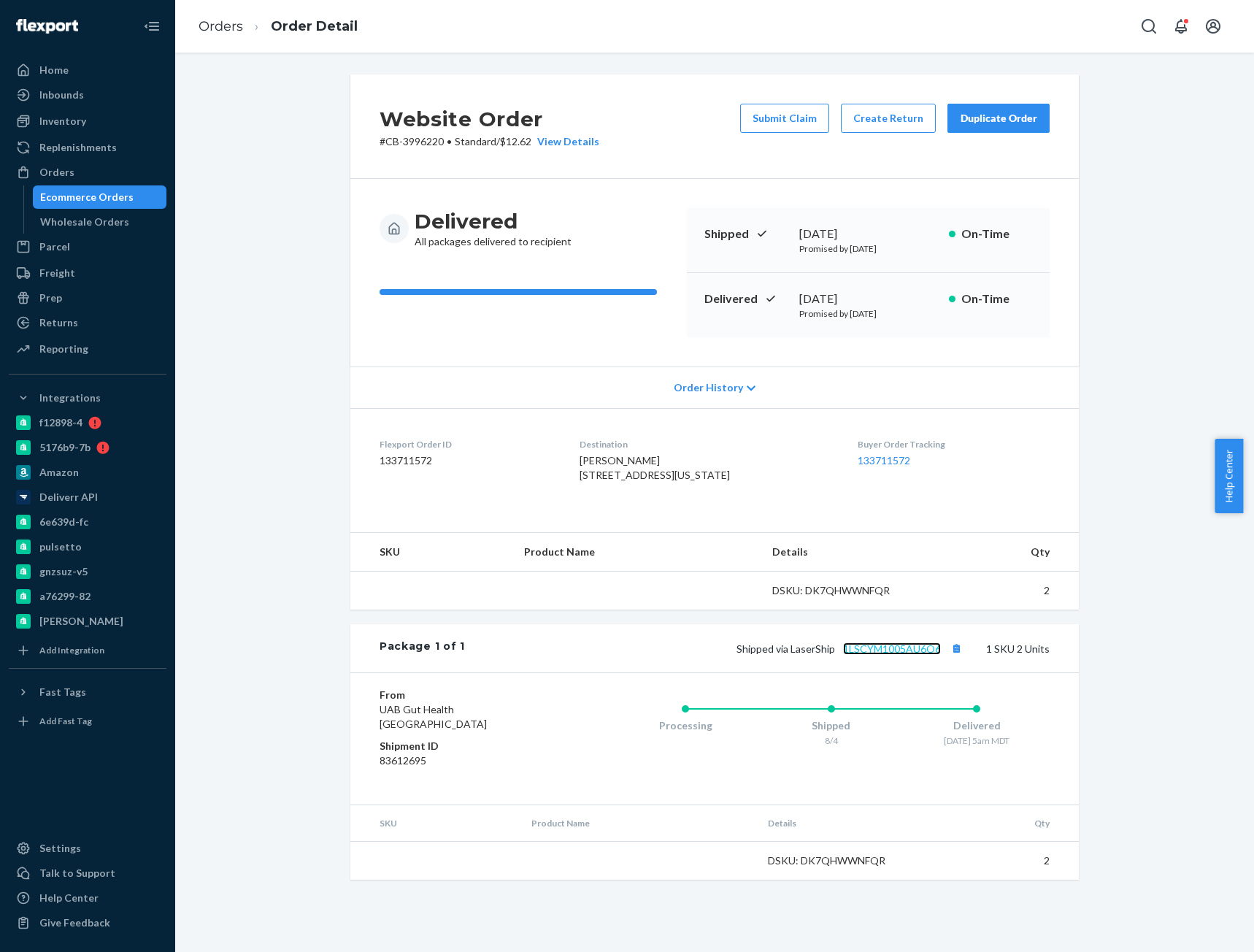
click at [907, 654] on link "1LSCYM1005AU6O6" at bounding box center [891, 648] width 97 height 13
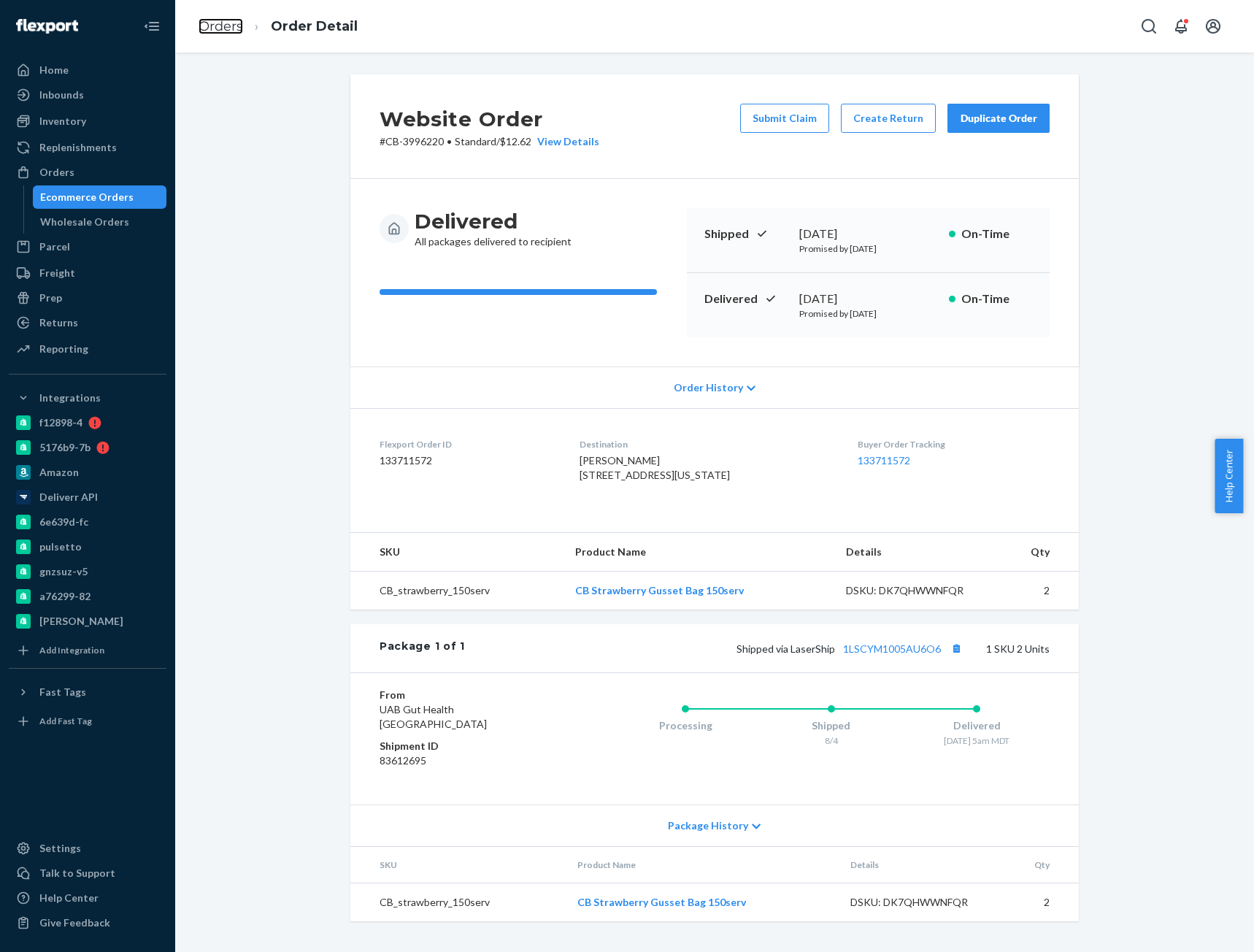
click at [215, 25] on link "Orders" at bounding box center [221, 26] width 45 height 16
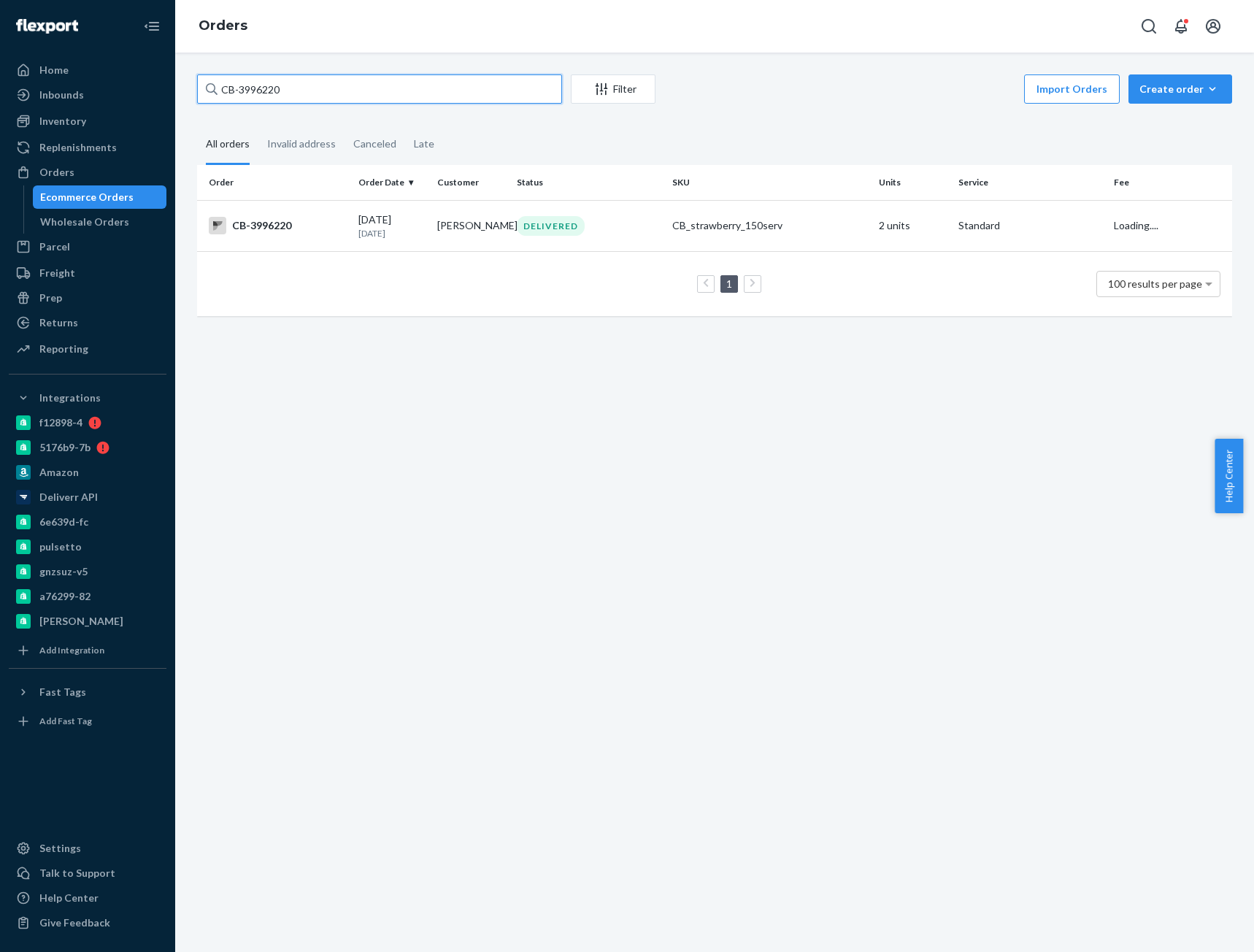
click at [273, 86] on input "CB-3996220" at bounding box center [379, 88] width 365 height 29
click at [260, 92] on input "CB-3996220" at bounding box center [379, 88] width 365 height 29
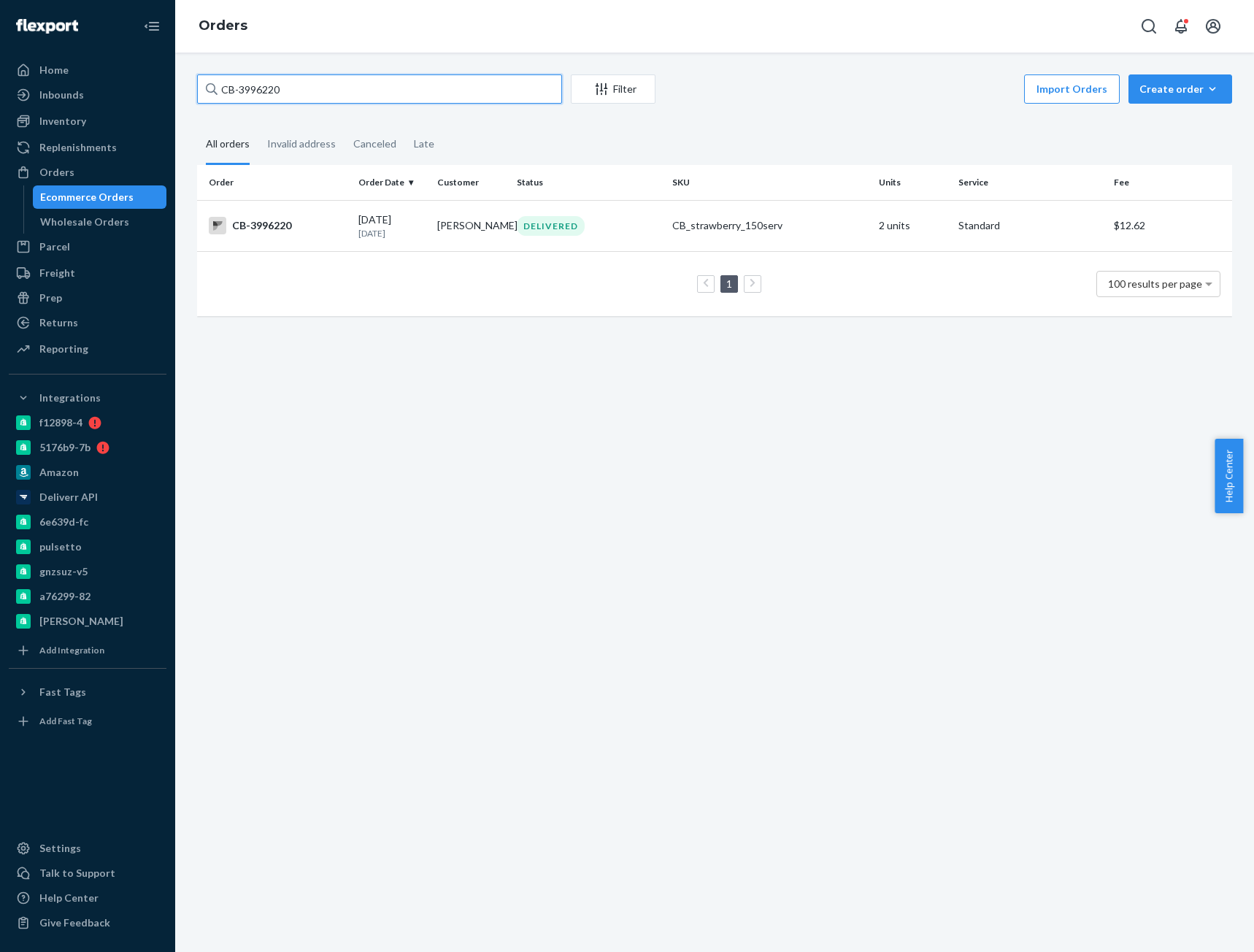
paste input "4025865"
type input "CB-4025865"
click at [308, 232] on div "CB-4025865" at bounding box center [277, 225] width 138 height 18
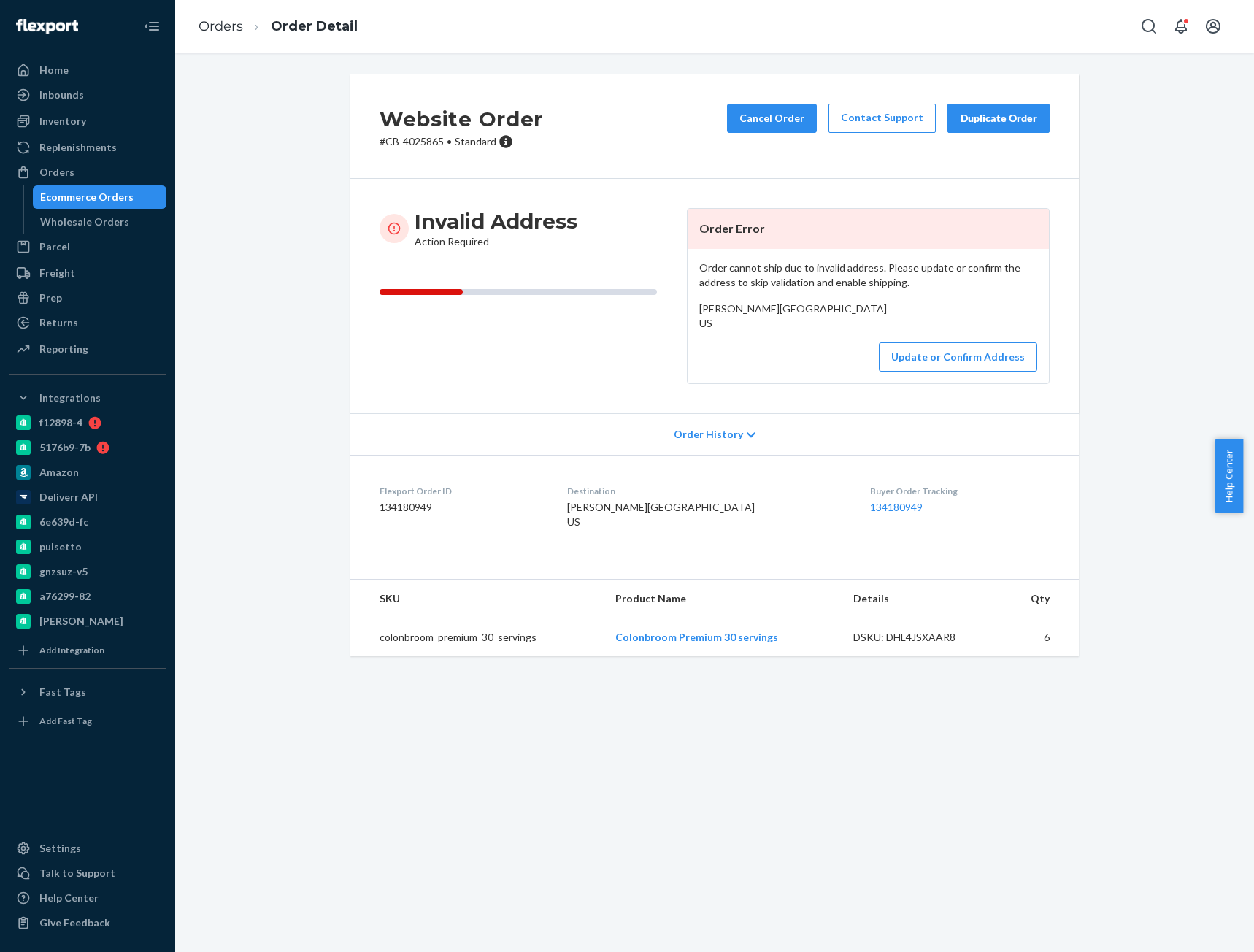
click at [217, 34] on li "Orders" at bounding box center [221, 27] width 45 height 19
click at [226, 29] on link "Orders" at bounding box center [221, 26] width 45 height 16
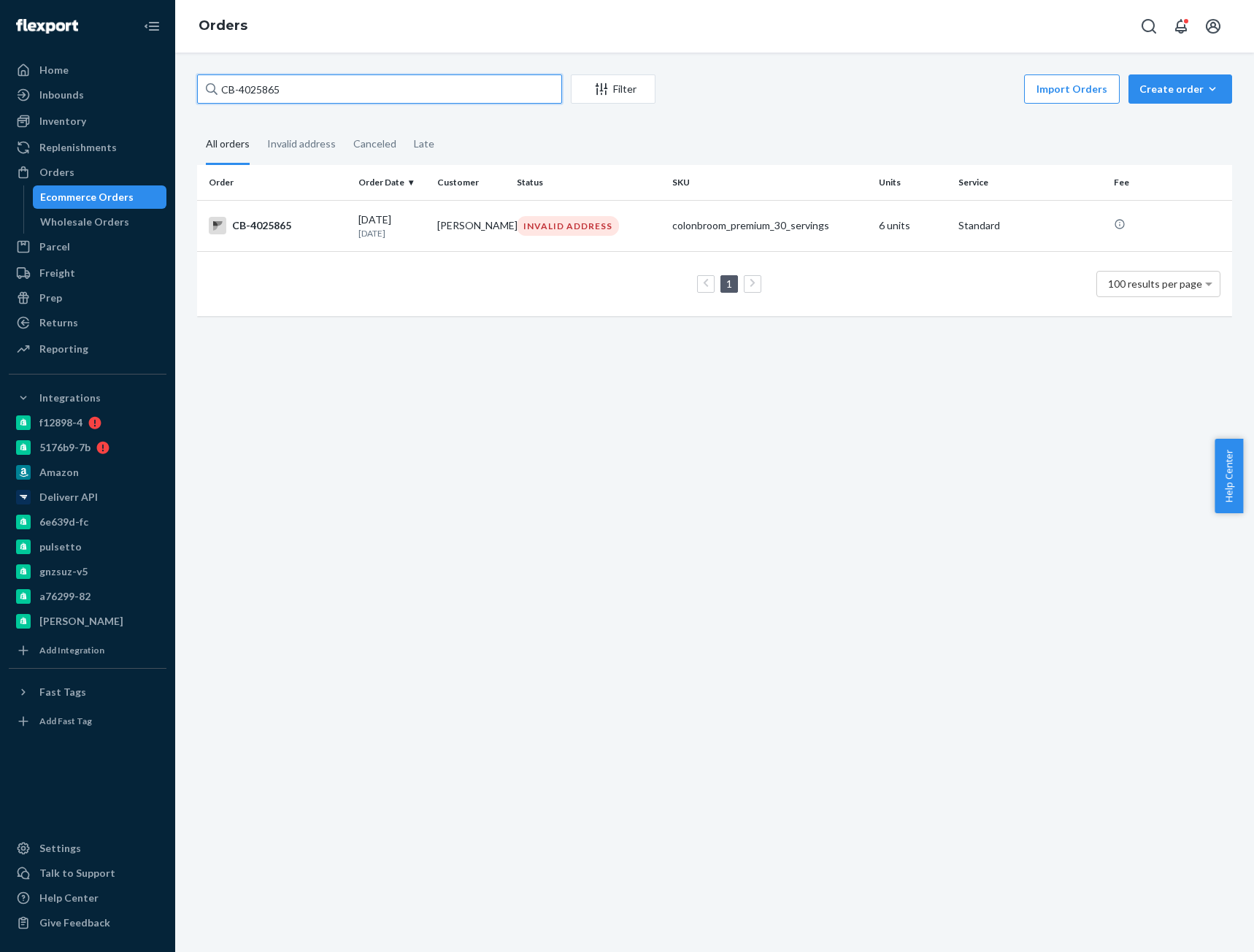
click at [241, 87] on input "CB-4025865" at bounding box center [379, 88] width 365 height 29
click at [242, 87] on input "CB-4025865" at bounding box center [379, 88] width 365 height 29
paste input "84617"
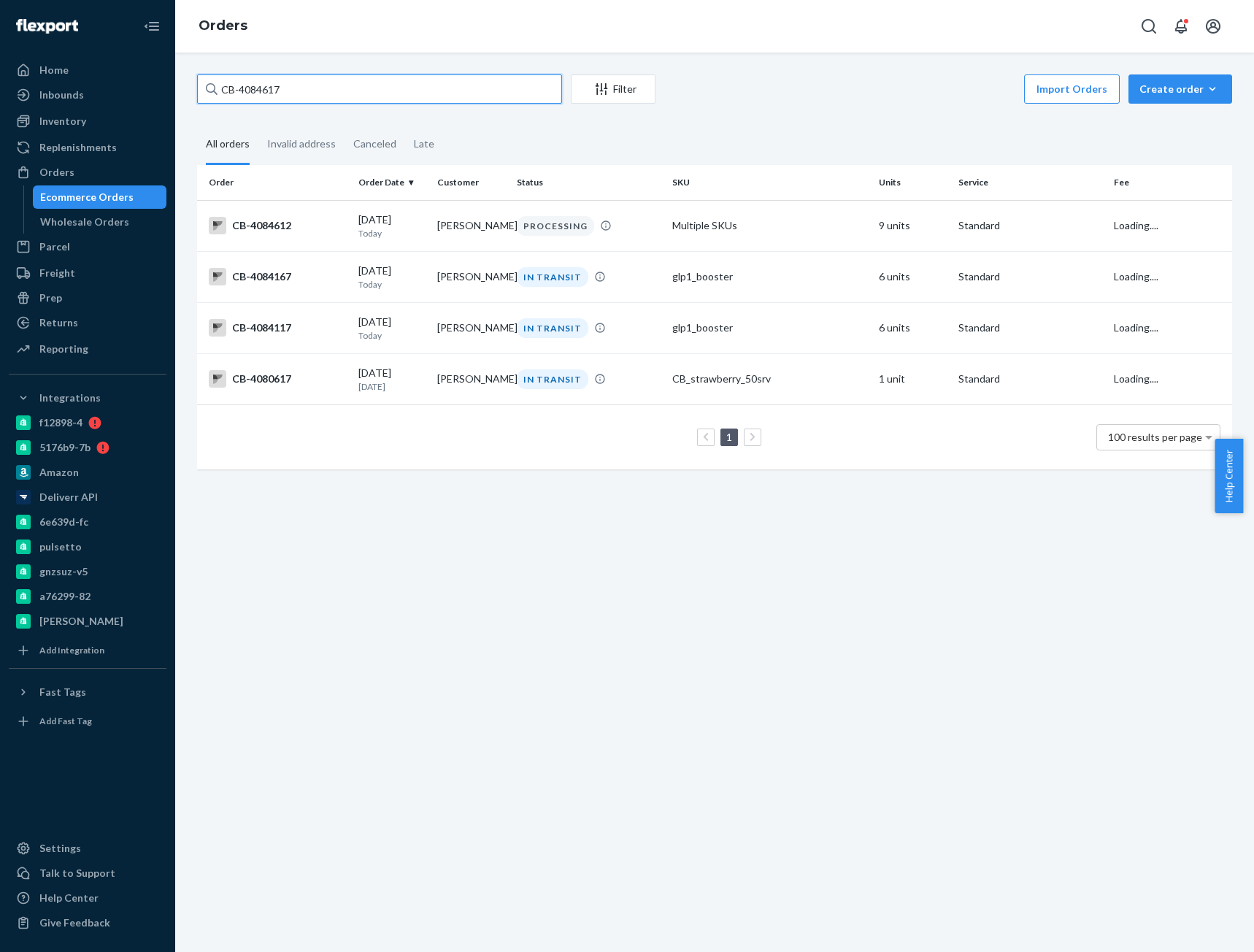
type input "CB-4084617"
click at [248, 98] on input "CB-4084617" at bounding box center [379, 88] width 365 height 29
paste input "text"
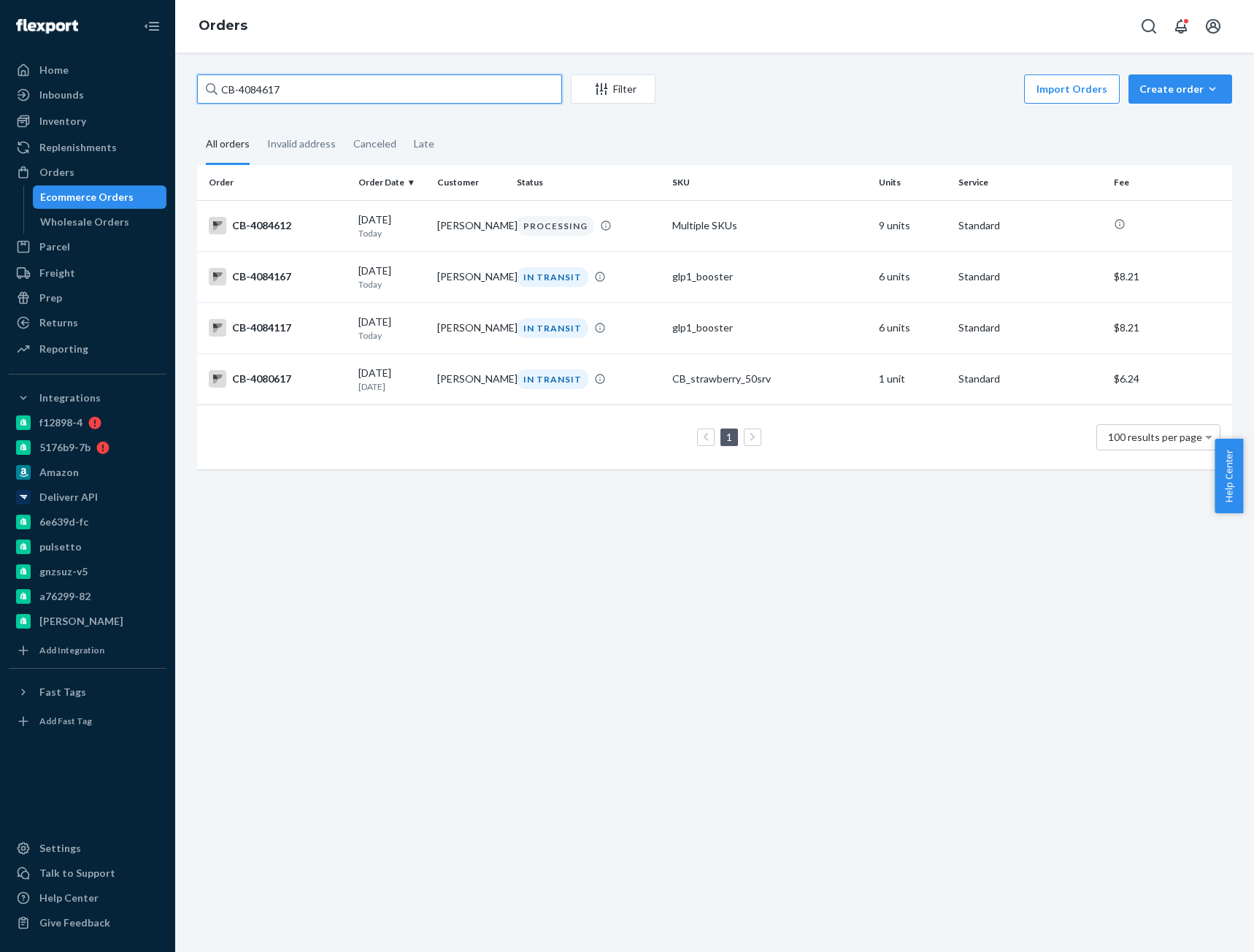
click at [285, 93] on input "CB-4084617" at bounding box center [379, 88] width 365 height 29
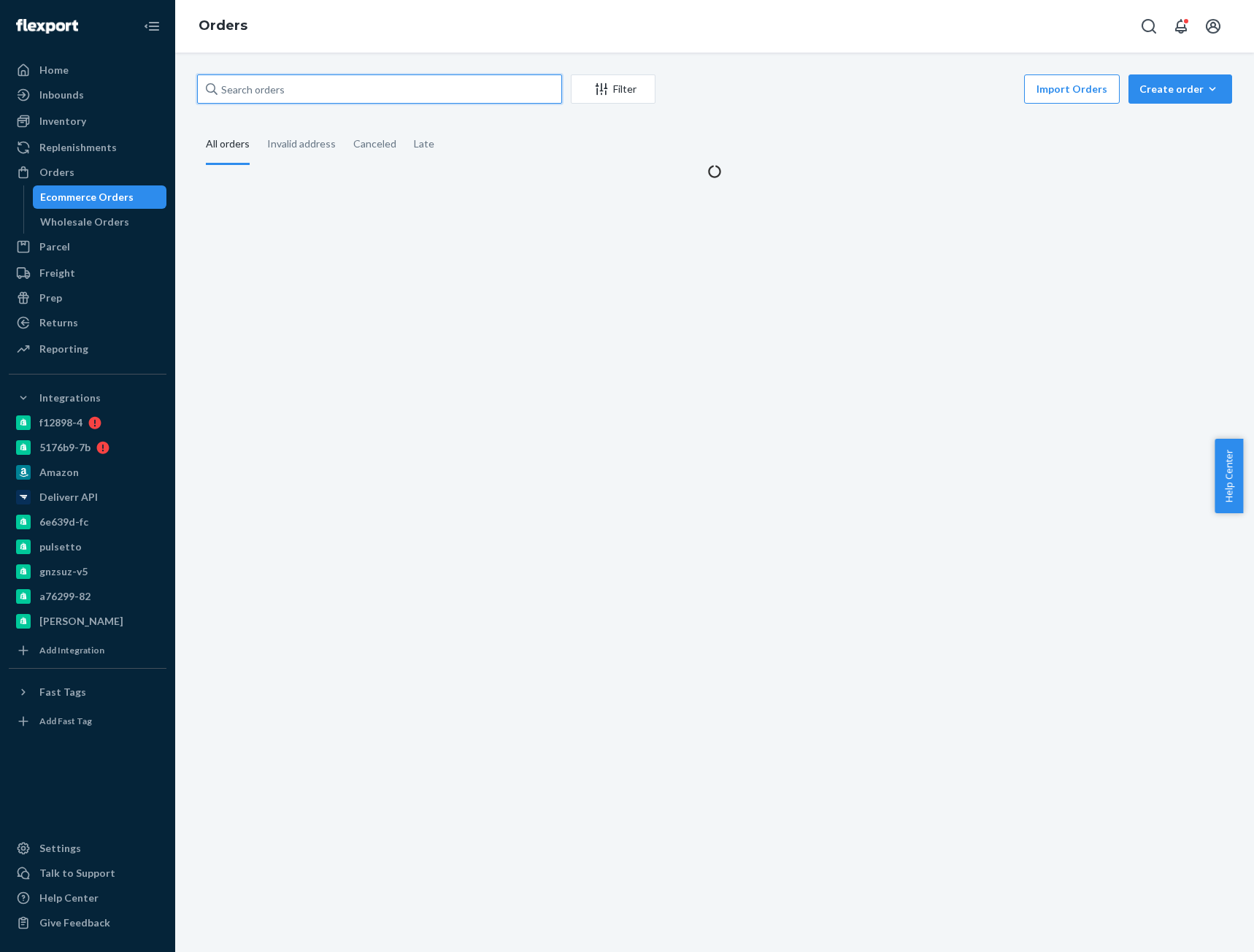
paste input "CB-4084617"
type input "CB-4084617"
